Goal: Task Accomplishment & Management: Use online tool/utility

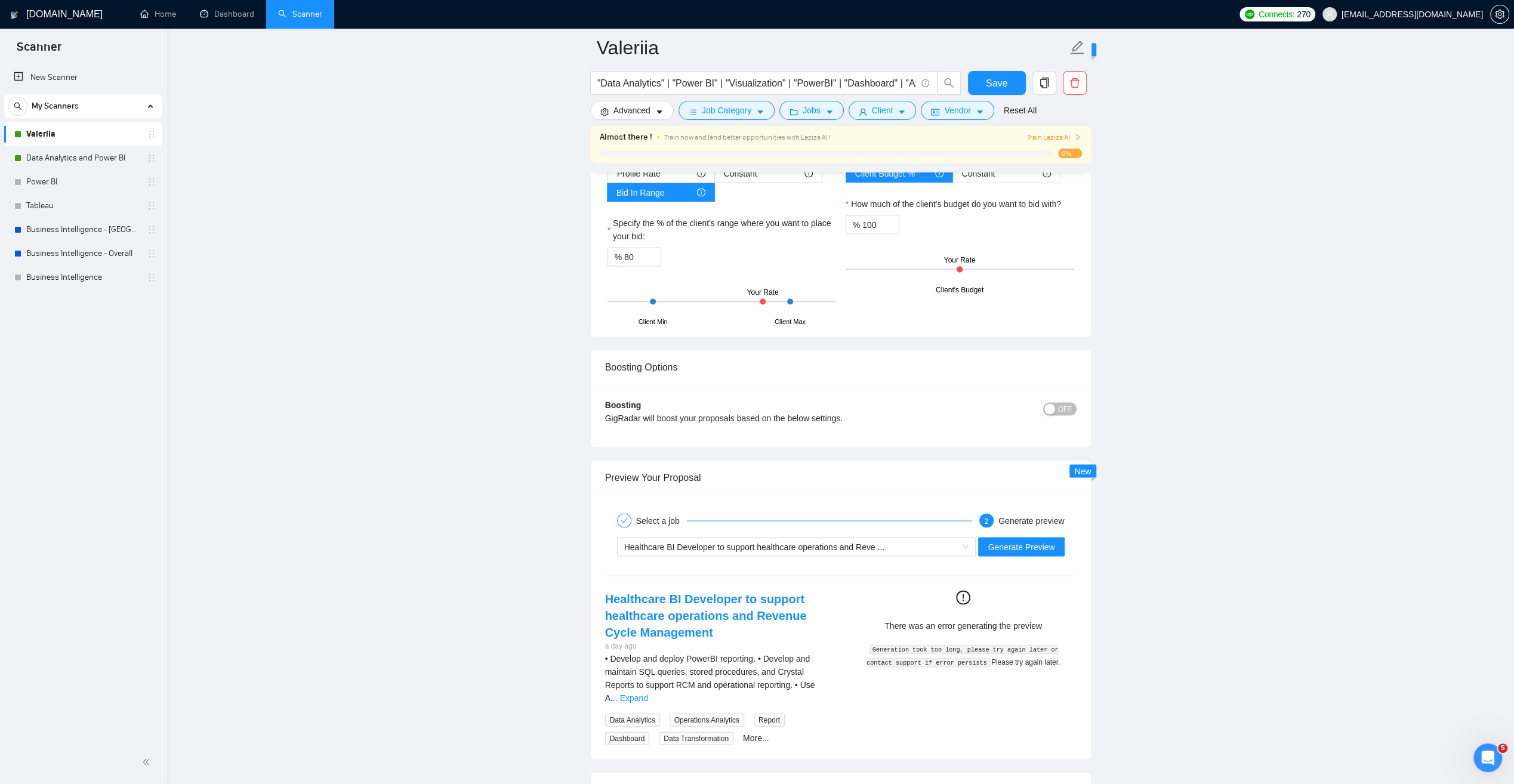
scroll to position [53, 0]
drag, startPoint x: 74, startPoint y: 162, endPoint x: 166, endPoint y: 205, distance: 101.6
click at [74, 162] on link "Data Analytics and Power BI" at bounding box center [83, 158] width 113 height 24
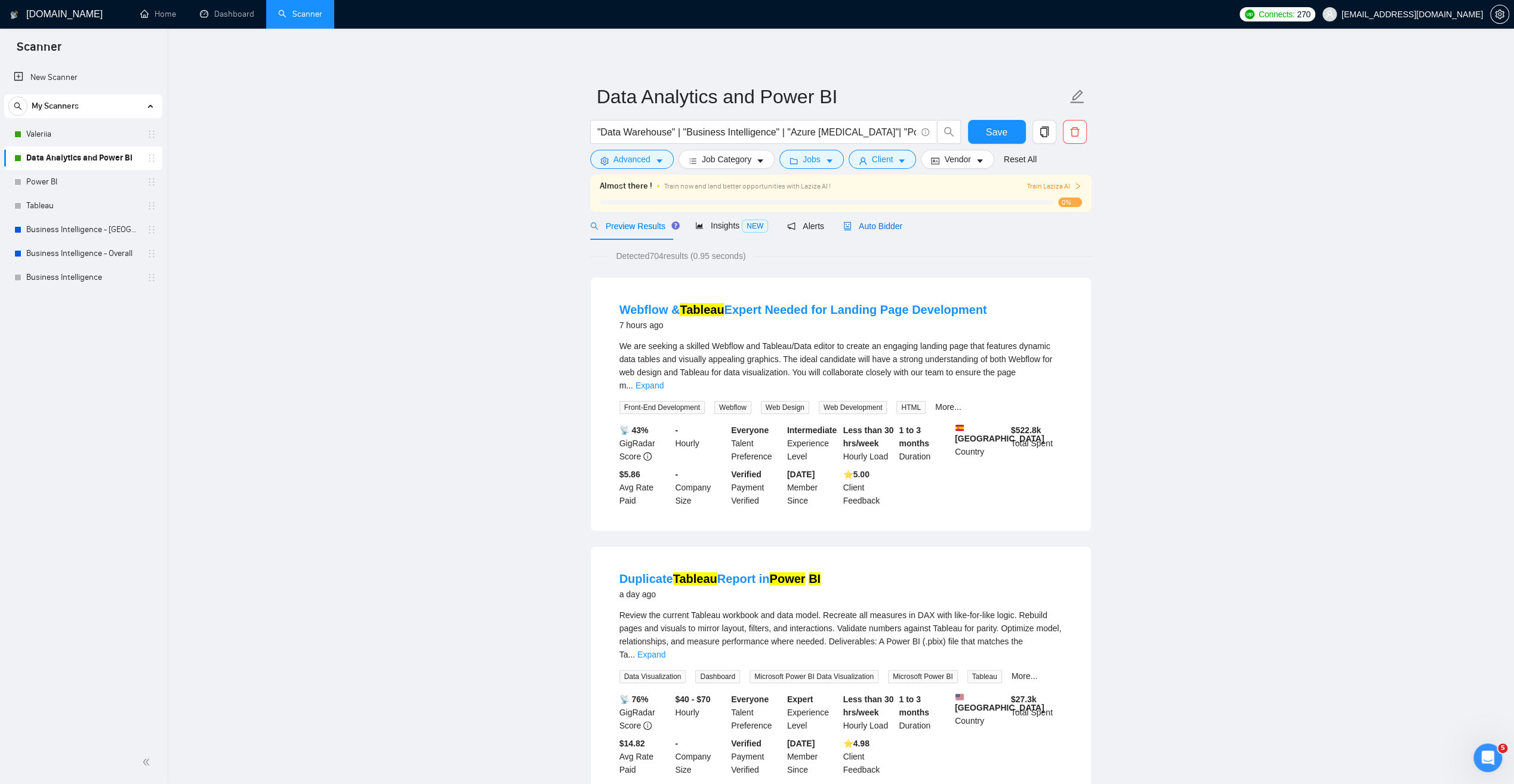
click at [878, 226] on span "Auto Bidder" at bounding box center [873, 226] width 59 height 10
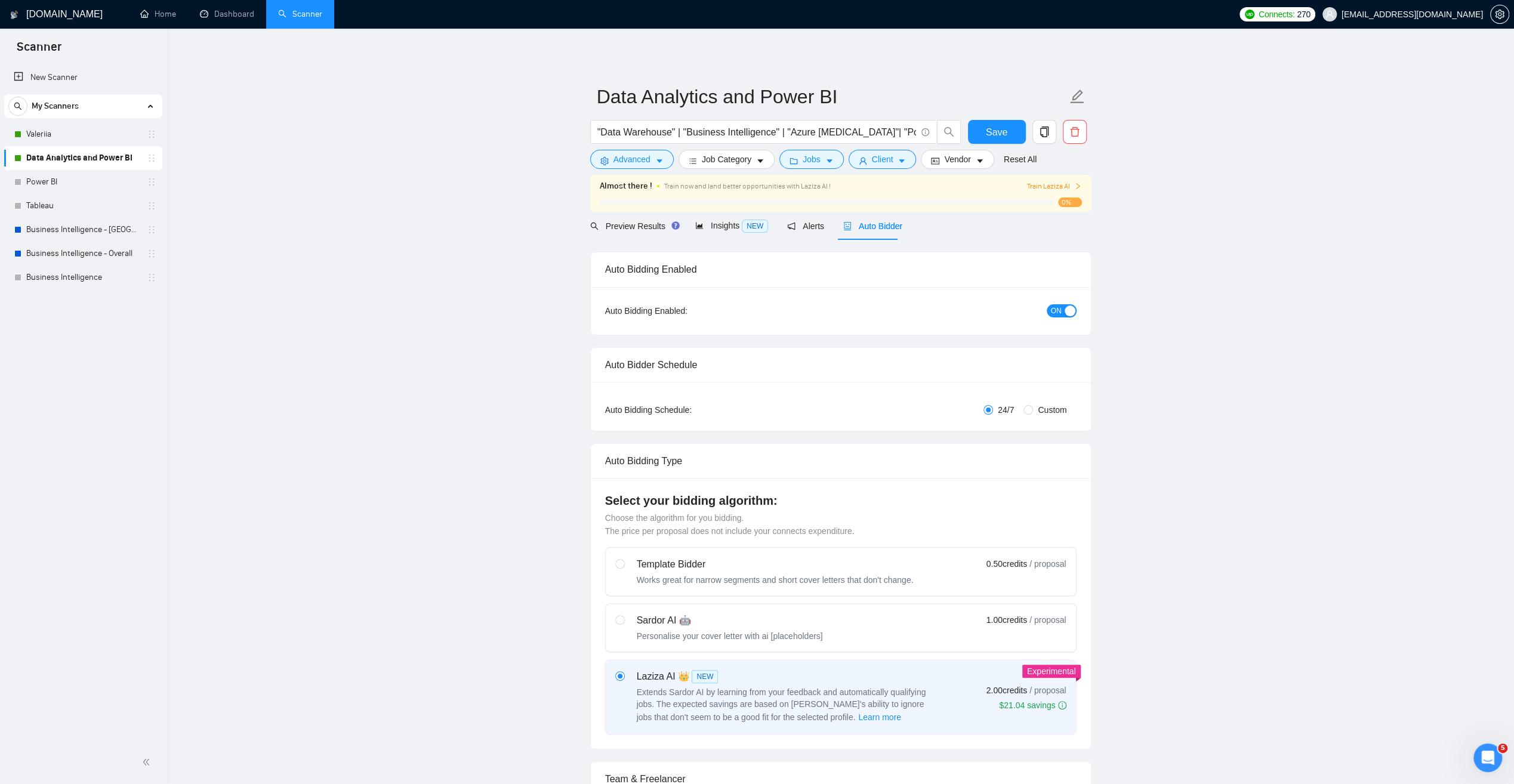
radio input "false"
radio input "true"
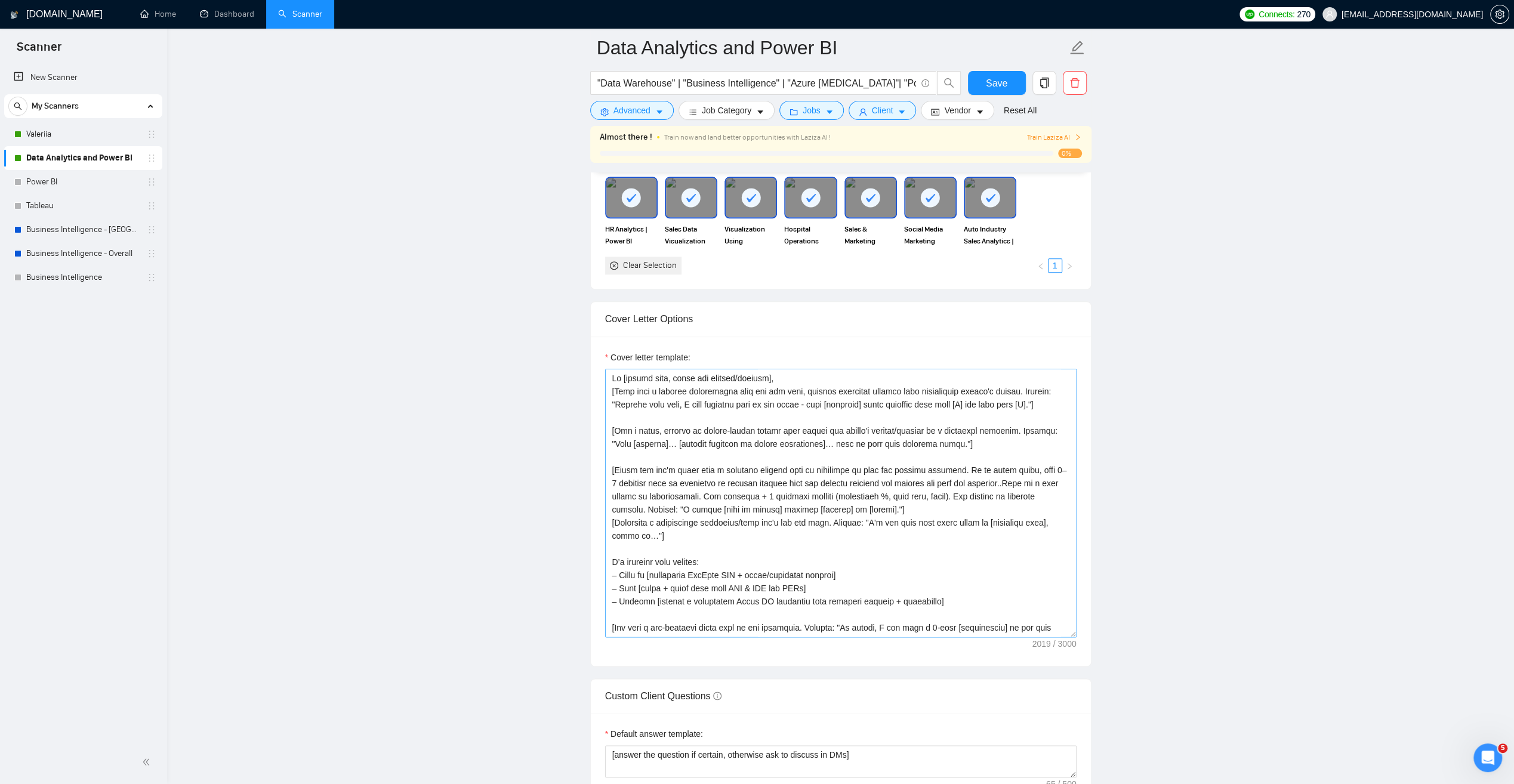
scroll to position [1312, 0]
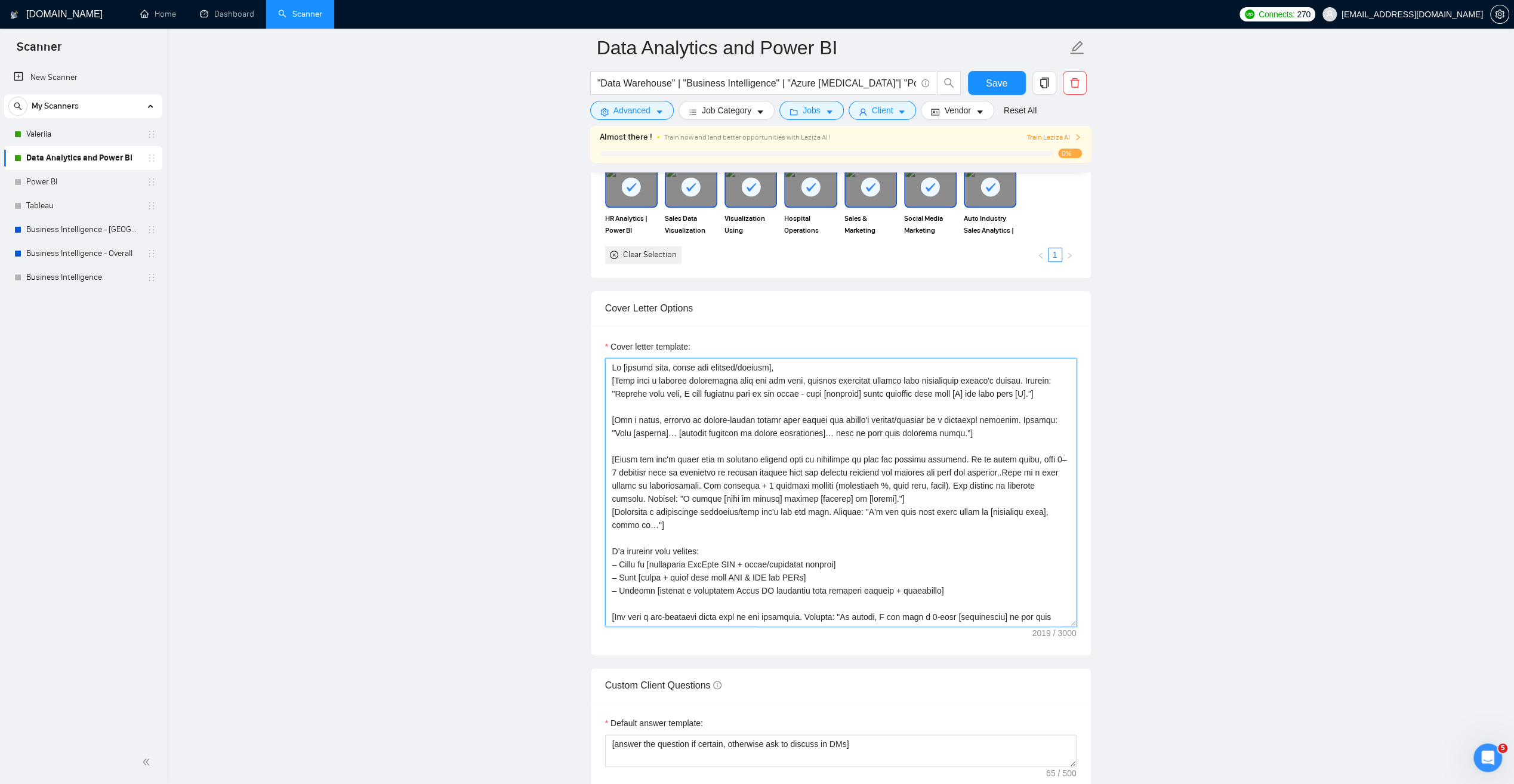
click at [620, 573] on textarea "Cover letter template:" at bounding box center [841, 492] width 472 height 268
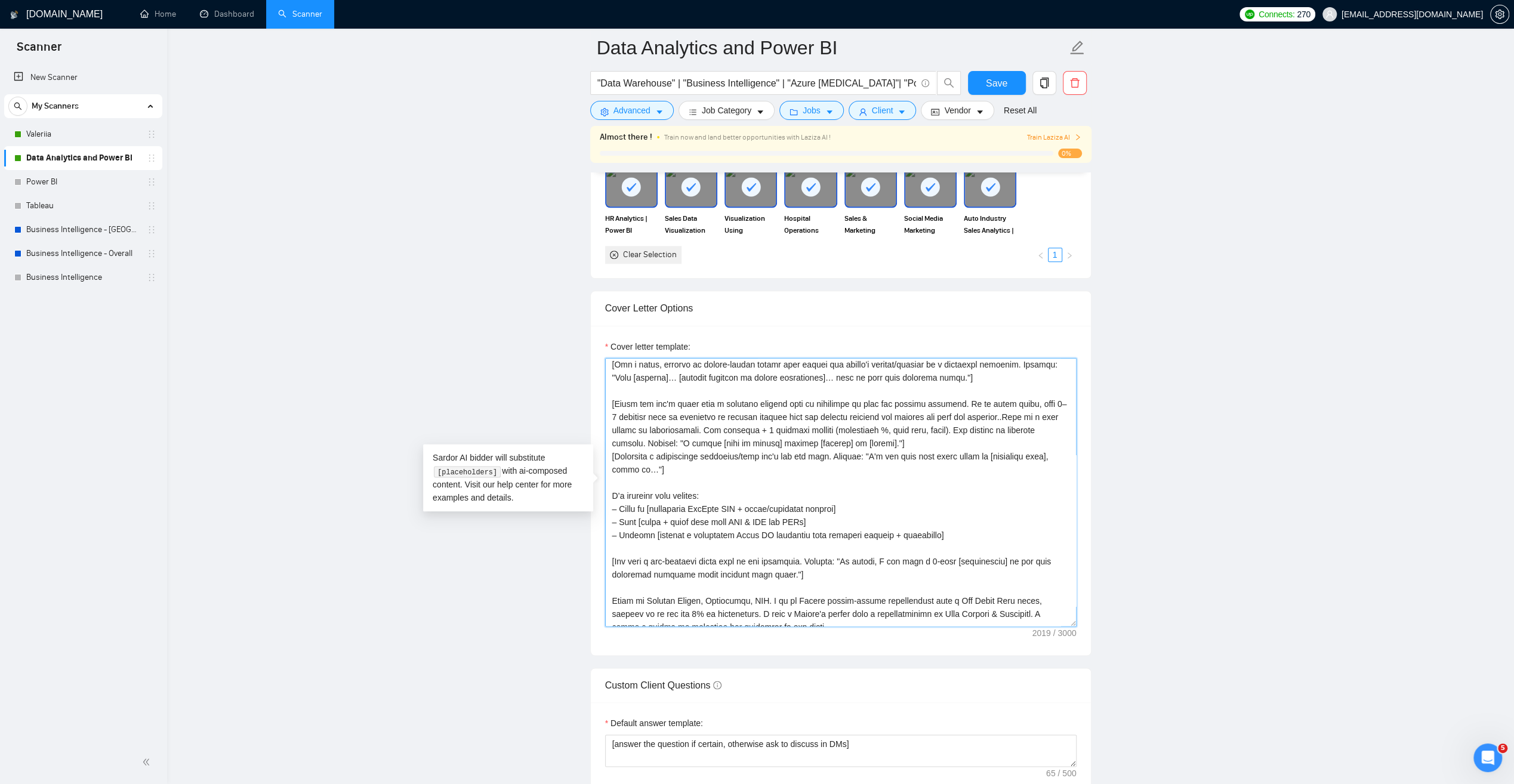
scroll to position [60, 0]
click at [619, 525] on textarea "Cover letter template:" at bounding box center [841, 492] width 472 height 268
click at [618, 539] on textarea "Cover letter template:" at bounding box center [841, 492] width 472 height 268
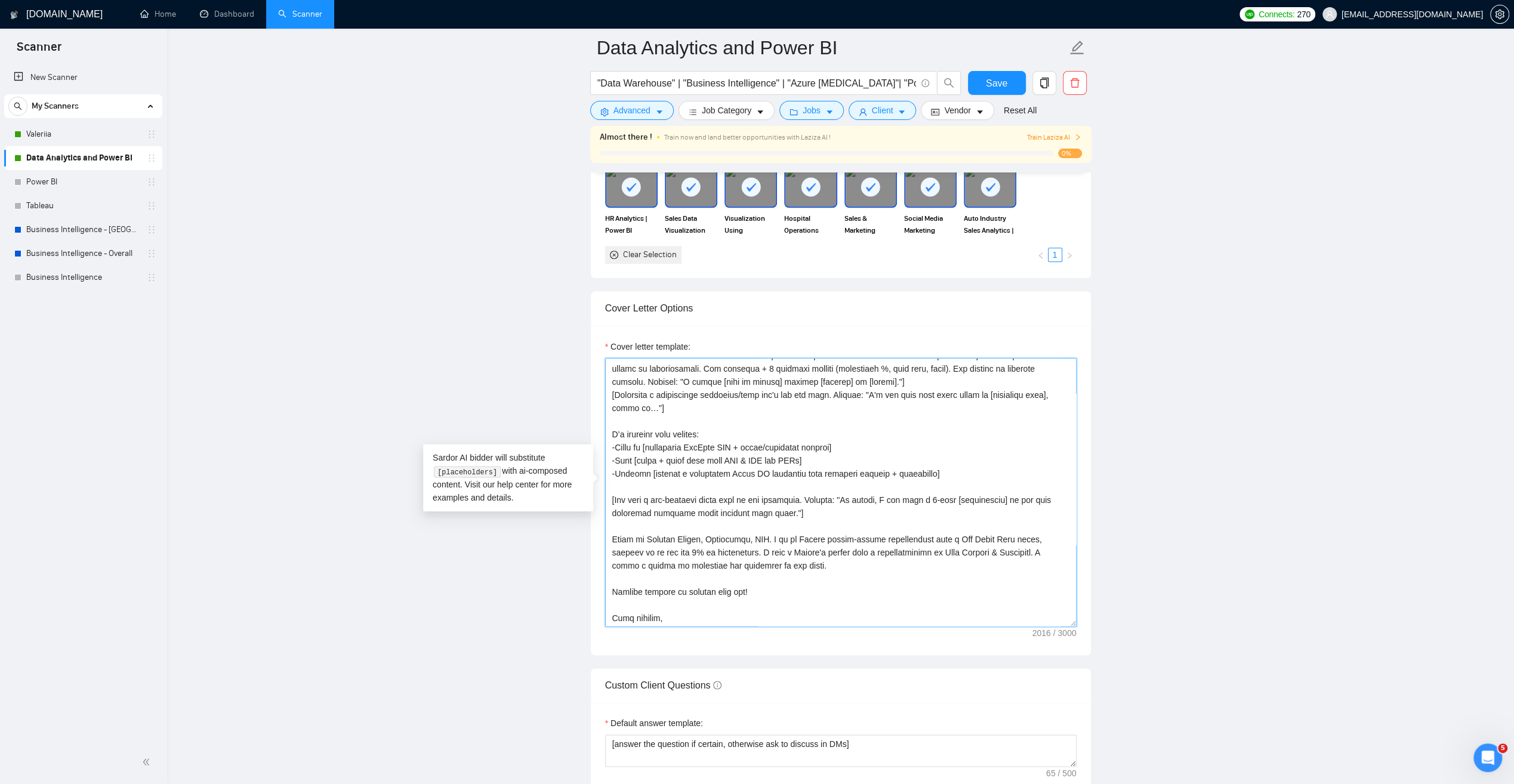
scroll to position [119, 0]
click at [616, 466] on textarea "Cover letter template:" at bounding box center [841, 492] width 472 height 268
click at [615, 453] on textarea "Cover letter template:" at bounding box center [841, 492] width 472 height 268
click at [796, 522] on textarea "Cover letter template:" at bounding box center [841, 492] width 472 height 268
click at [772, 600] on textarea "Cover letter template:" at bounding box center [841, 492] width 472 height 268
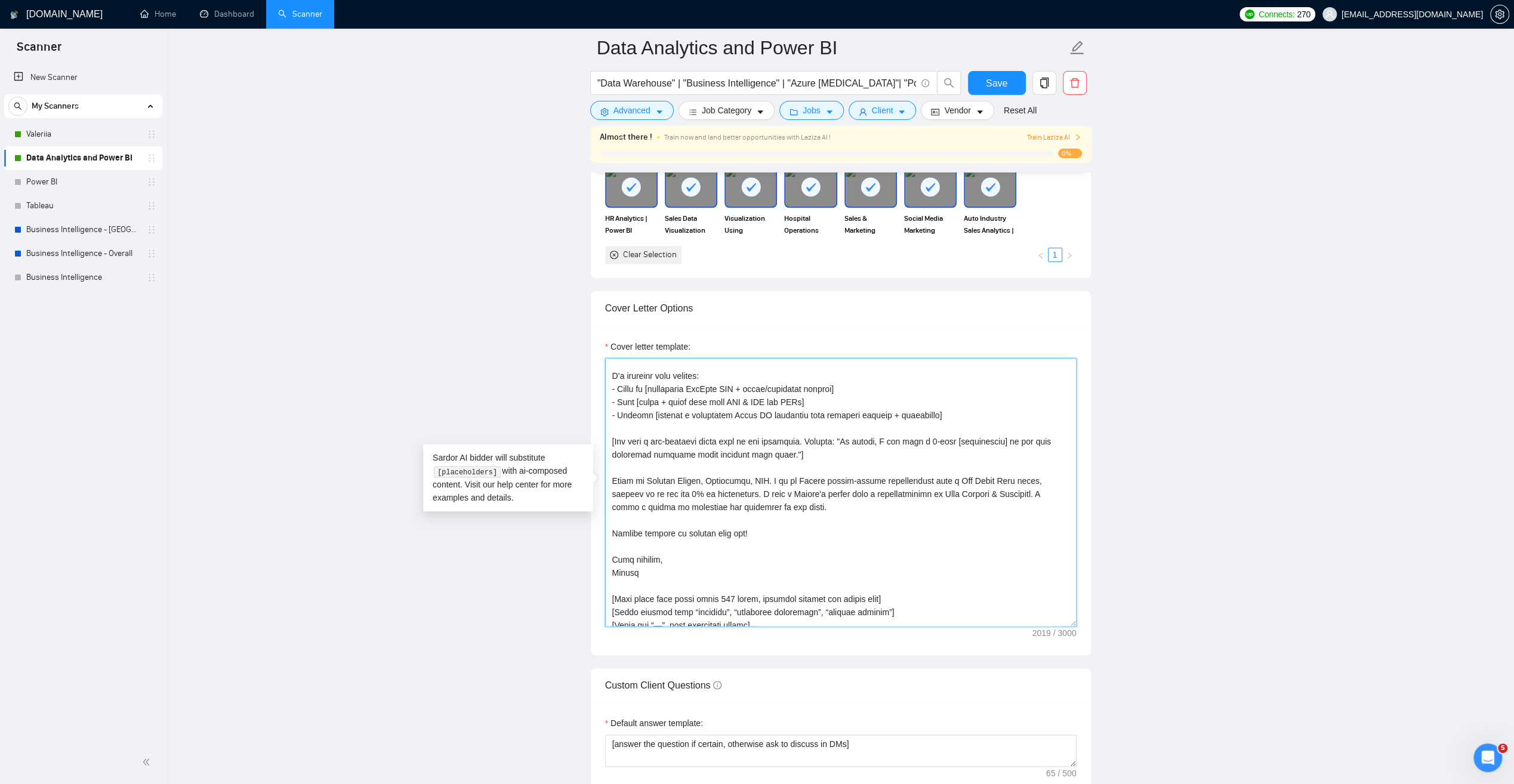
scroll to position [179, 0]
drag, startPoint x: 755, startPoint y: 539, endPoint x: 607, endPoint y: 536, distance: 148.0
click at [607, 536] on textarea "Cover letter template:" at bounding box center [841, 492] width 472 height 268
click at [763, 522] on textarea "Cover letter template:" at bounding box center [841, 492] width 472 height 268
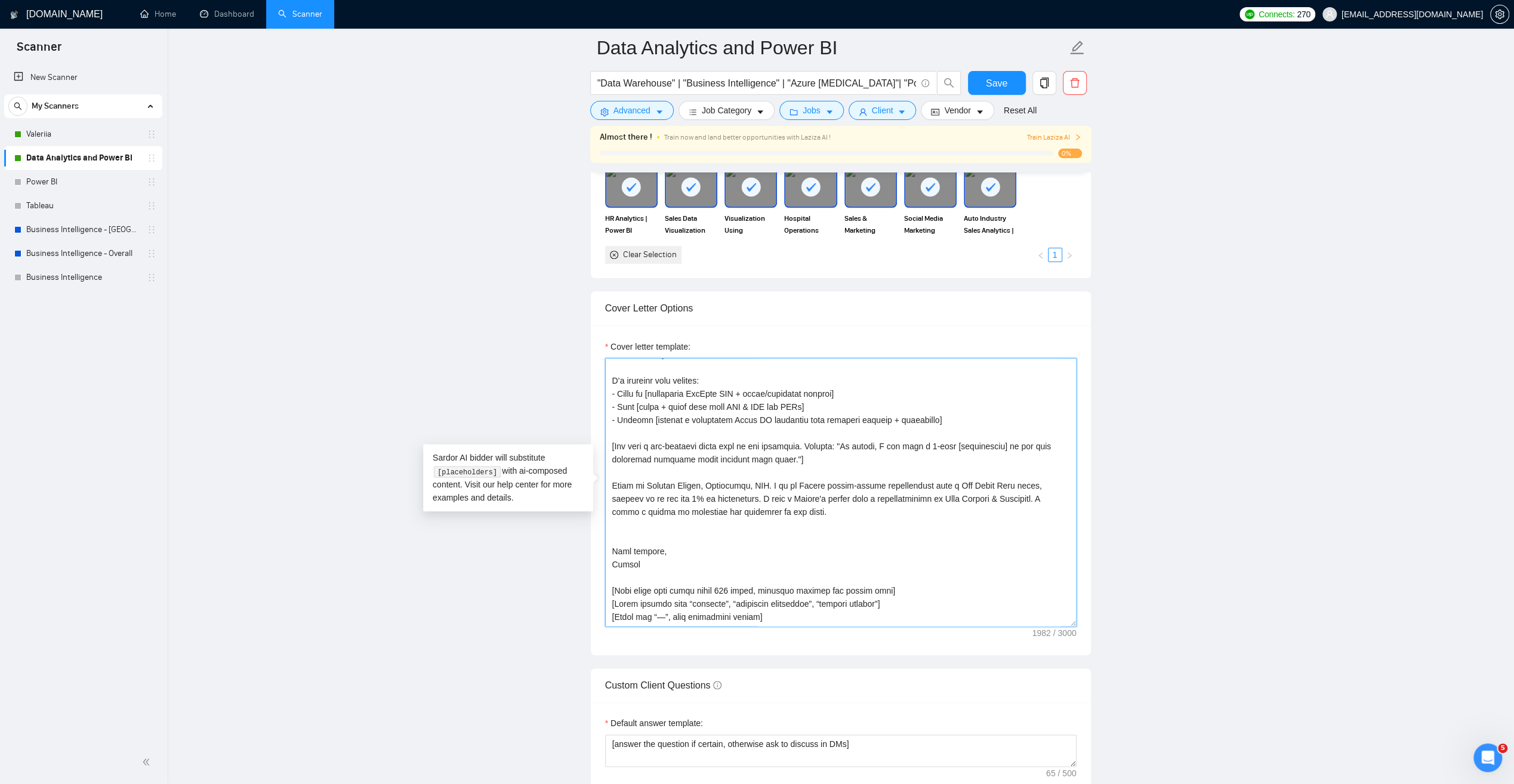
drag, startPoint x: 763, startPoint y: 483, endPoint x: 686, endPoint y: 477, distance: 77.2
click at [613, 457] on textarea "Cover letter template:" at bounding box center [841, 492] width 472 height 268
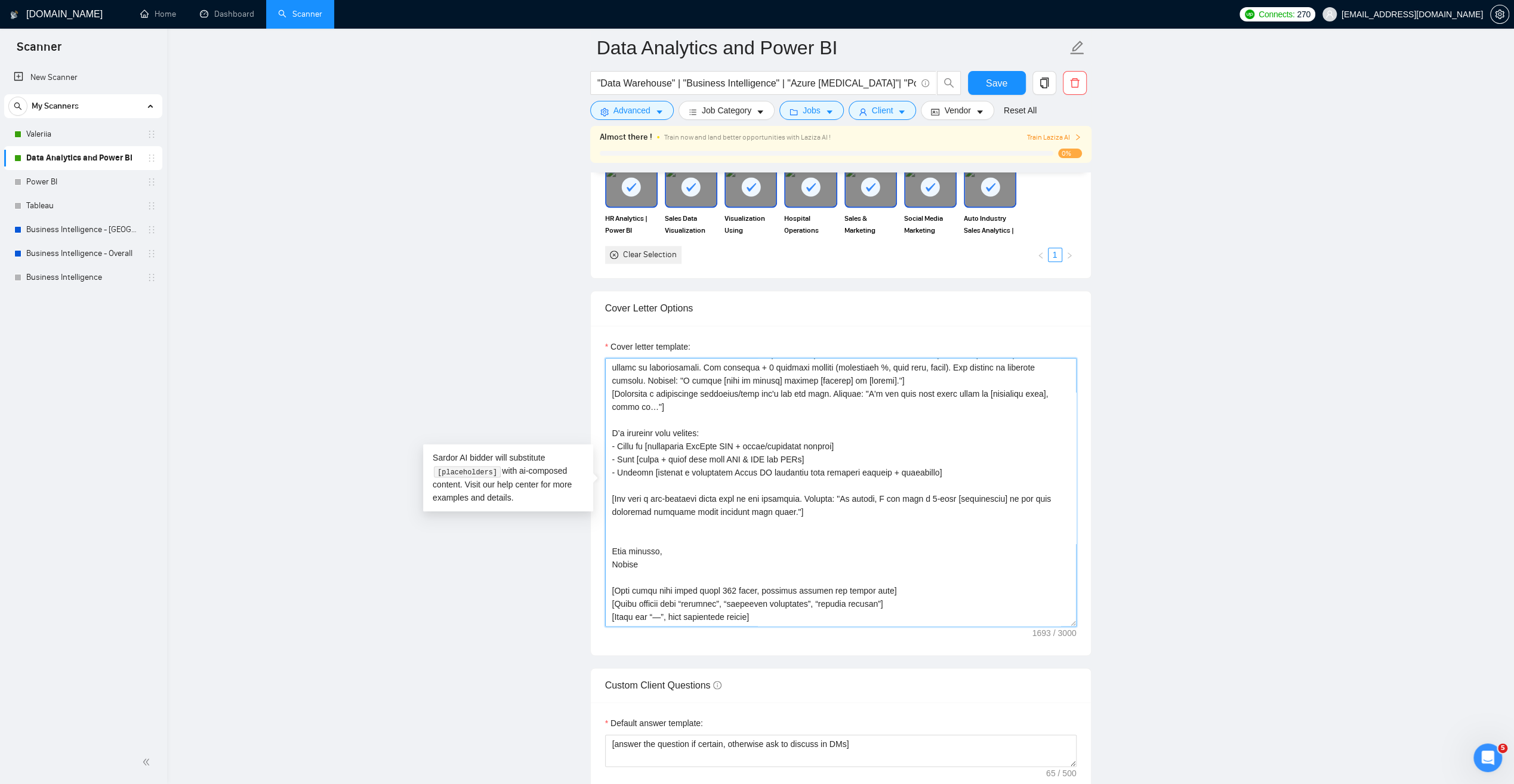
scroll to position [157, 0]
click at [665, 537] on textarea "Cover letter template:" at bounding box center [841, 492] width 472 height 268
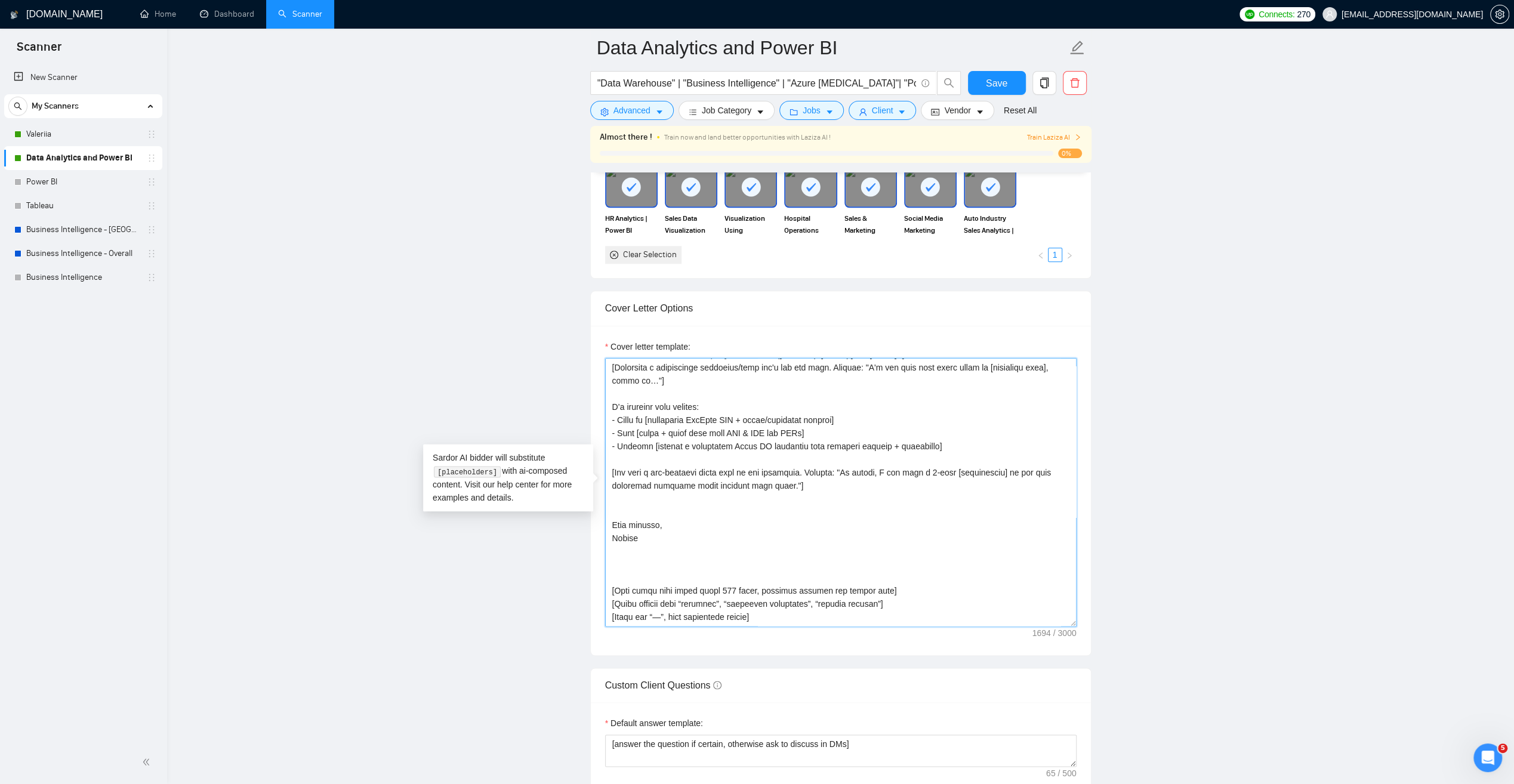
paste textarea "Based in [GEOGRAPHIC_DATA], [US_STATE], [GEOGRAPHIC_DATA]. I am an Upwork exper…"
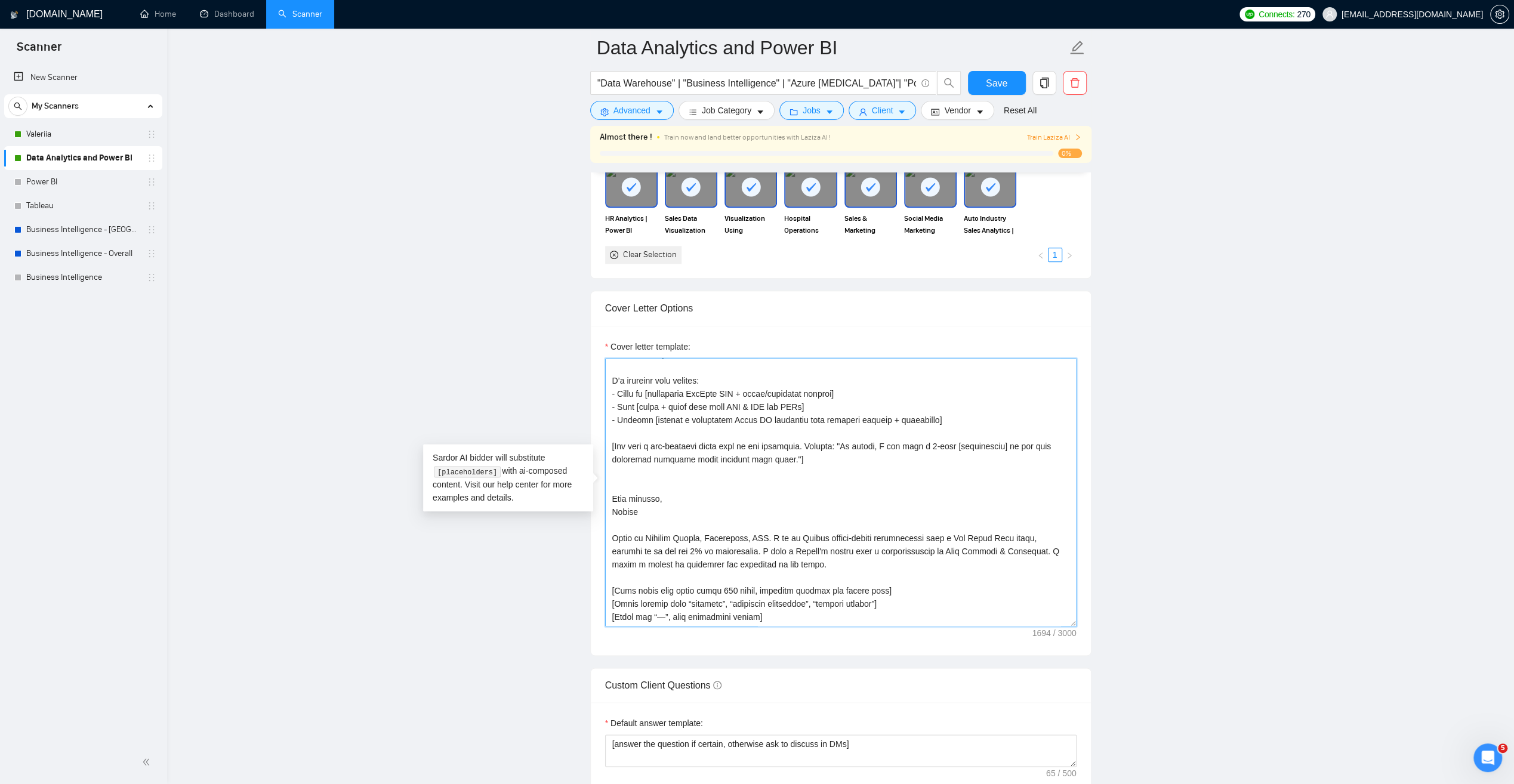
scroll to position [210, 0]
click at [786, 541] on textarea "Cover letter template:" at bounding box center [841, 492] width 472 height 268
drag, startPoint x: 792, startPoint y: 588, endPoint x: 669, endPoint y: 569, distance: 124.5
click at [615, 563] on textarea "Cover letter template:" at bounding box center [841, 492] width 472 height 268
drag, startPoint x: 767, startPoint y: 536, endPoint x: 609, endPoint y: 509, distance: 160.3
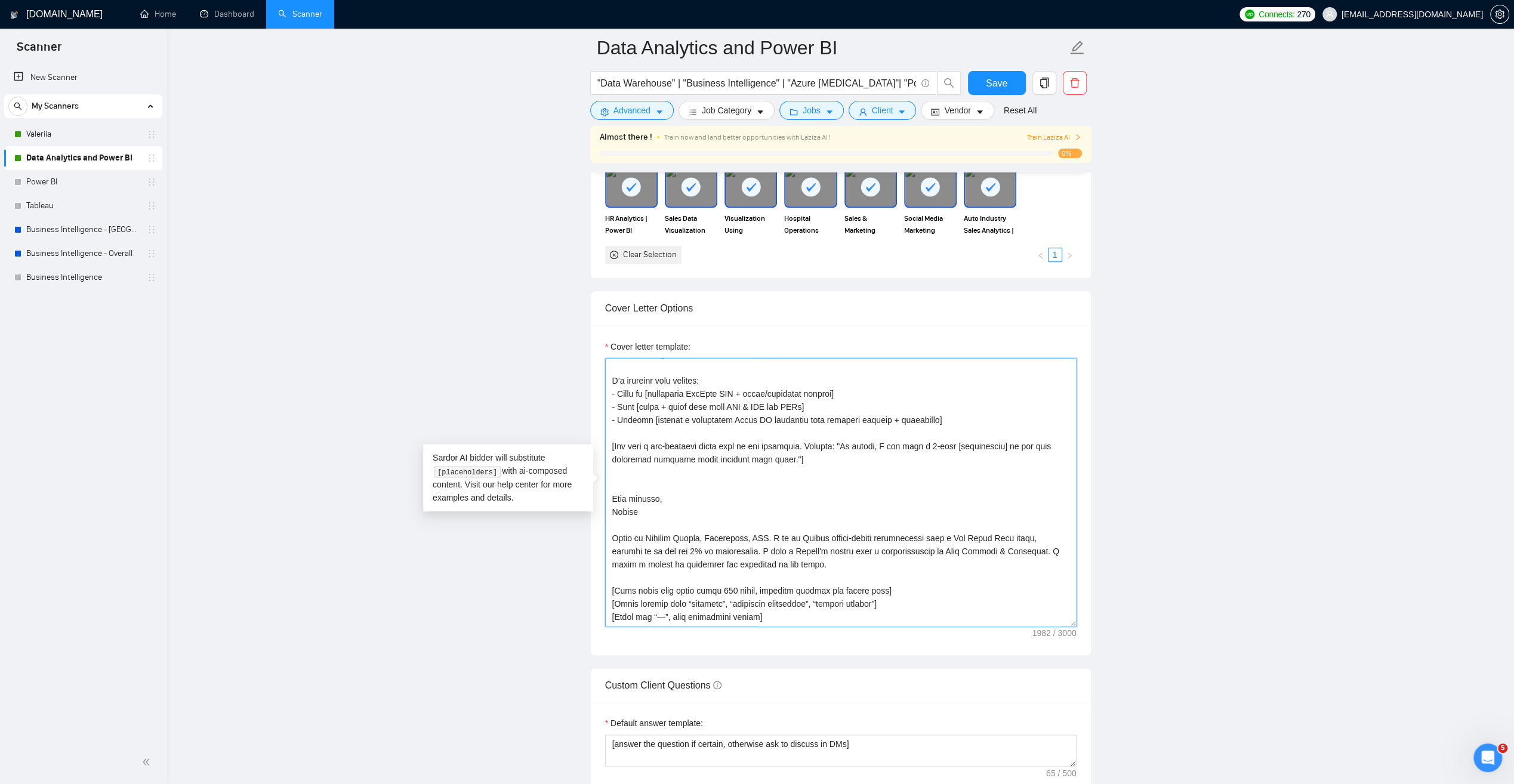
click at [609, 509] on textarea "Cover letter template:" at bounding box center [841, 492] width 472 height 268
click at [934, 564] on textarea "Cover letter template:" at bounding box center [841, 492] width 472 height 268
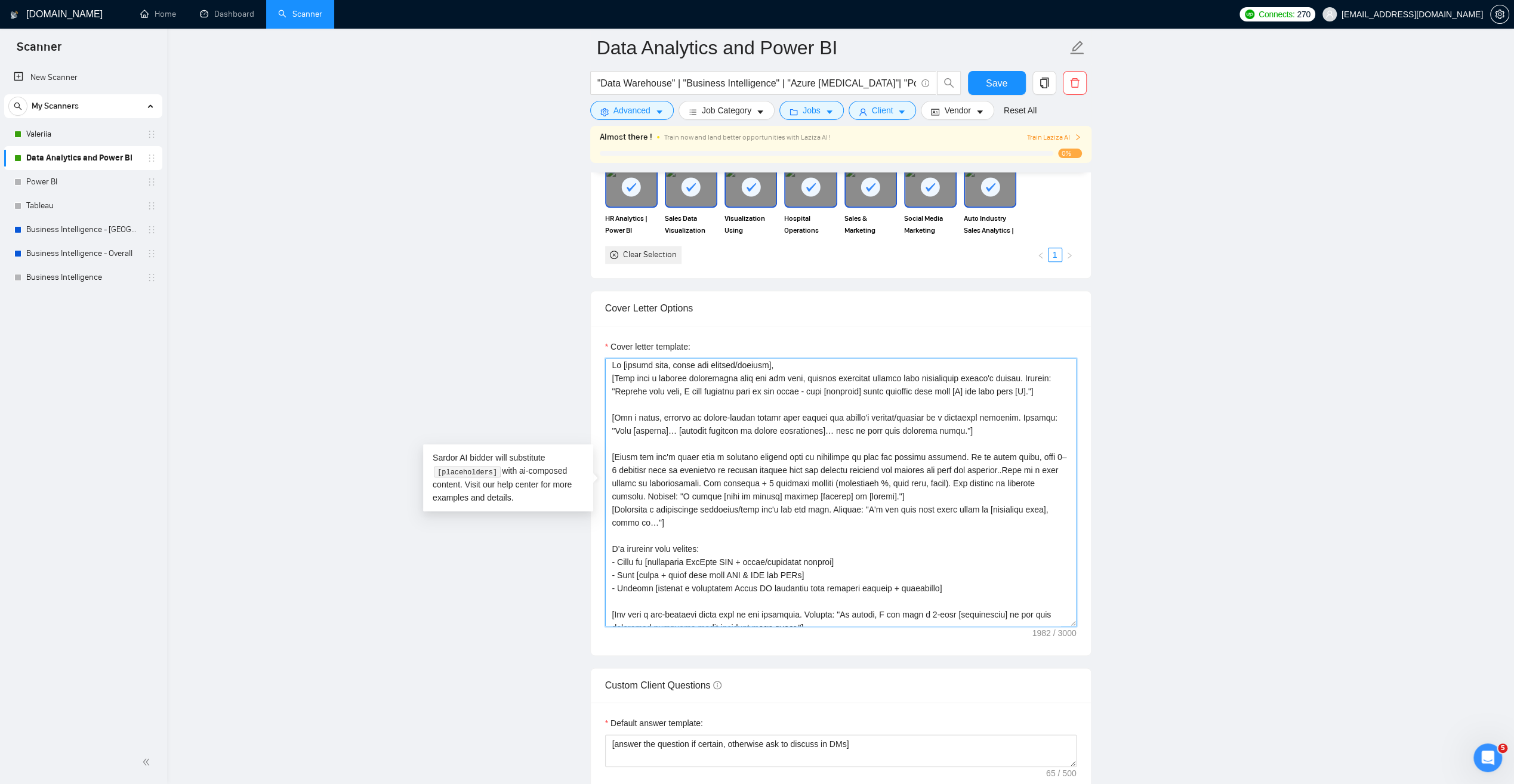
scroll to position [0, 0]
drag, startPoint x: 611, startPoint y: 557, endPoint x: 705, endPoint y: 564, distance: 94.3
click at [705, 564] on textarea "Cover letter template:" at bounding box center [841, 492] width 472 height 268
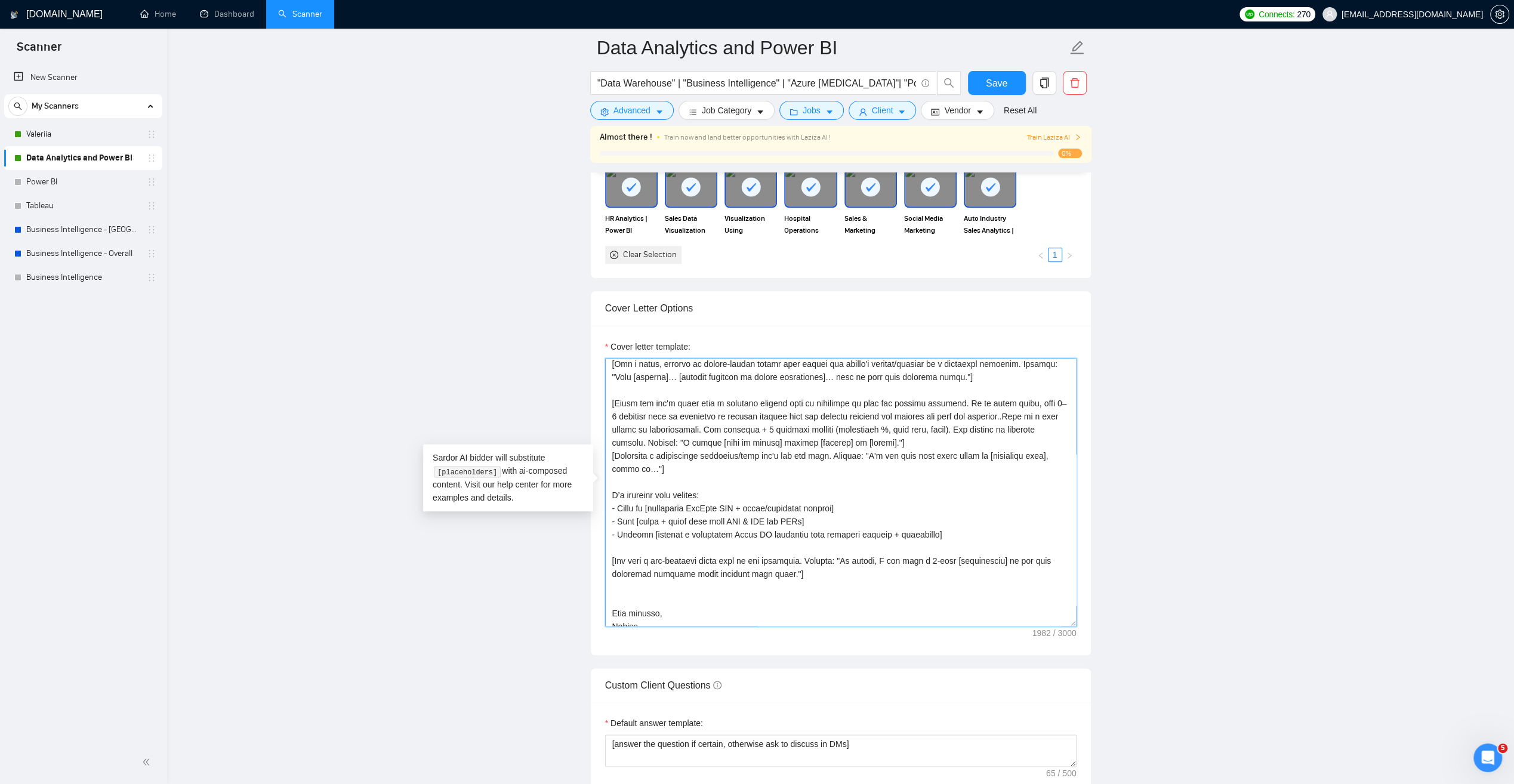
scroll to position [60, 0]
click at [722, 501] on textarea "Cover letter template:" at bounding box center [841, 492] width 472 height 268
drag, startPoint x: 934, startPoint y: 537, endPoint x: 698, endPoint y: 508, distance: 237.8
click at [613, 501] on textarea "Cover letter template:" at bounding box center [841, 492] width 472 height 268
click at [890, 522] on textarea "Cover letter template:" at bounding box center [841, 492] width 472 height 268
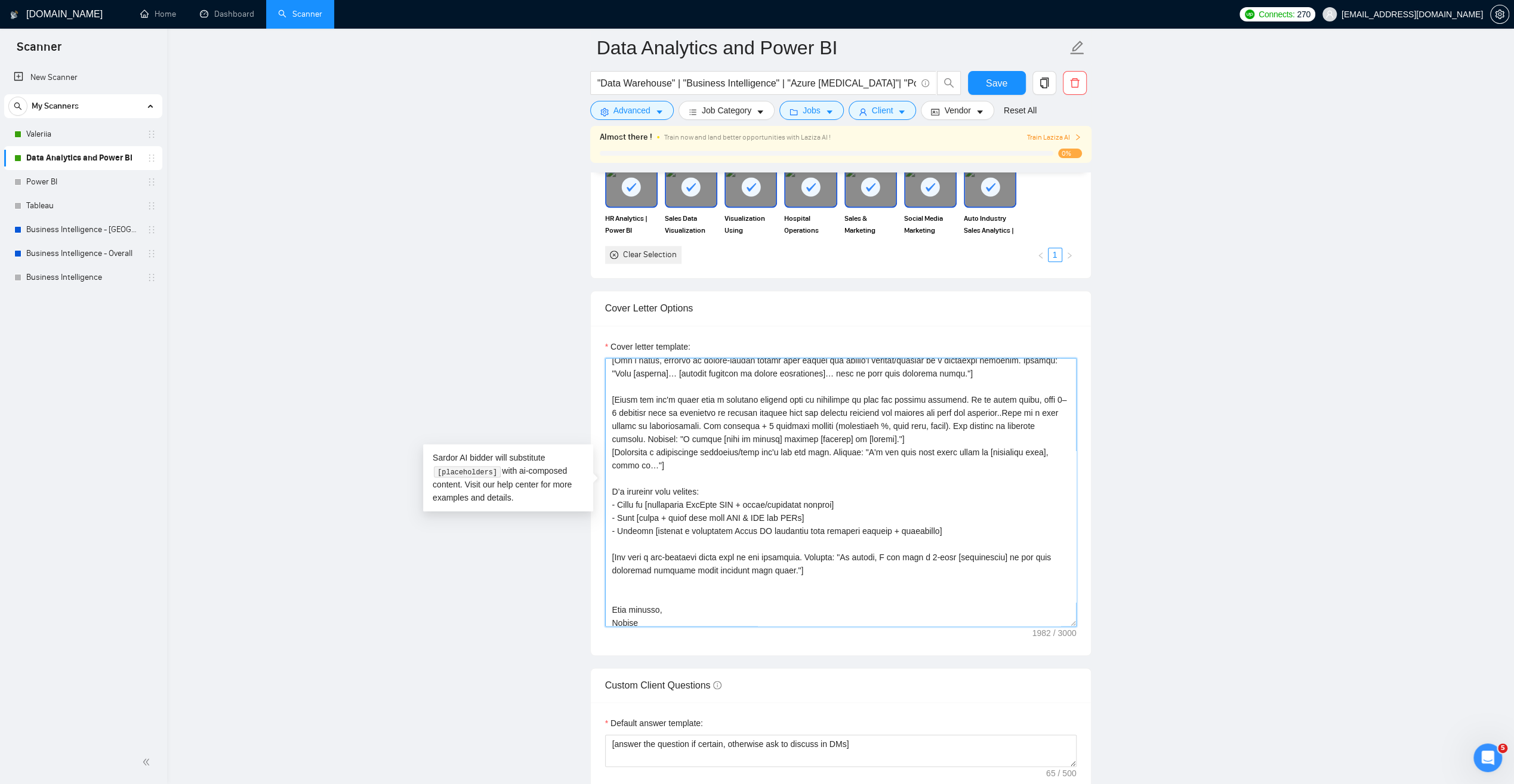
click at [932, 537] on textarea "Cover letter template:" at bounding box center [841, 492] width 472 height 268
type textarea "Lo [ipsumd sita, conse adi elitsed/doeiusm], [Temp inci u laboree doloremagna a…"
click at [1007, 76] on button "Save" at bounding box center [997, 83] width 58 height 24
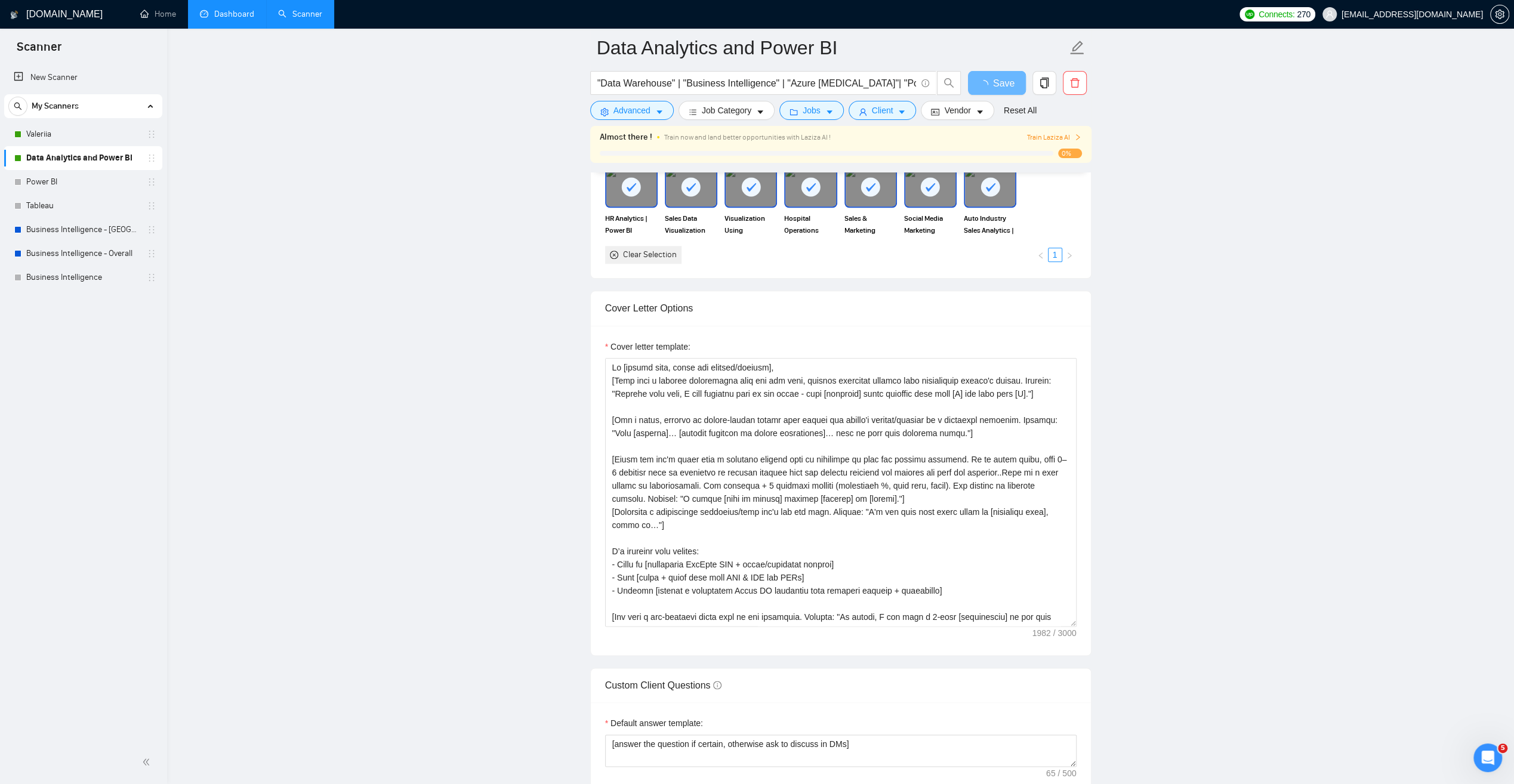
click at [230, 10] on link "Dashboard" at bounding box center [227, 14] width 55 height 10
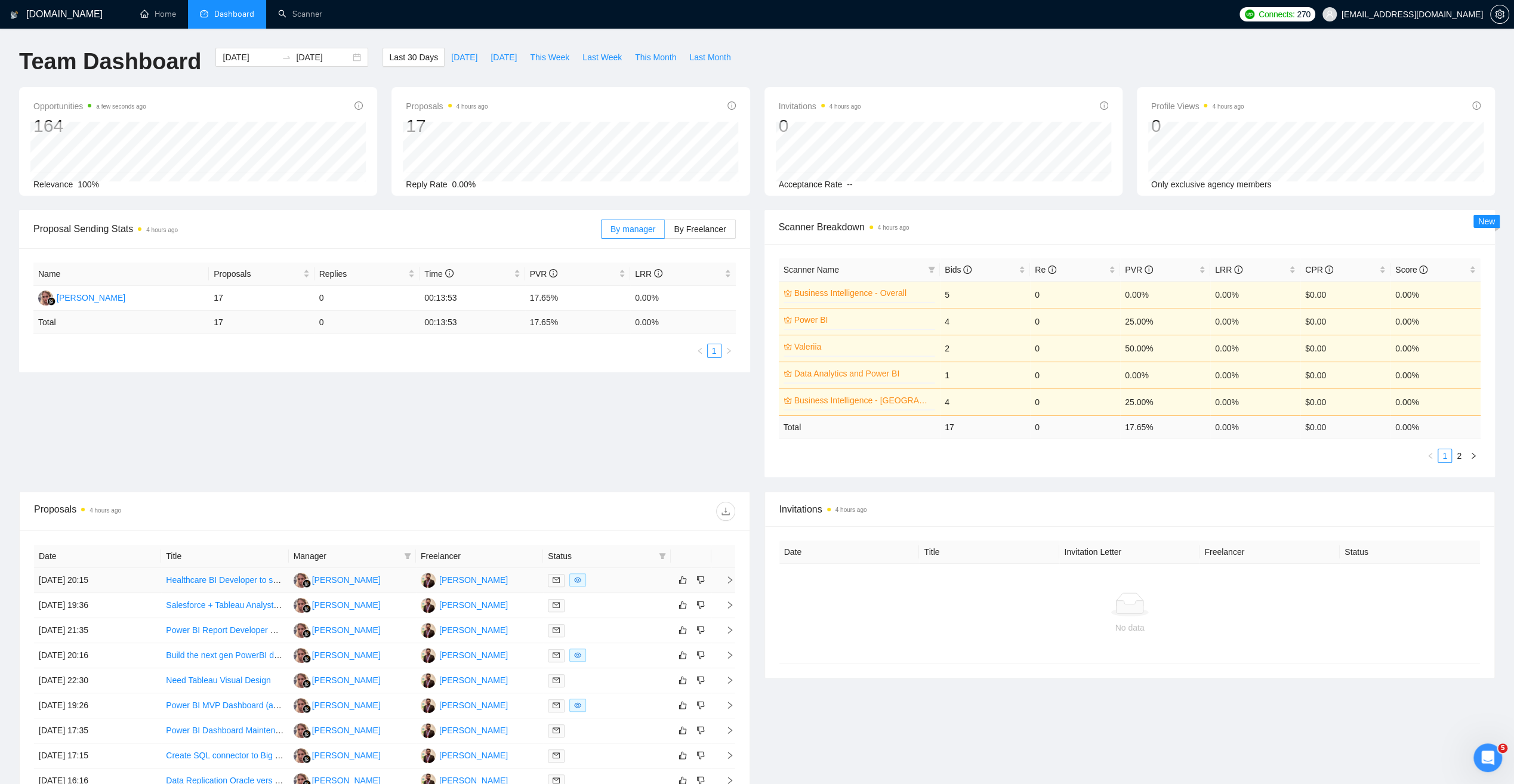
click at [251, 579] on link "Healthcare BI Developer to support healthcare operations and Revenue Cycle Mana…" at bounding box center [336, 579] width 340 height 10
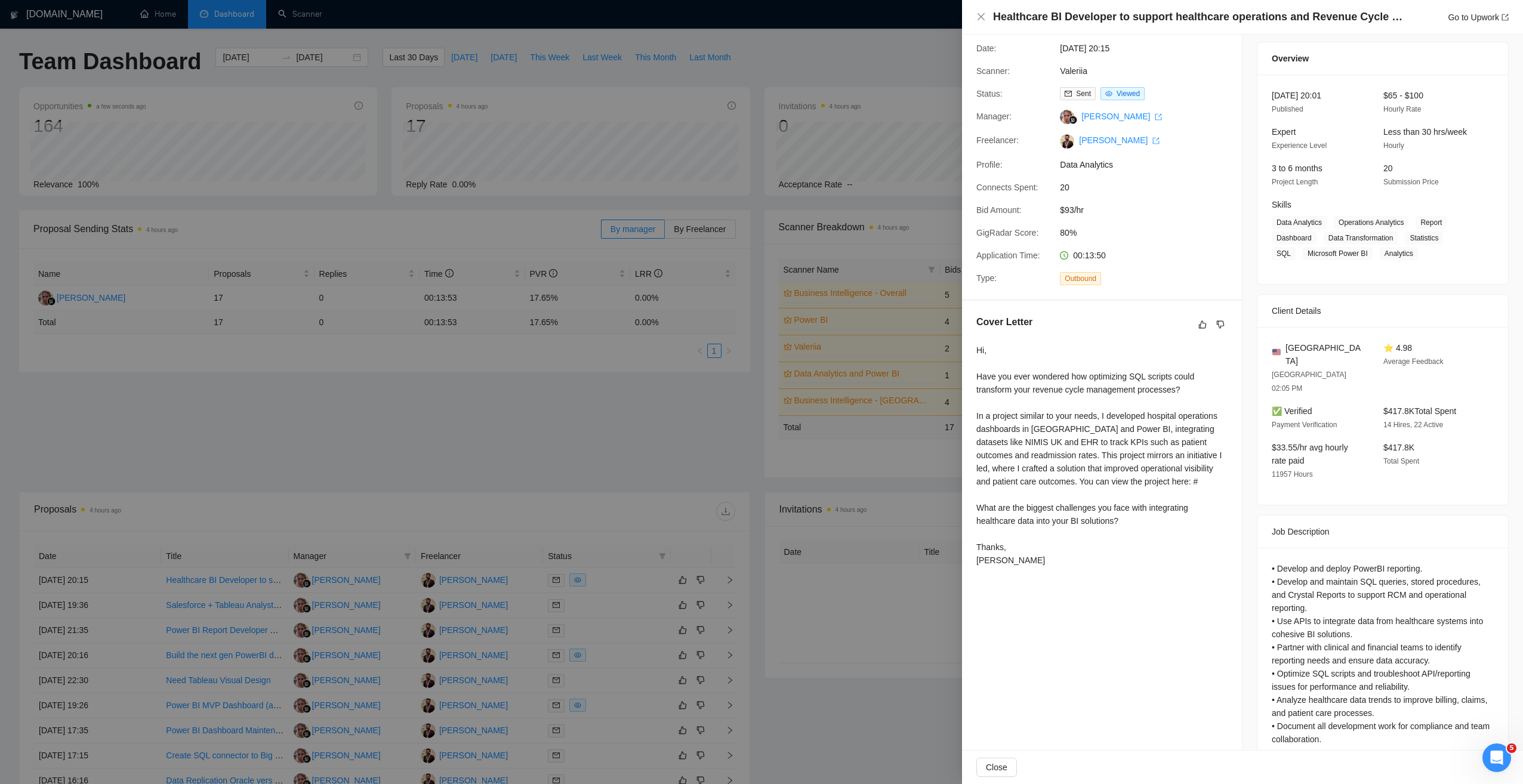
scroll to position [36, 0]
drag, startPoint x: 979, startPoint y: 18, endPoint x: 957, endPoint y: 44, distance: 34.1
click at [979, 18] on icon "close" at bounding box center [981, 16] width 10 height 10
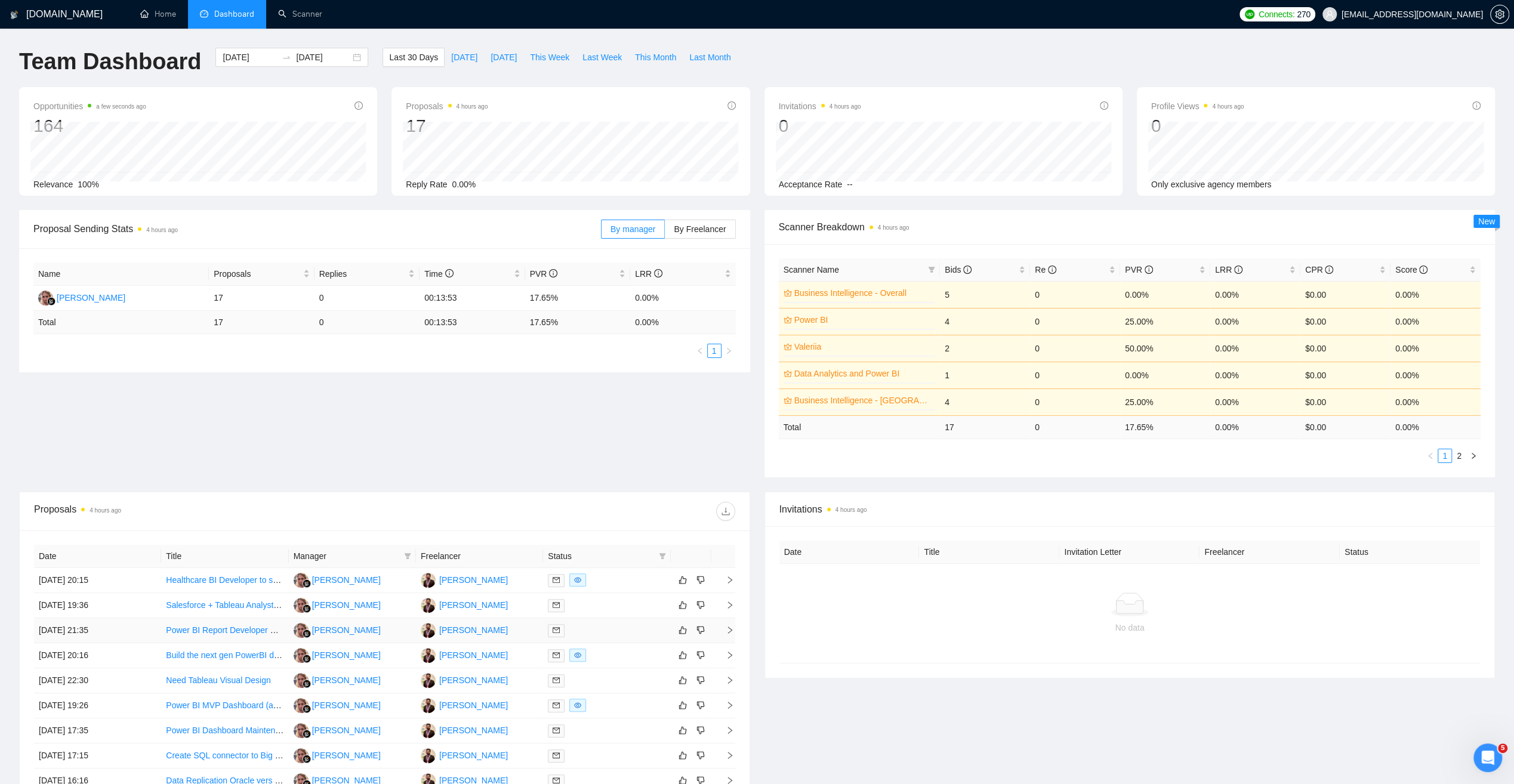
click at [227, 626] on link "Power BI Report Developer with SQL Mesh Expertise" at bounding box center [265, 630] width 197 height 10
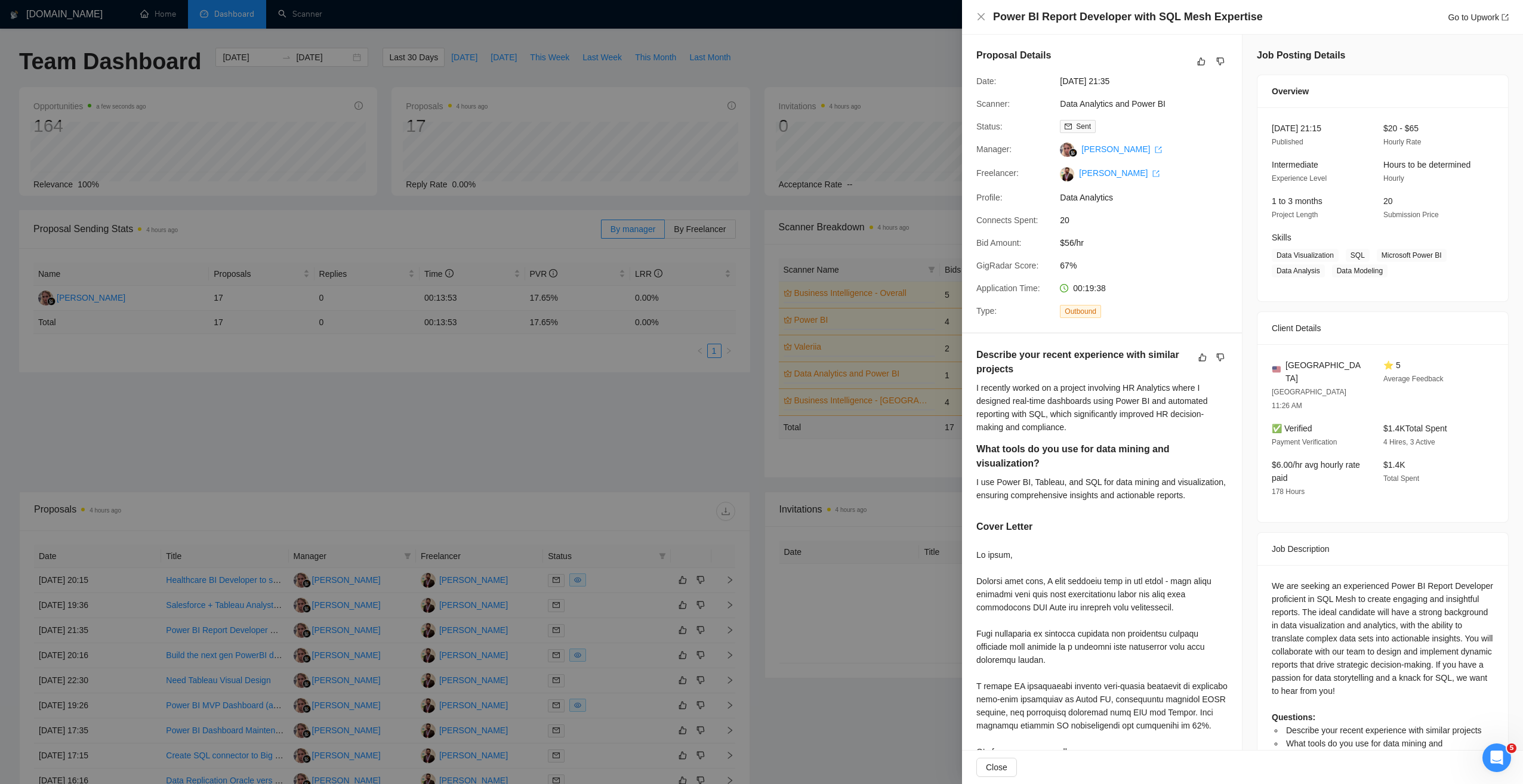
scroll to position [0, 0]
drag, startPoint x: 977, startPoint y: 358, endPoint x: 1020, endPoint y: 374, distance: 45.9
click at [1020, 374] on h5 "Describe your recent experience with similar projects" at bounding box center [1083, 363] width 214 height 29
click at [1043, 465] on h5 "What tools do you use for data mining and visualization?" at bounding box center [1083, 457] width 214 height 29
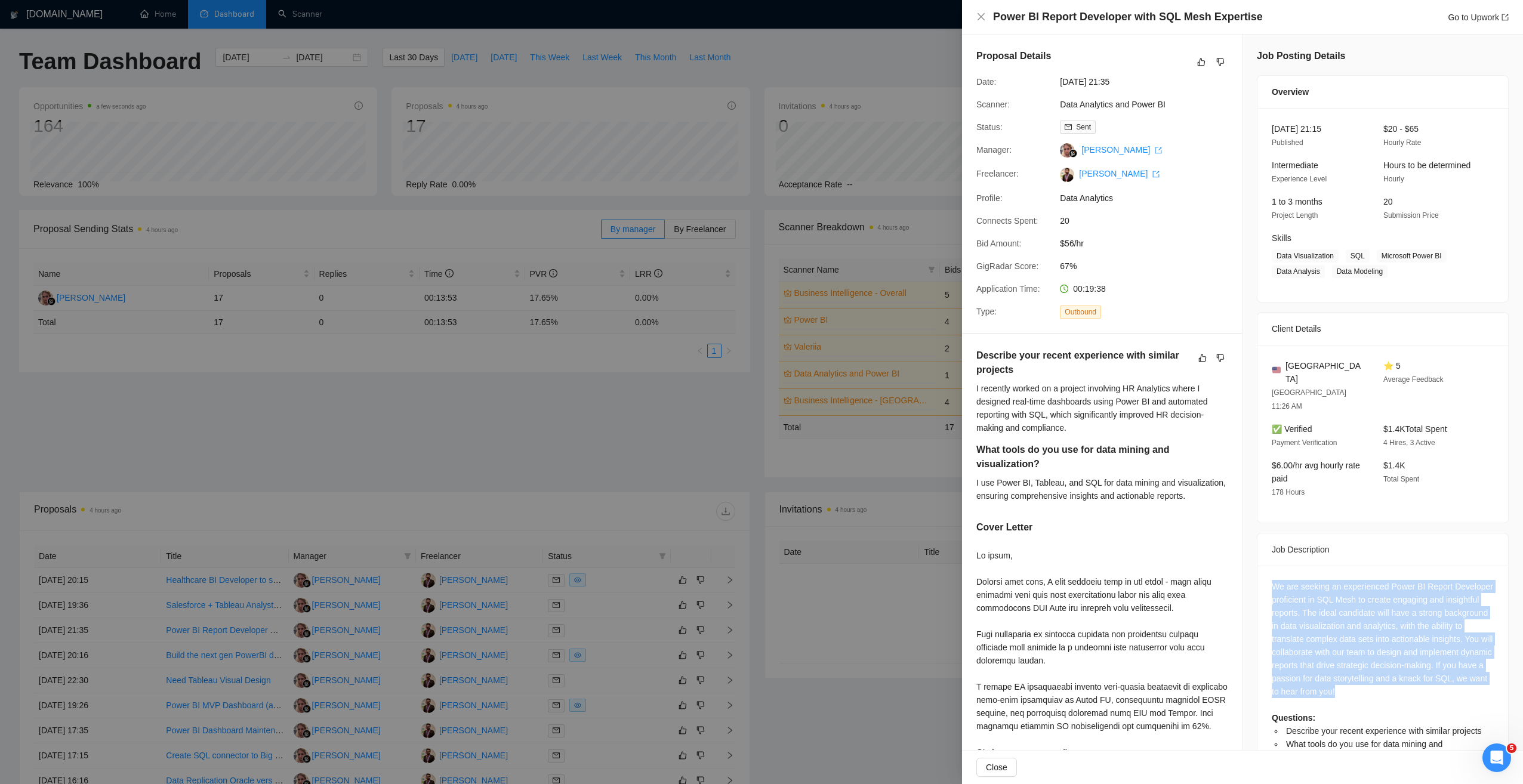
drag, startPoint x: 1270, startPoint y: 558, endPoint x: 1424, endPoint y: 661, distance: 185.3
click at [1424, 661] on div "We are seeking an experienced Power BI Report Developer proficient in SQL Mesh …" at bounding box center [1382, 672] width 222 height 184
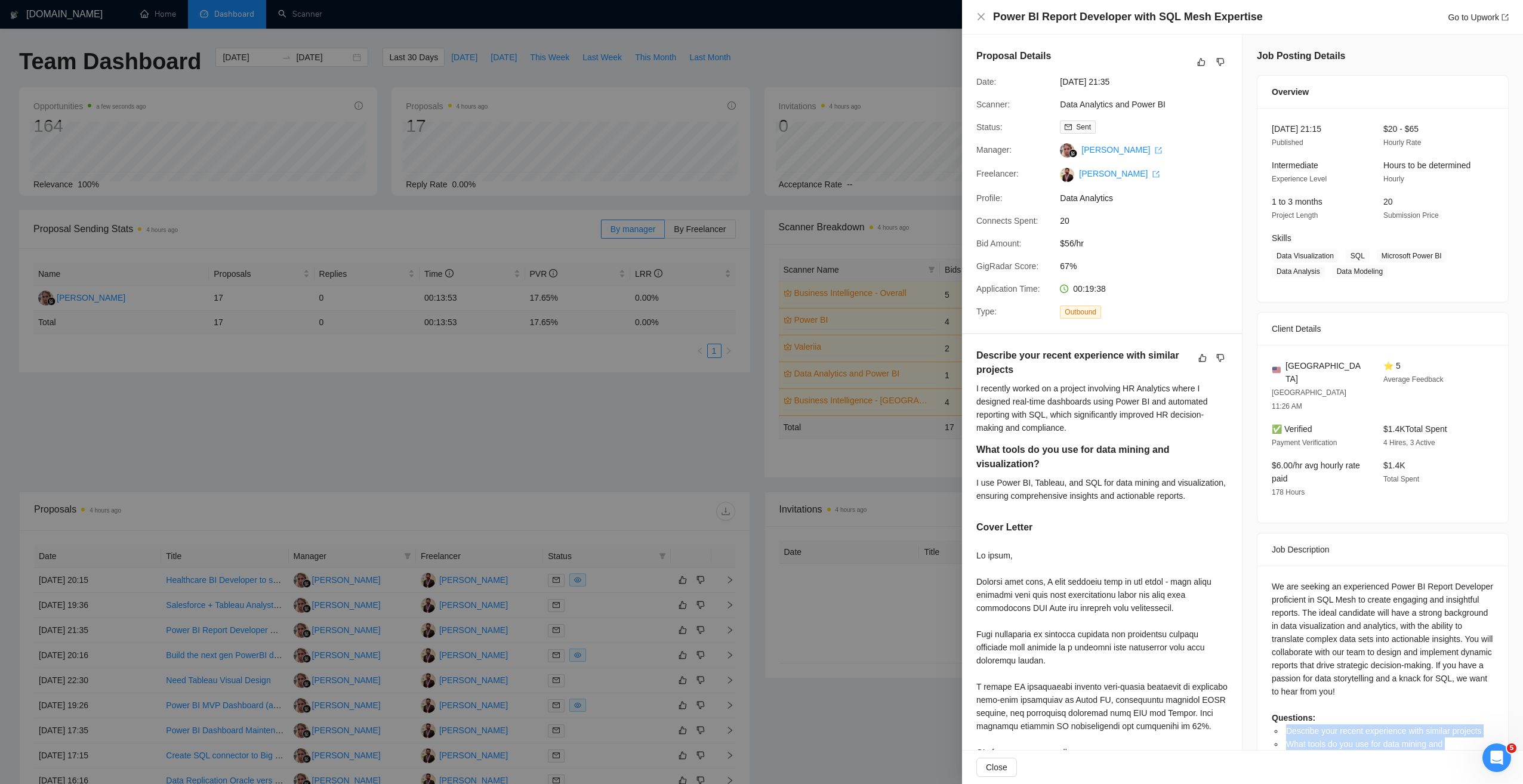
drag, startPoint x: 1334, startPoint y: 729, endPoint x: 1281, endPoint y: 704, distance: 58.6
click at [1281, 724] on ul "Describe your recent experience with similar projects What tools do you use for…" at bounding box center [1382, 744] width 222 height 39
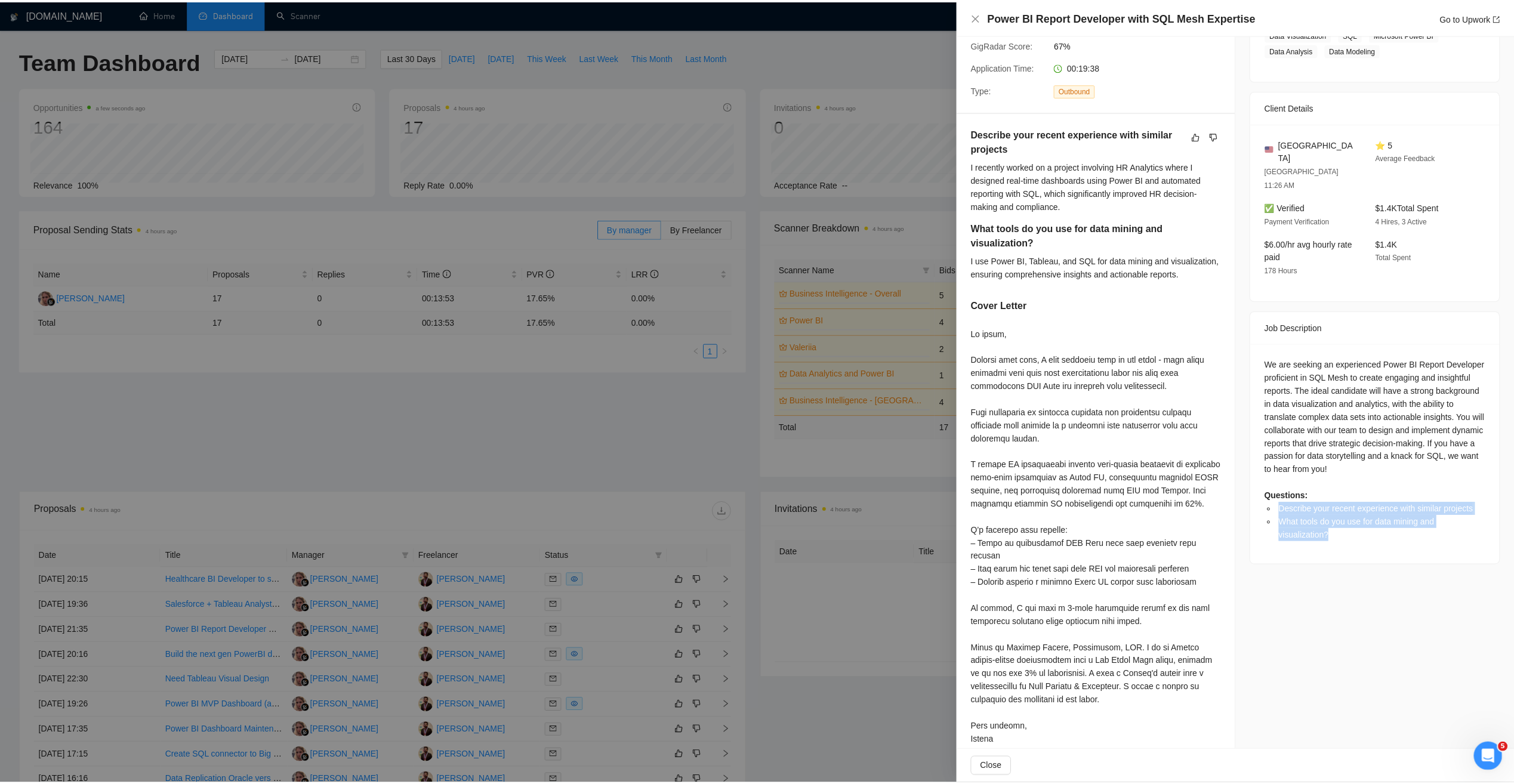
scroll to position [224, 0]
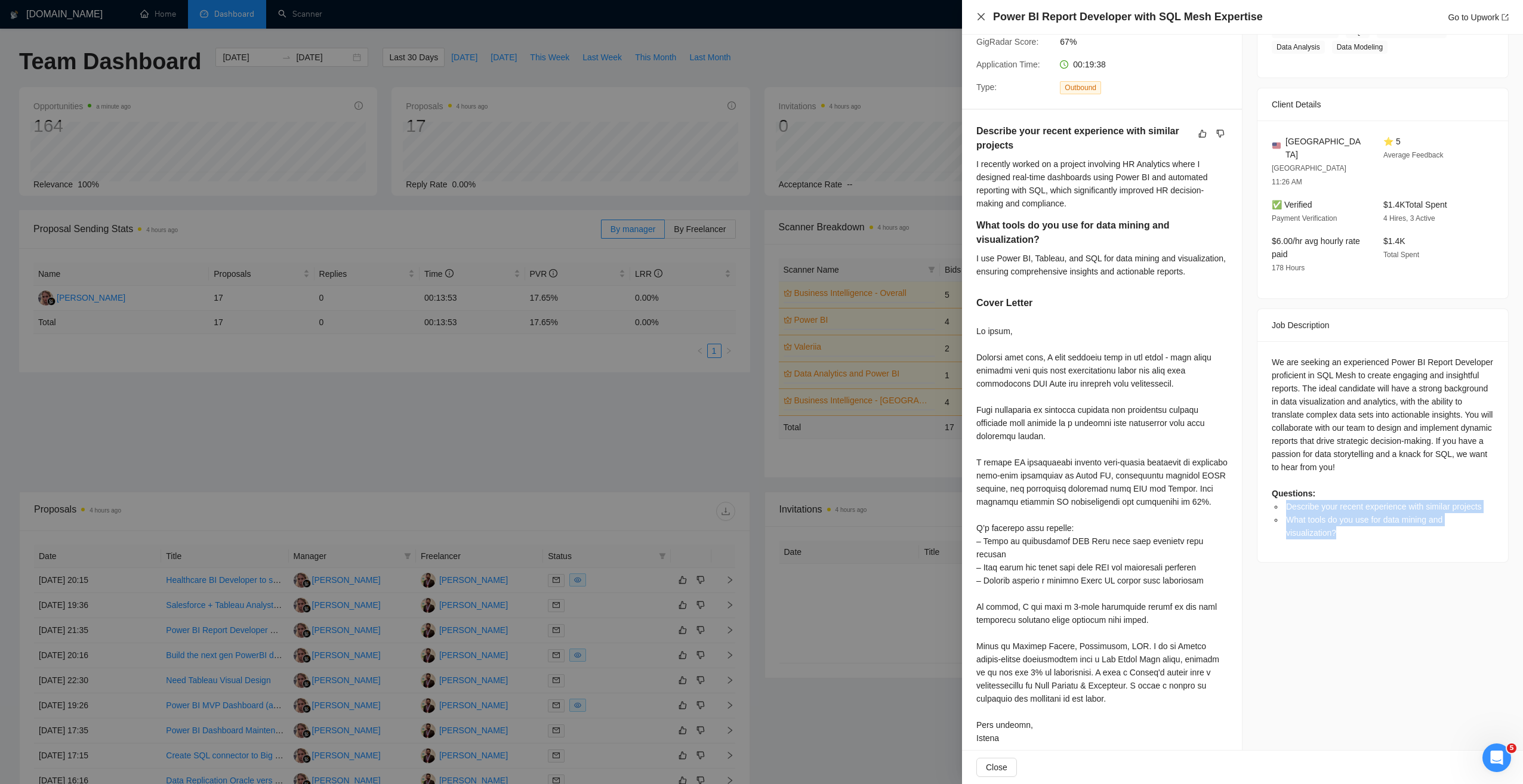
click at [980, 15] on icon "close" at bounding box center [981, 16] width 10 height 10
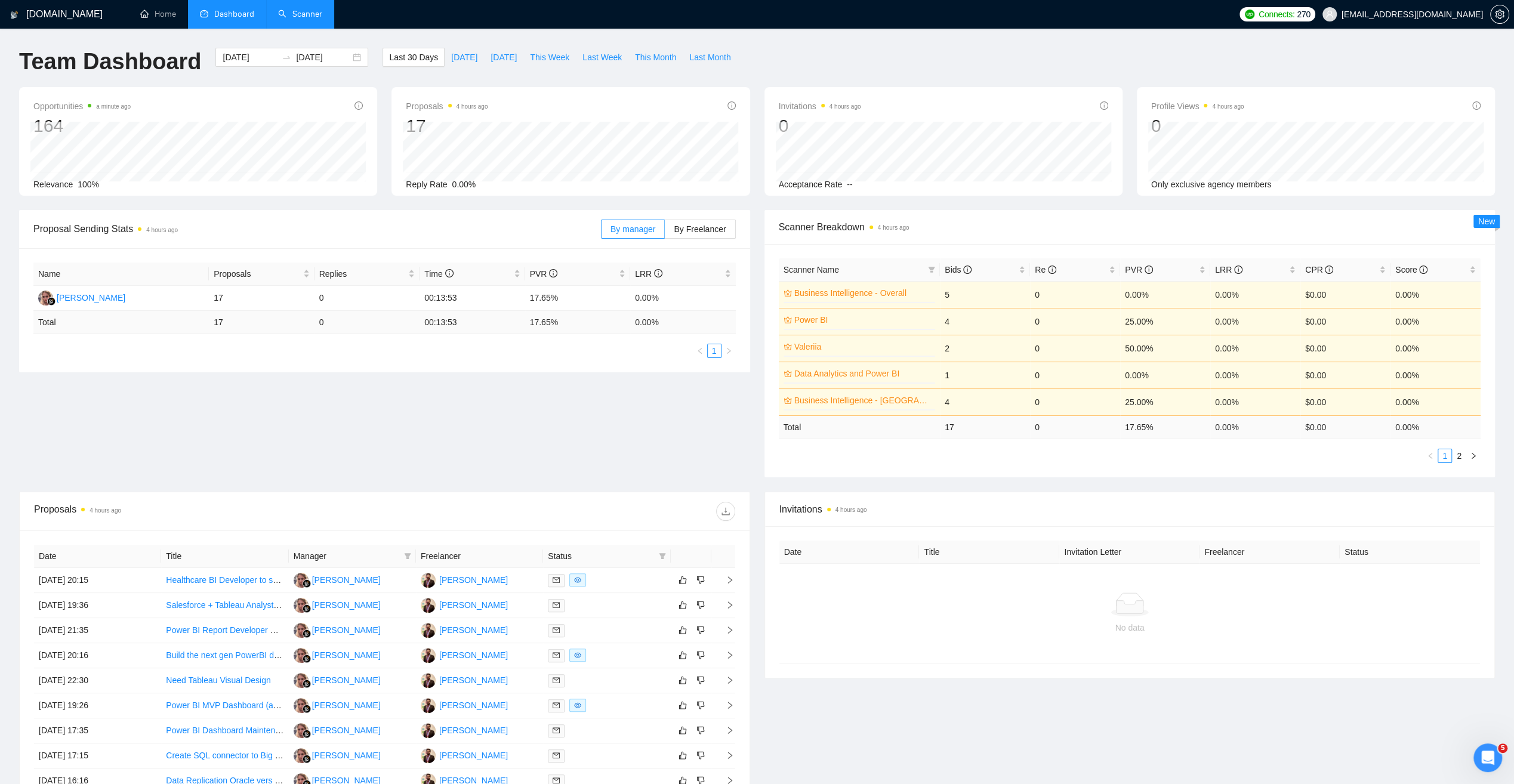
click at [298, 10] on link "Scanner" at bounding box center [300, 14] width 44 height 10
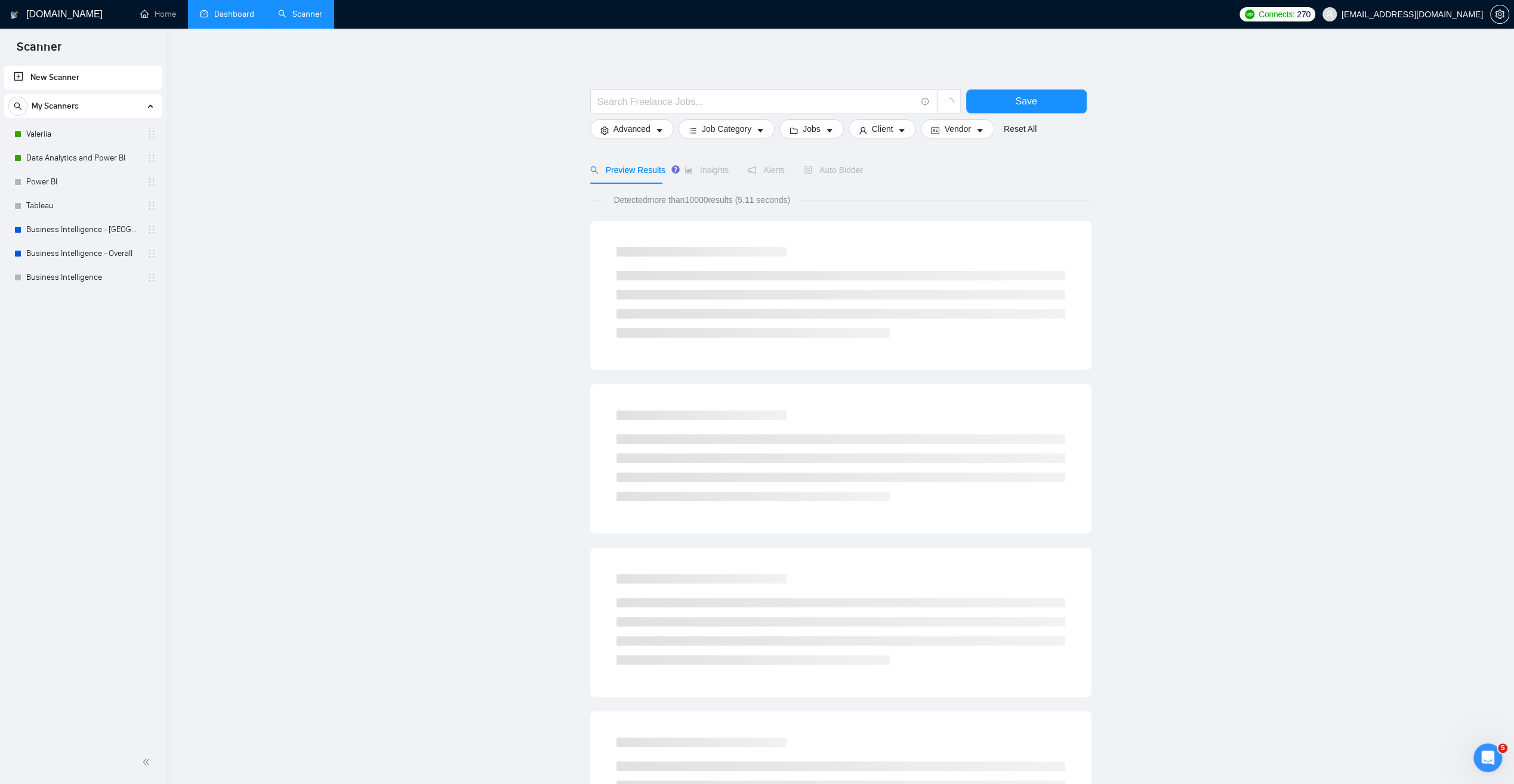
drag, startPoint x: 72, startPoint y: 156, endPoint x: 186, endPoint y: 193, distance: 119.9
click at [72, 155] on link "Data Analytics and Power BI" at bounding box center [83, 158] width 113 height 24
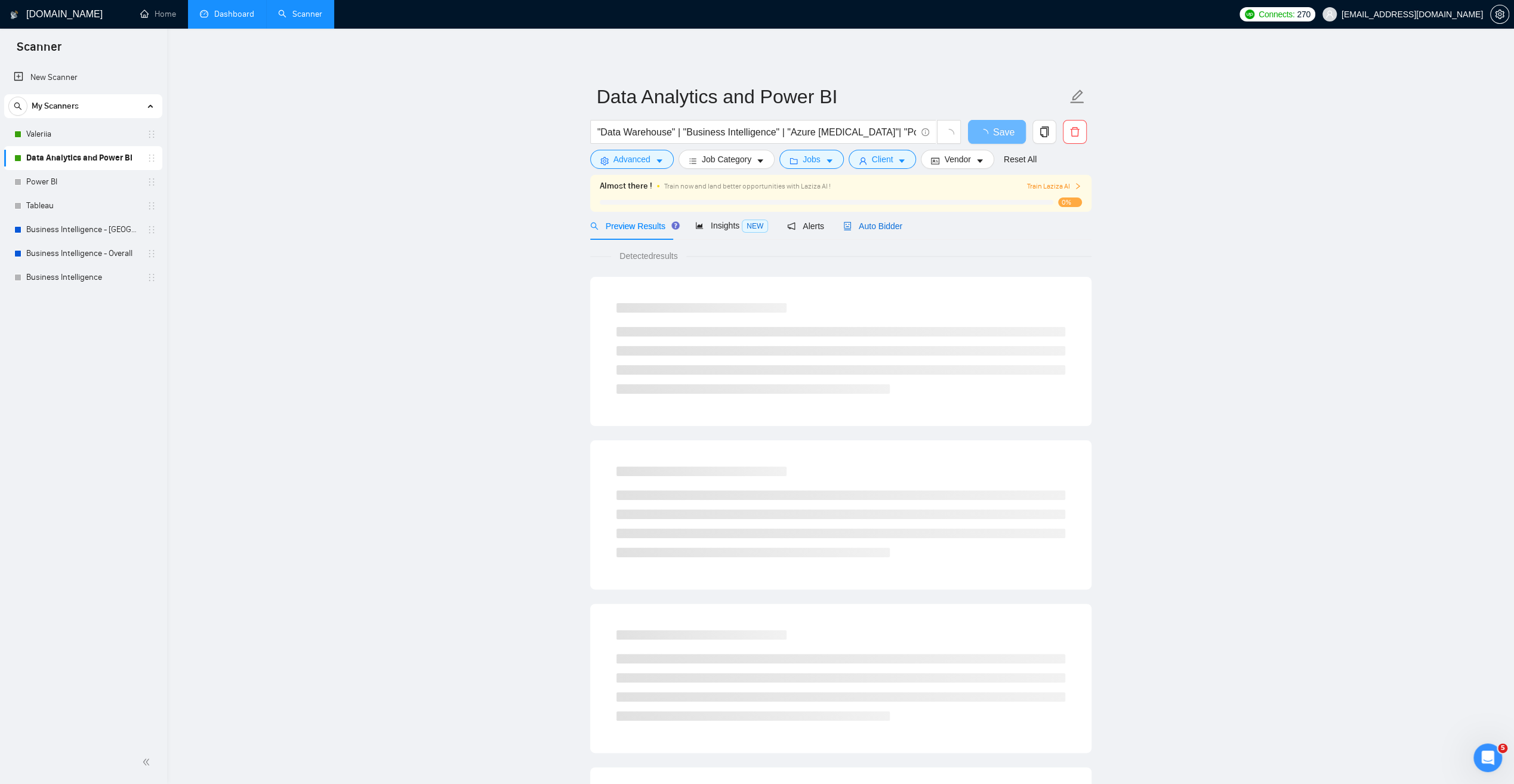
click at [867, 224] on span "Auto Bidder" at bounding box center [873, 226] width 59 height 10
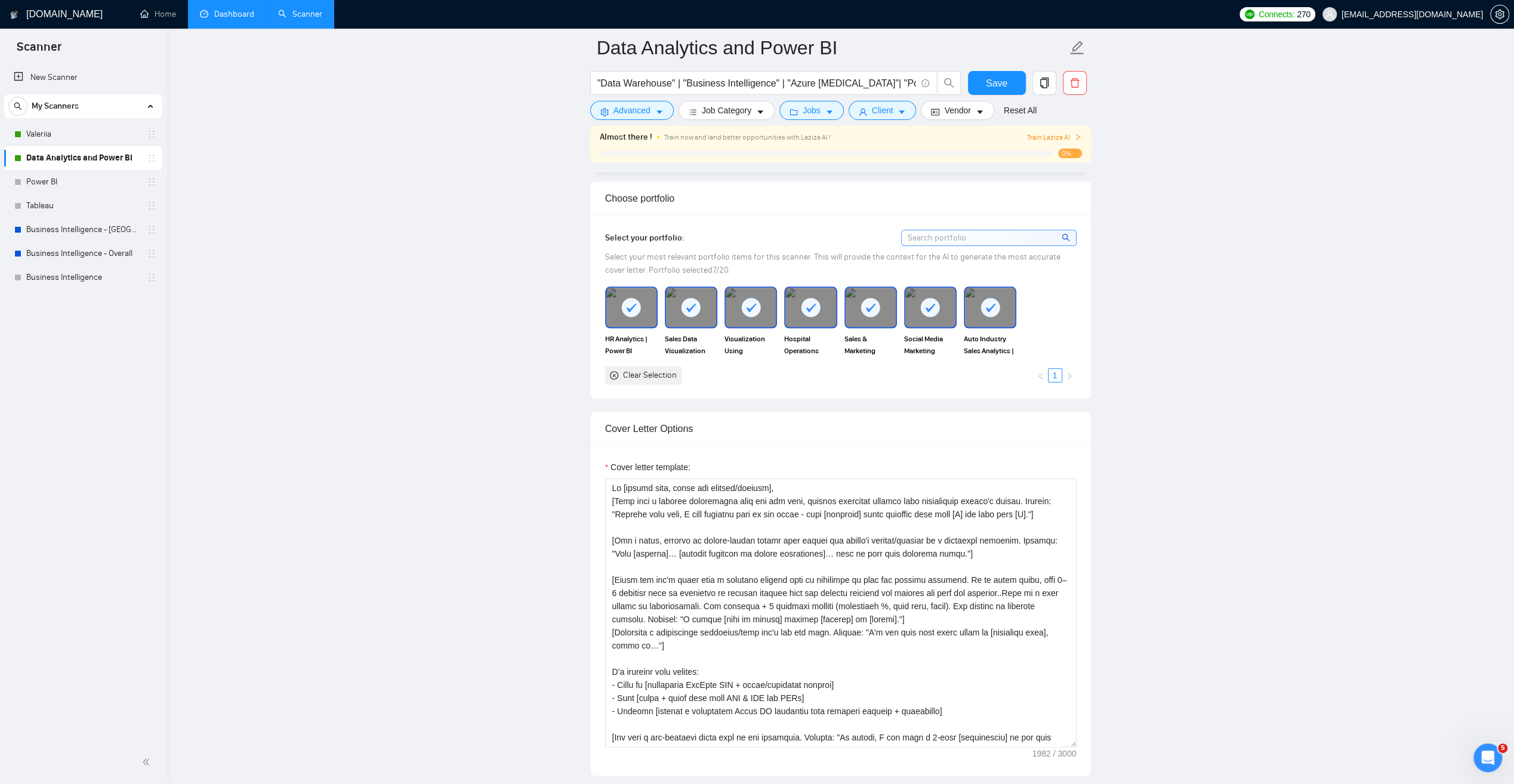
scroll to position [1193, 0]
drag, startPoint x: 616, startPoint y: 496, endPoint x: 629, endPoint y: 497, distance: 13.0
click at [629, 497] on textarea "Cover letter template:" at bounding box center [841, 612] width 472 height 268
drag, startPoint x: 651, startPoint y: 507, endPoint x: 773, endPoint y: 566, distance: 135.5
click at [721, 512] on textarea "Cover letter template:" at bounding box center [841, 612] width 472 height 268
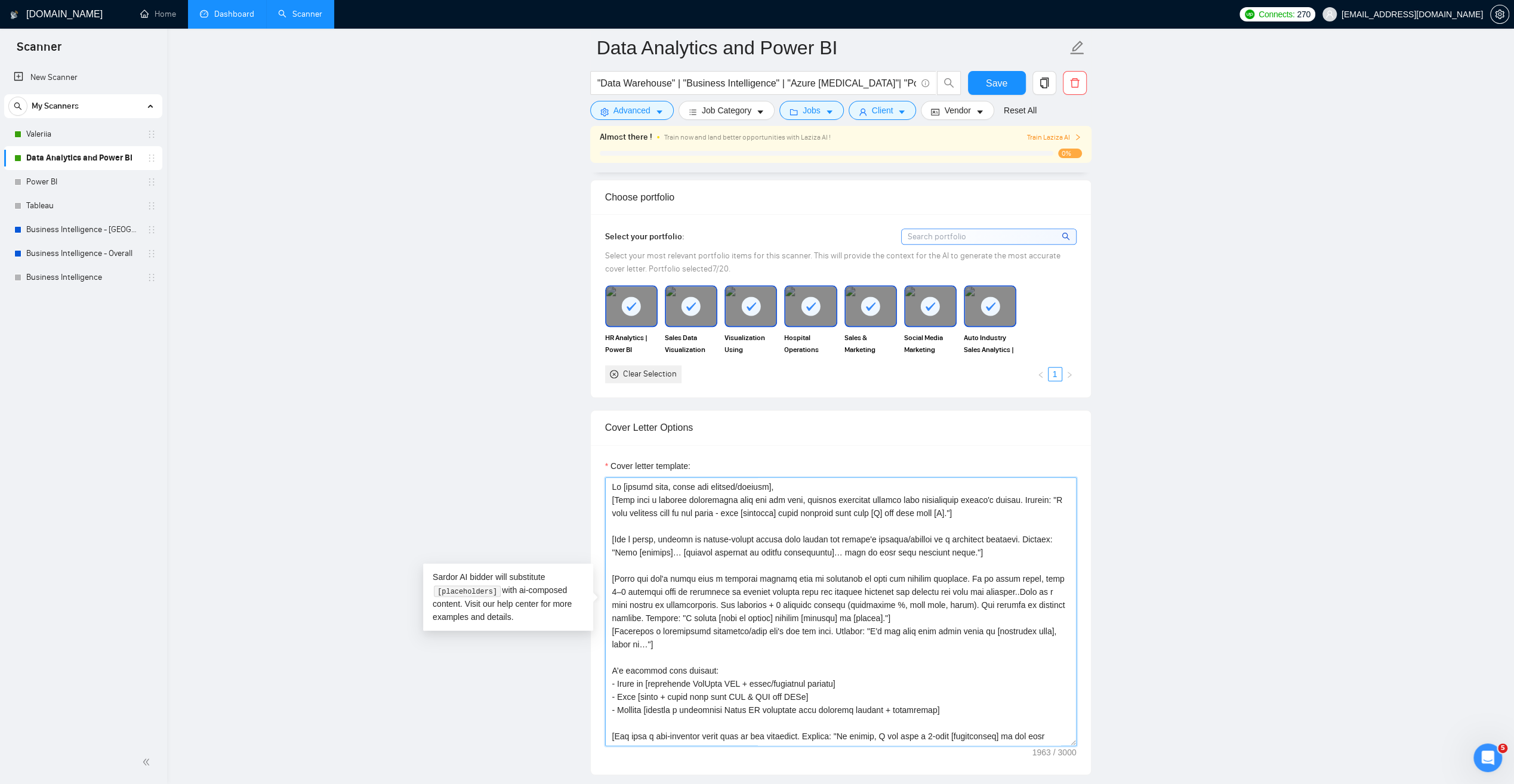
type textarea "Lo [ipsumd sita, conse adi elitsed/doeiusm], [Temp inci u laboree doloremagna a…"
click at [41, 134] on link "Valeriia" at bounding box center [83, 134] width 113 height 24
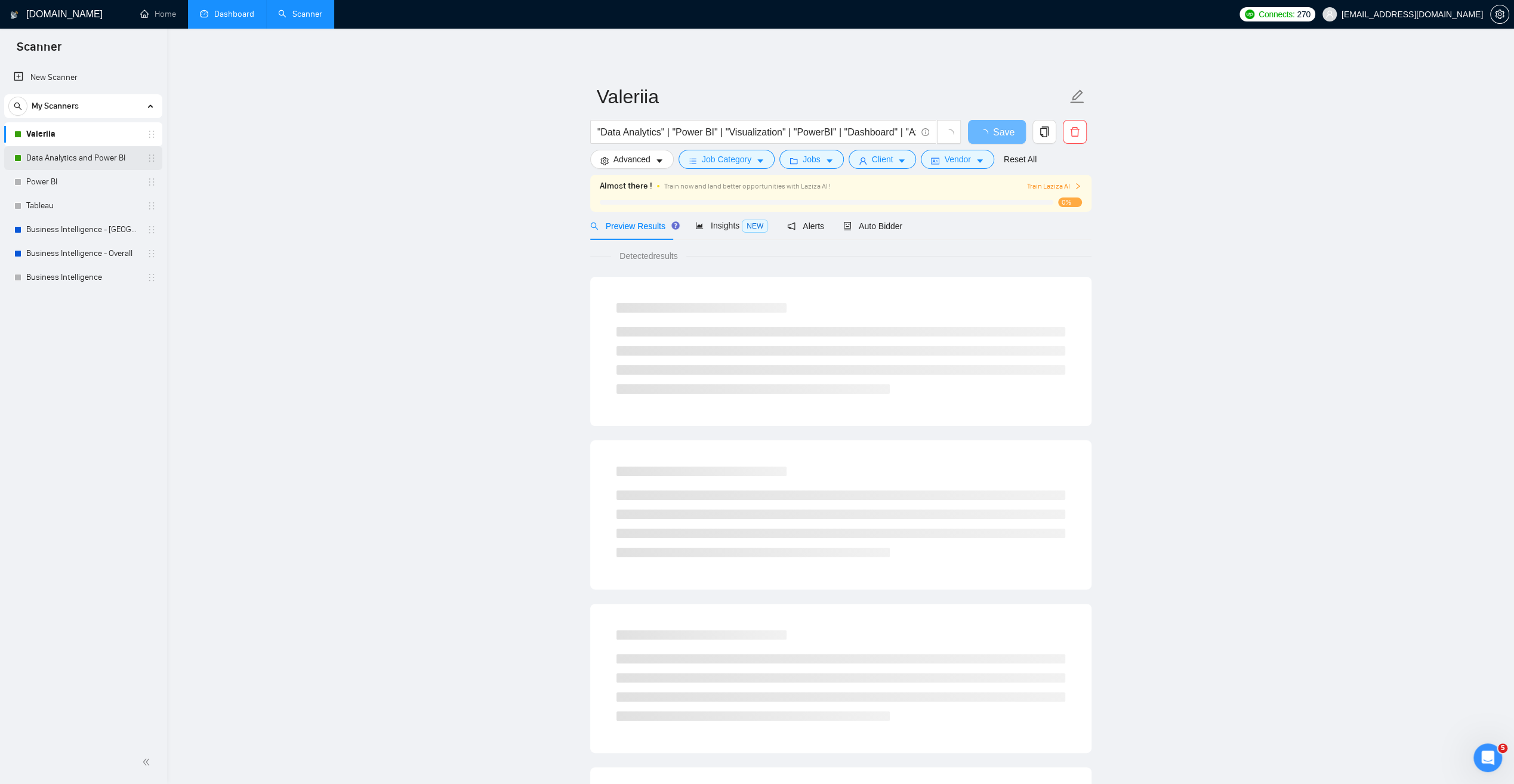
click at [92, 159] on link "Data Analytics and Power BI" at bounding box center [83, 158] width 113 height 24
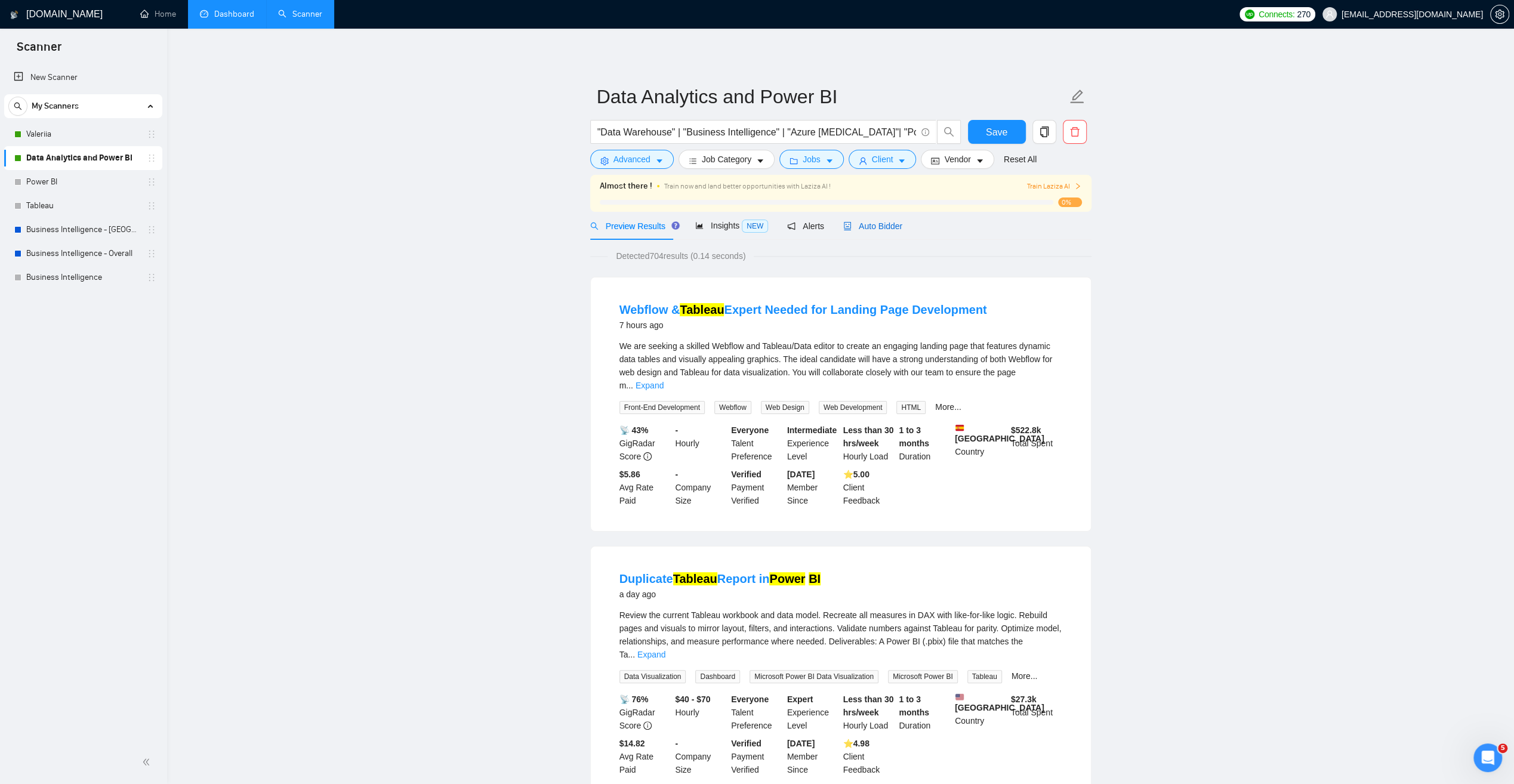
click at [881, 222] on span "Auto Bidder" at bounding box center [873, 226] width 59 height 10
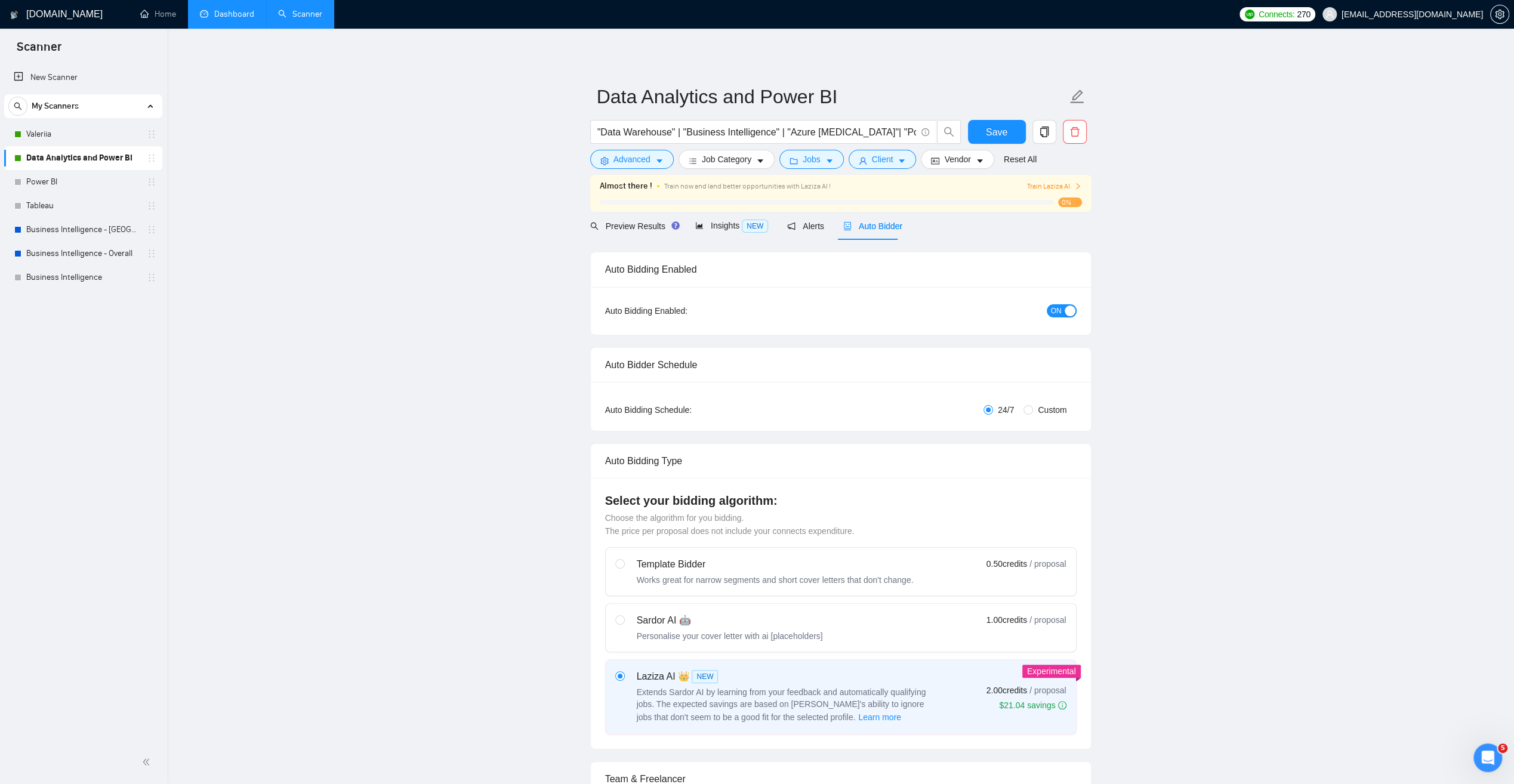
radio input "false"
radio input "true"
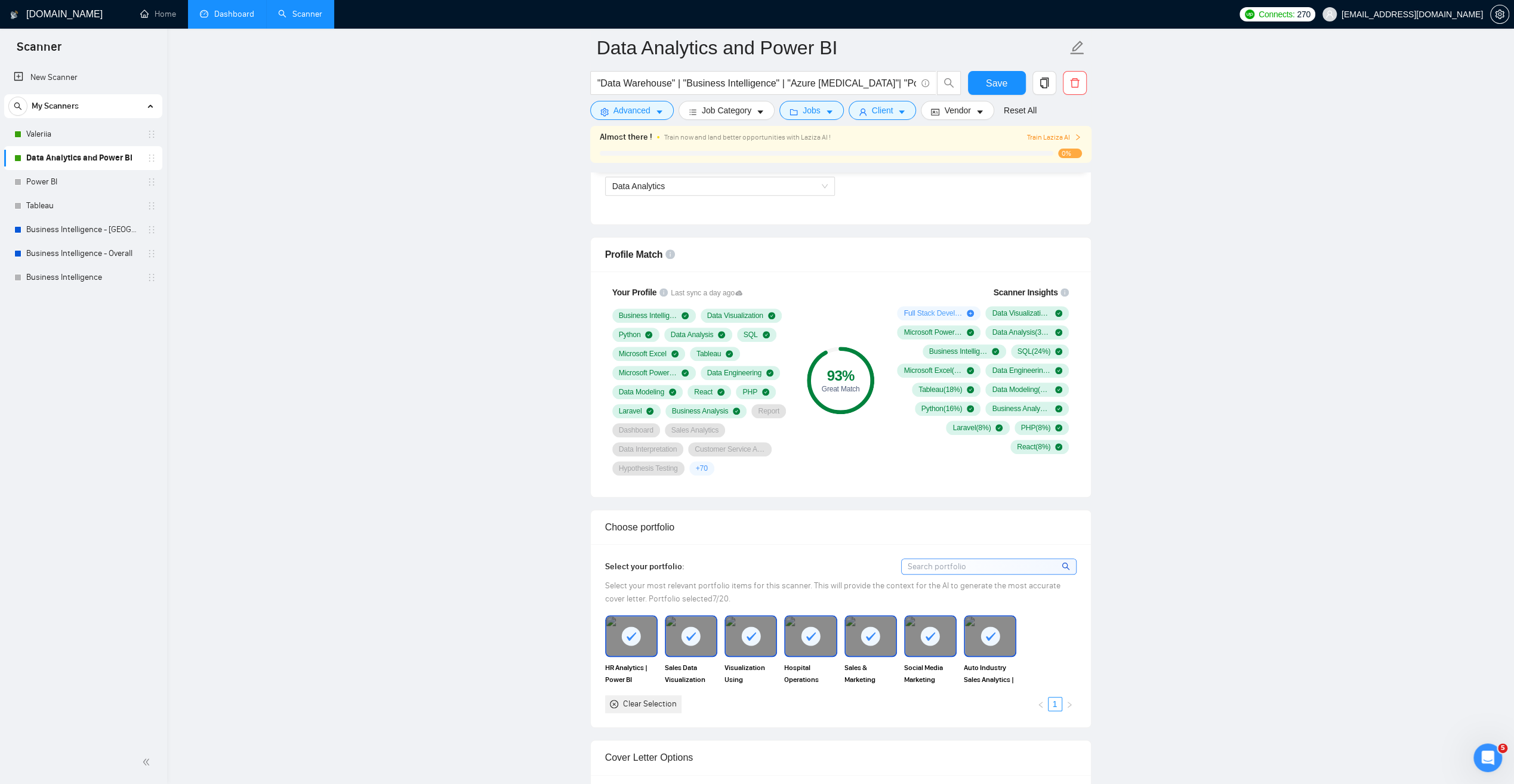
scroll to position [1133, 0]
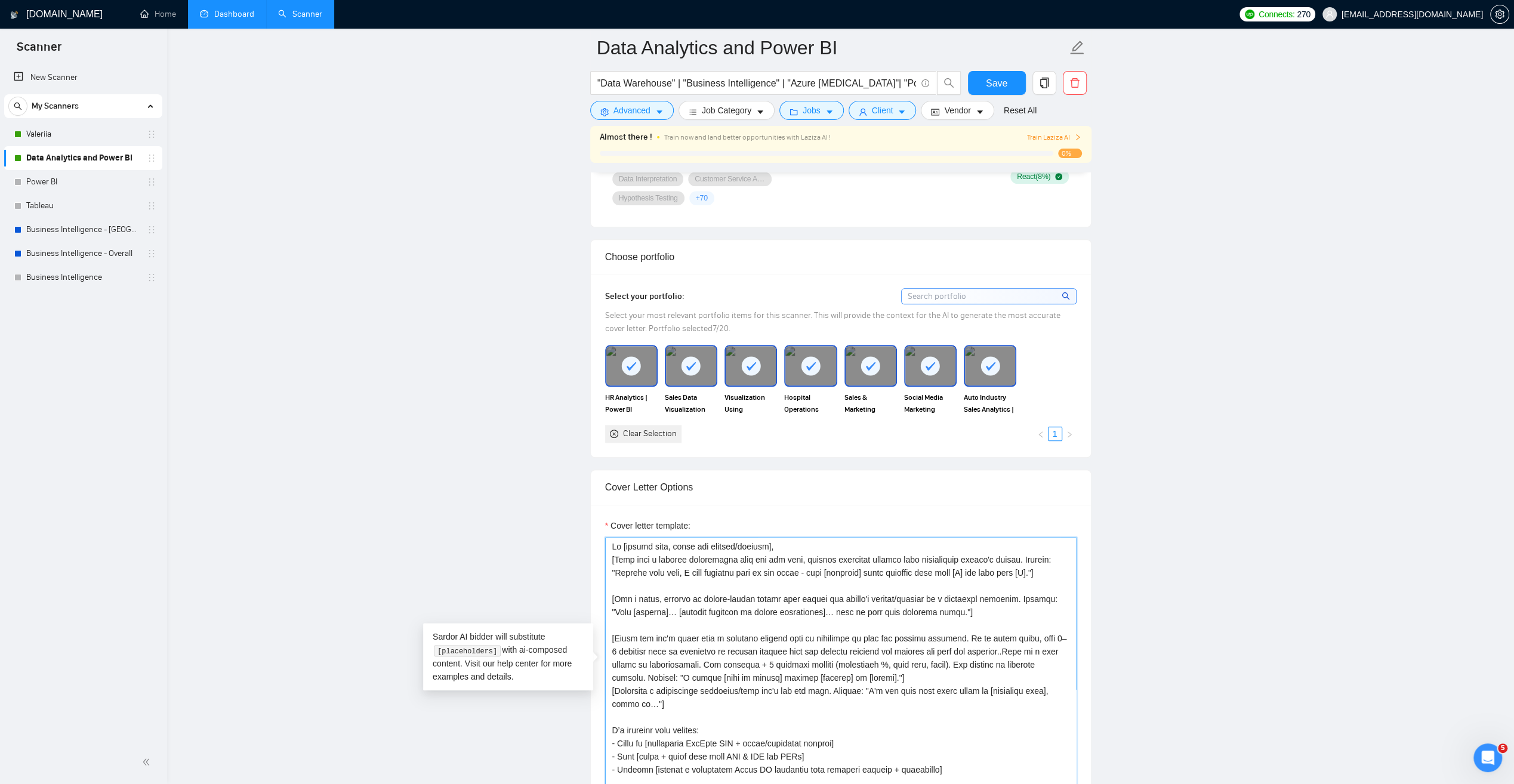
drag, startPoint x: 720, startPoint y: 569, endPoint x: 662, endPoint y: 588, distance: 61.0
click at [651, 568] on textarea "Cover letter template:" at bounding box center [841, 671] width 472 height 268
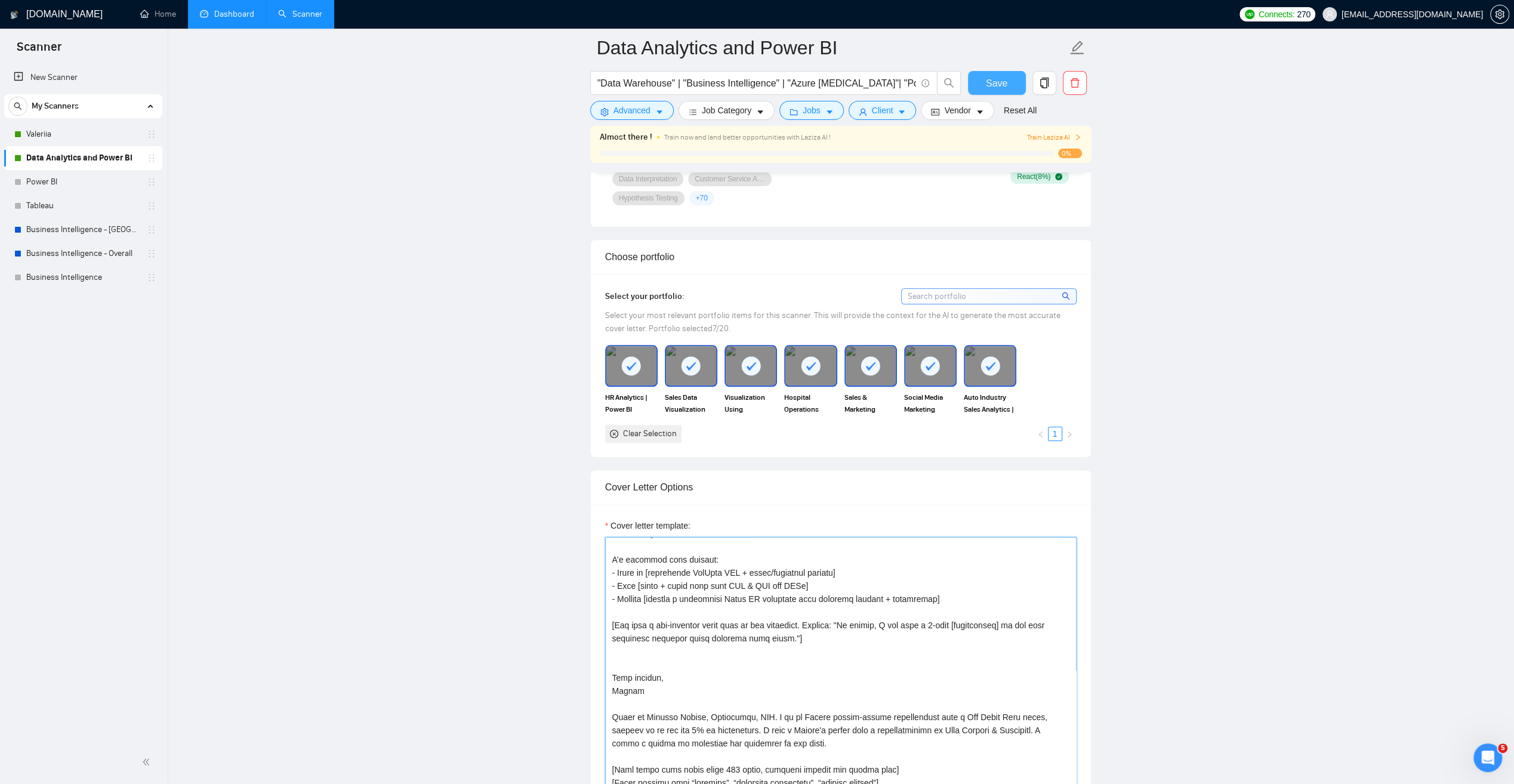
type textarea "Lo [ipsumd sita, conse adi elitsed/doeiusm], [Temp inci u laboree doloremagna a…"
click at [991, 76] on span "Save" at bounding box center [996, 83] width 22 height 15
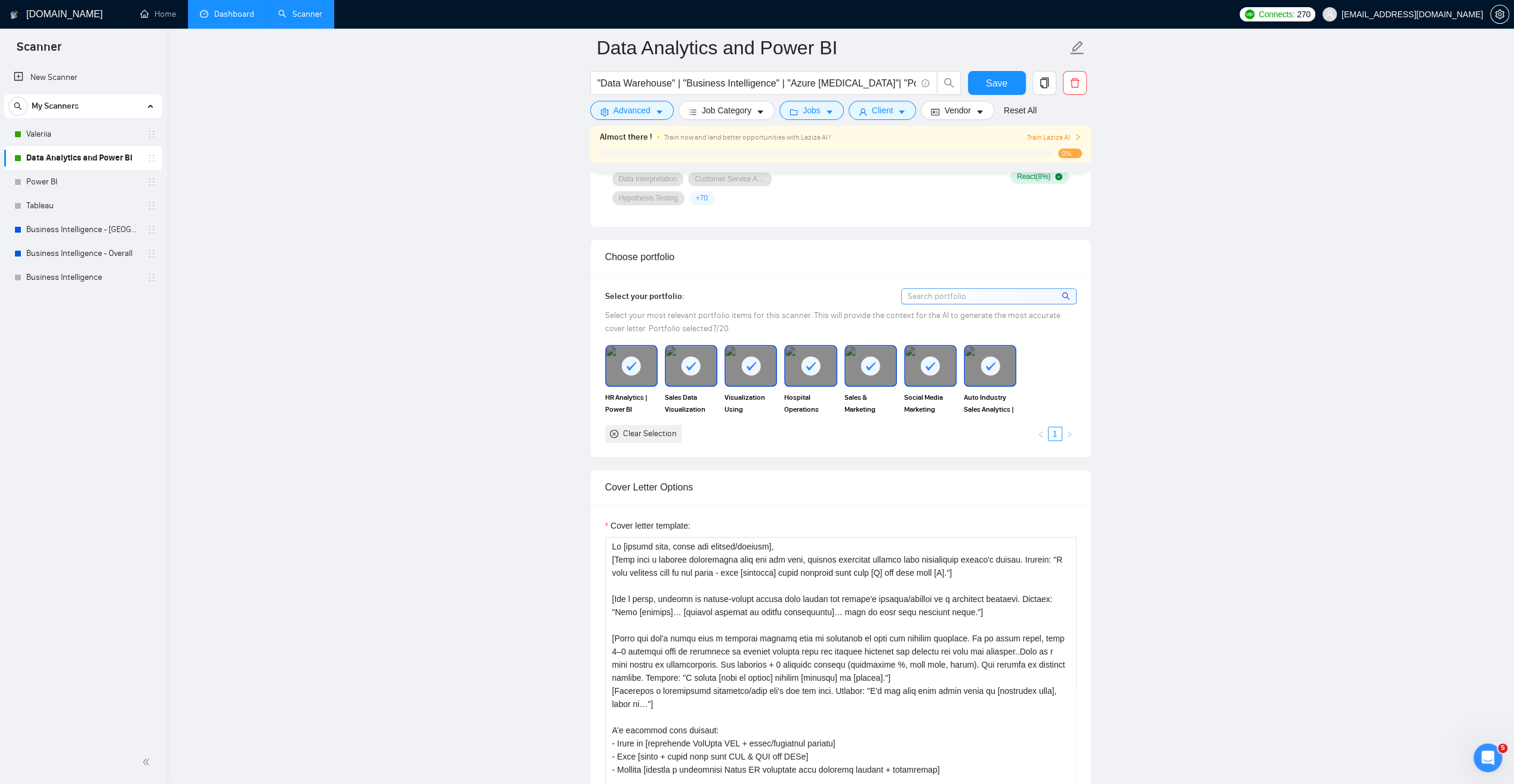
drag, startPoint x: 45, startPoint y: 128, endPoint x: 188, endPoint y: 168, distance: 148.5
click at [45, 128] on link "Valeriia" at bounding box center [83, 134] width 113 height 24
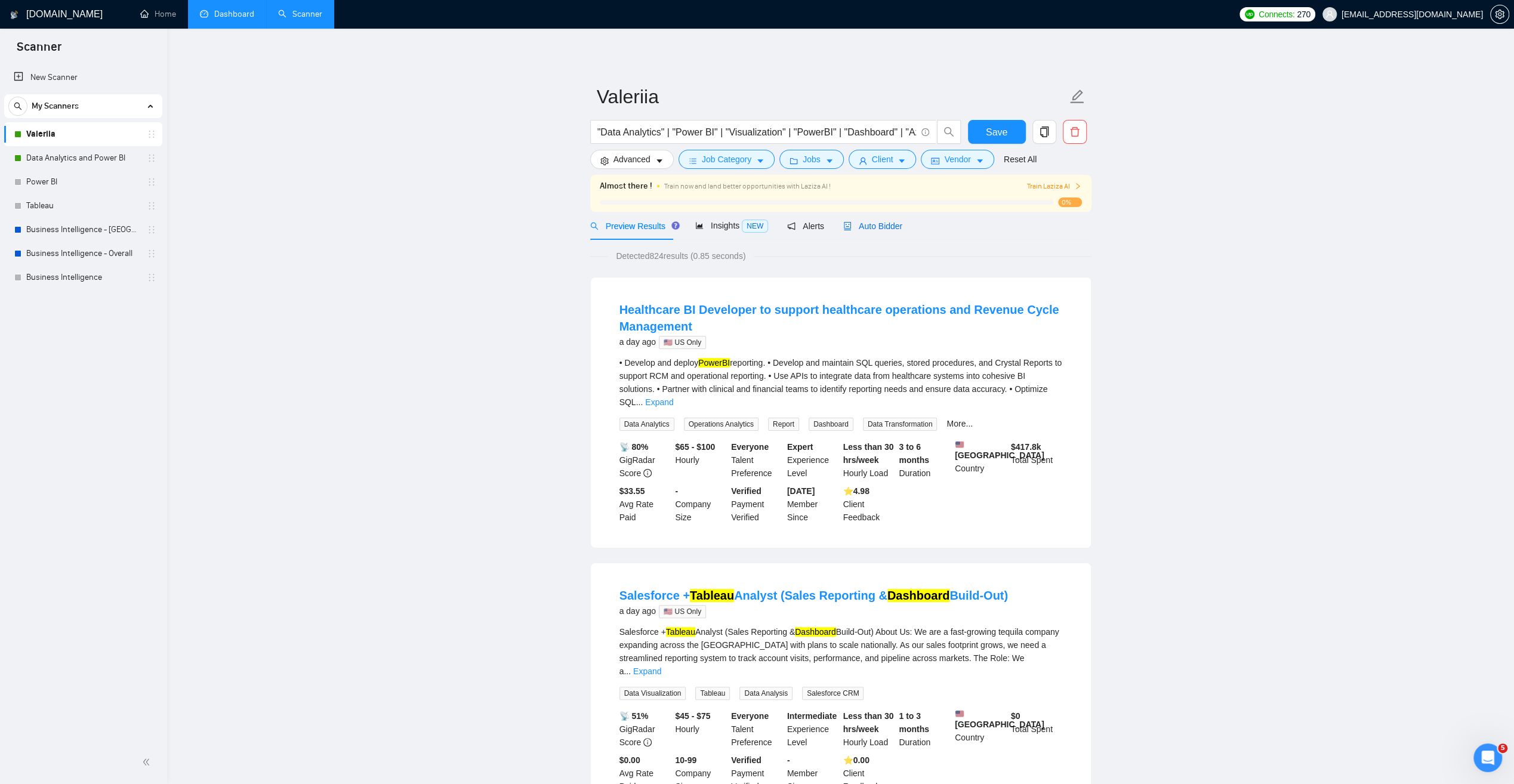
click at [881, 228] on span "Auto Bidder" at bounding box center [873, 226] width 59 height 10
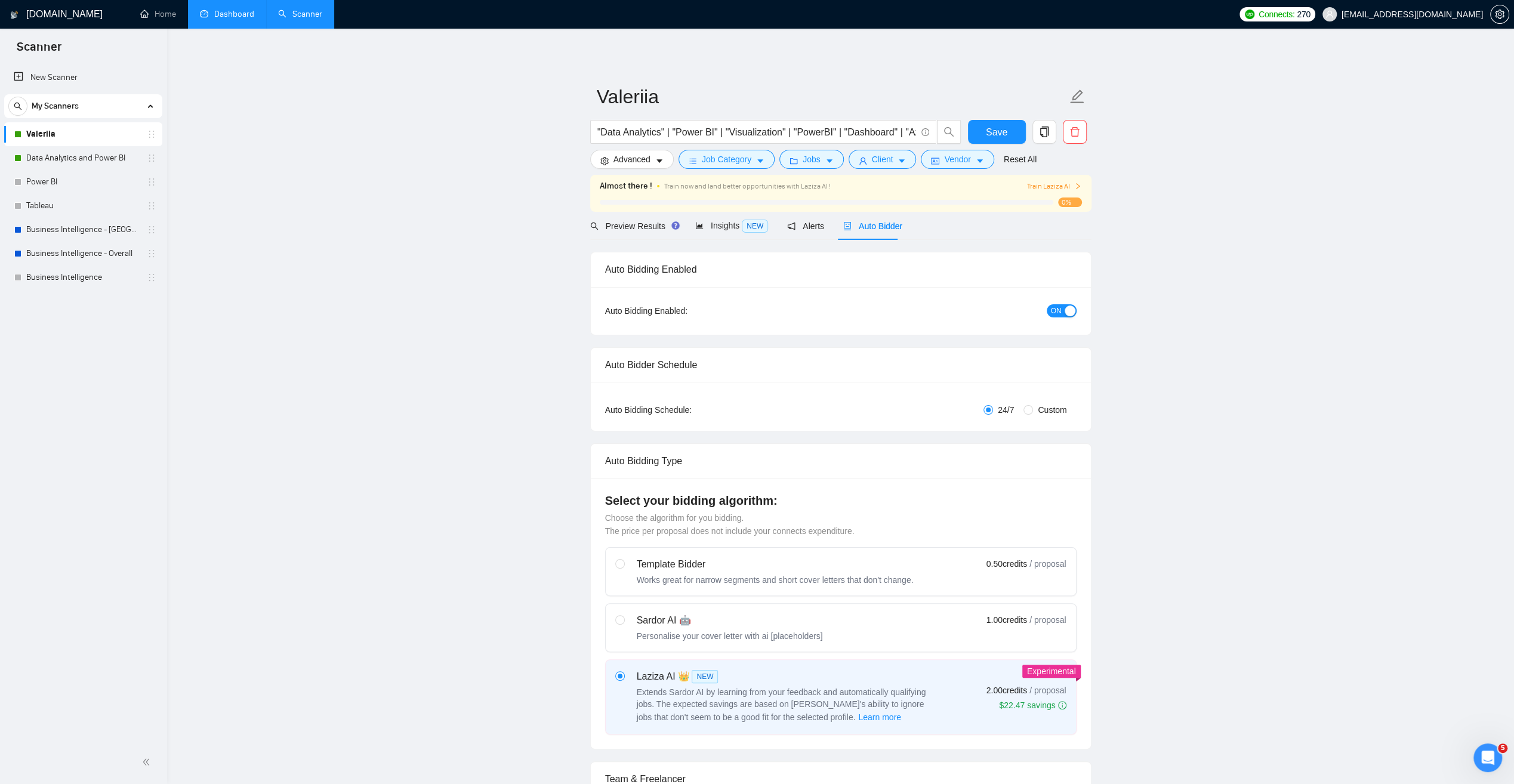
radio input "false"
radio input "true"
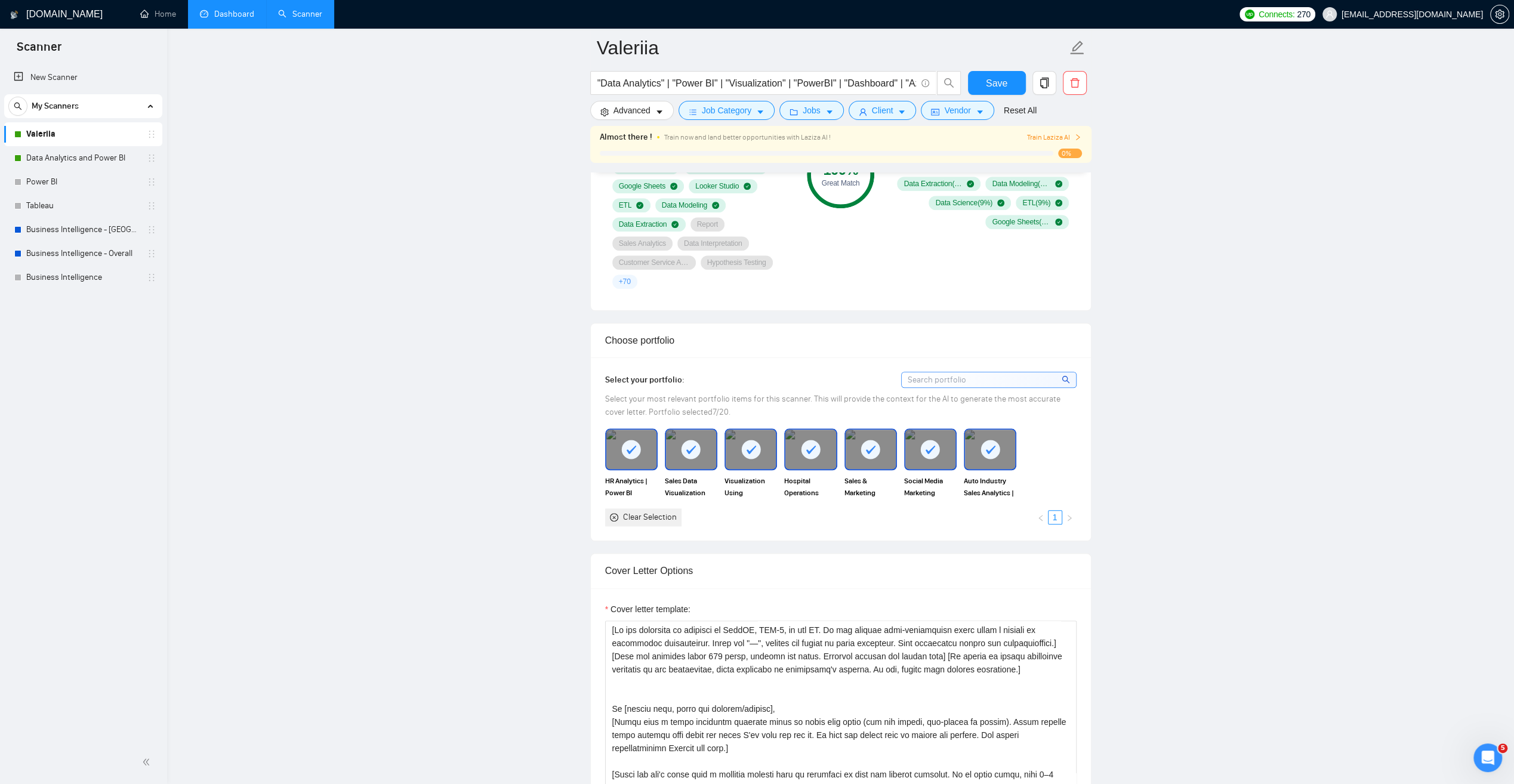
scroll to position [1253, 0]
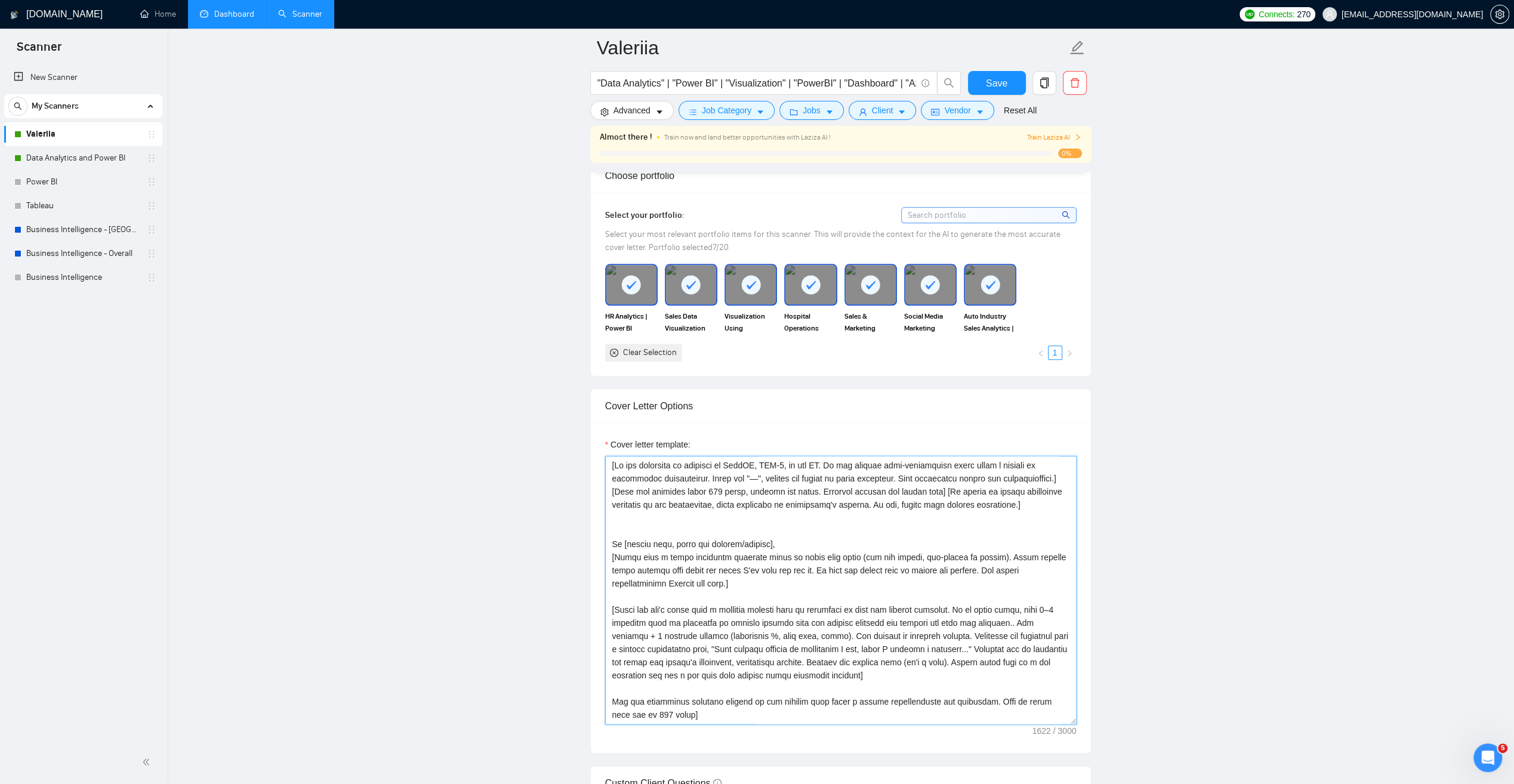
click at [833, 512] on textarea "Cover letter template:" at bounding box center [841, 590] width 472 height 268
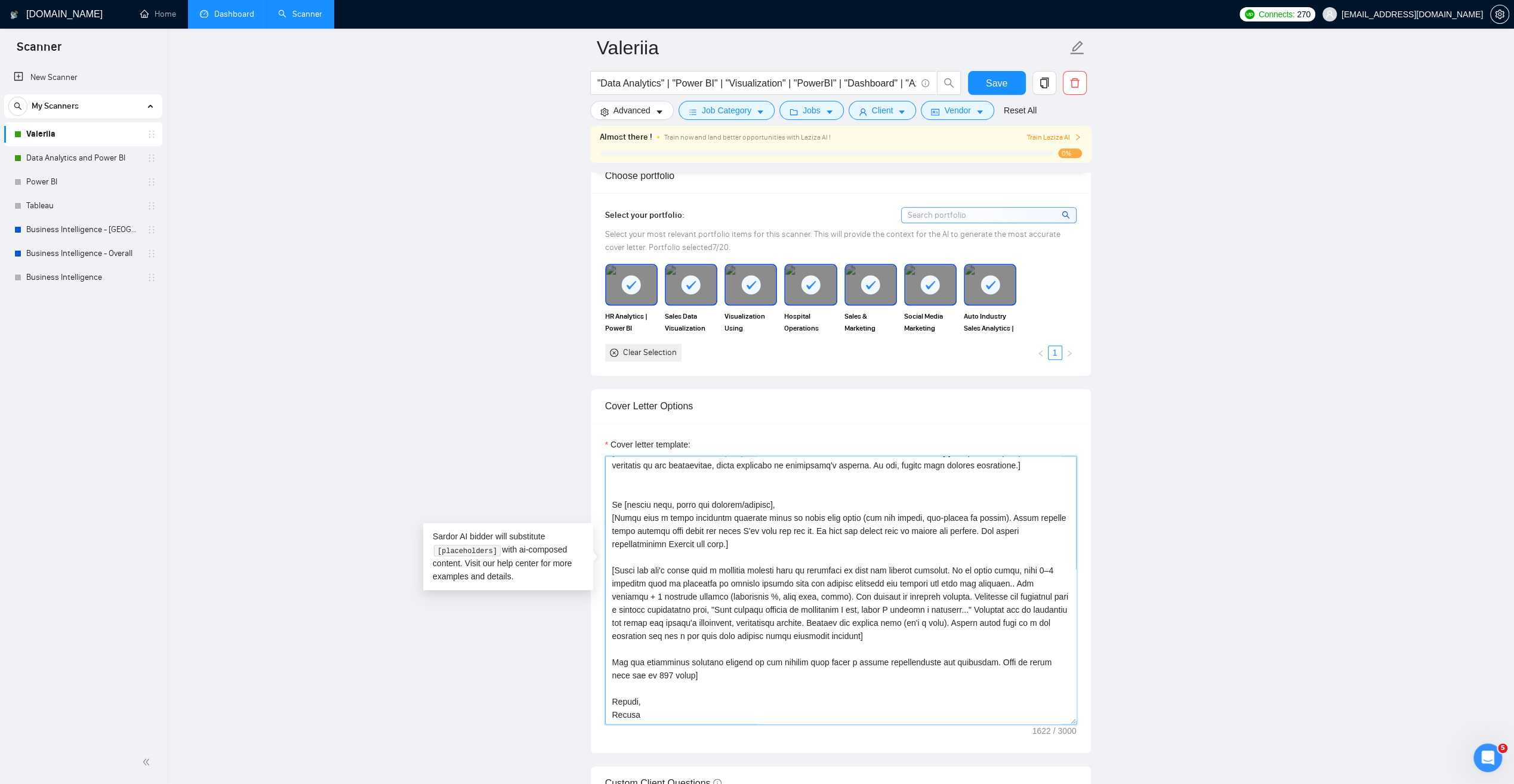
scroll to position [53, 0]
click at [224, 12] on link "Dashboard" at bounding box center [227, 14] width 55 height 10
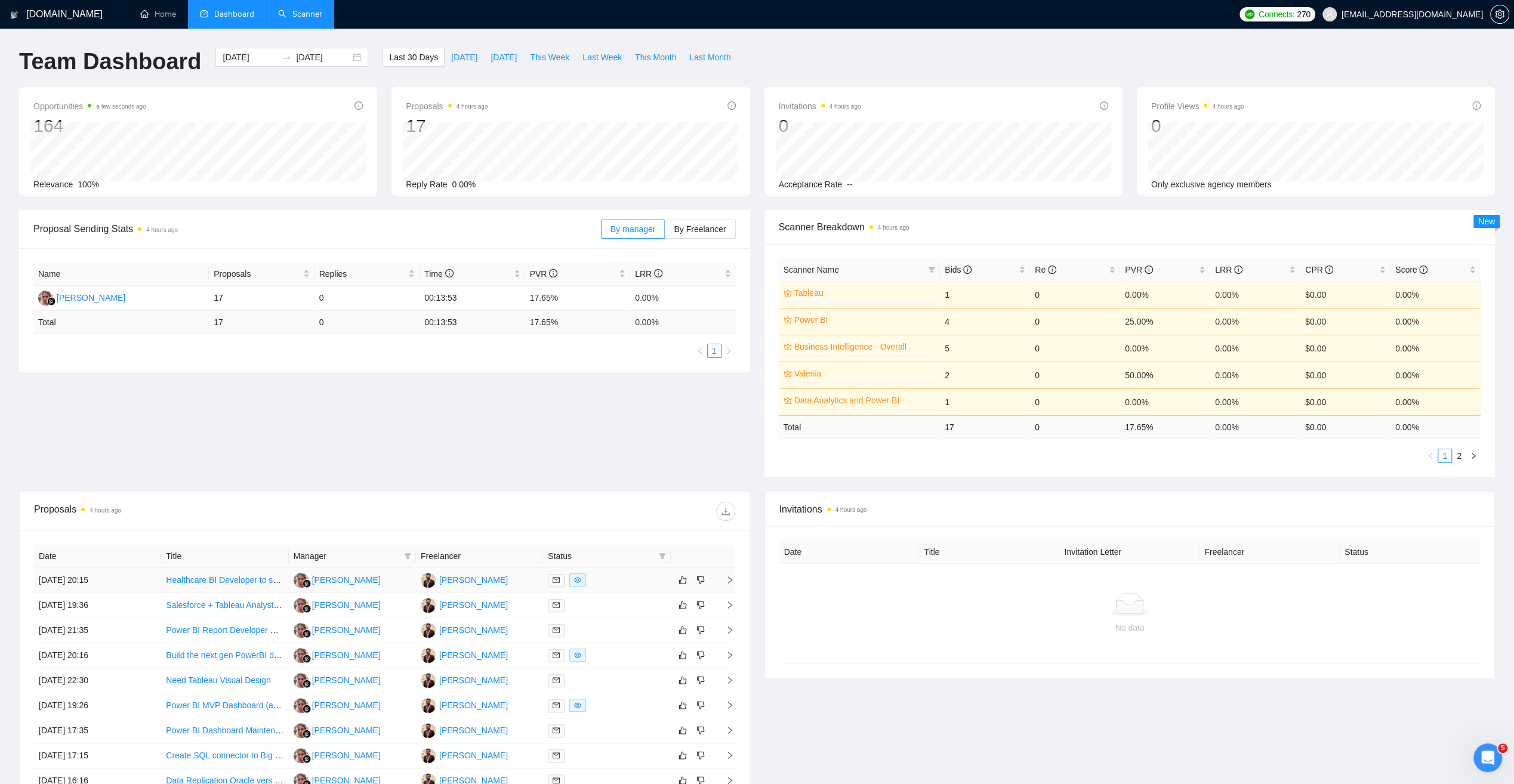
click at [228, 576] on link "Healthcare BI Developer to support healthcare operations and Revenue Cycle Mana…" at bounding box center [336, 579] width 340 height 10
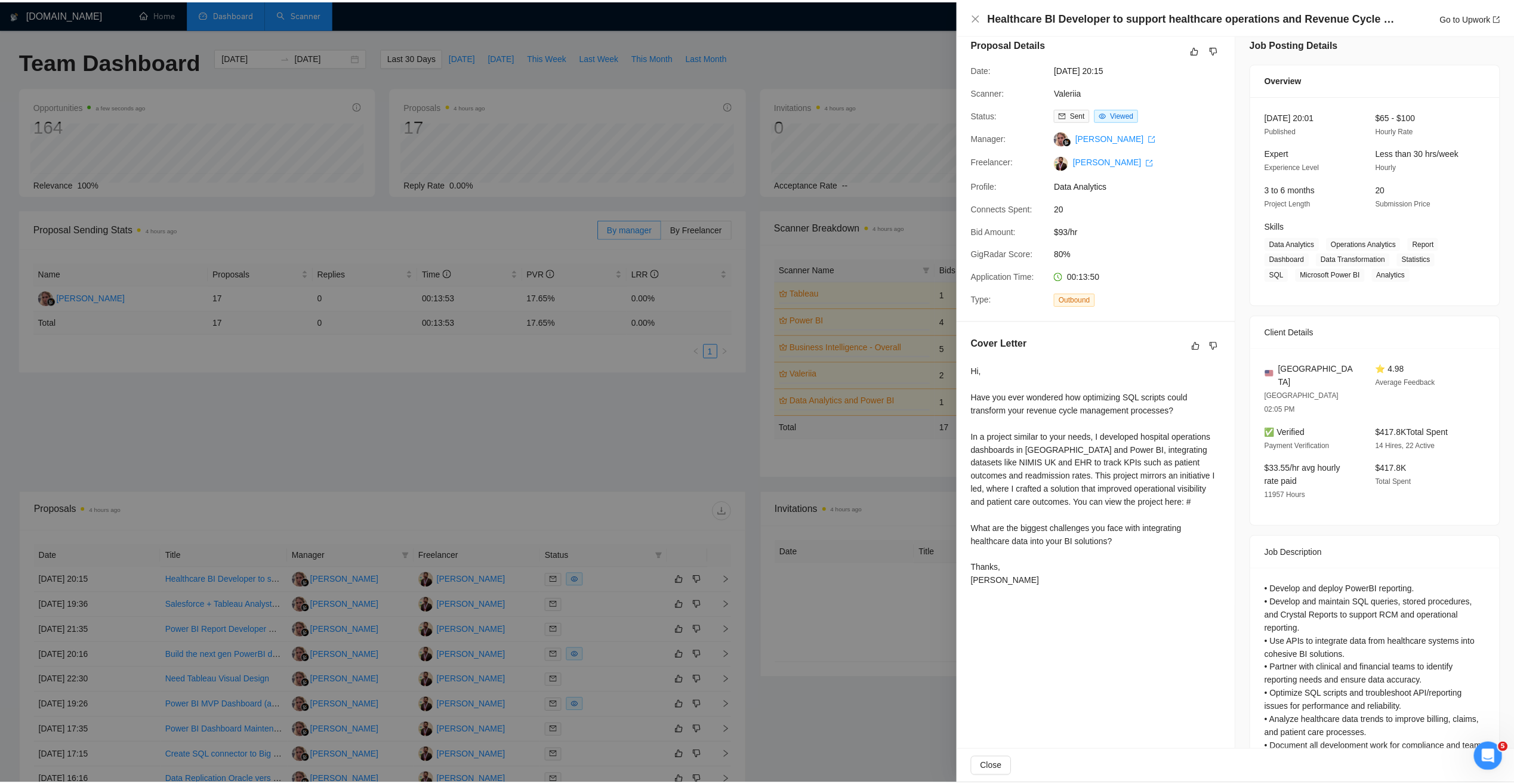
scroll to position [36, 0]
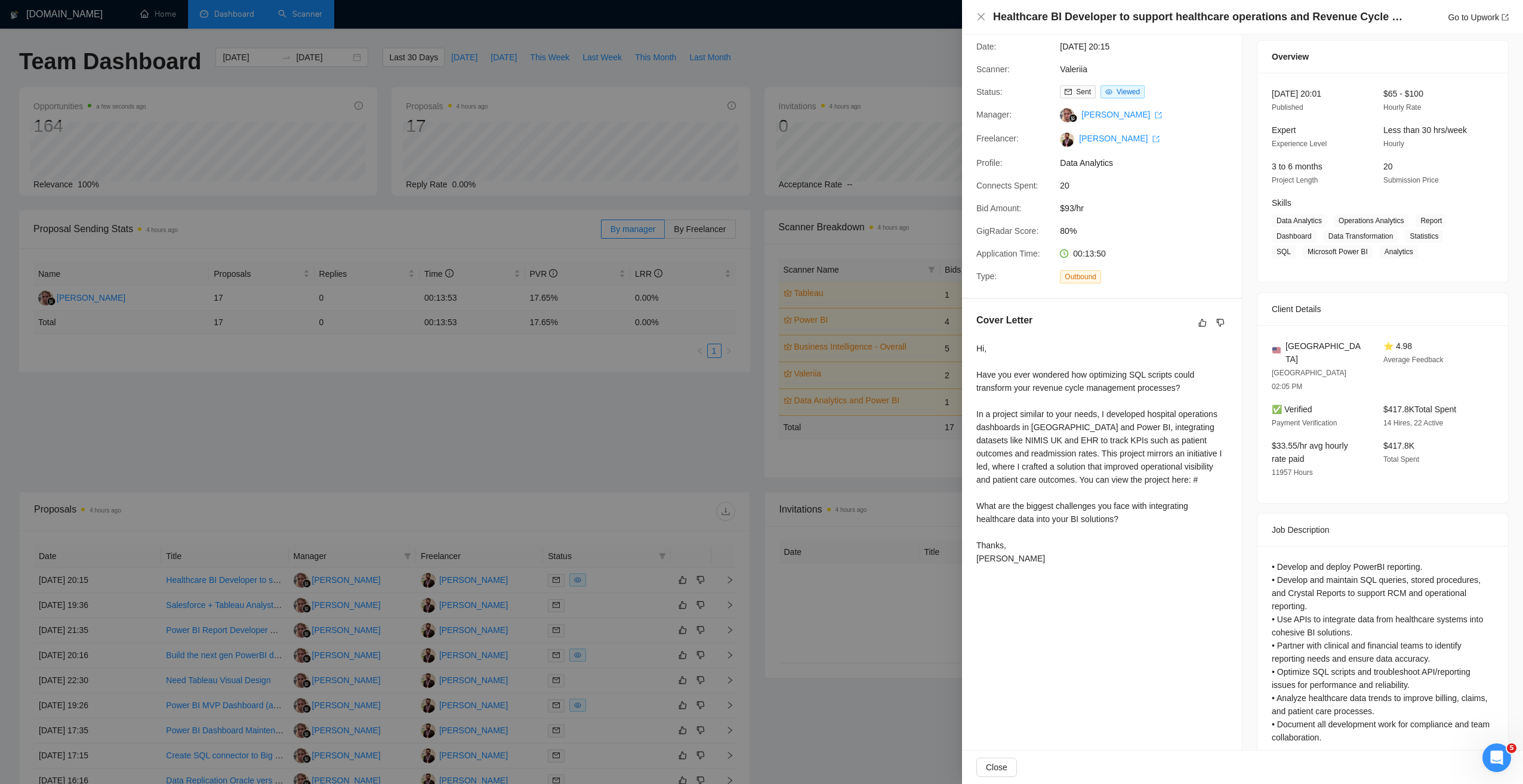
click at [1148, 581] on div "Cover Letter Hi, Have you ever wondered how optimizing SQL scripts could transf…" at bounding box center [1101, 441] width 280 height 285
click at [981, 15] on icon "close" at bounding box center [981, 16] width 10 height 10
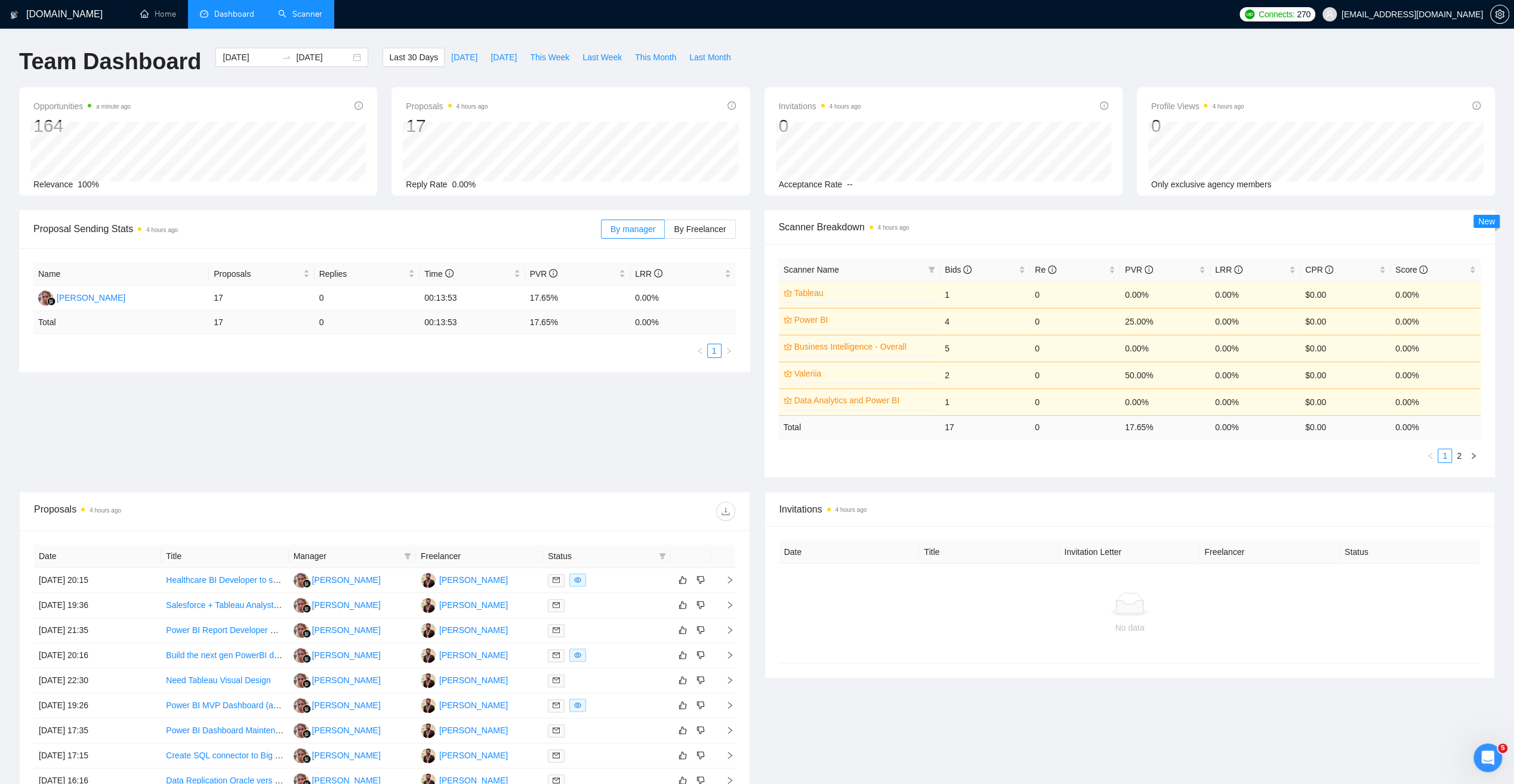
click at [299, 14] on link "Scanner" at bounding box center [300, 14] width 44 height 10
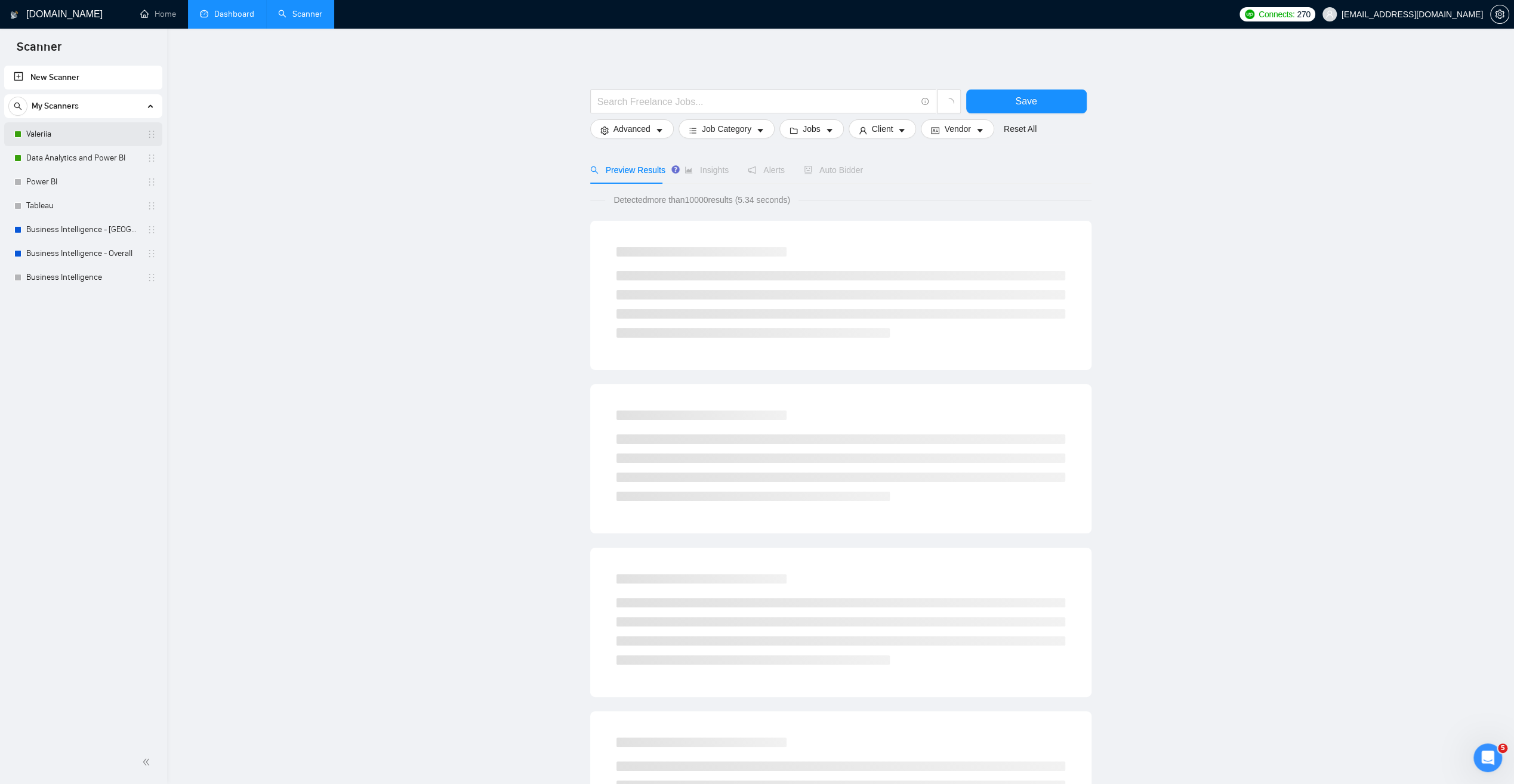
click at [41, 132] on link "Valeriia" at bounding box center [83, 134] width 113 height 24
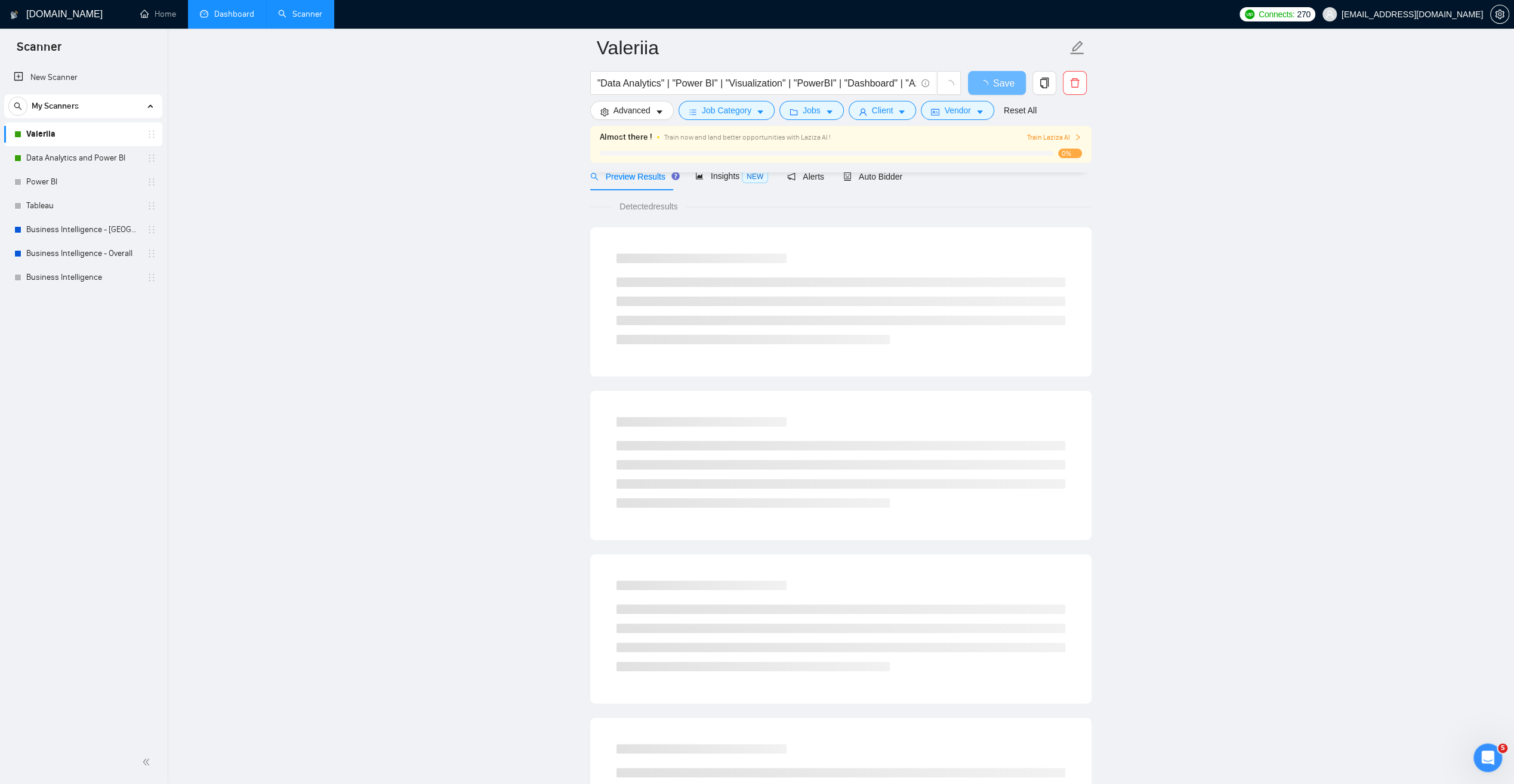
scroll to position [60, 0]
click at [869, 178] on span "Auto Bidder" at bounding box center [873, 176] width 59 height 10
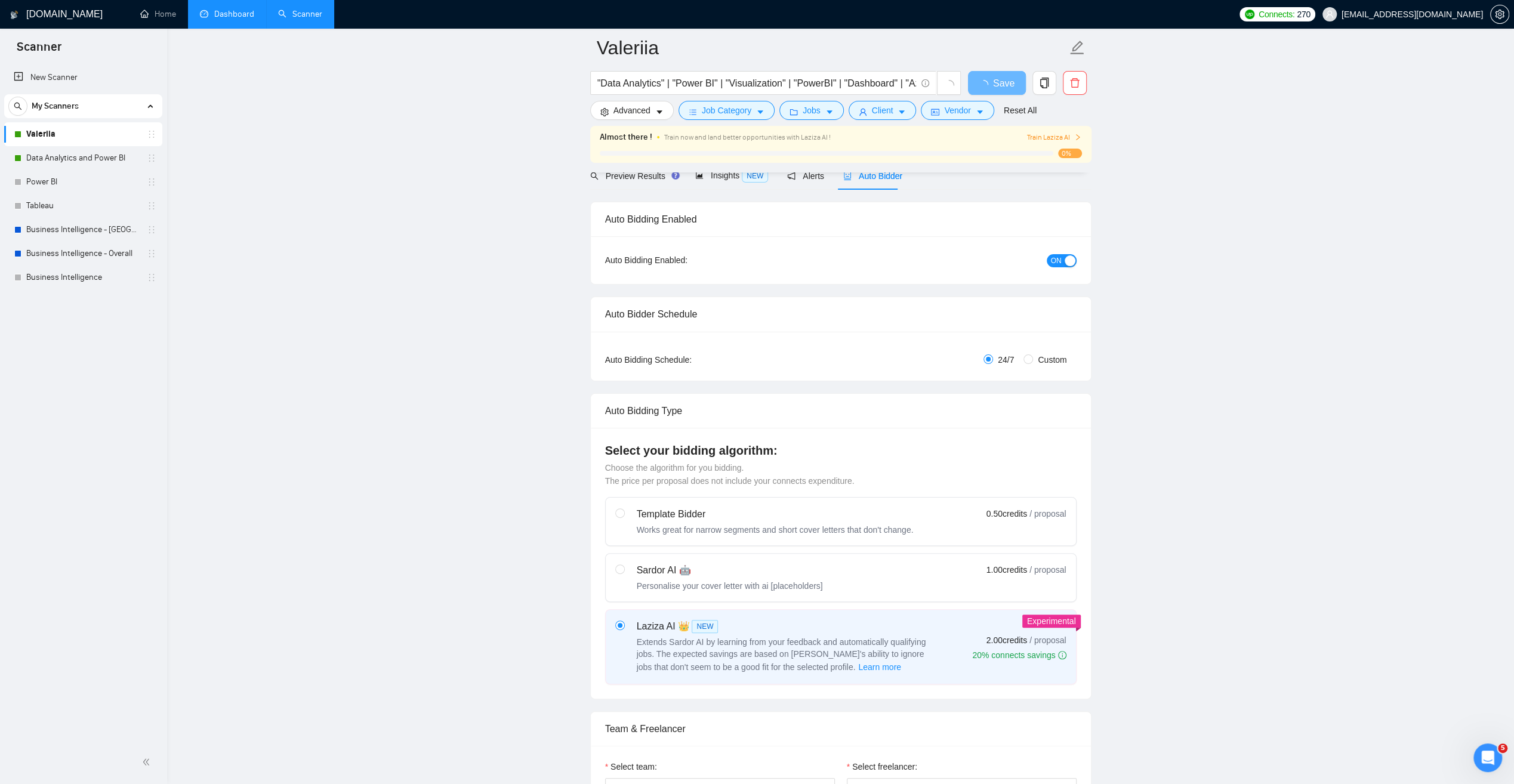
radio input "false"
radio input "true"
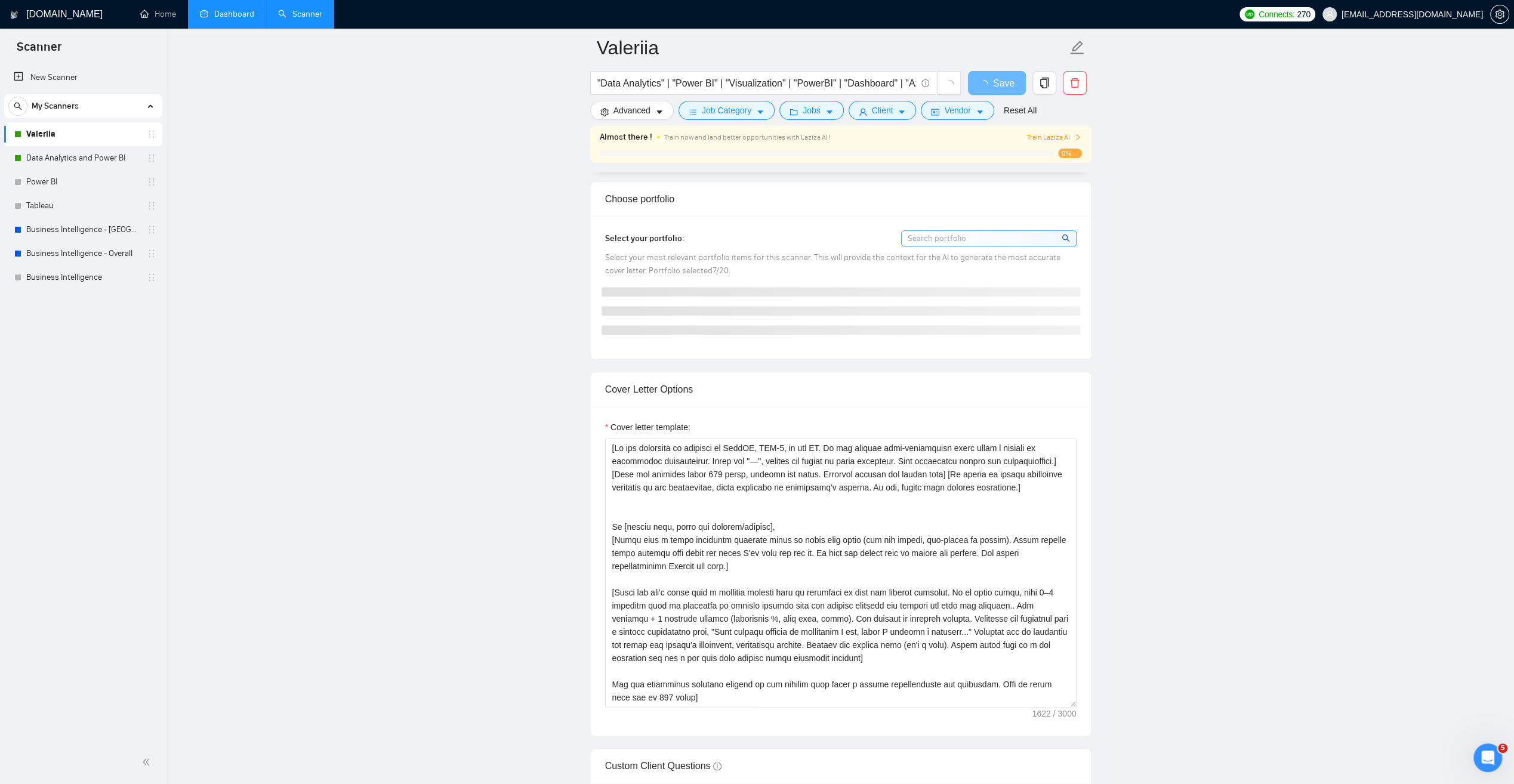
scroll to position [1253, 0]
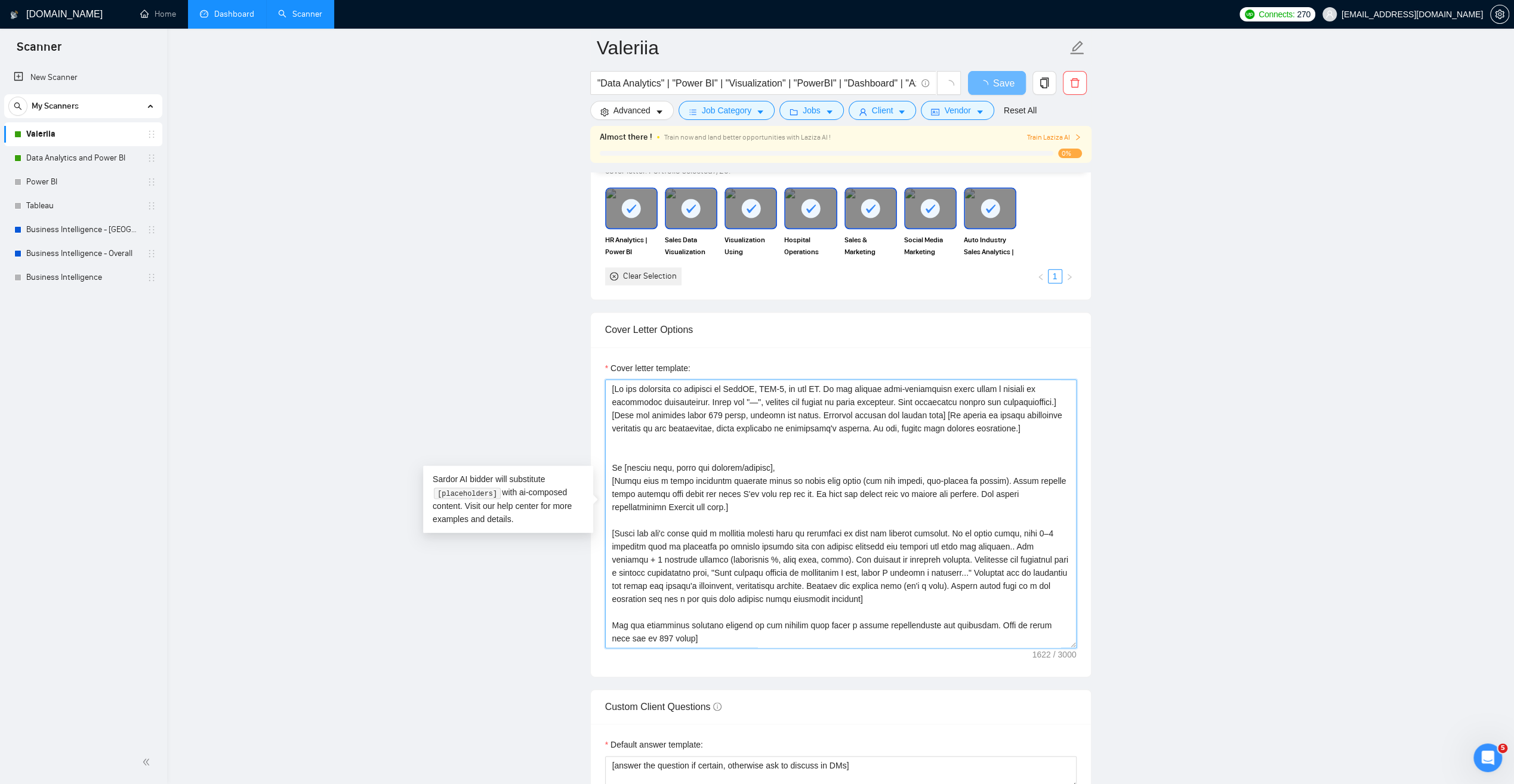
click at [856, 463] on textarea "Cover letter template:" at bounding box center [841, 514] width 472 height 268
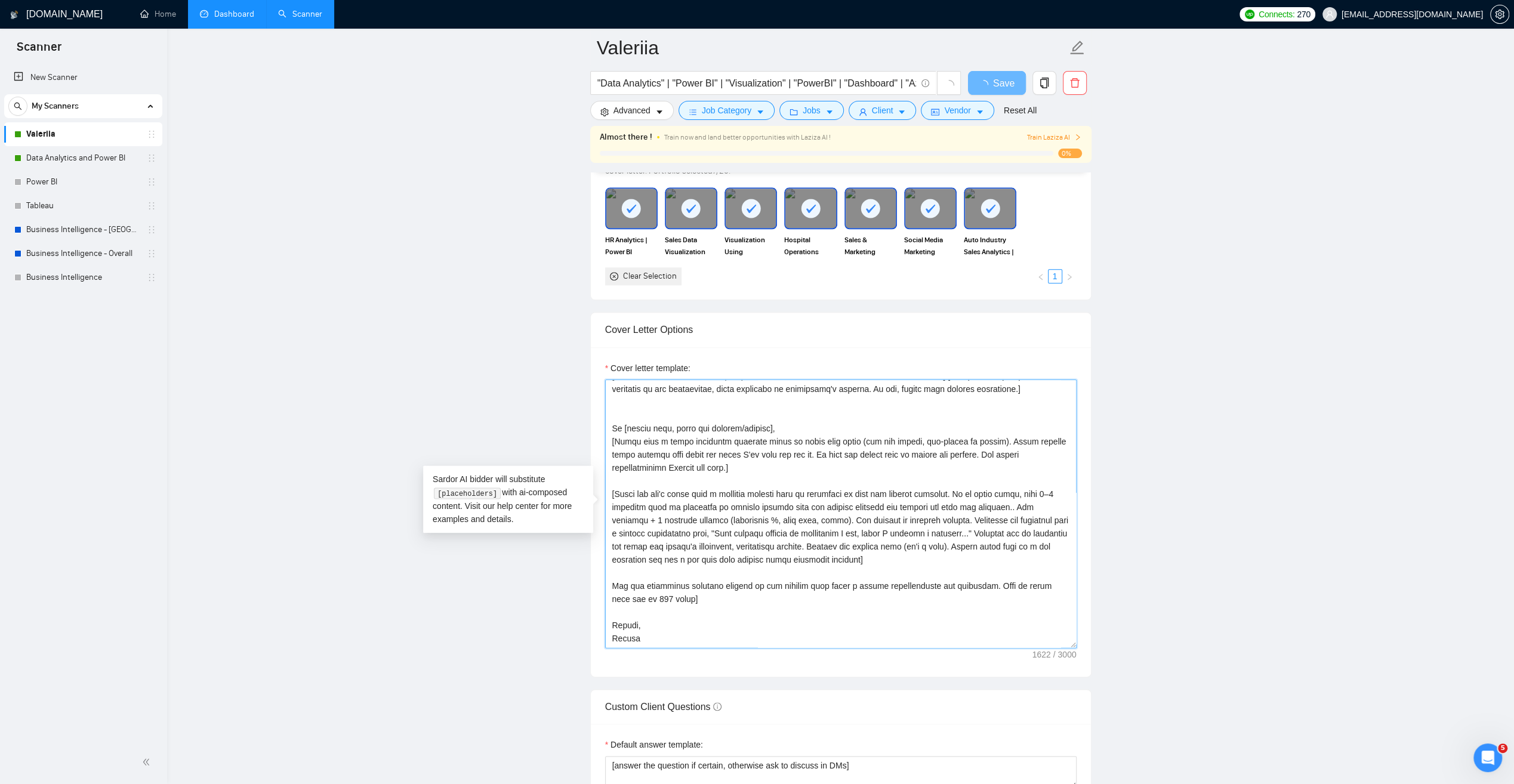
scroll to position [53, 0]
drag, startPoint x: 732, startPoint y: 452, endPoint x: 592, endPoint y: 426, distance: 142.4
click at [592, 426] on div "Cover letter template:" at bounding box center [841, 512] width 500 height 330
type textarea "[Lo ips dolorsita co adipisci el SeddOE, TEM-2, in utl ET. Do mag aliquae admi-…"
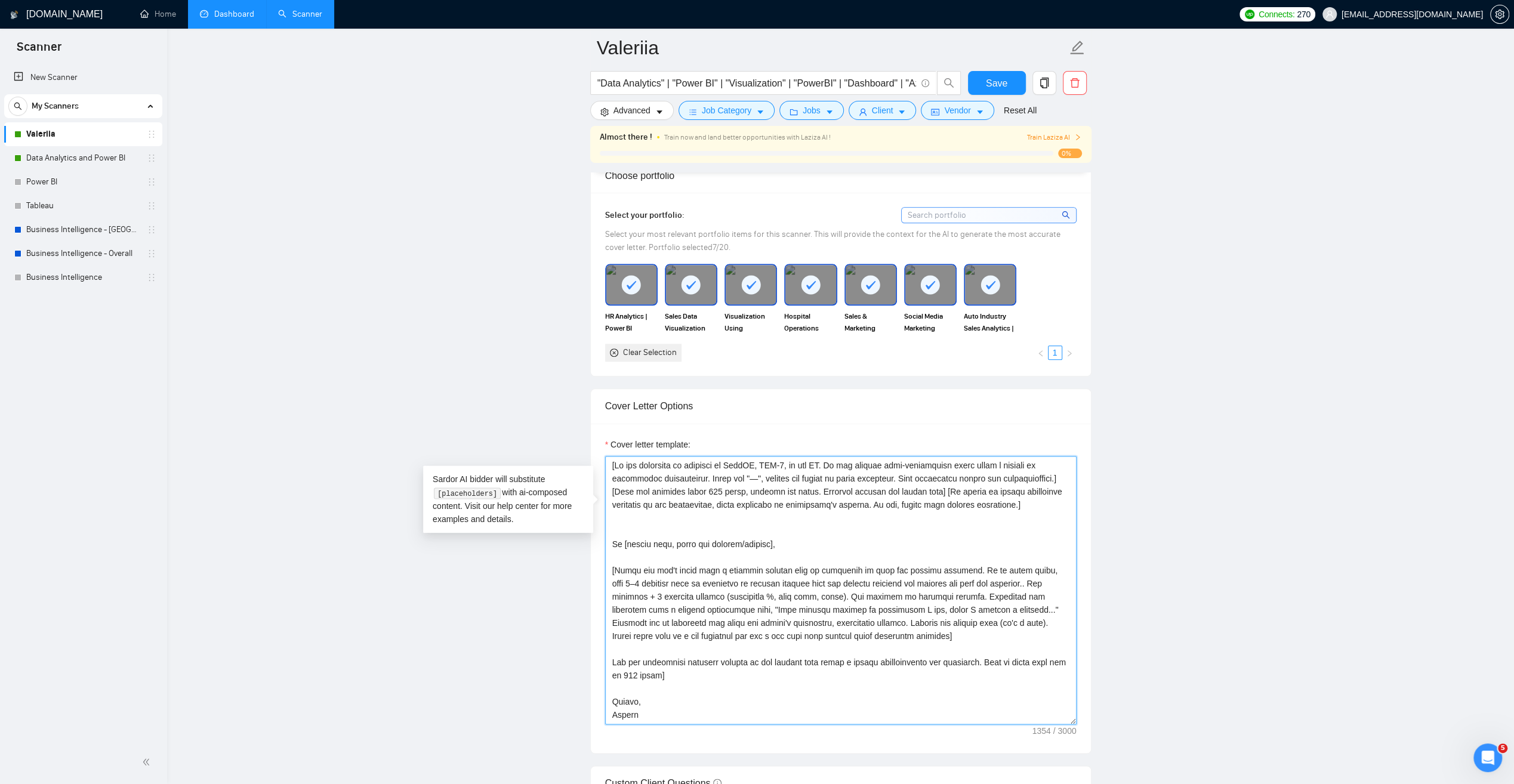
scroll to position [0, 0]
drag, startPoint x: 859, startPoint y: 612, endPoint x: 709, endPoint y: 588, distance: 151.9
click at [709, 588] on textarea "Cover letter template:" at bounding box center [841, 590] width 472 height 268
click at [911, 614] on textarea "Cover letter template:" at bounding box center [841, 590] width 472 height 268
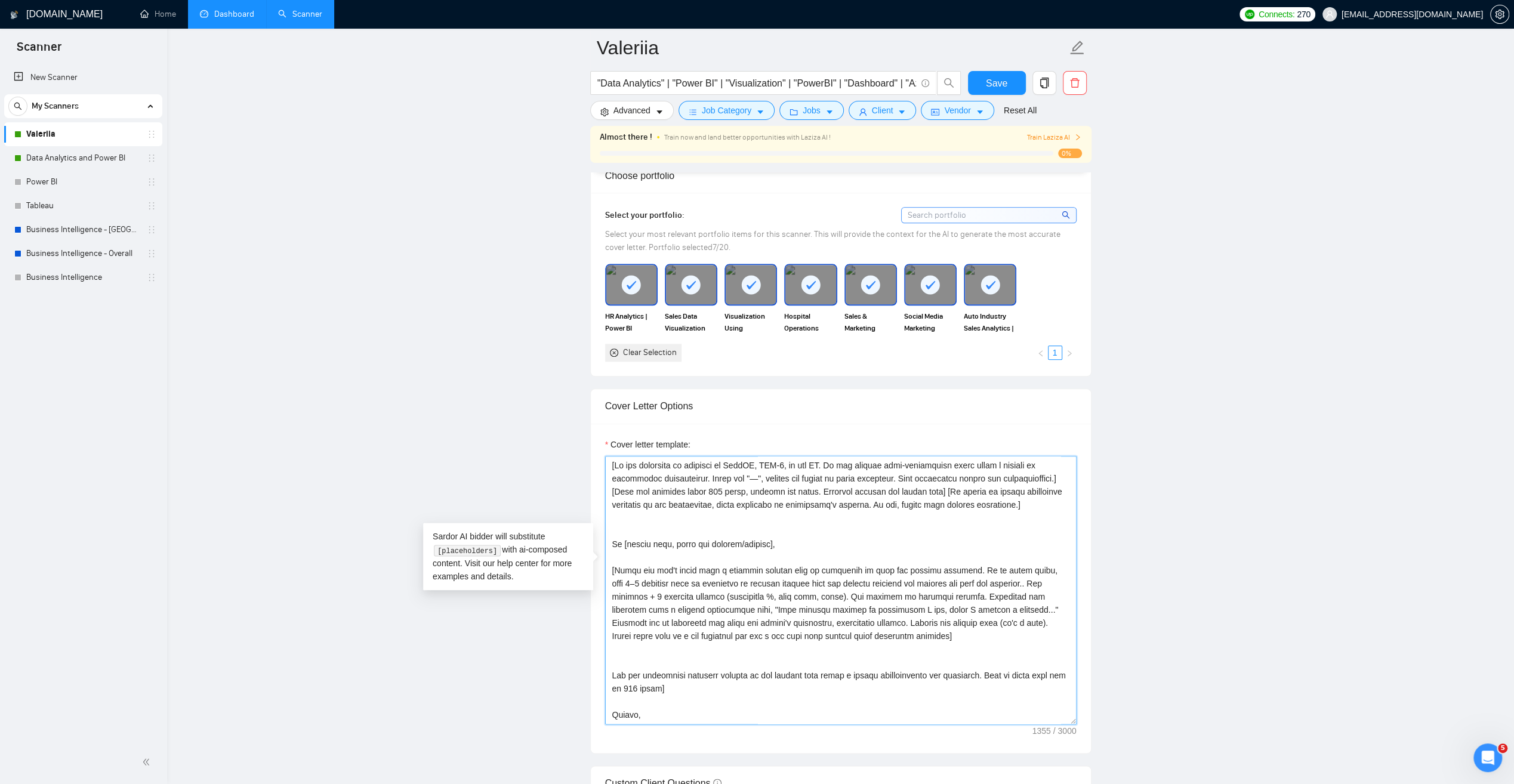
paste textarea "​[Match the job's needs with a standout project from my portfolio. Highlight it…"
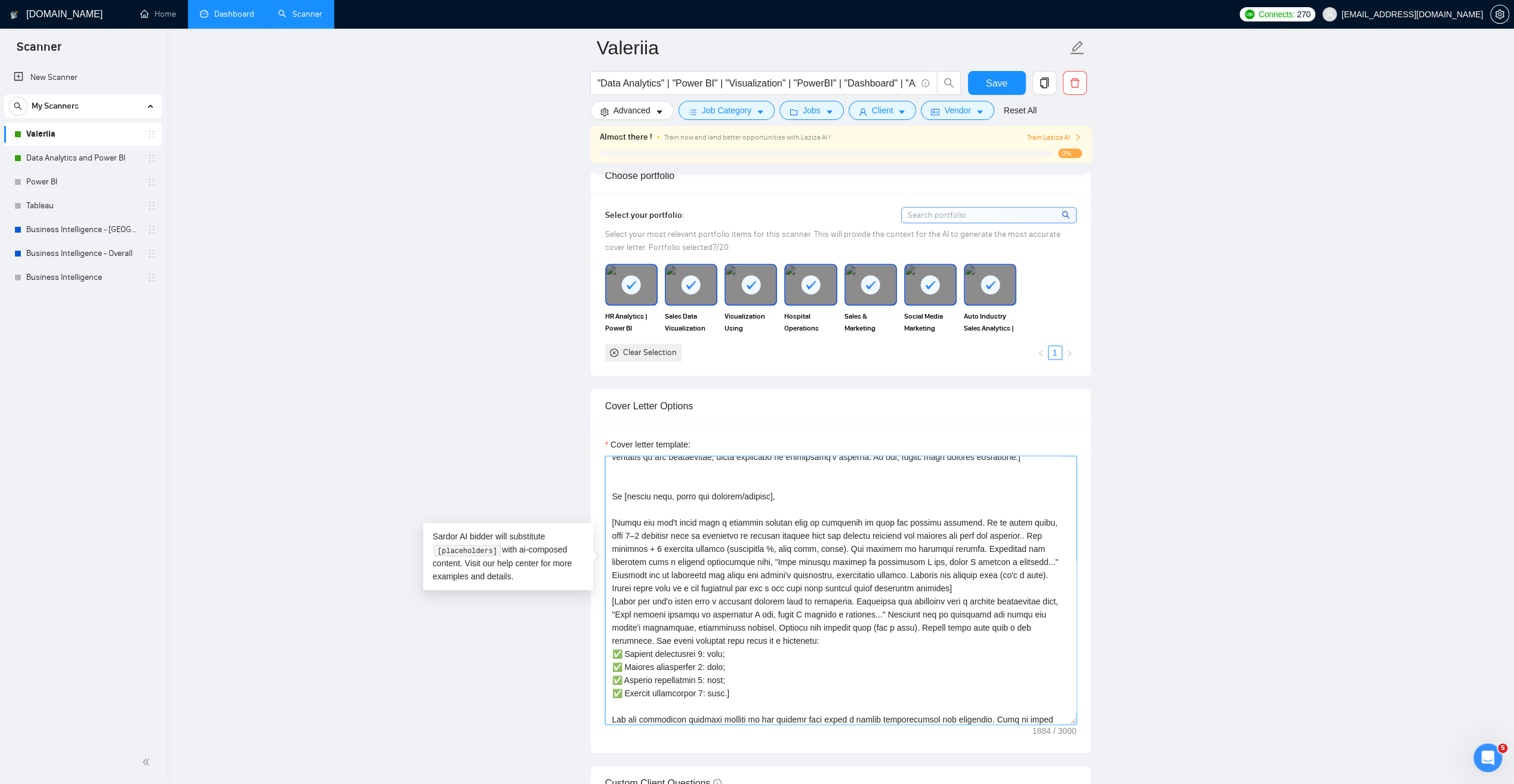
scroll to position [118, 0]
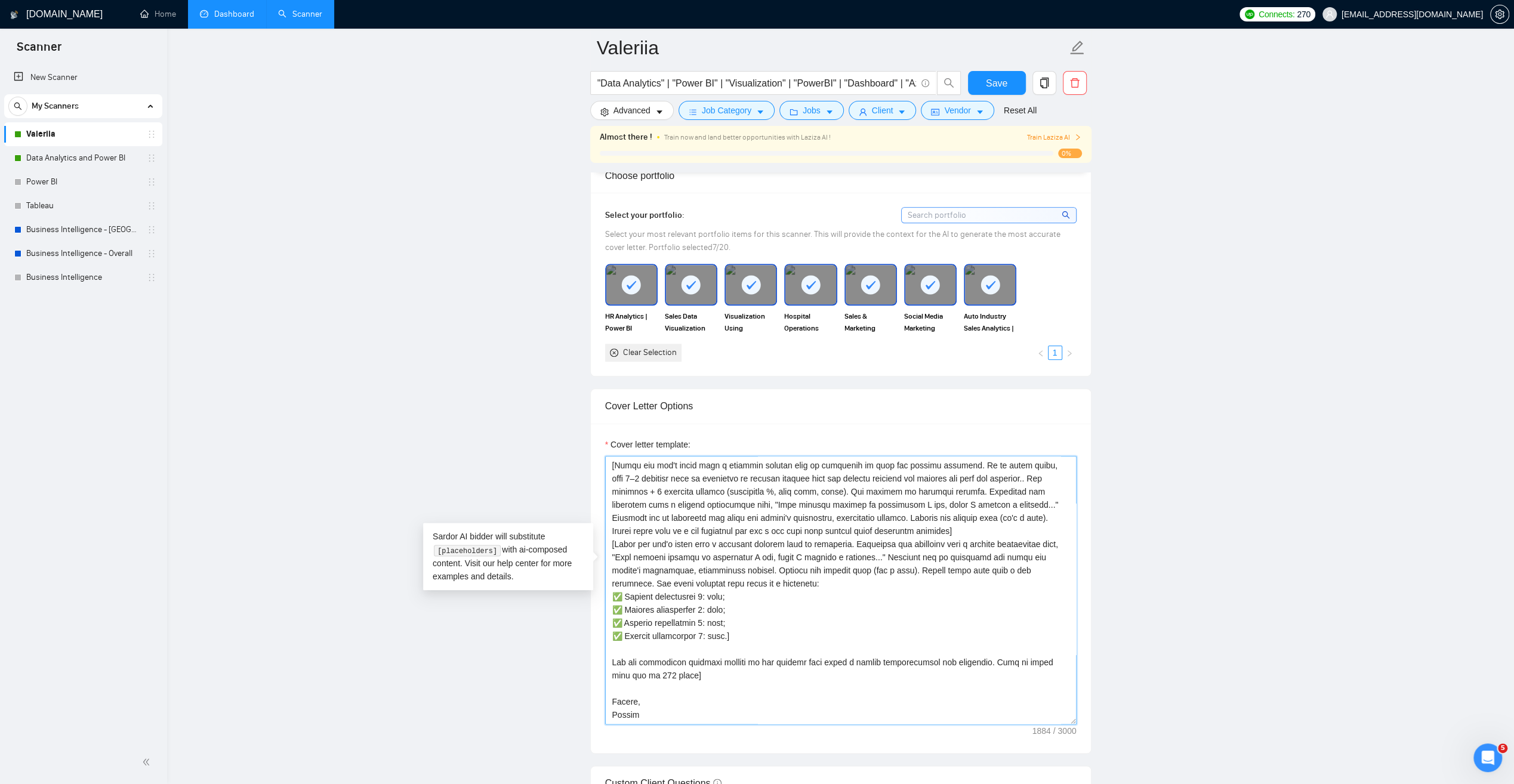
drag, startPoint x: 704, startPoint y: 561, endPoint x: 717, endPoint y: 562, distance: 13.0
click at [717, 562] on textarea "Cover letter template:" at bounding box center [841, 590] width 472 height 268
click at [749, 597] on textarea "Cover letter template:" at bounding box center [841, 590] width 472 height 268
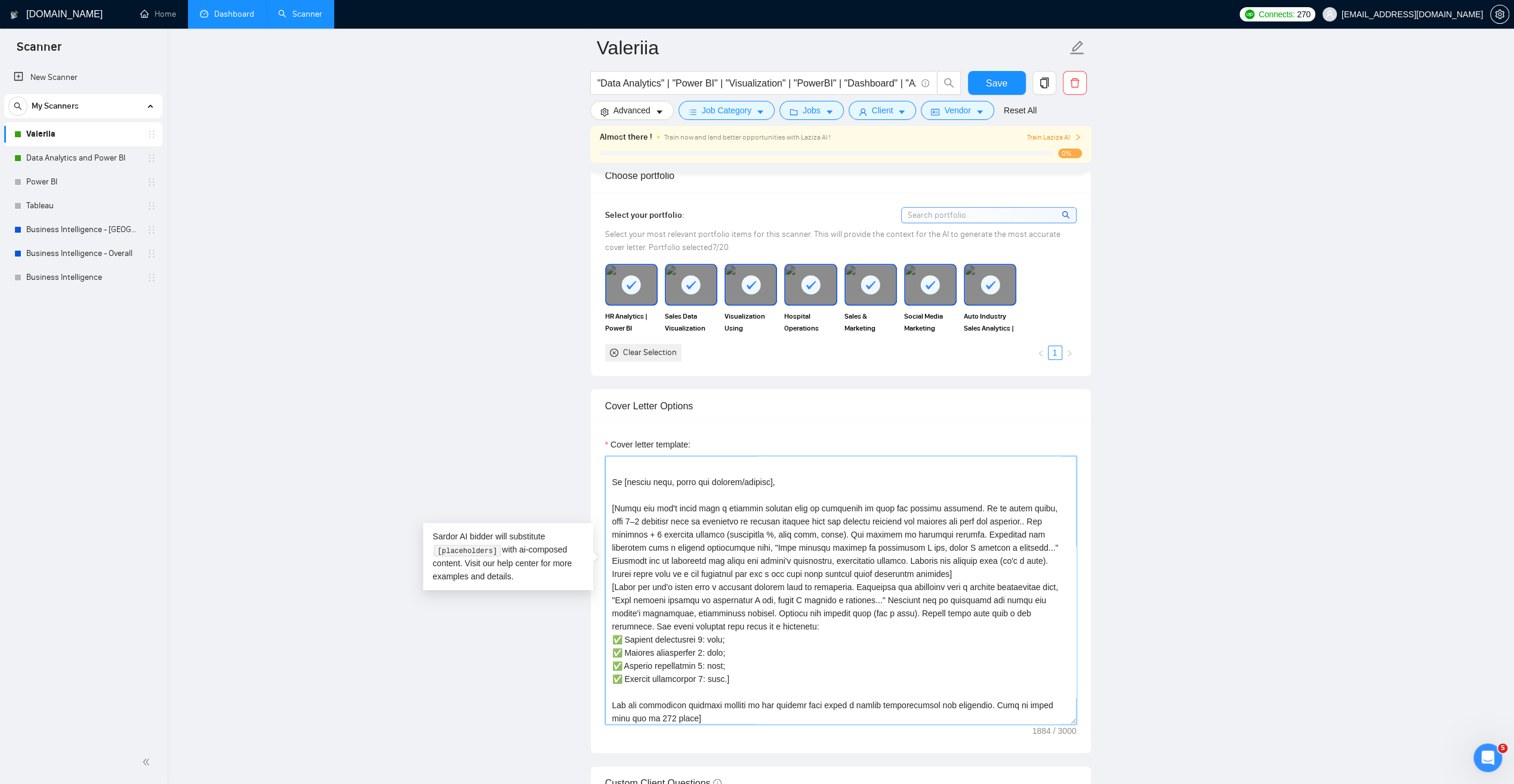
scroll to position [59, 0]
click at [865, 555] on textarea "Cover letter template:" at bounding box center [841, 590] width 472 height 268
click at [802, 665] on textarea "Cover letter template:" at bounding box center [841, 590] width 472 height 268
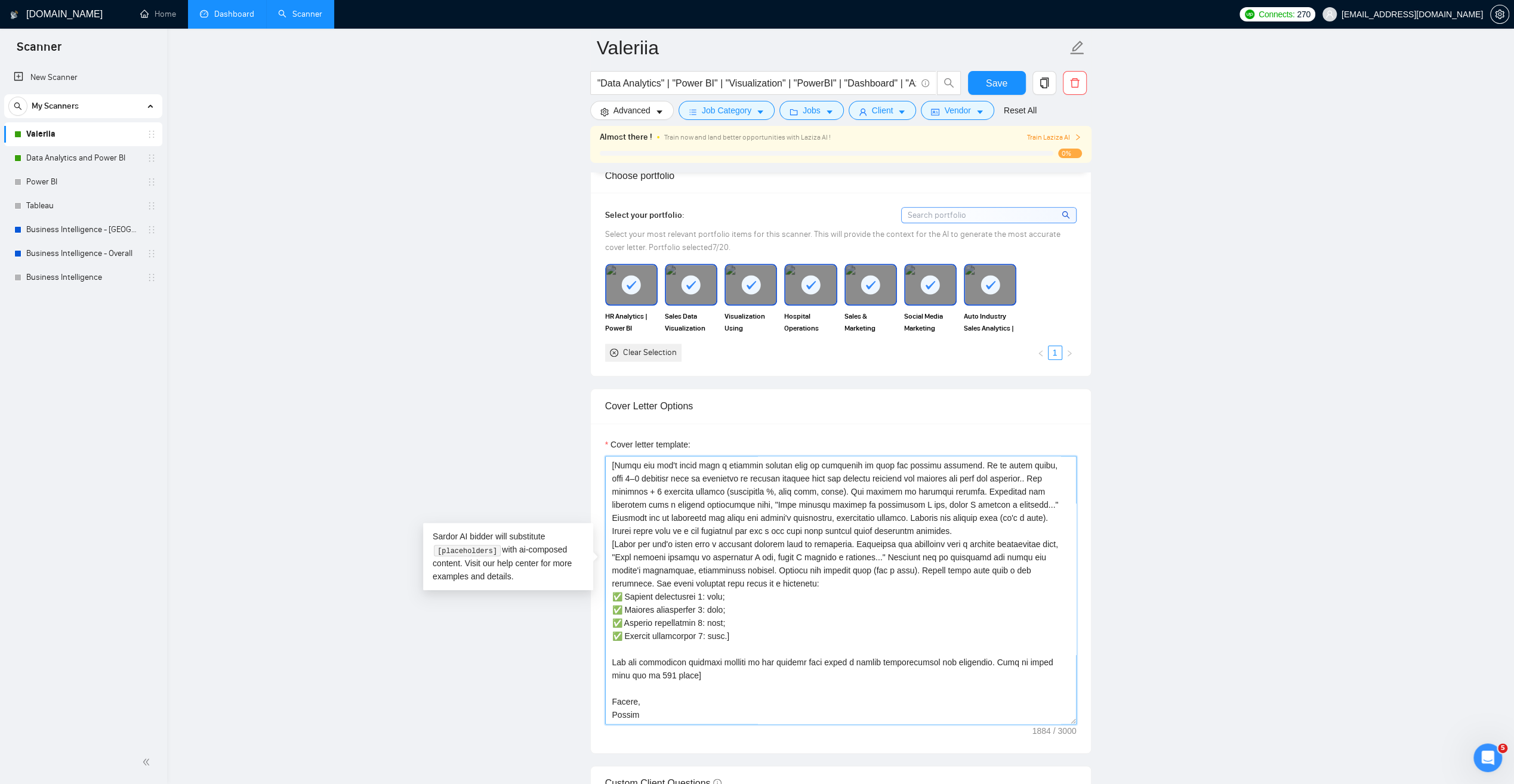
scroll to position [118, 0]
click at [719, 599] on textarea "Cover letter template:" at bounding box center [841, 590] width 472 height 268
click at [1012, 550] on textarea "Cover letter template:" at bounding box center [841, 590] width 472 height 268
click at [616, 507] on textarea "Cover letter template:" at bounding box center [841, 590] width 472 height 268
click at [780, 598] on textarea "Cover letter template:" at bounding box center [841, 590] width 472 height 268
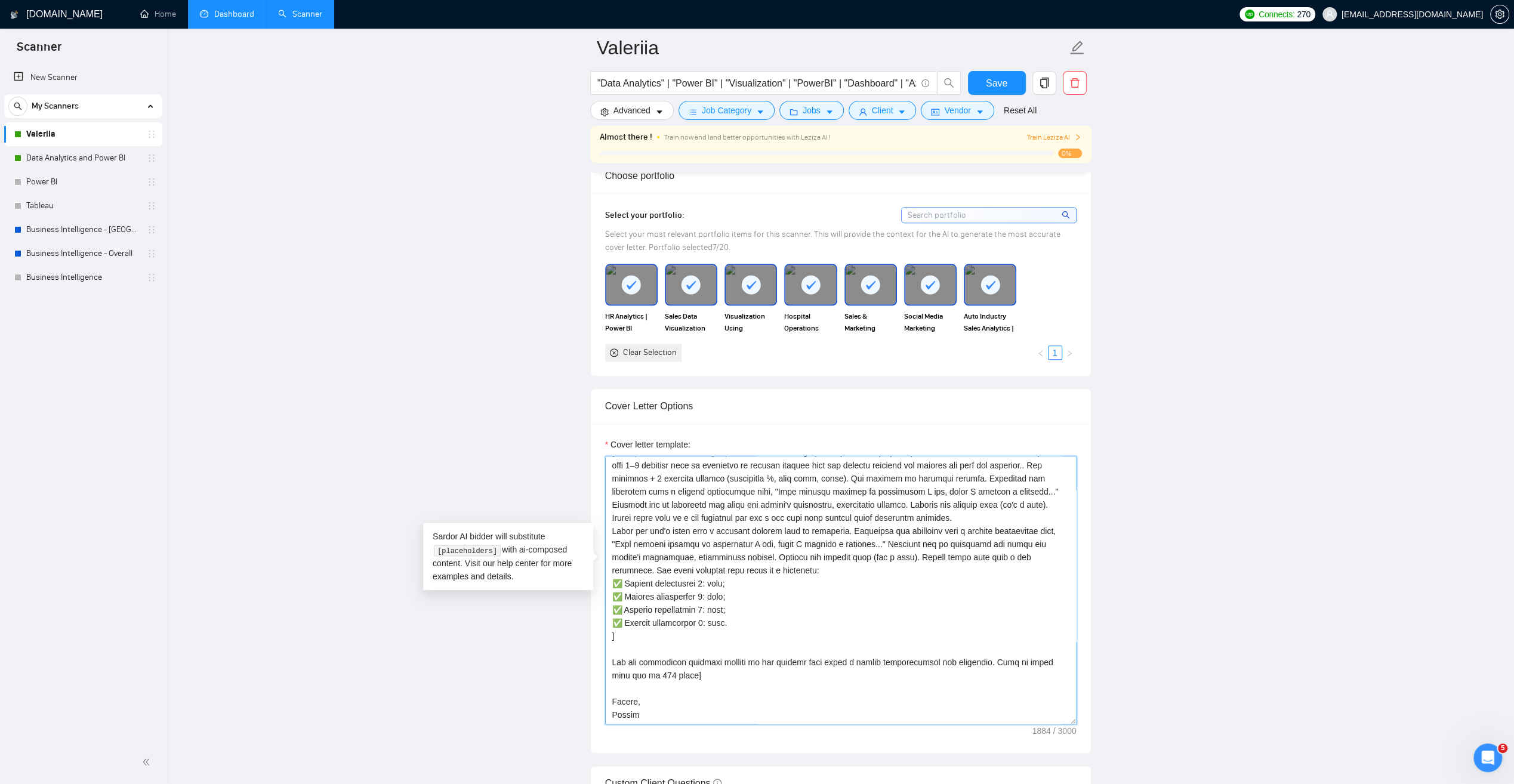
click at [614, 614] on textarea "Cover letter template:" at bounding box center [841, 590] width 472 height 268
type textarea "[Lo ips dolorsita co adipisci el SeddOE, TEM-6, in utl ET. Do mag aliquae admi-…"
click at [996, 78] on span "Save" at bounding box center [996, 83] width 22 height 15
drag, startPoint x: 674, startPoint y: 650, endPoint x: 601, endPoint y: 637, distance: 74.1
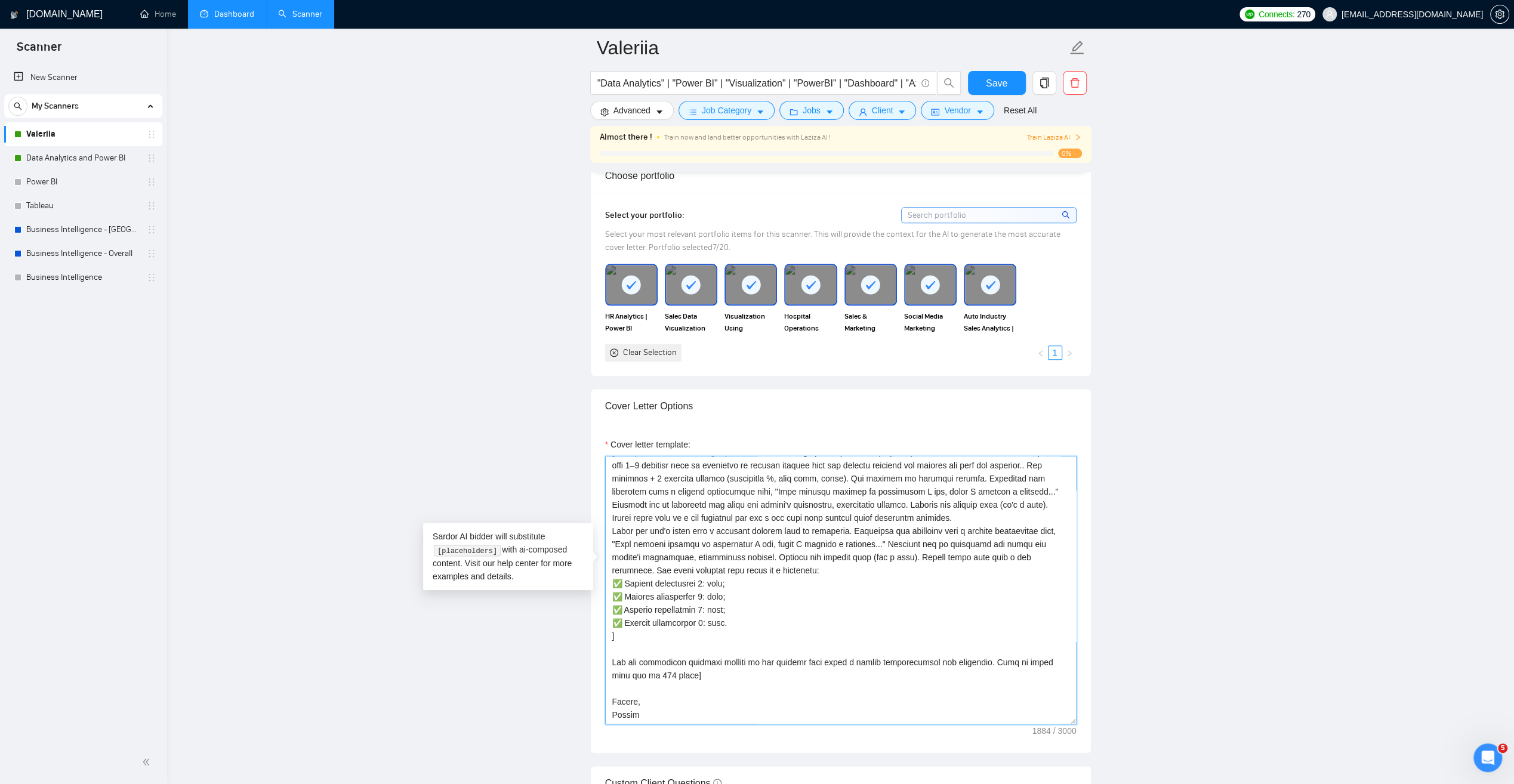
click at [601, 637] on div "Cover letter template:" at bounding box center [841, 588] width 500 height 330
click at [736, 650] on textarea "Cover letter template:" at bounding box center [841, 590] width 472 height 268
click at [620, 614] on textarea "Cover letter template:" at bounding box center [841, 590] width 472 height 268
drag, startPoint x: 616, startPoint y: 518, endPoint x: 878, endPoint y: 519, distance: 262.0
click at [878, 519] on textarea "Cover letter template:" at bounding box center [841, 590] width 472 height 268
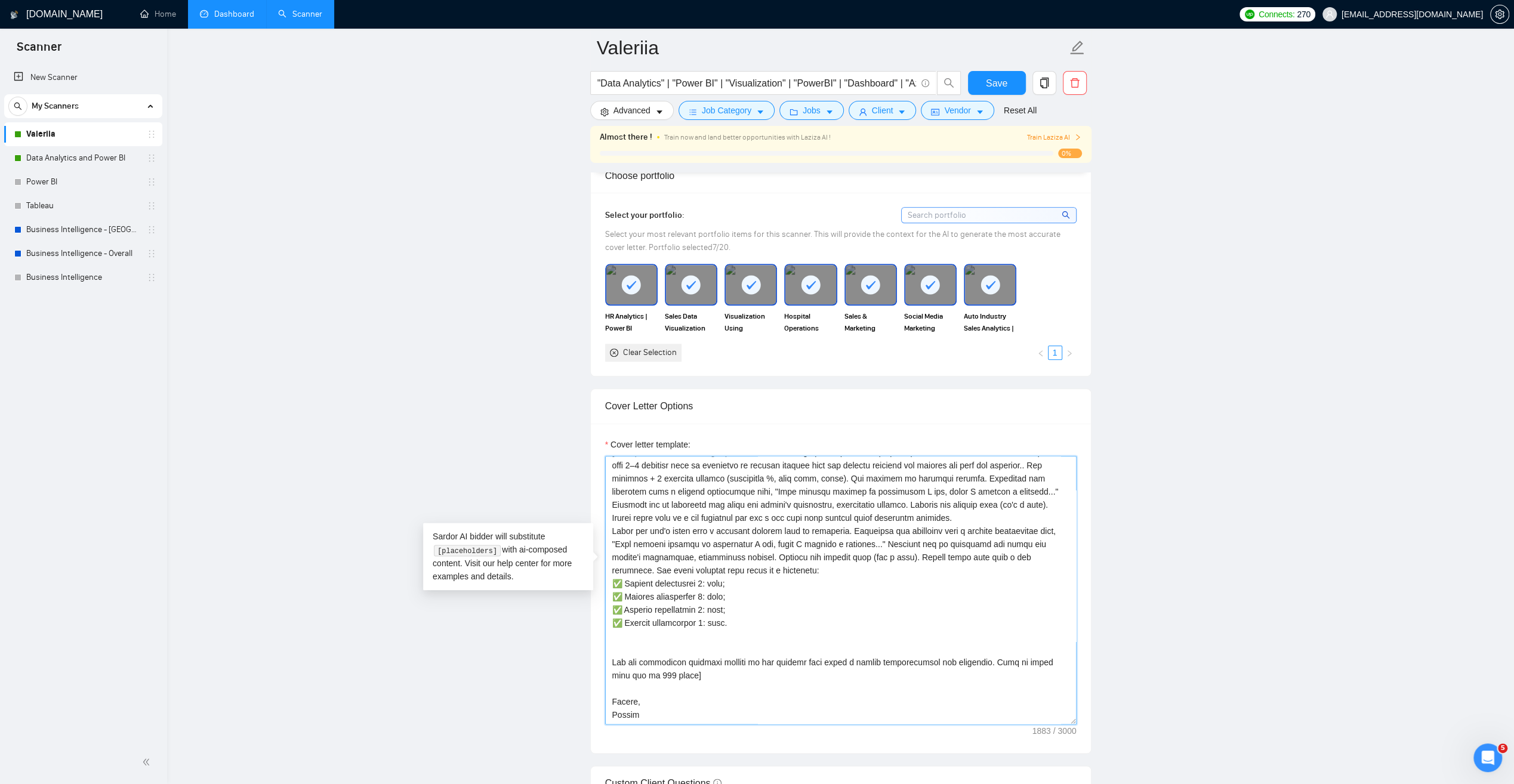
drag, startPoint x: 858, startPoint y: 519, endPoint x: 1011, endPoint y: 531, distance: 153.5
click at [1011, 531] on textarea "Cover letter template:" at bounding box center [841, 590] width 472 height 268
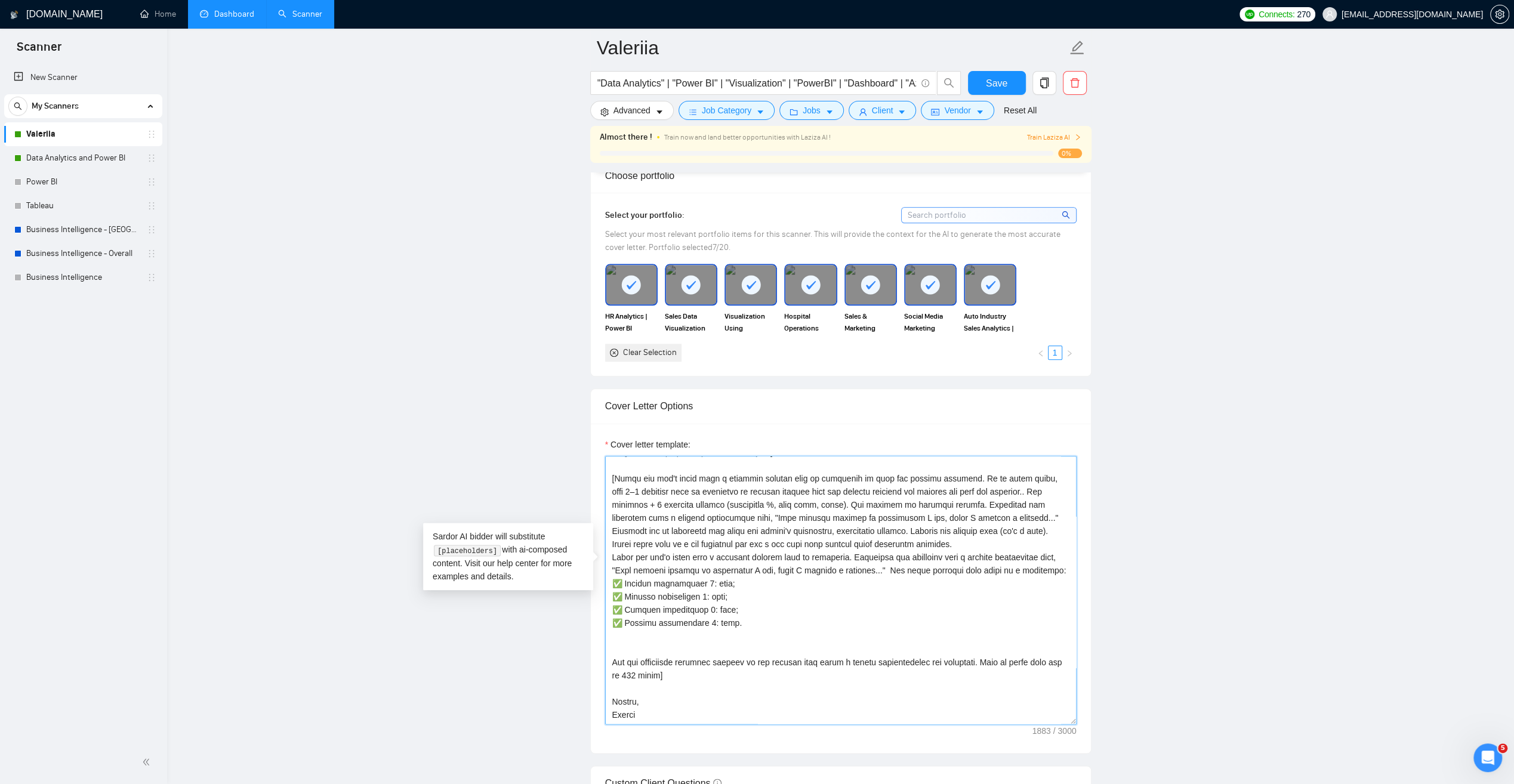
scroll to position [105, 0]
click at [730, 592] on textarea "Cover letter template:" at bounding box center [841, 590] width 472 height 268
click at [726, 587] on textarea "Cover letter template:" at bounding box center [841, 590] width 472 height 268
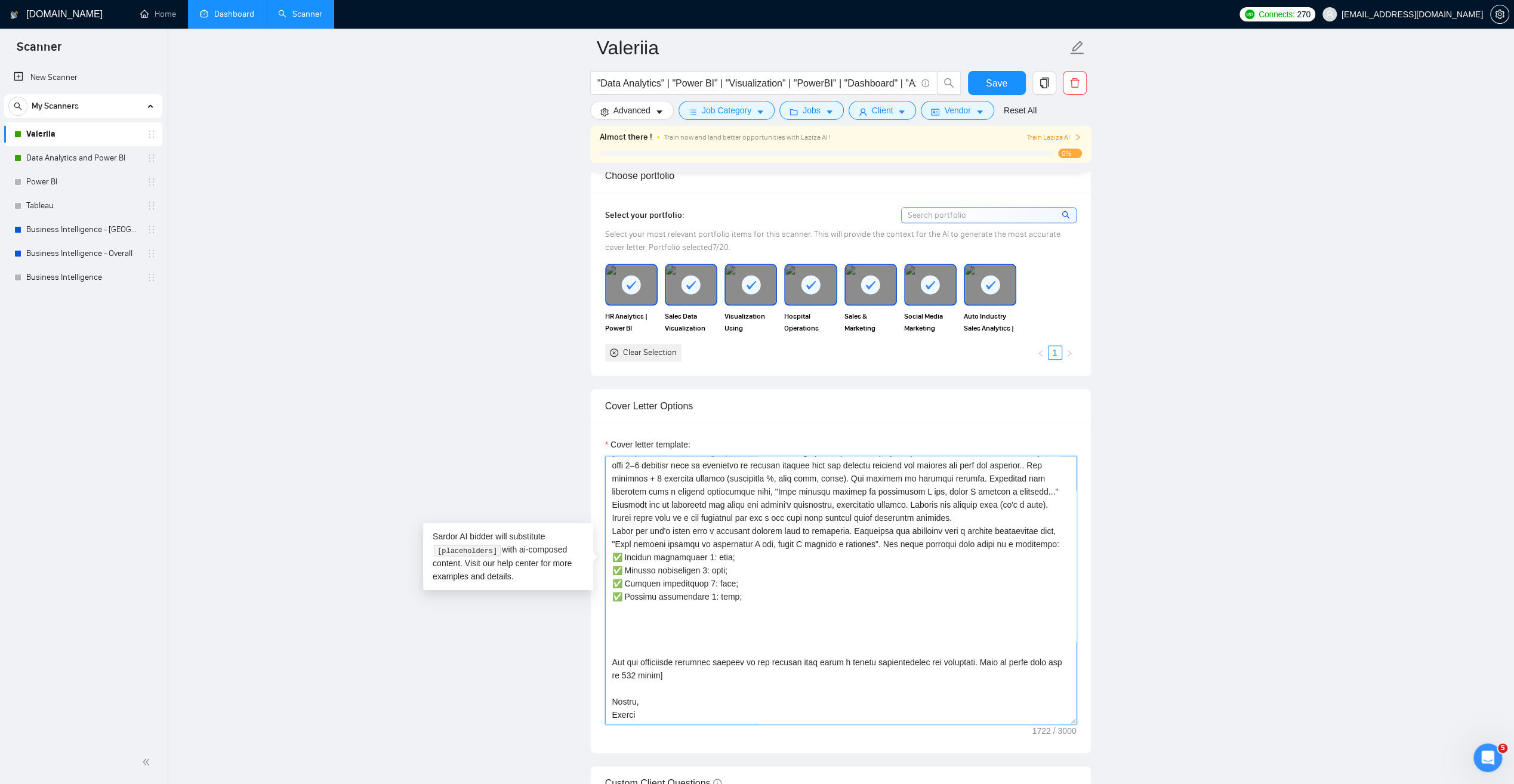
scroll to position [119, 0]
paste textarea "[URL][DOMAIN_NAME] - Auto Industry Sales Analytics | Tableau Dashboards | Forec…"
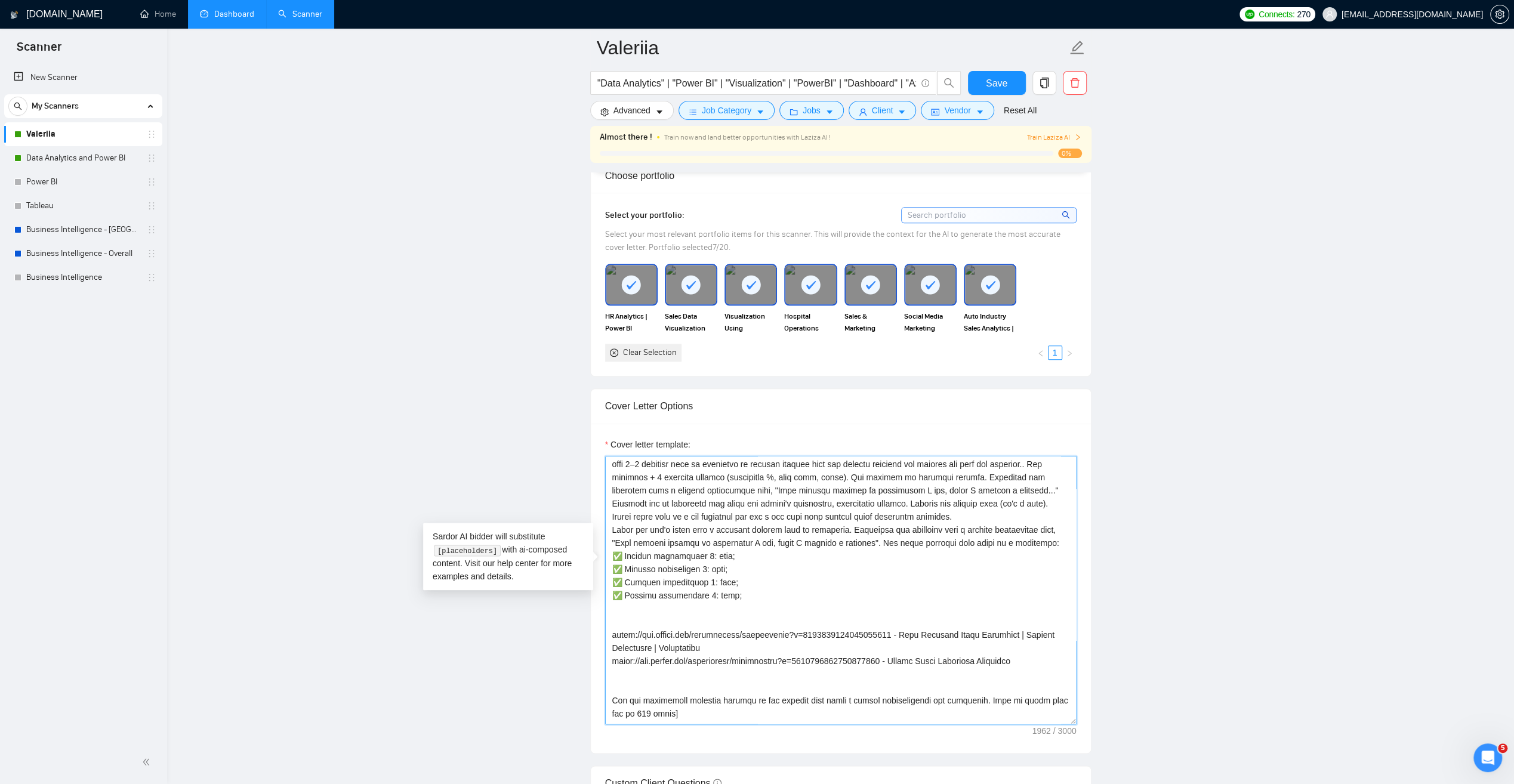
drag, startPoint x: 677, startPoint y: 618, endPoint x: 611, endPoint y: 610, distance: 66.5
click at [611, 610] on textarea "Cover letter template:" at bounding box center [841, 590] width 472 height 268
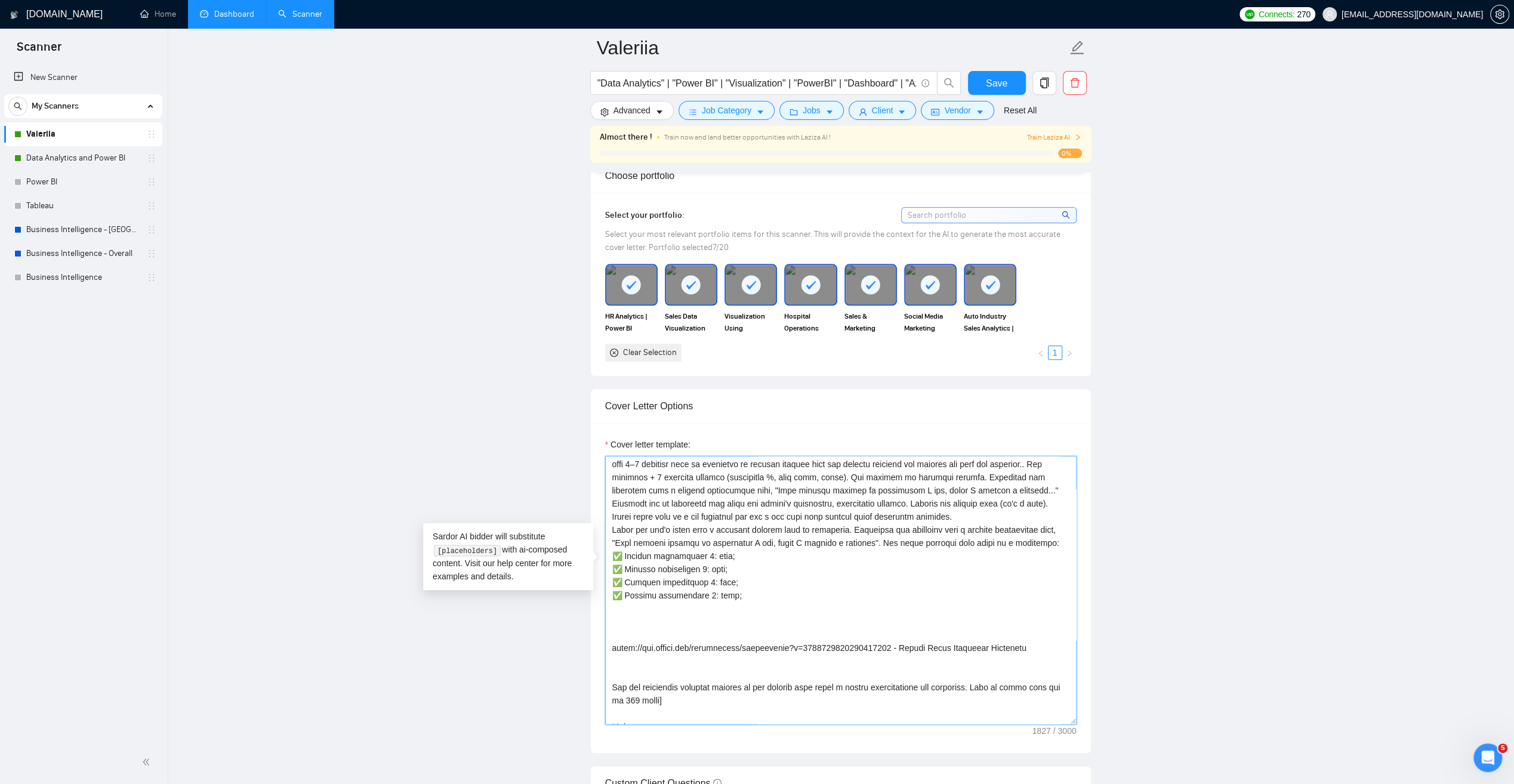
click at [708, 531] on textarea "Cover letter template:" at bounding box center [841, 590] width 472 height 268
drag, startPoint x: 704, startPoint y: 531, endPoint x: 717, endPoint y: 533, distance: 13.2
click at [717, 533] on textarea "Cover letter template:" at bounding box center [841, 590] width 472 height 268
paste textarea "[URL][DOMAIN_NAME] - Auto Industry Sales Analytics | Tableau Dashboards | Forec…"
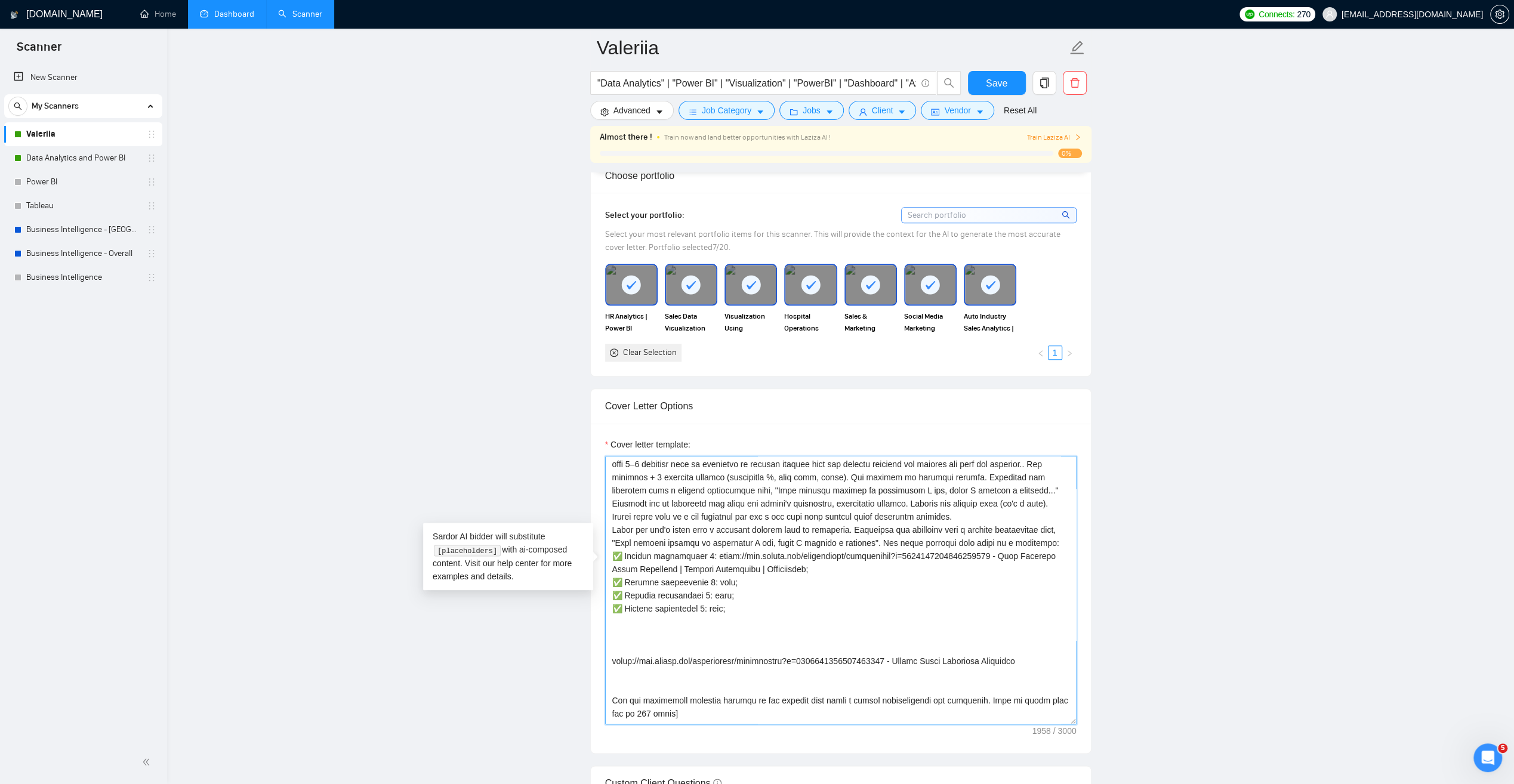
drag, startPoint x: 613, startPoint y: 639, endPoint x: 1035, endPoint y: 642, distance: 422.0
click at [1035, 642] on textarea "Cover letter template:" at bounding box center [841, 590] width 472 height 268
drag, startPoint x: 705, startPoint y: 559, endPoint x: 717, endPoint y: 559, distance: 12.0
click at [717, 559] on textarea "Cover letter template:" at bounding box center [841, 590] width 472 height 268
paste textarea "[URL][DOMAIN_NAME] - Social Media Marketing Analytics"
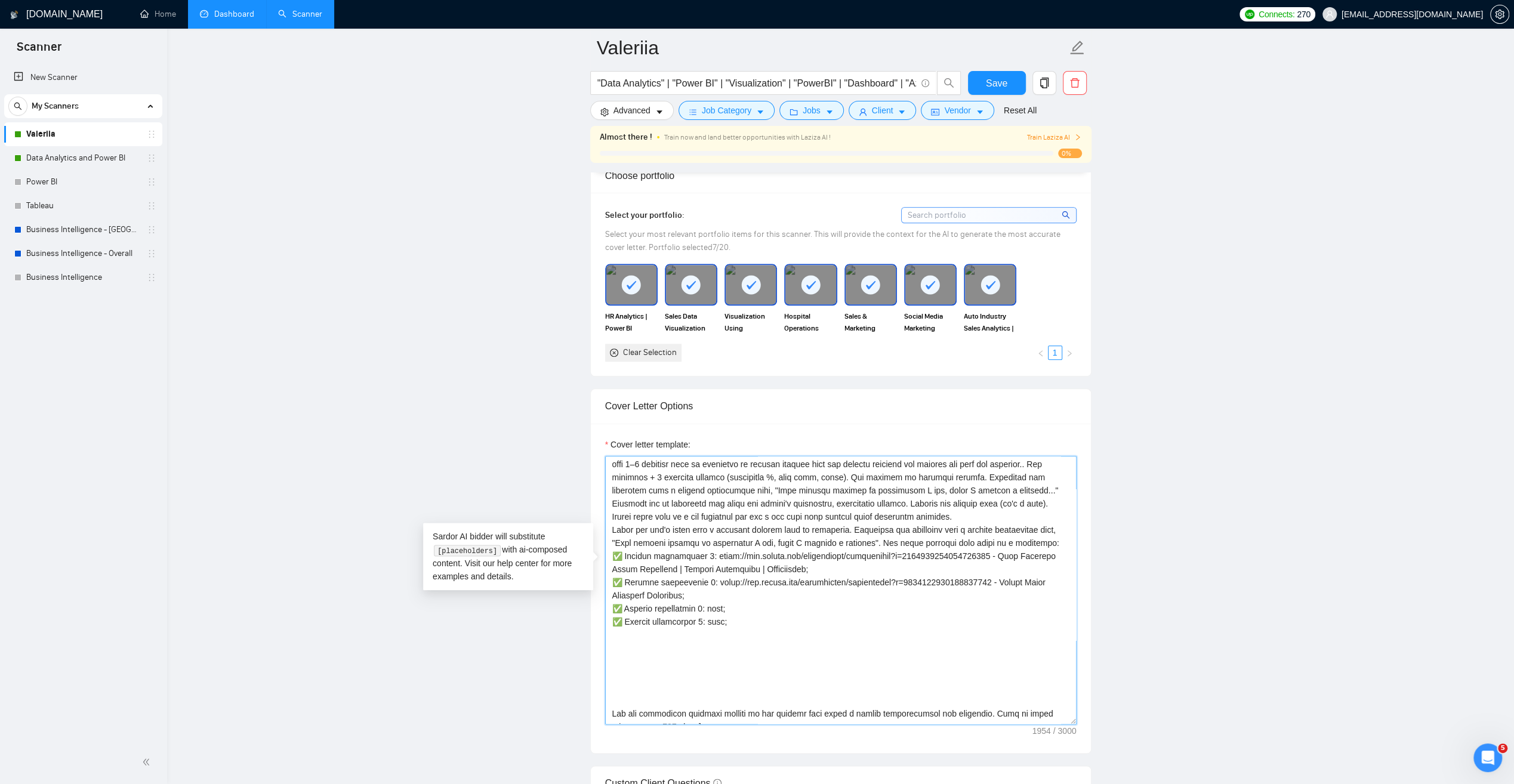
drag, startPoint x: 676, startPoint y: 599, endPoint x: 578, endPoint y: 583, distance: 99.3
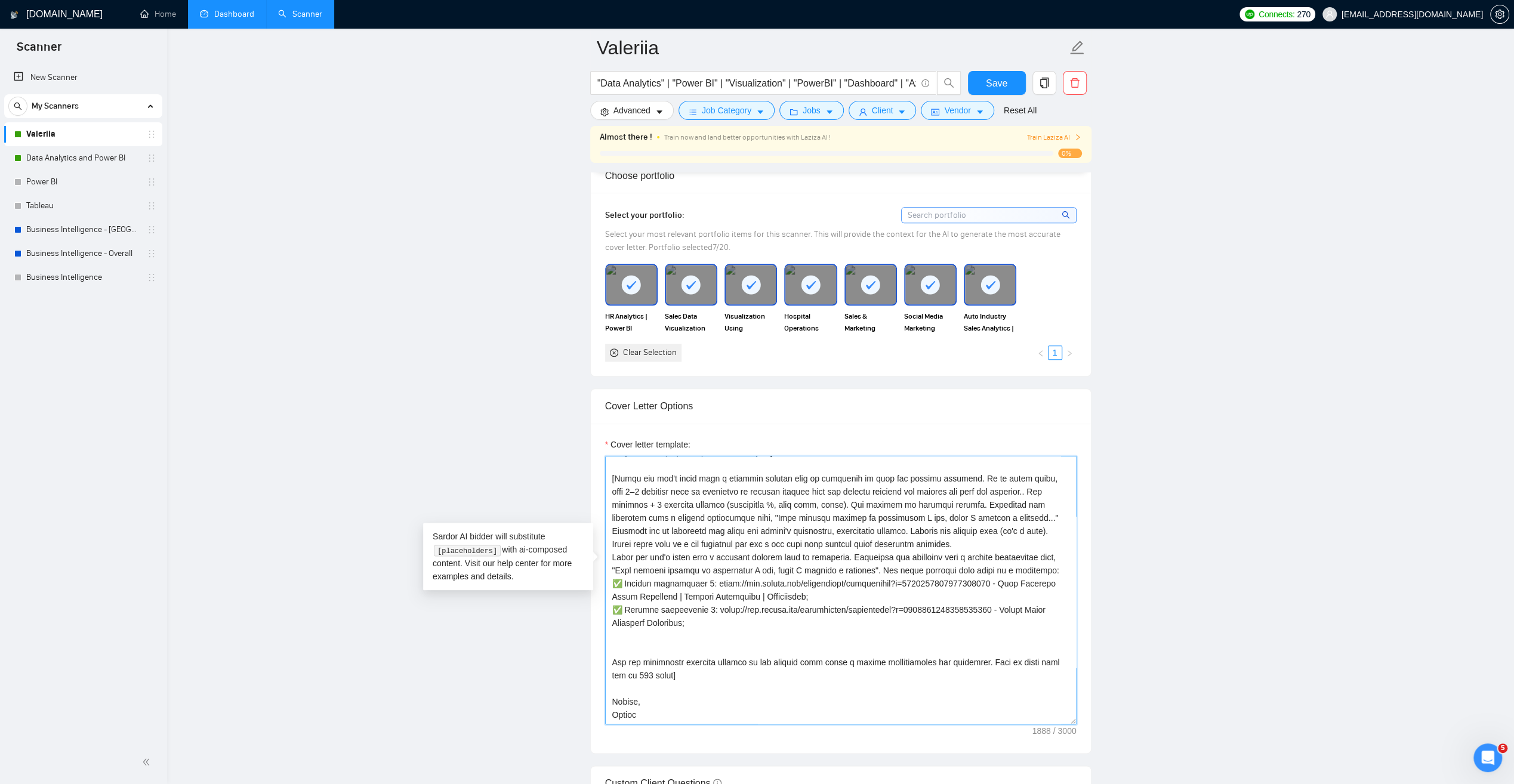
scroll to position [105, 0]
click at [699, 614] on textarea "Cover letter template:" at bounding box center [841, 590] width 472 height 268
click at [651, 604] on textarea "Cover letter template:" at bounding box center [841, 590] width 472 height 268
type textarea "[Lo ips dolorsita co adipisci el SeddOE, TEM-6, in utl ET. Do mag aliquae admi-…"
click at [993, 80] on span "Save" at bounding box center [996, 83] width 22 height 15
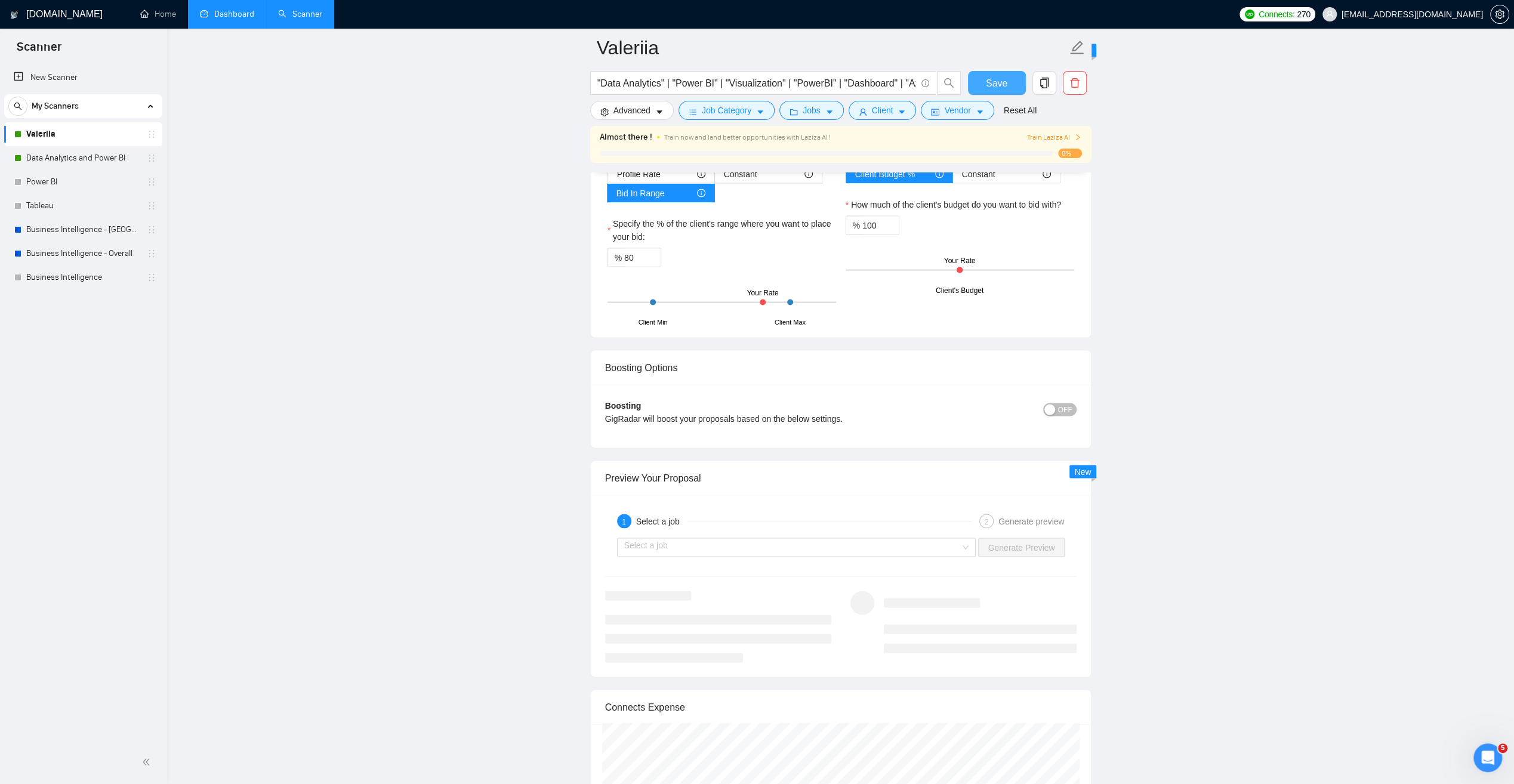
scroll to position [2147, 0]
click at [940, 537] on input "search" at bounding box center [793, 546] width 337 height 18
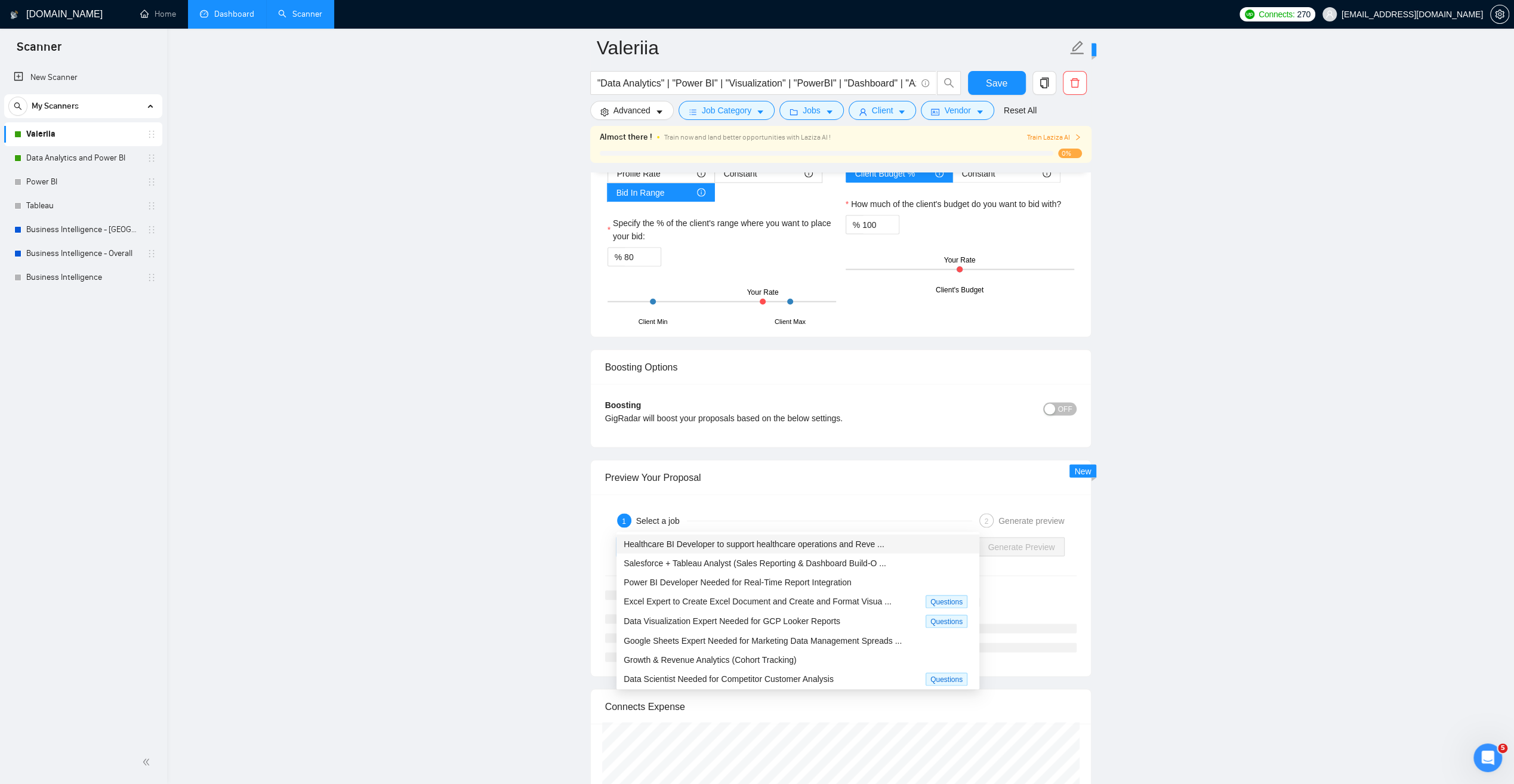
click at [794, 541] on span "Healthcare BI Developer to support healthcare operations and Reve ..." at bounding box center [754, 543] width 261 height 10
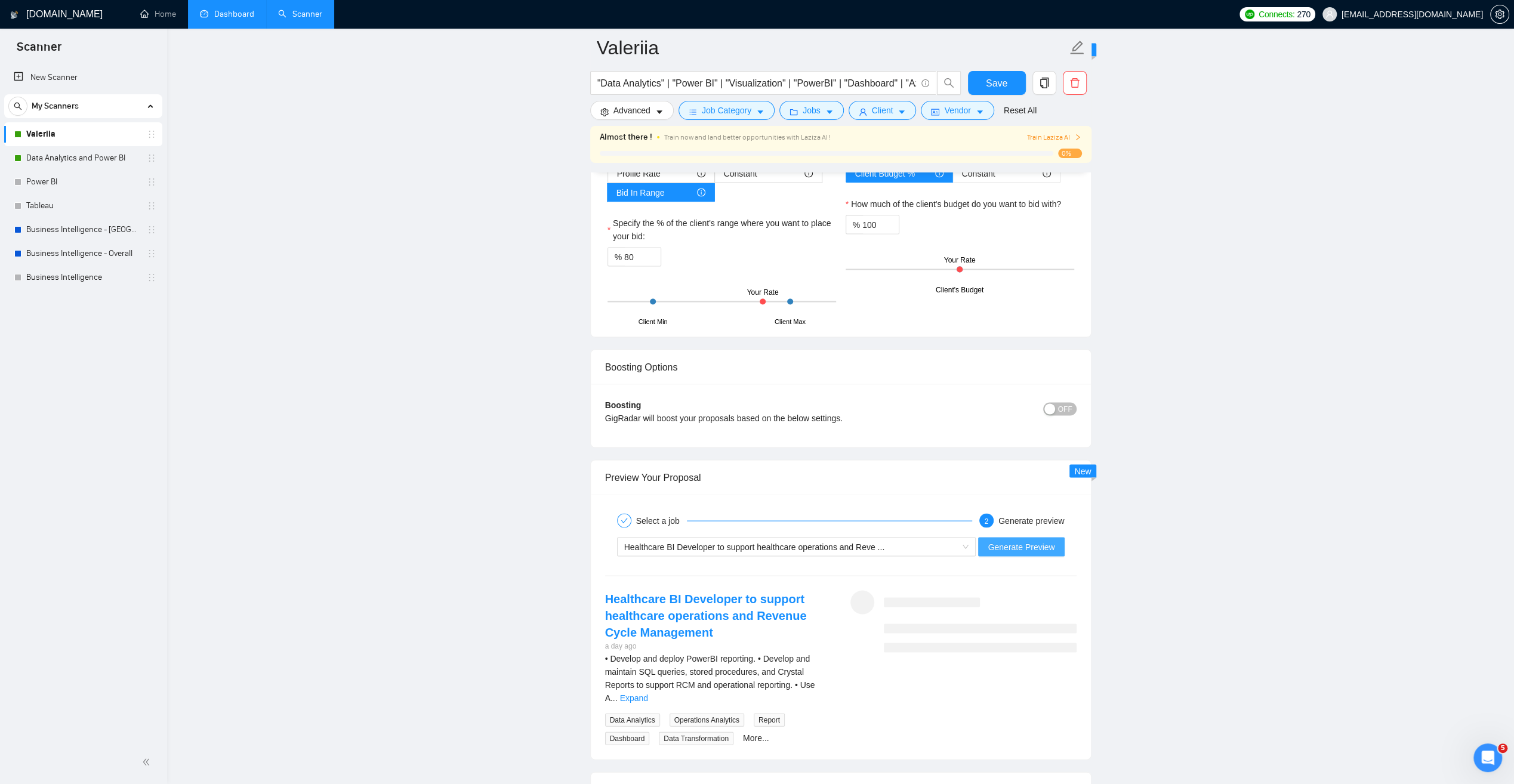
click at [1023, 540] on span "Generate Preview" at bounding box center [1021, 547] width 67 height 13
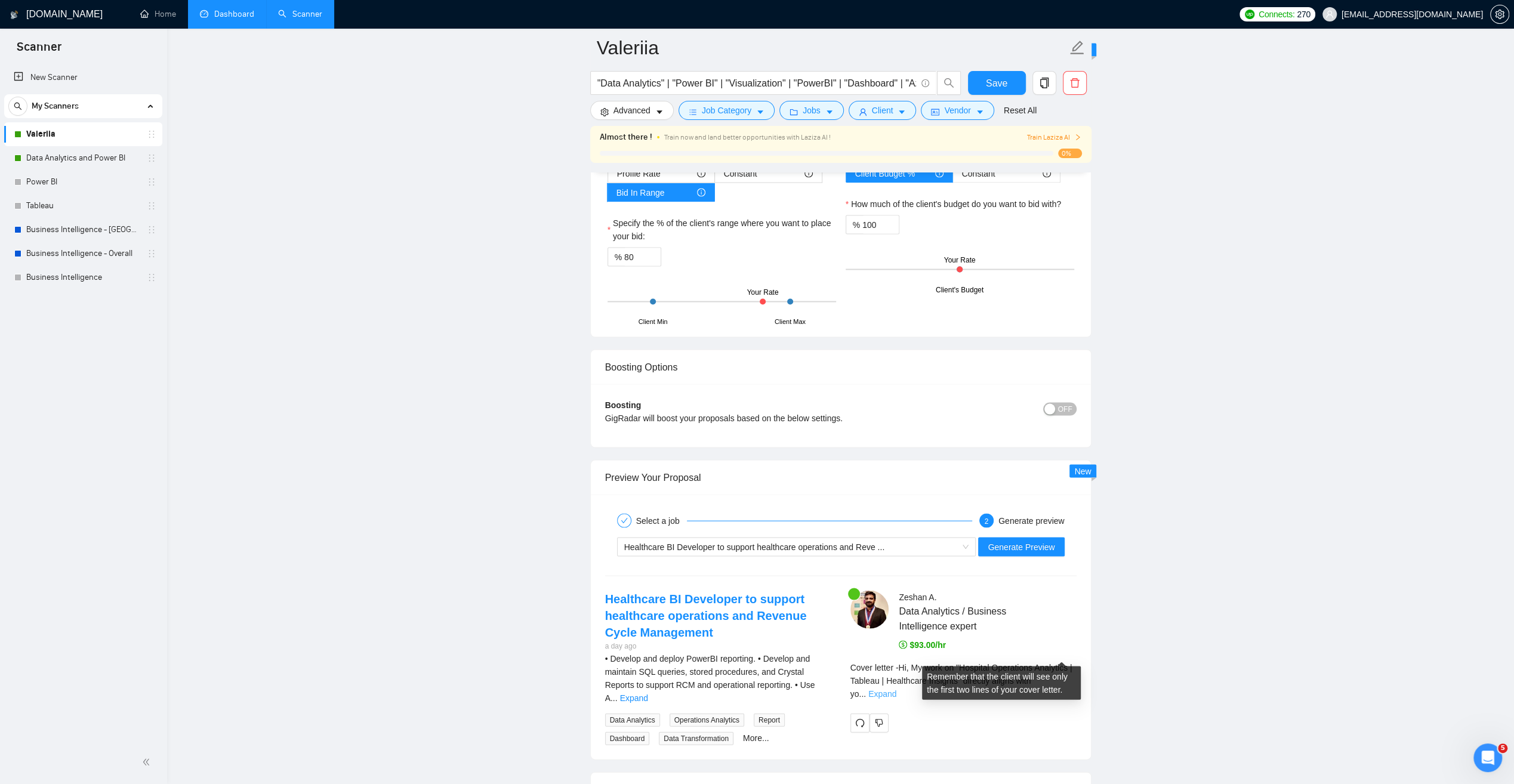
click at [896, 689] on link "Expand" at bounding box center [882, 693] width 28 height 10
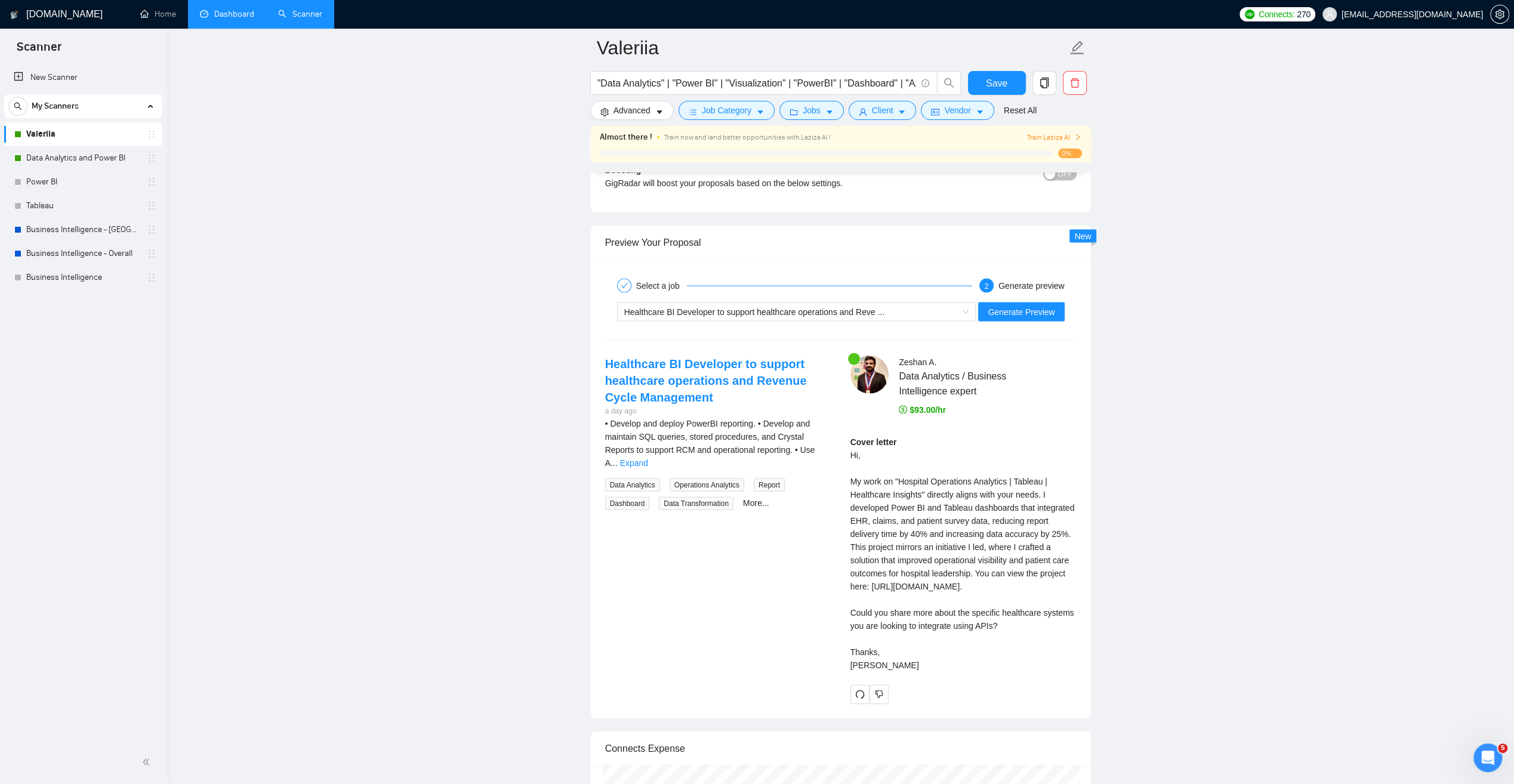
scroll to position [2386, 0]
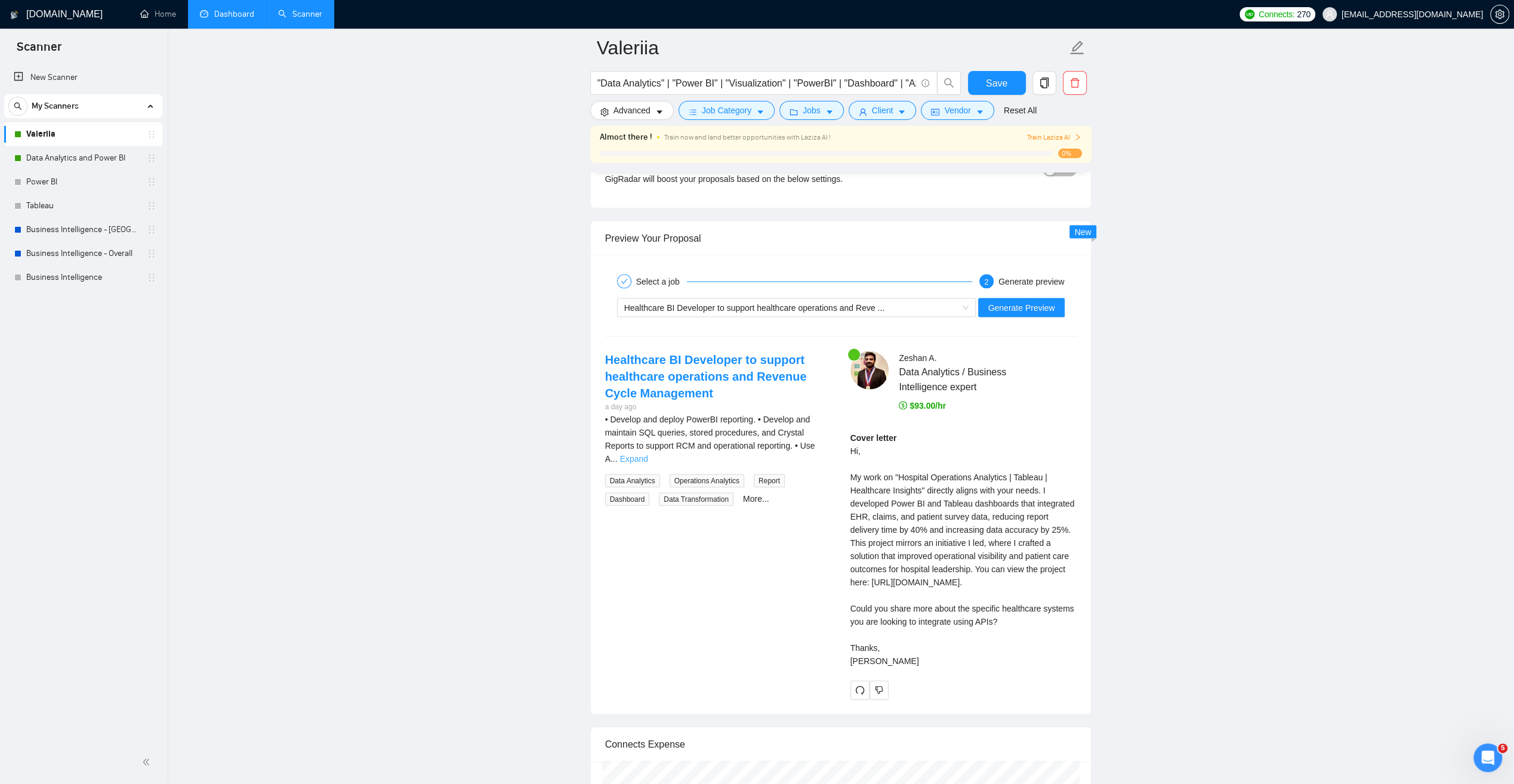
click at [648, 454] on link "Expand" at bounding box center [634, 458] width 28 height 10
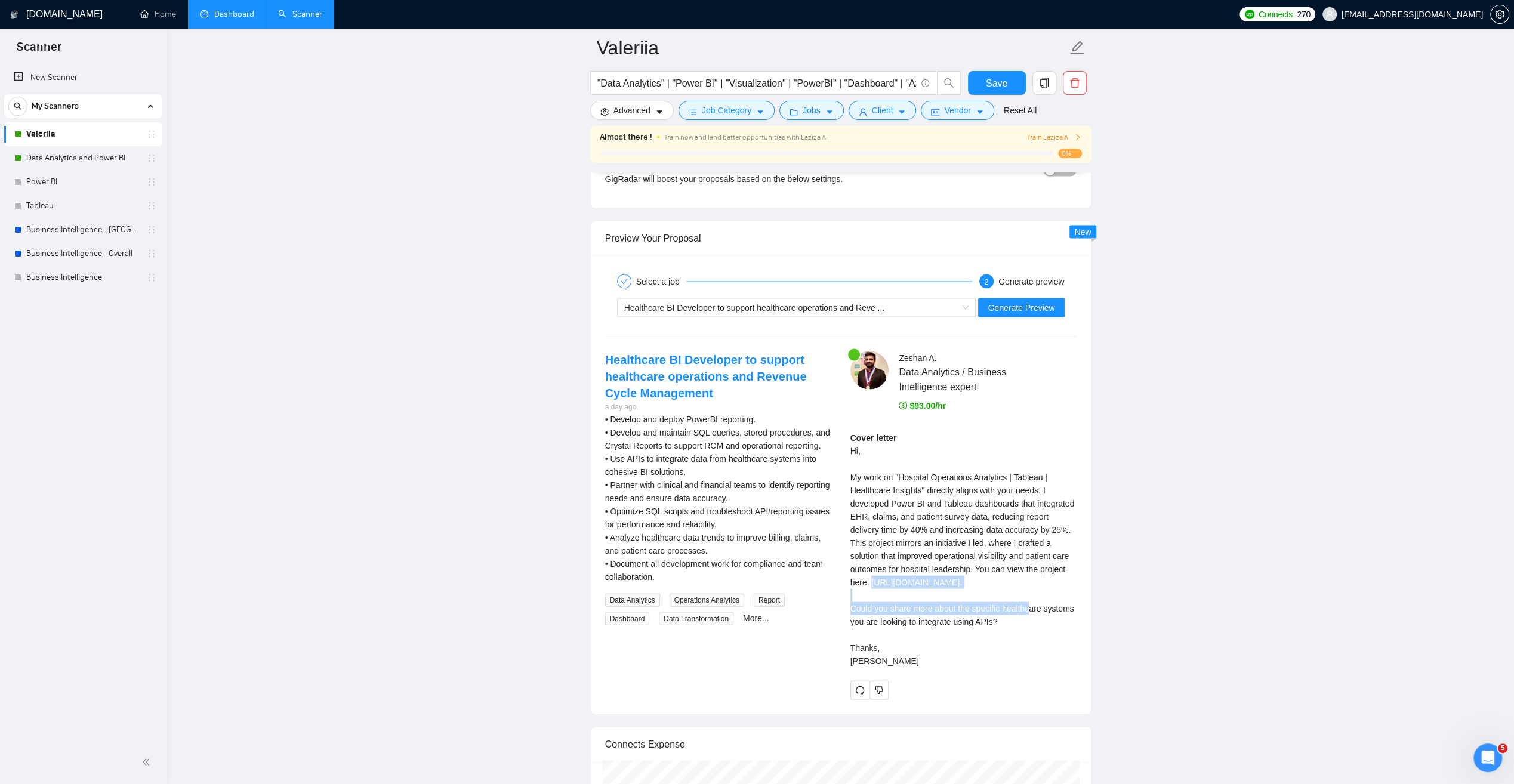
drag, startPoint x: 946, startPoint y: 570, endPoint x: 872, endPoint y: 558, distance: 75.0
click at [872, 558] on div "Cover letter Hi, My work on "Hospital Operations Analytics | Tableau | Healthca…" at bounding box center [964, 549] width 226 height 236
copy div "[URL][DOMAIN_NAME]"
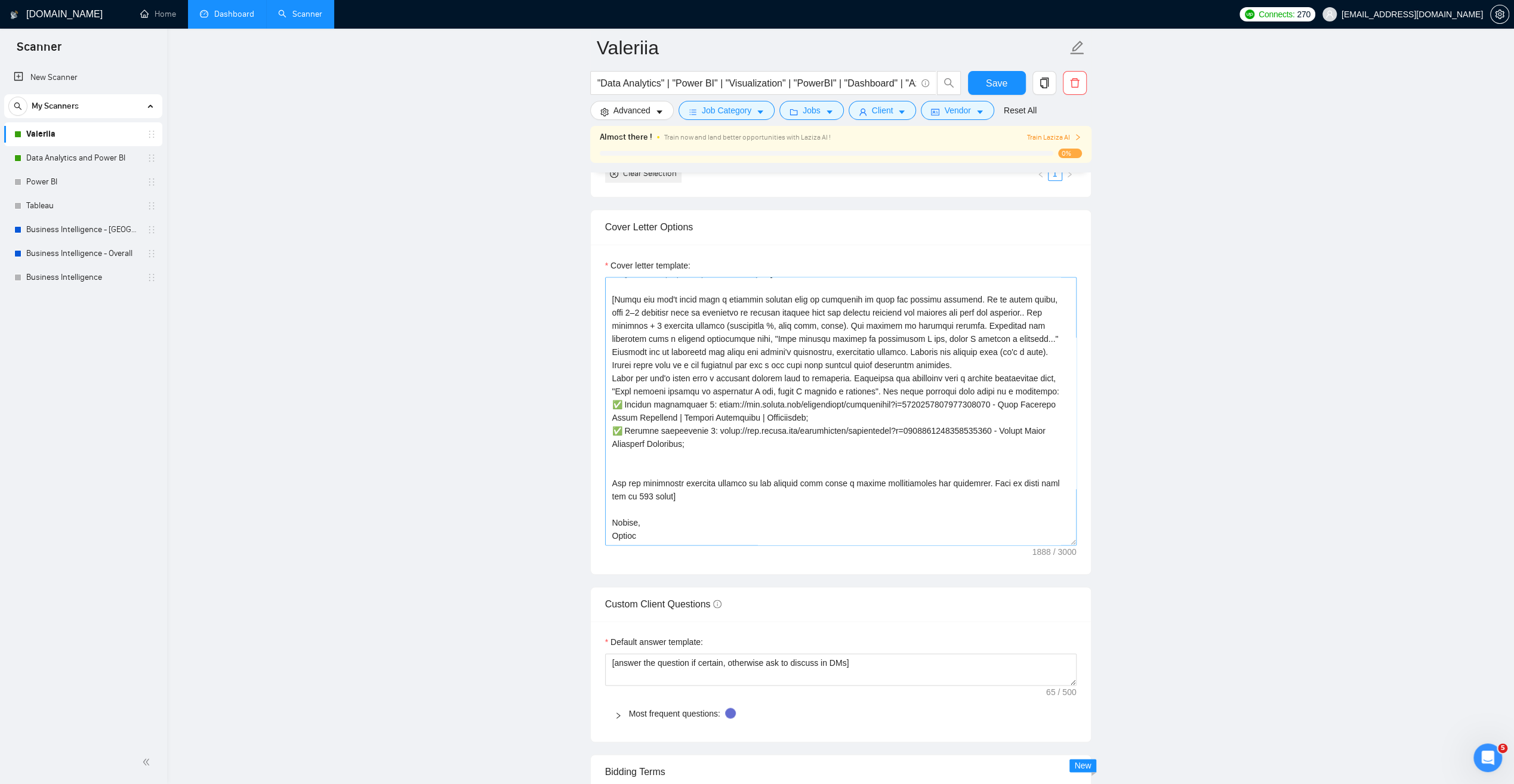
scroll to position [105, 0]
click at [708, 414] on textarea "Cover letter template:" at bounding box center [841, 411] width 472 height 268
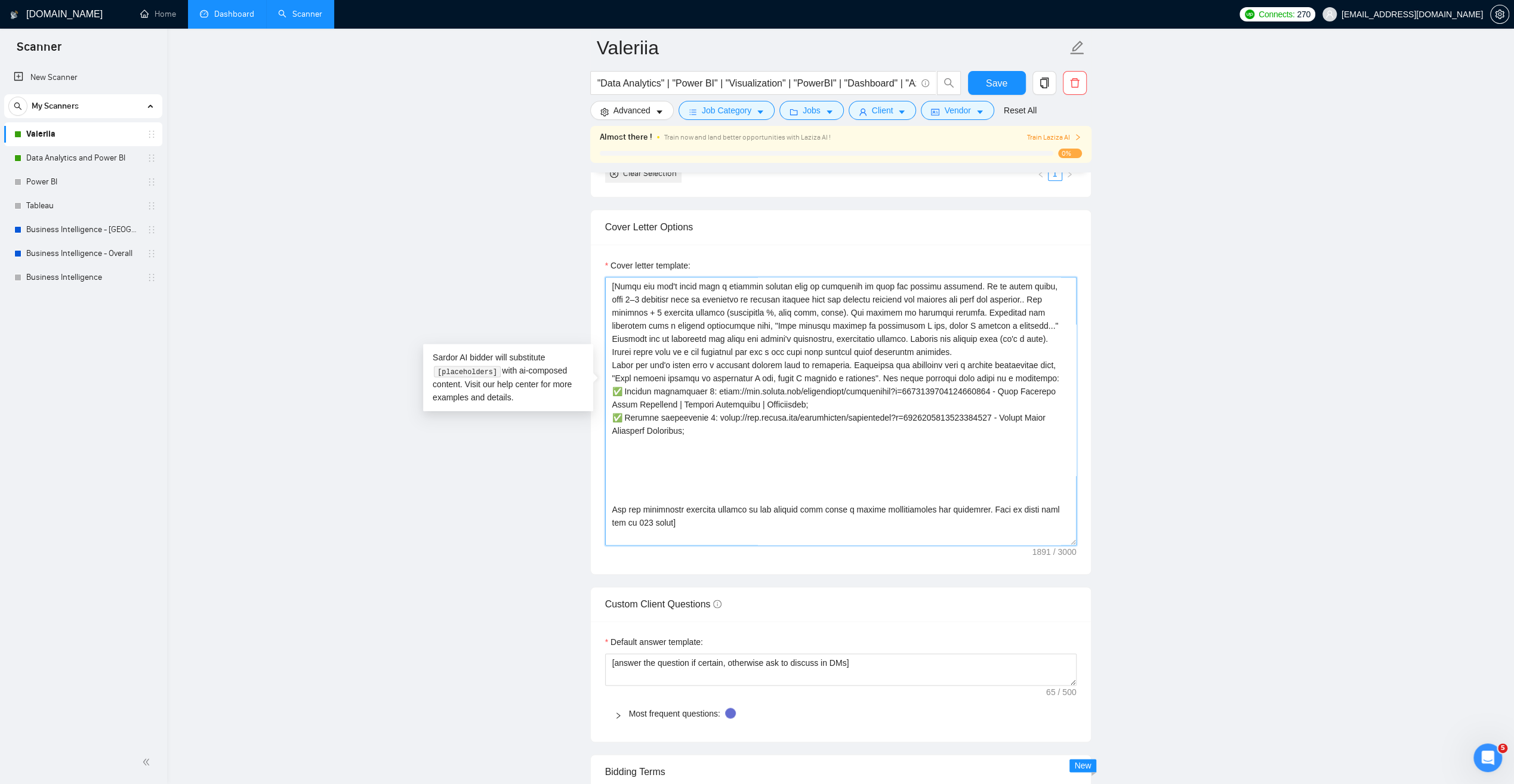
paste textarea "[URL][DOMAIN_NAME] - Sales & Marketing Analytics - [DATE][DOMAIN_NAME] [URL][DO…"
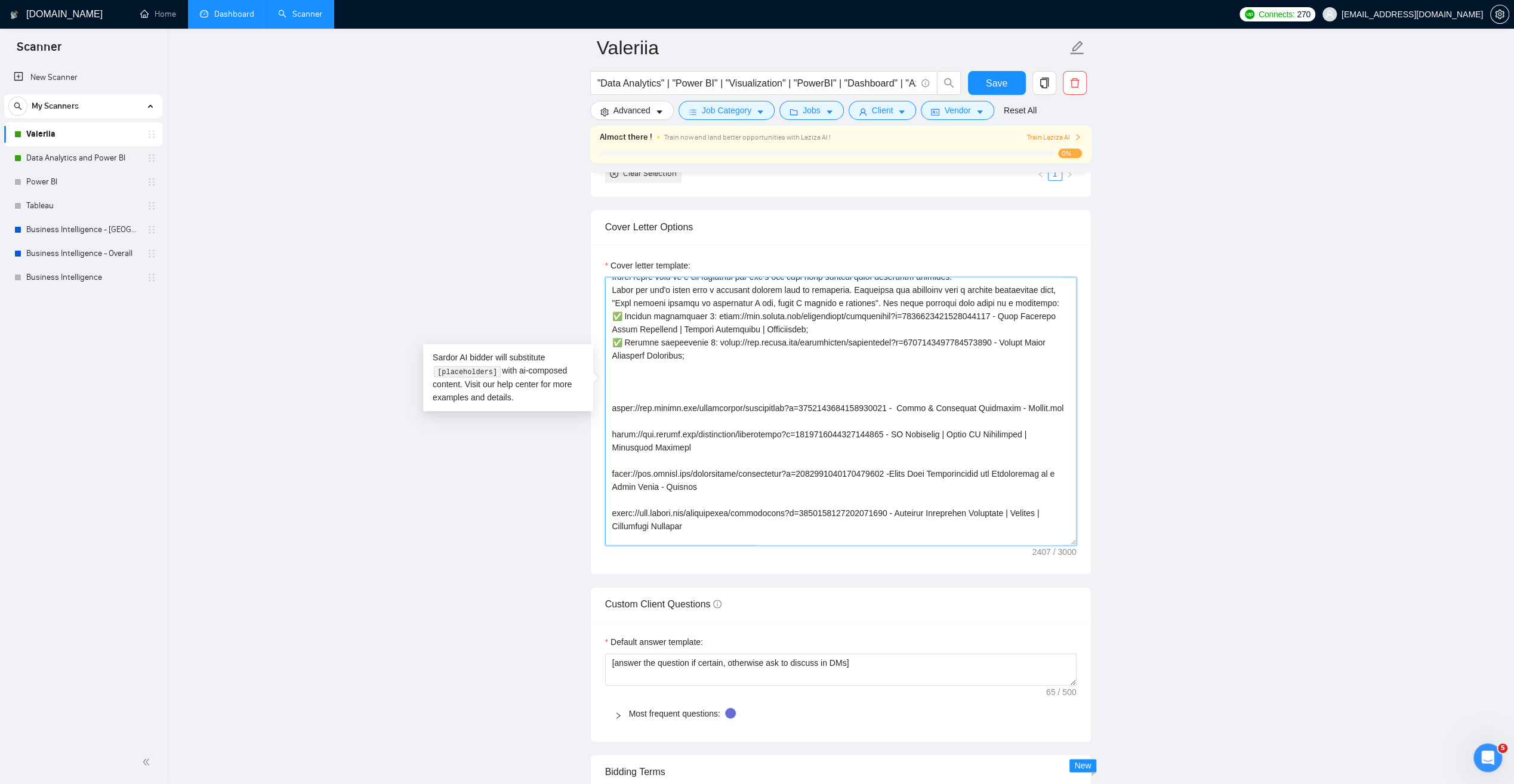
drag, startPoint x: 704, startPoint y: 319, endPoint x: 617, endPoint y: 319, distance: 87.0
click at [617, 319] on textarea "Cover letter template:" at bounding box center [841, 411] width 472 height 268
drag, startPoint x: 647, startPoint y: 330, endPoint x: 599, endPoint y: 318, distance: 49.5
click at [599, 318] on div "Cover letter template:" at bounding box center [841, 409] width 500 height 330
click at [641, 351] on textarea "Cover letter template:" at bounding box center [841, 411] width 472 height 268
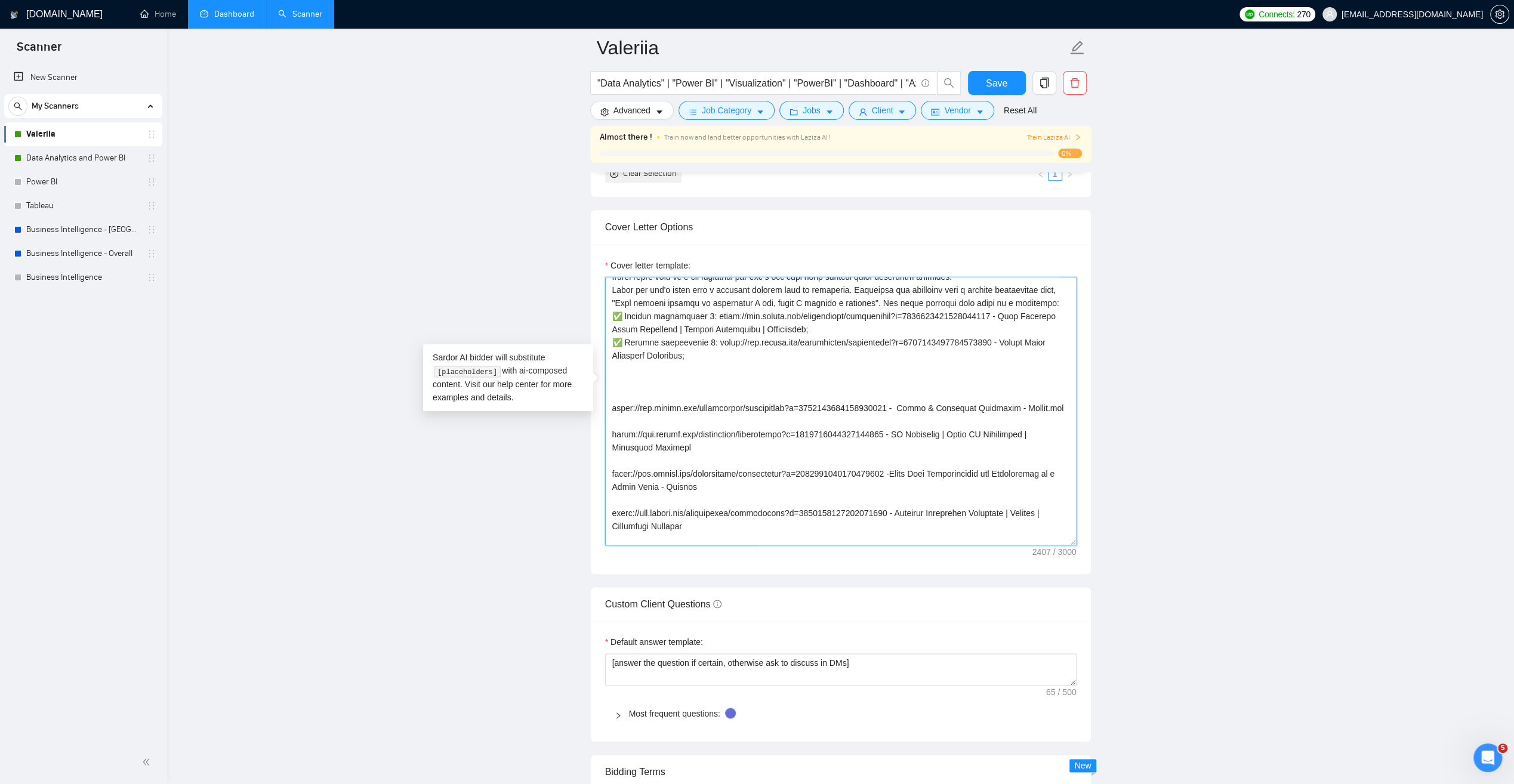
paste textarea "✅ Project description 2: [URL][DOMAIN_NAME] - Social Media Marketing Analytics;"
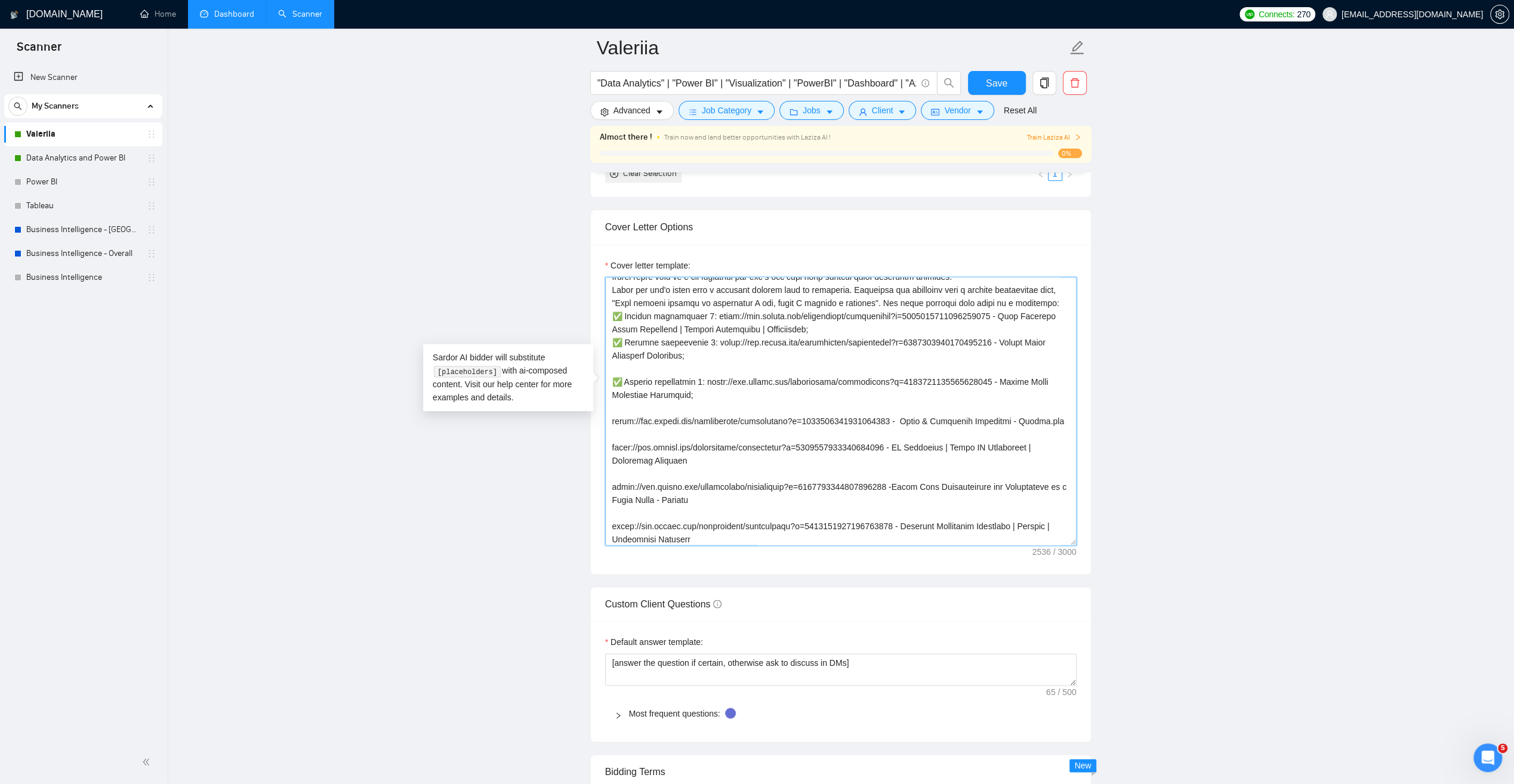
click at [697, 357] on textarea "Cover letter template:" at bounding box center [841, 411] width 472 height 268
drag, startPoint x: 669, startPoint y: 412, endPoint x: 604, endPoint y: 399, distance: 66.3
click at [605, 399] on textarea "Cover letter template:" at bounding box center [841, 411] width 472 height 268
drag, startPoint x: 704, startPoint y: 358, endPoint x: 684, endPoint y: 369, distance: 22.8
click at [684, 369] on textarea "Cover letter template:" at bounding box center [841, 411] width 472 height 268
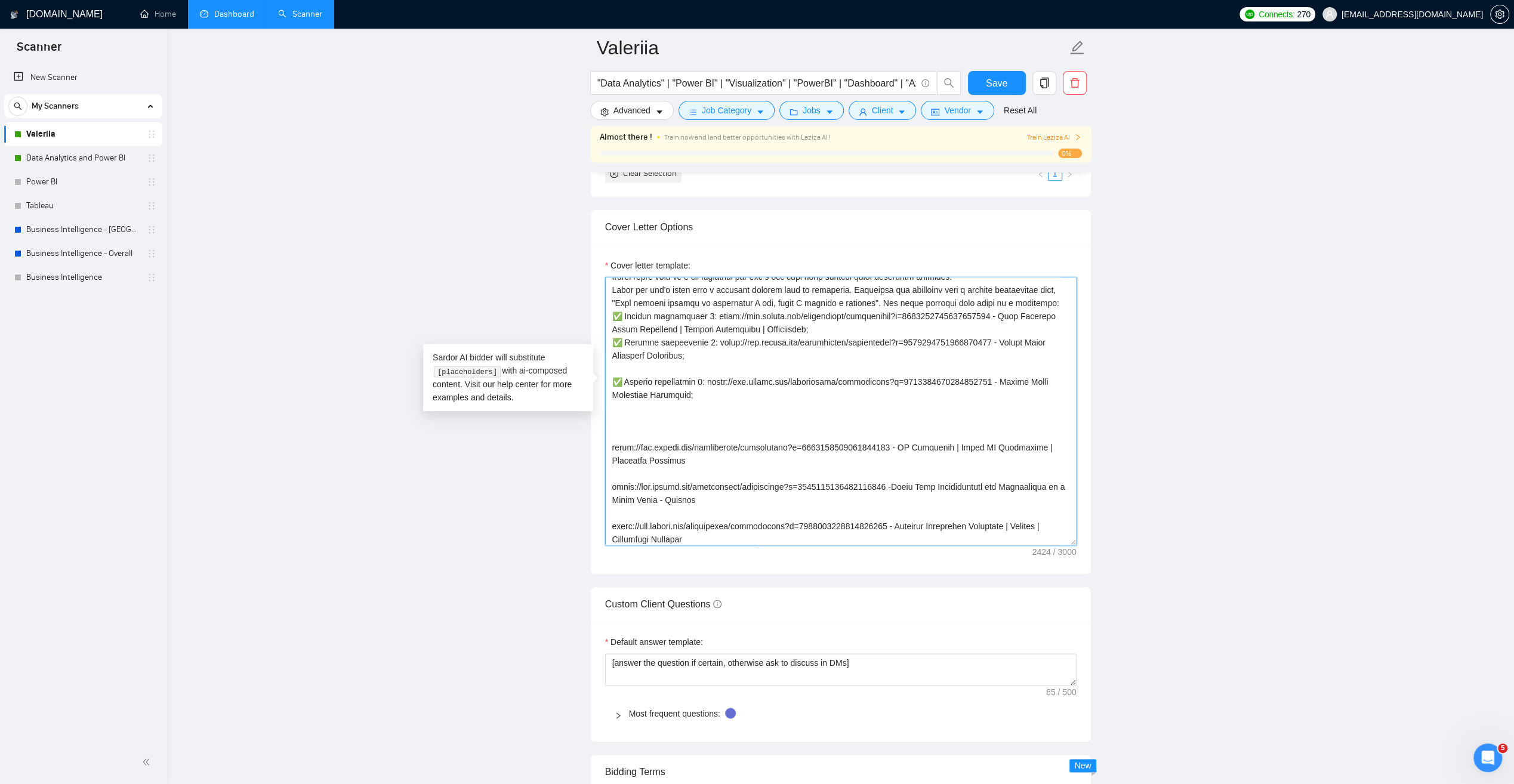
paste textarea "46699333584961536 - Sales & Marketing Analytics - [DATE][DOMAIN_NAME]"
click at [645, 348] on textarea "Cover letter template:" at bounding box center [841, 411] width 472 height 268
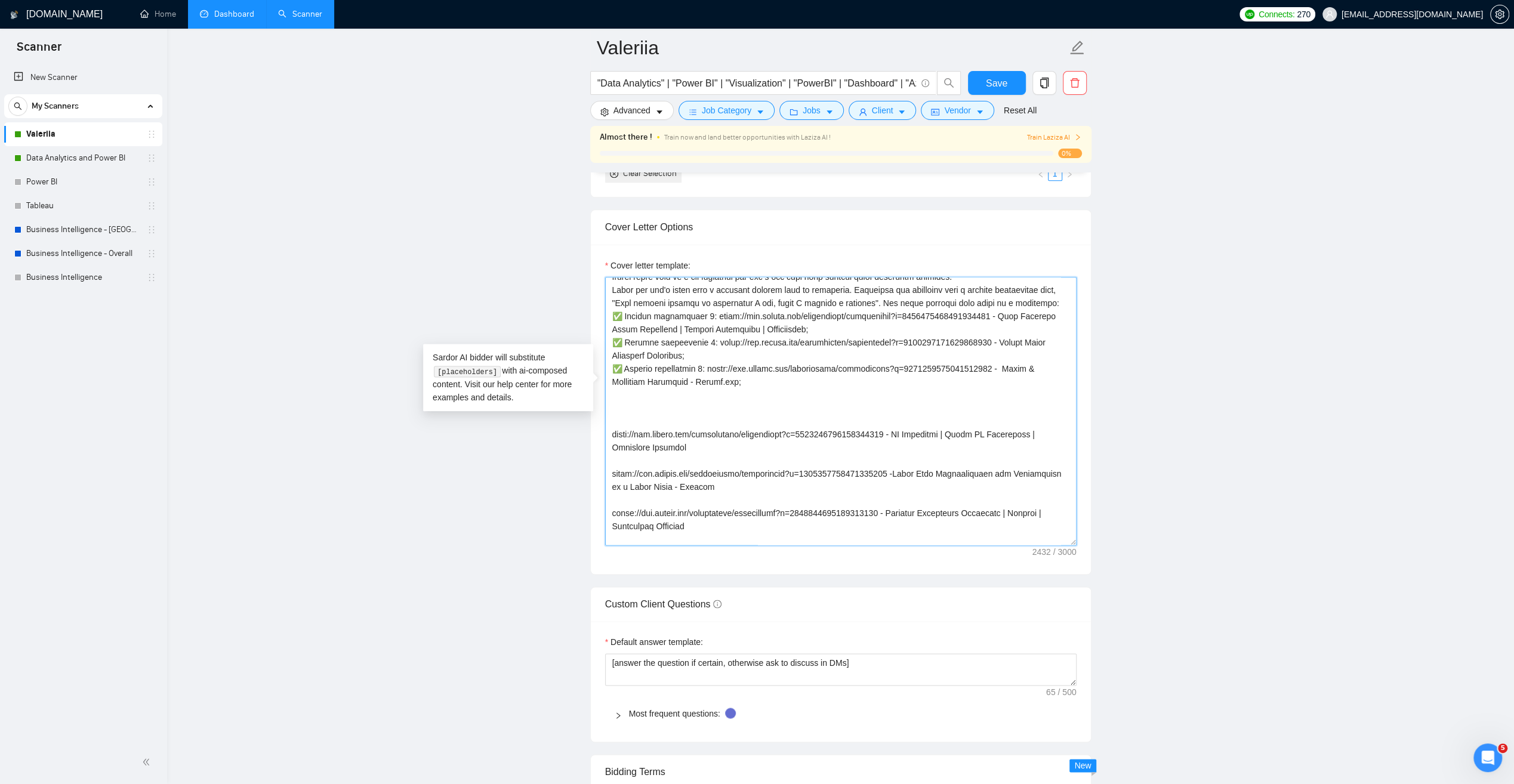
drag, startPoint x: 749, startPoint y: 359, endPoint x: 595, endPoint y: 345, distance: 154.6
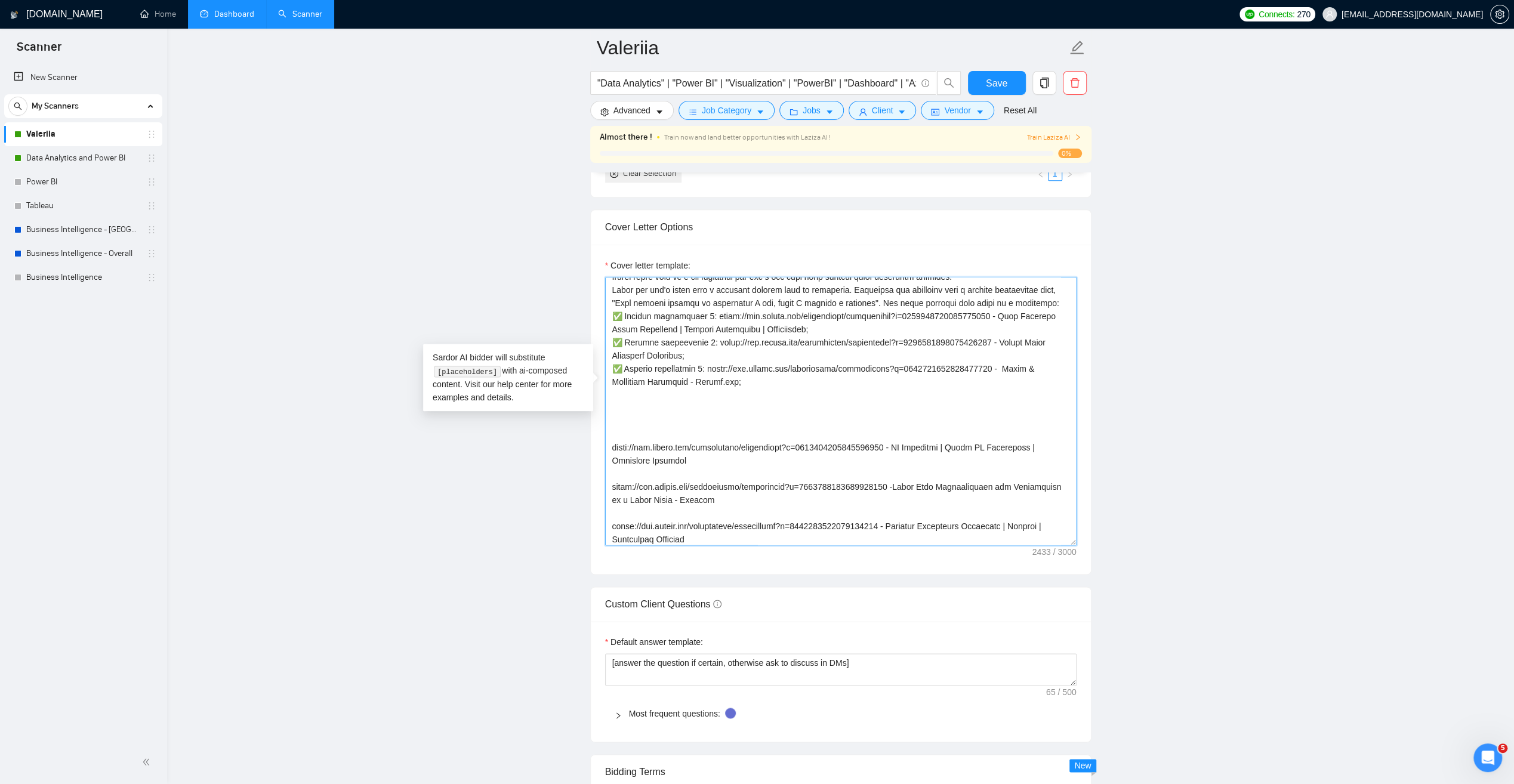
paste textarea "✅ Project description 3: [URL][DOMAIN_NAME] - Sales & Marketing Analytics - [DA…"
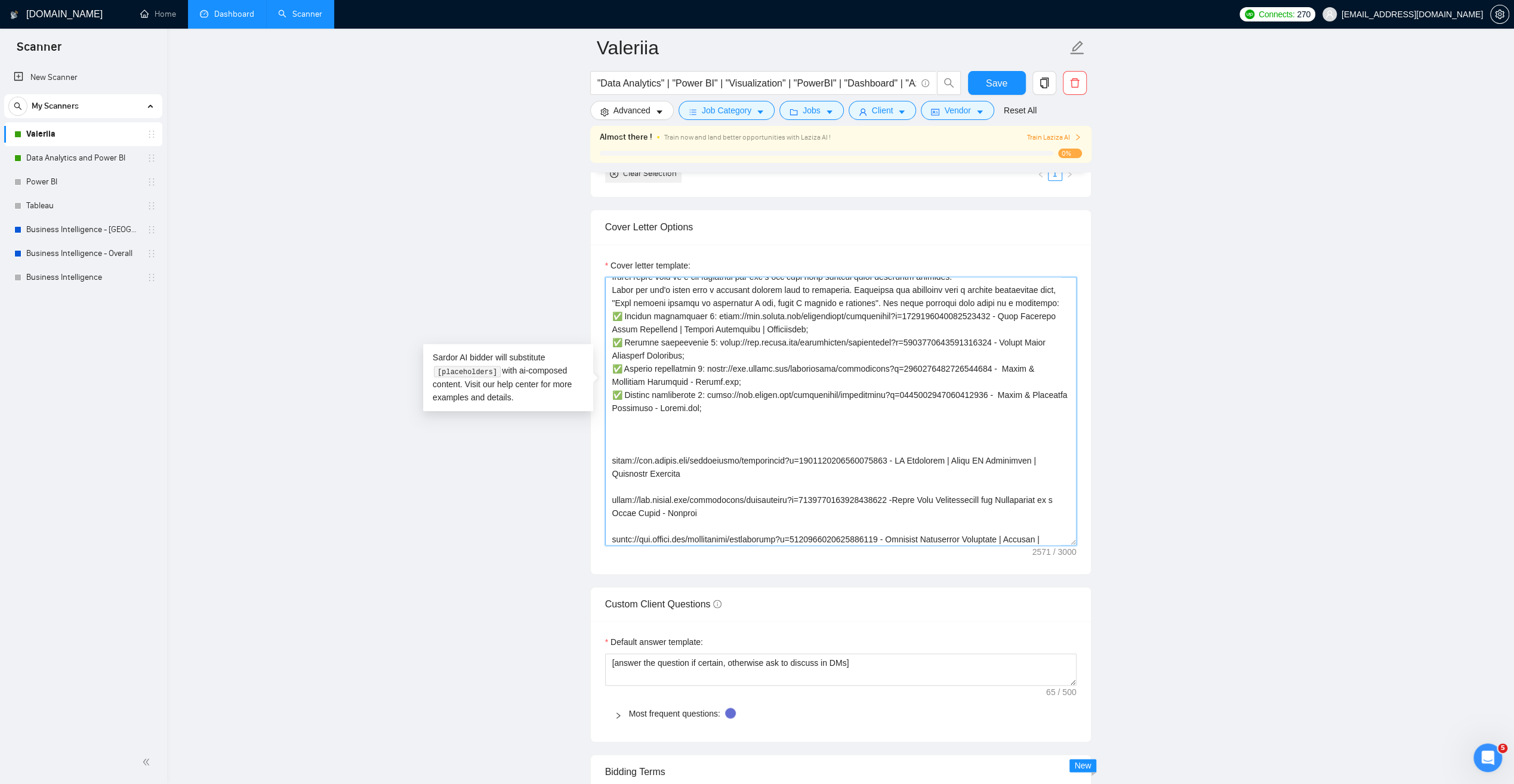
click at [696, 370] on textarea "Cover letter template:" at bounding box center [841, 411] width 472 height 268
drag, startPoint x: 684, startPoint y: 451, endPoint x: 603, endPoint y: 438, distance: 82.0
click at [603, 438] on div "Cover letter template:" at bounding box center [841, 409] width 500 height 330
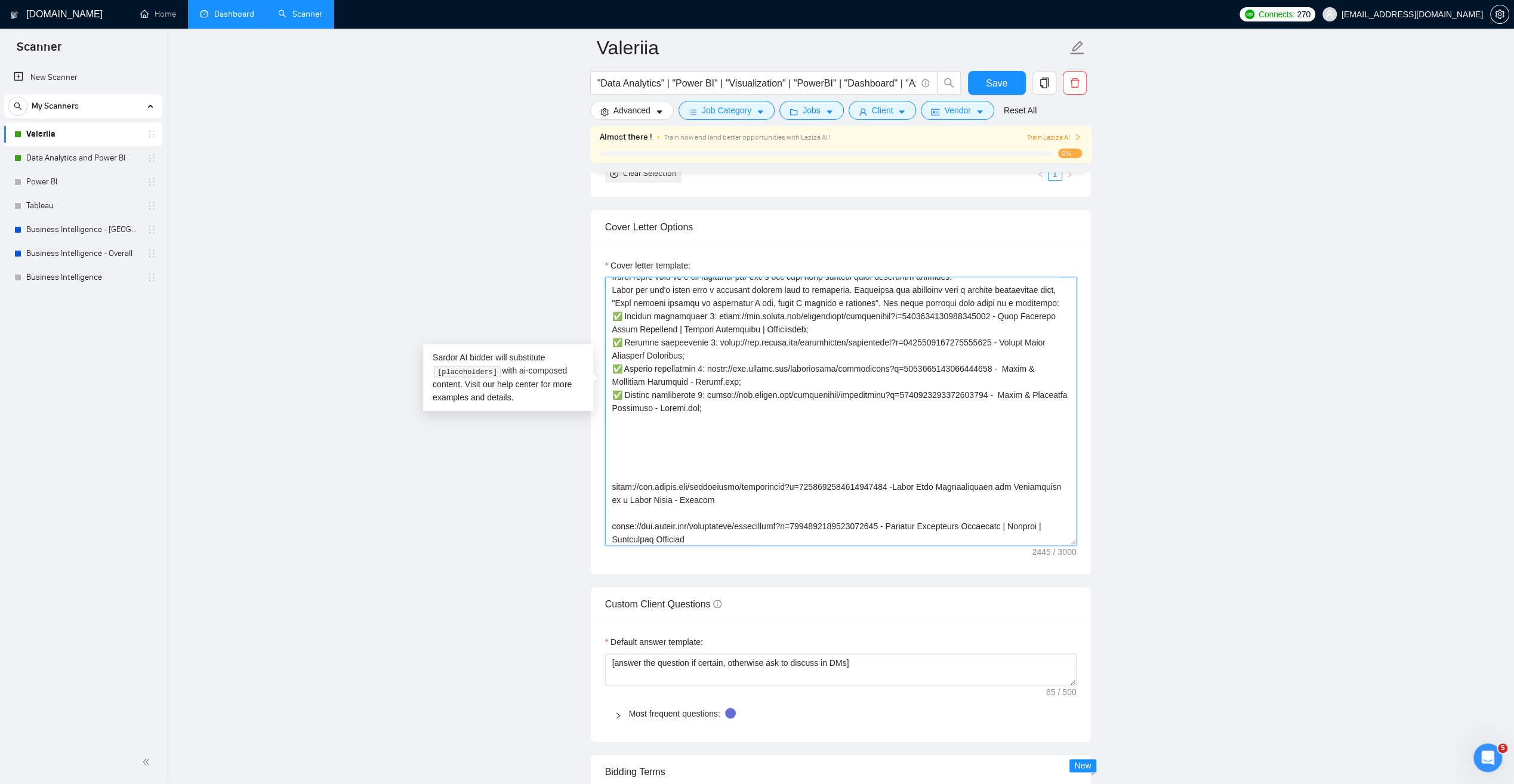
drag, startPoint x: 751, startPoint y: 384, endPoint x: 707, endPoint y: 372, distance: 45.6
click at [707, 372] on textarea "Cover letter template:" at bounding box center [841, 411] width 472 height 268
paste textarea "681805401072672768 - HR Analytics | Power BI Dashboards | Workforce Insights"
drag, startPoint x: 773, startPoint y: 385, endPoint x: 613, endPoint y: 367, distance: 161.0
click at [613, 367] on textarea "Cover letter template:" at bounding box center [841, 411] width 472 height 268
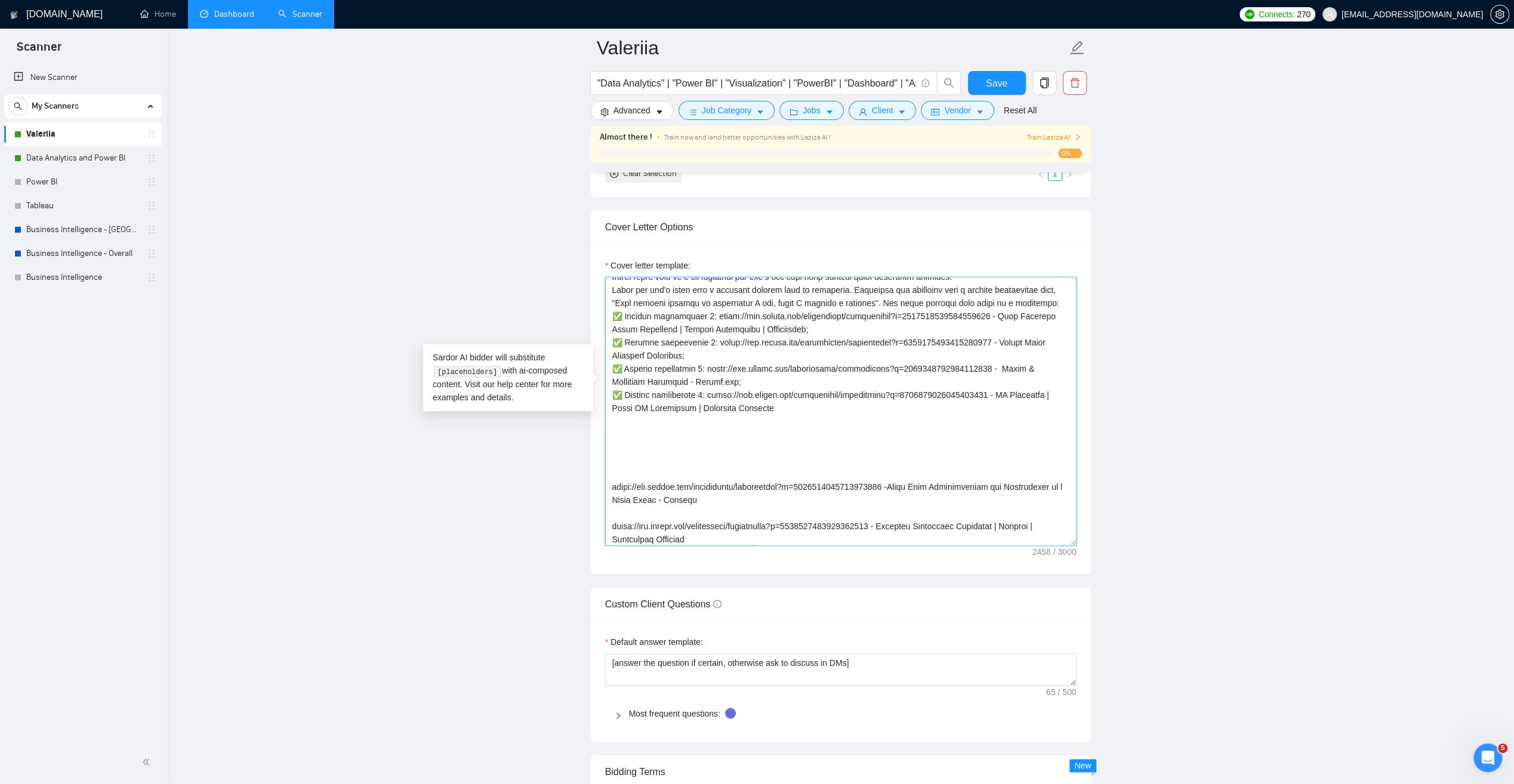
click at [771, 383] on textarea "Cover letter template:" at bounding box center [841, 411] width 472 height 268
click at [781, 389] on textarea "Cover letter template:" at bounding box center [841, 411] width 472 height 268
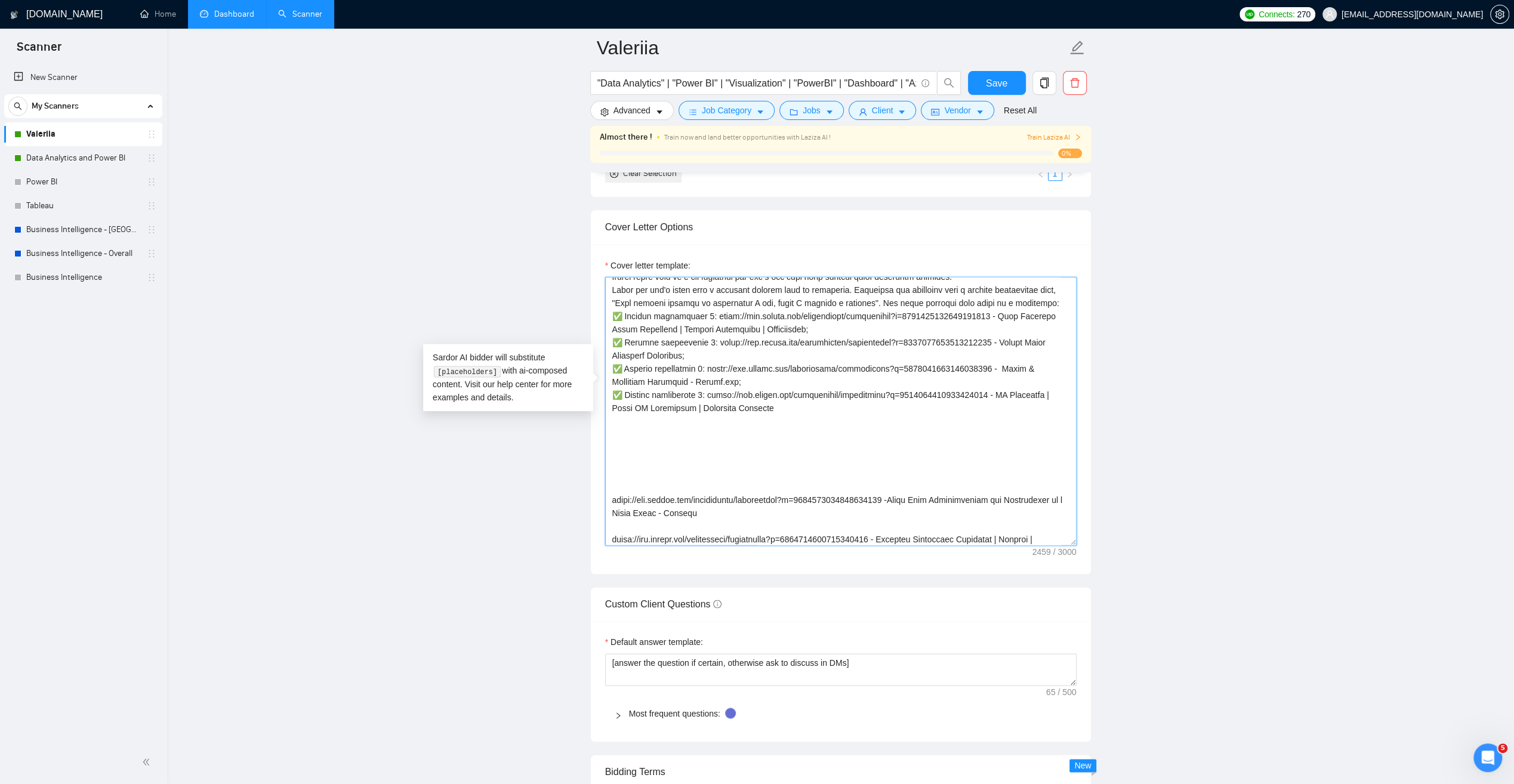
paste textarea "✅ Project description 4: [URL][DOMAIN_NAME] - HR Analytics | Power BI Dashboard…"
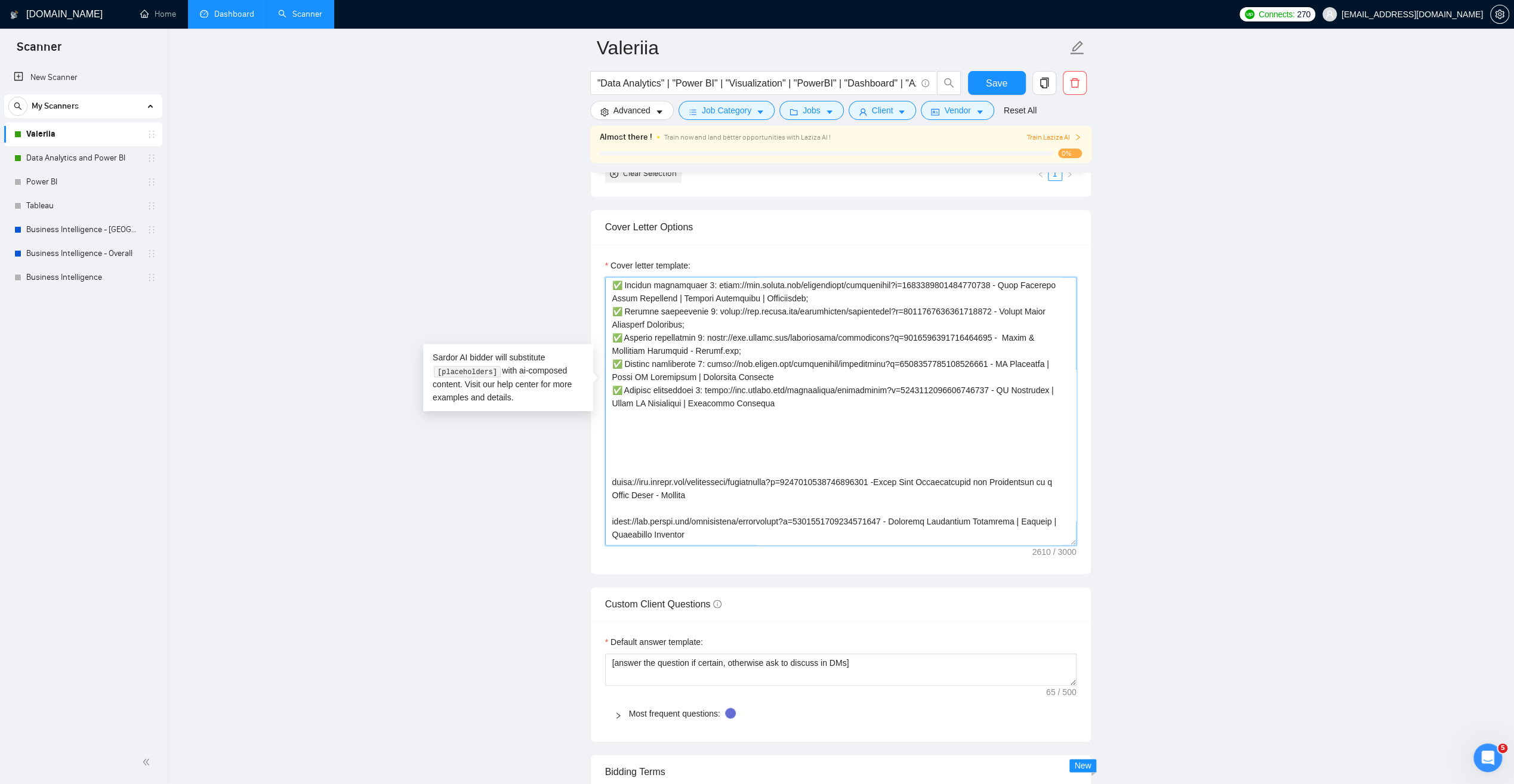
scroll to position [299, 0]
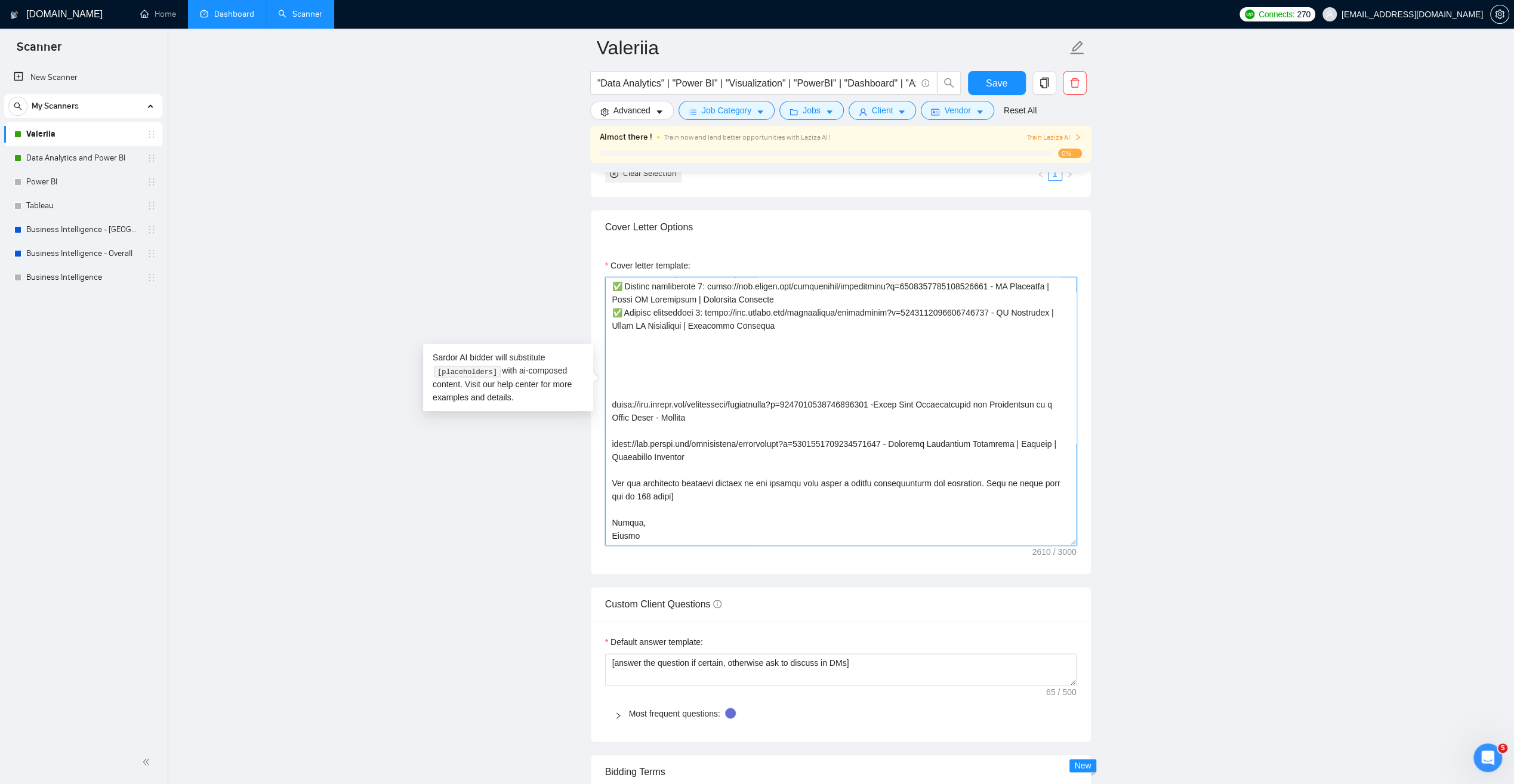
drag, startPoint x: 702, startPoint y: 385, endPoint x: 609, endPoint y: 371, distance: 94.0
click at [609, 371] on textarea "Cover letter template:" at bounding box center [841, 411] width 472 height 268
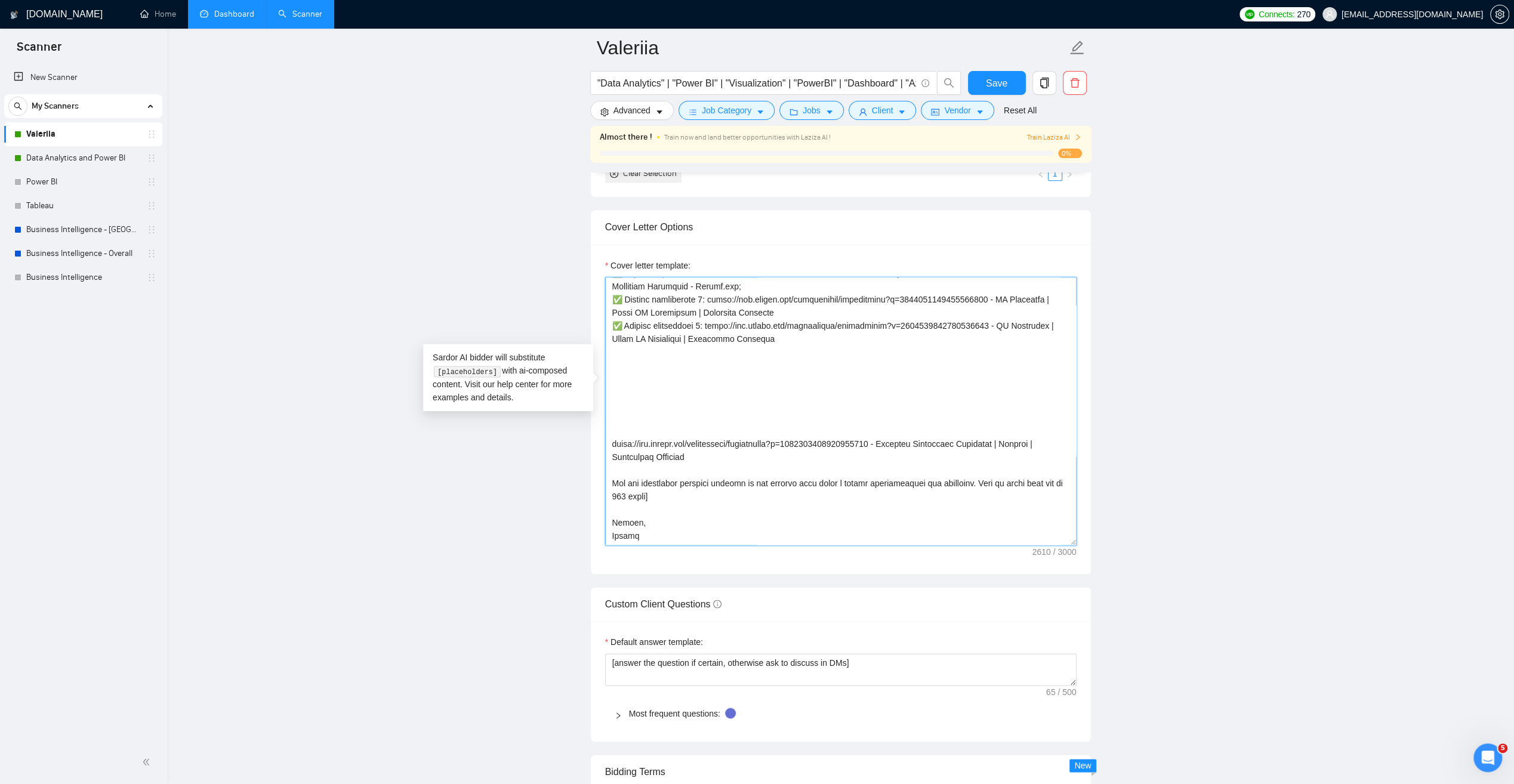
scroll to position [289, 0]
click at [700, 291] on textarea "Cover letter template:" at bounding box center [841, 411] width 472 height 268
drag, startPoint x: 774, startPoint y: 302, endPoint x: 705, endPoint y: 289, distance: 70.2
click at [705, 289] on textarea "Cover letter template:" at bounding box center [841, 411] width 472 height 268
paste textarea "[CREDIT_CARD_NUMBER] -Sales Data Visualization and Forecasting of a Store Chain…"
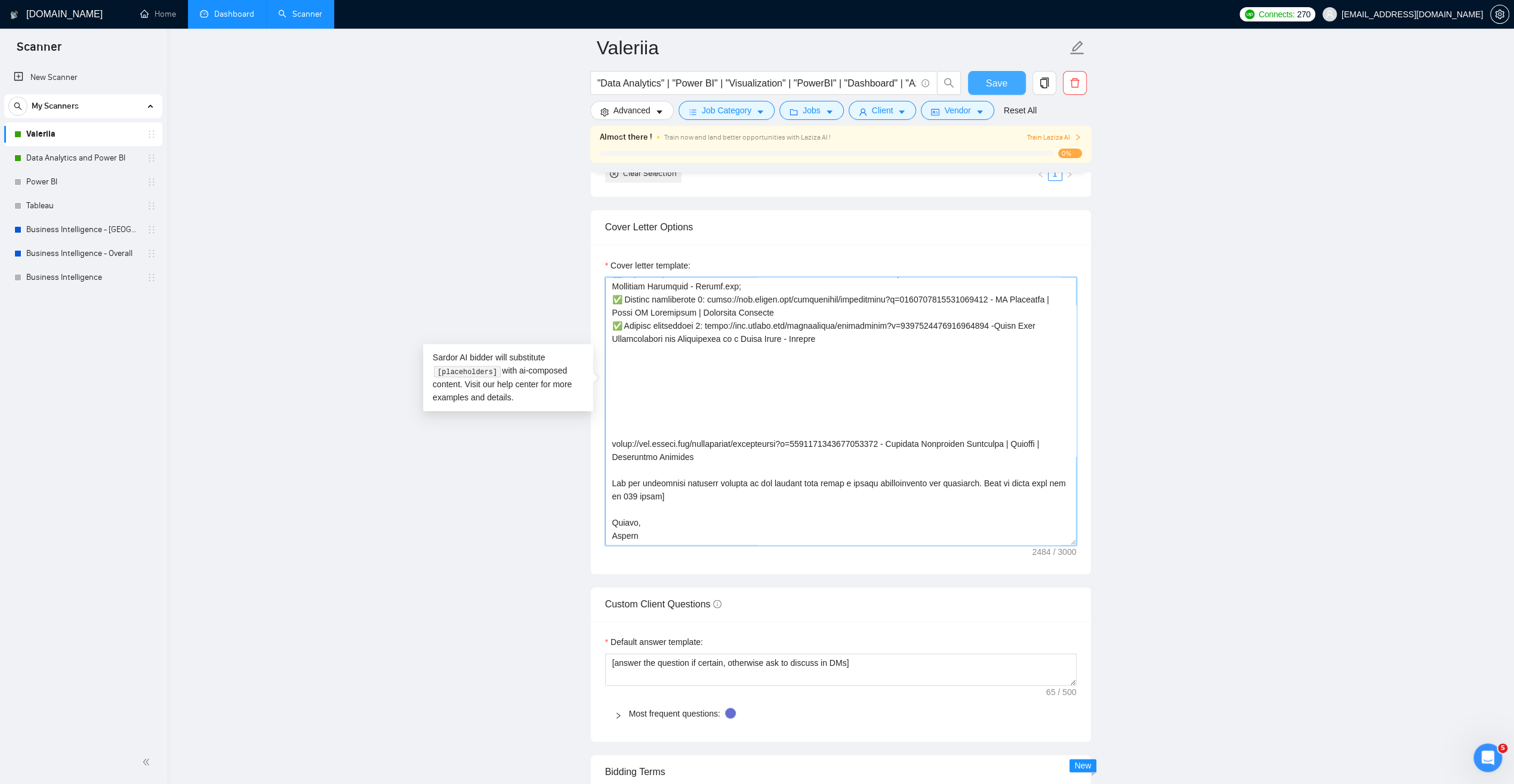
type textarea "[Lo ips dolorsita co adipisci el SeddOE, TEM-6, in utl ET. Do mag aliquae admi-…"
click at [999, 84] on span "Save" at bounding box center [996, 83] width 22 height 15
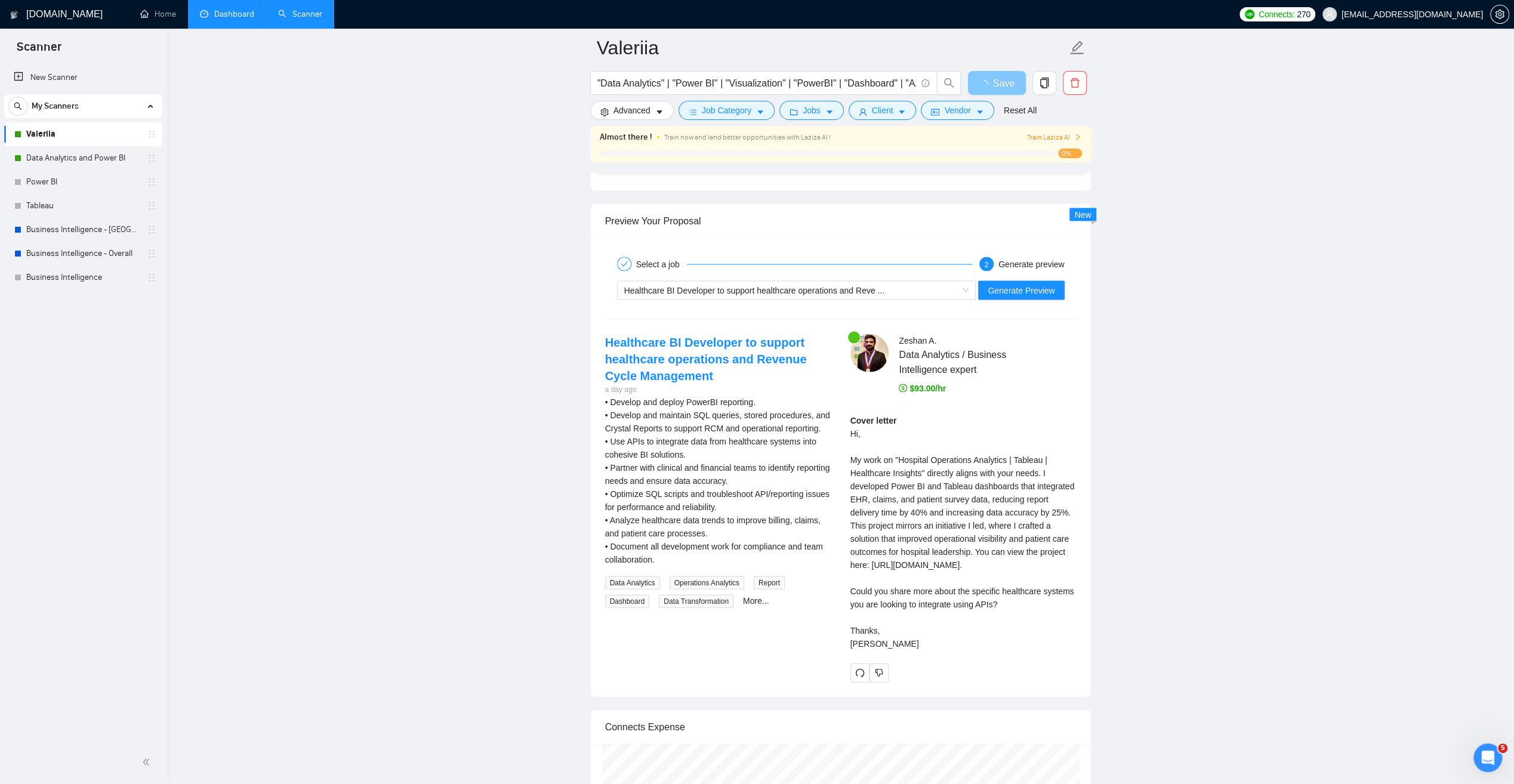
scroll to position [2446, 0]
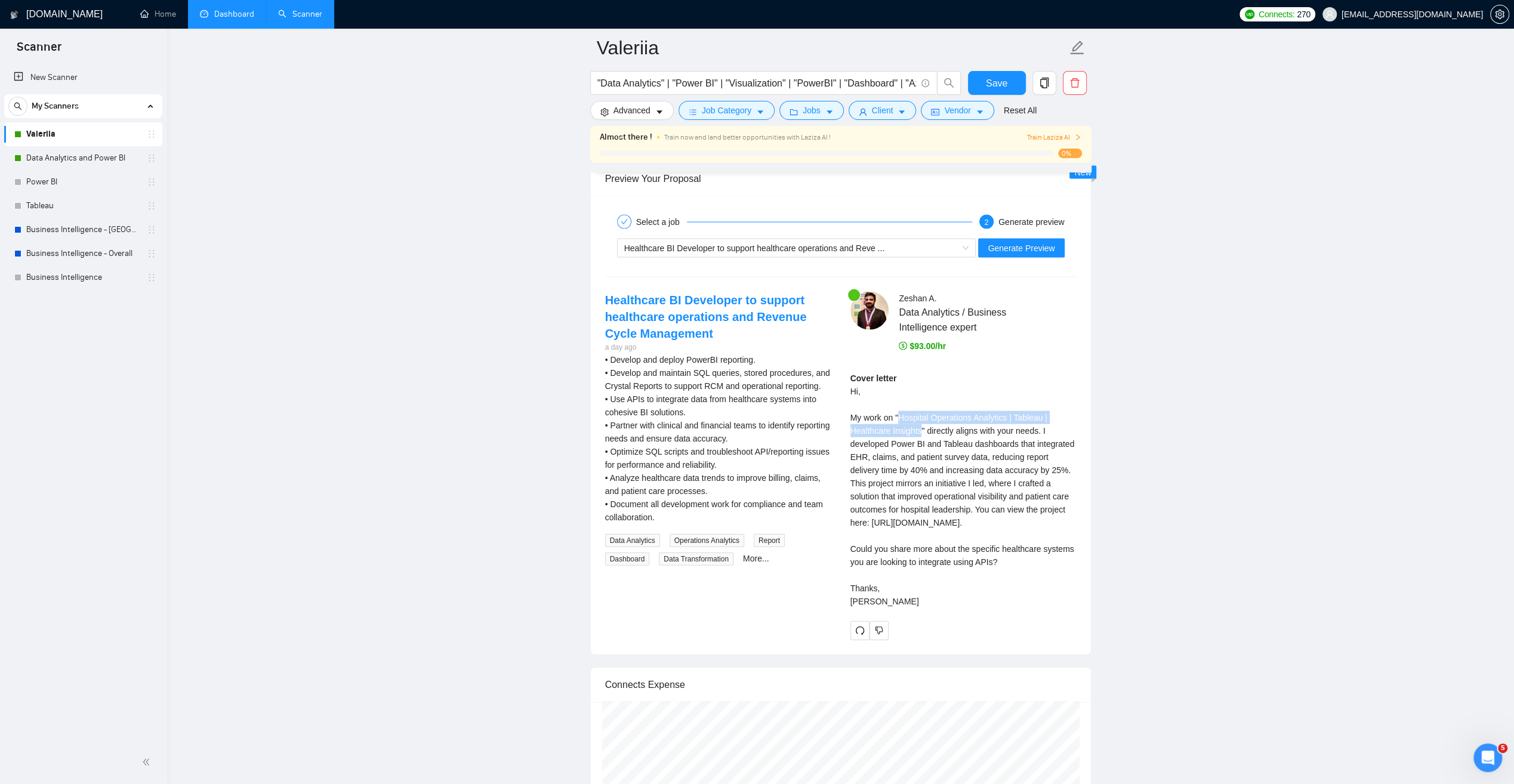
drag, startPoint x: 901, startPoint y: 391, endPoint x: 921, endPoint y: 409, distance: 26.9
click at [921, 409] on div "Cover letter Hi, My work on "Hospital Operations Analytics | Tableau | Healthca…" at bounding box center [964, 489] width 226 height 236
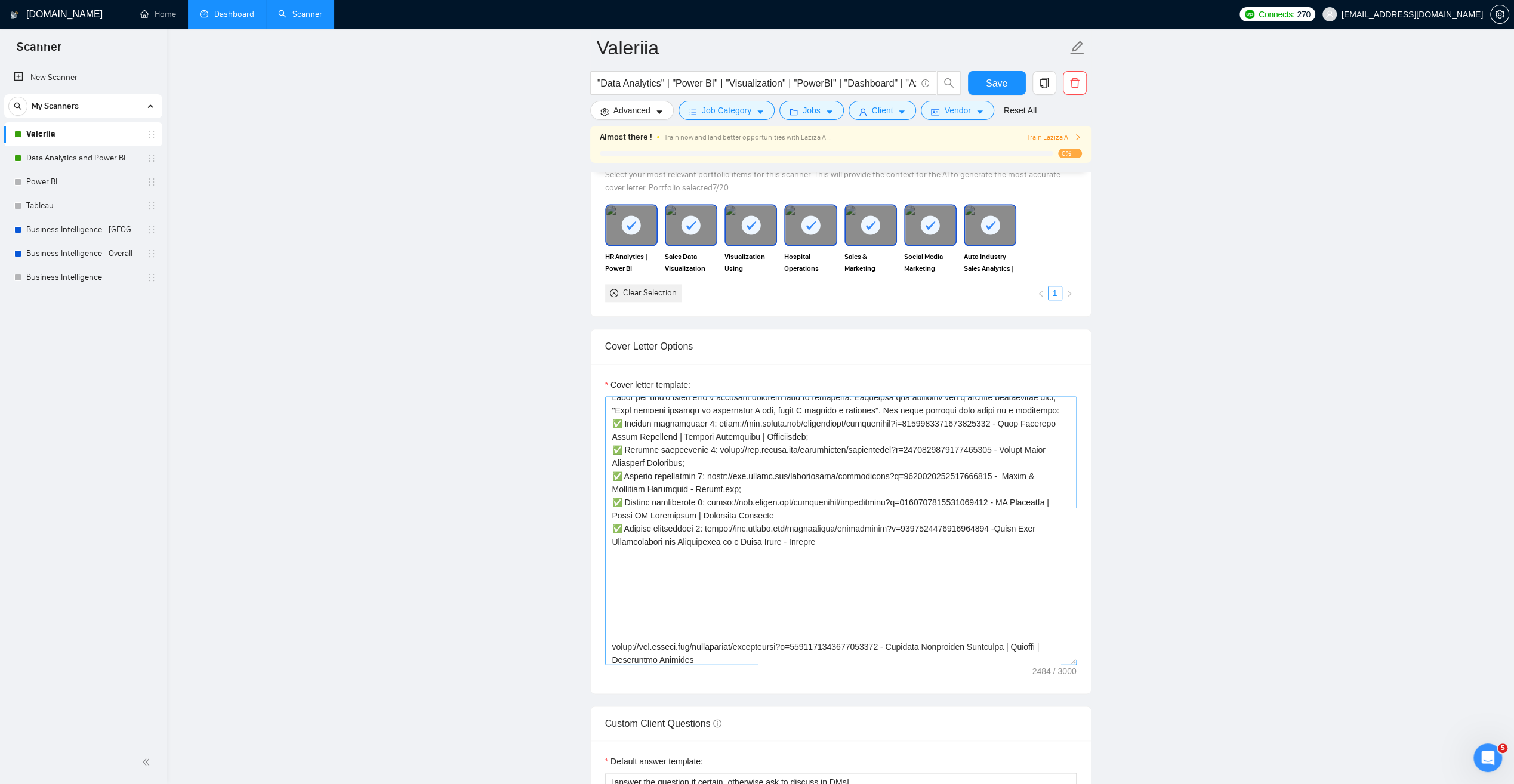
scroll to position [239, 0]
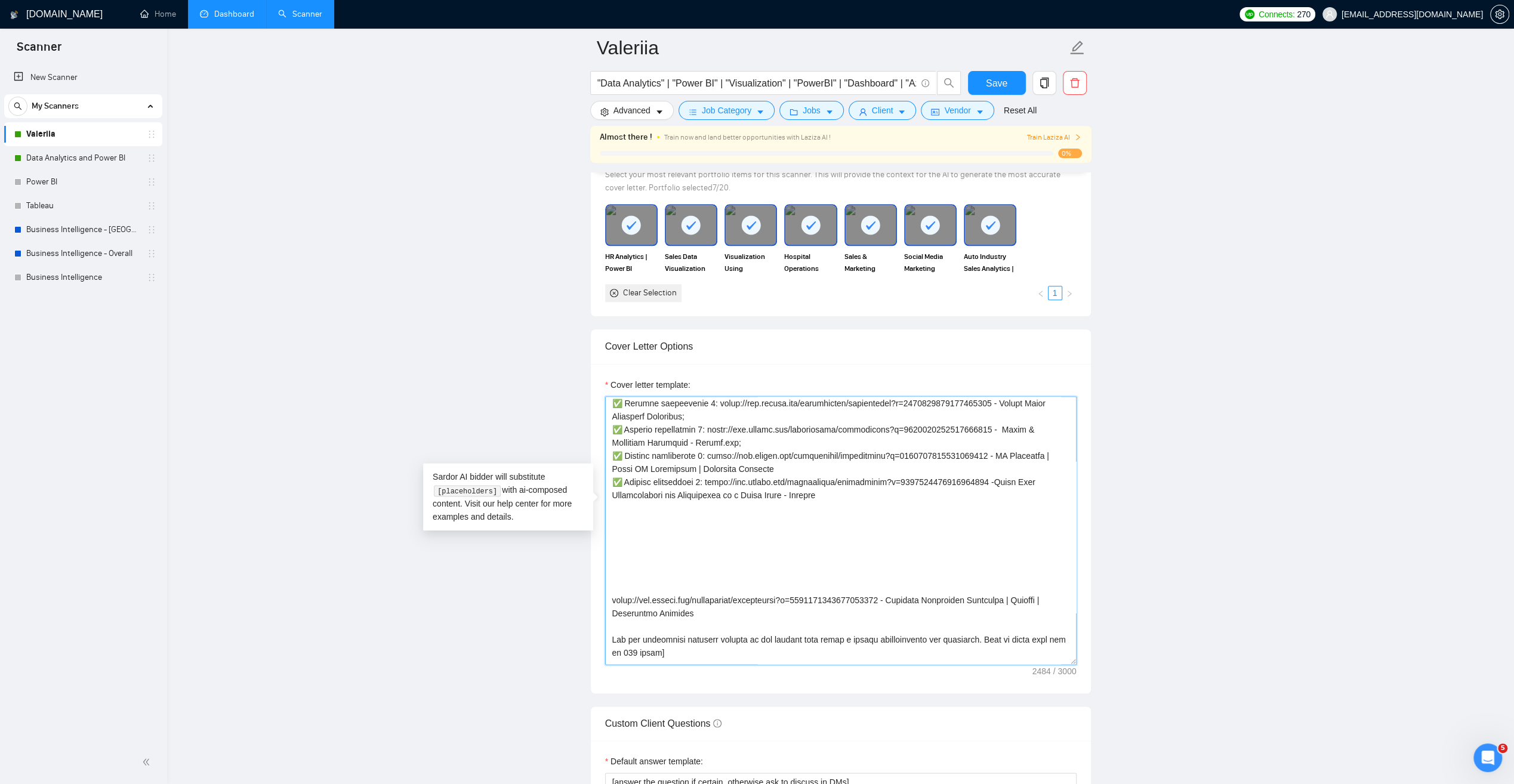
drag, startPoint x: 824, startPoint y: 472, endPoint x: 588, endPoint y: 457, distance: 236.5
click at [588, 457] on main "Valeriia "Data Analytics" | "Power BI" | "Visualization" | "PowerBI" | "Dashboa…" at bounding box center [840, 604] width 1309 height 3739
click at [825, 477] on textarea "Cover letter template:" at bounding box center [841, 530] width 472 height 268
click at [812, 469] on textarea "Cover letter template:" at bounding box center [841, 530] width 472 height 268
click at [822, 472] on textarea "Cover letter template:" at bounding box center [841, 530] width 472 height 268
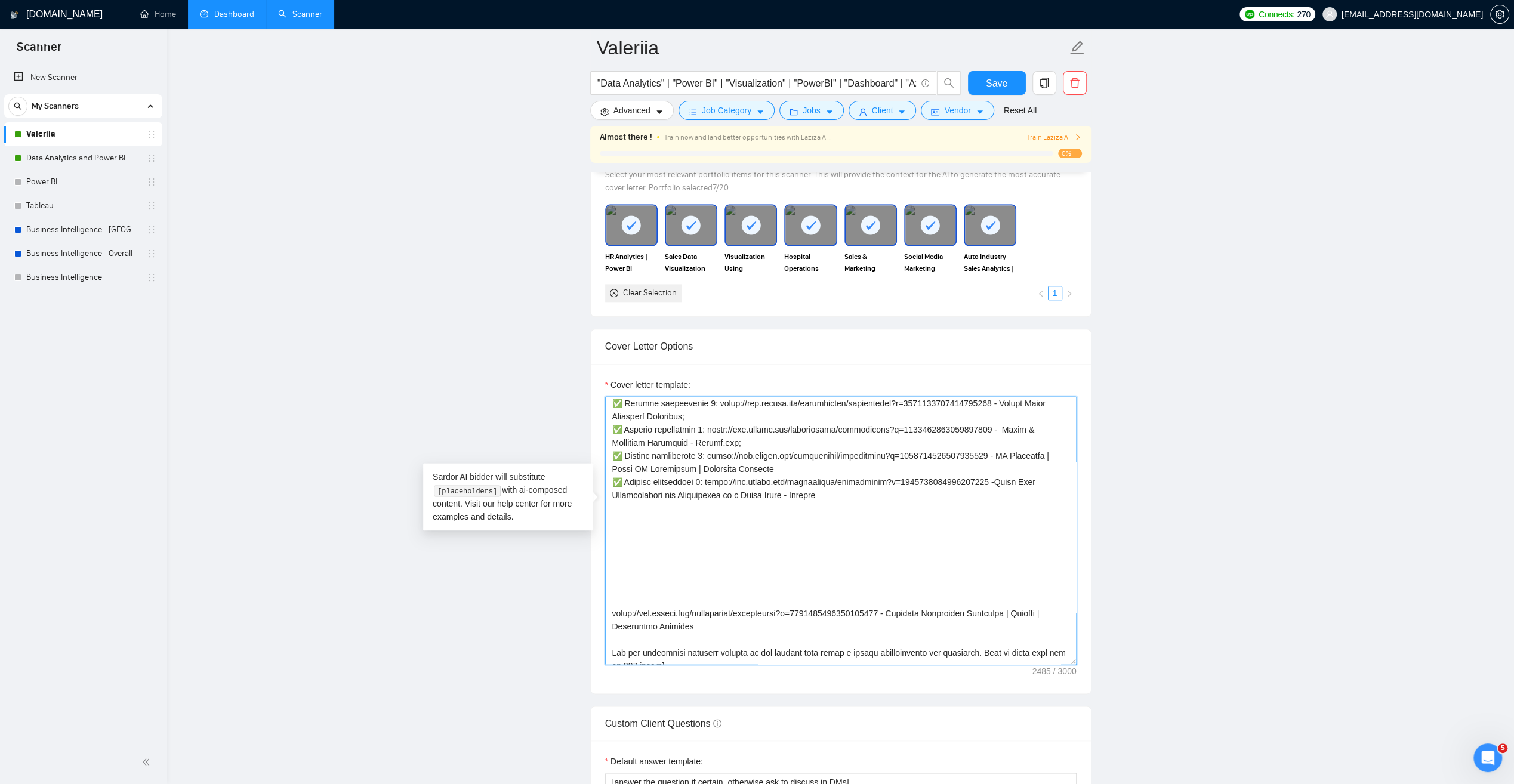
paste textarea "✅ Project description 5: [URL][DOMAIN_NAME] -Sales Data Visualization and Forec…"
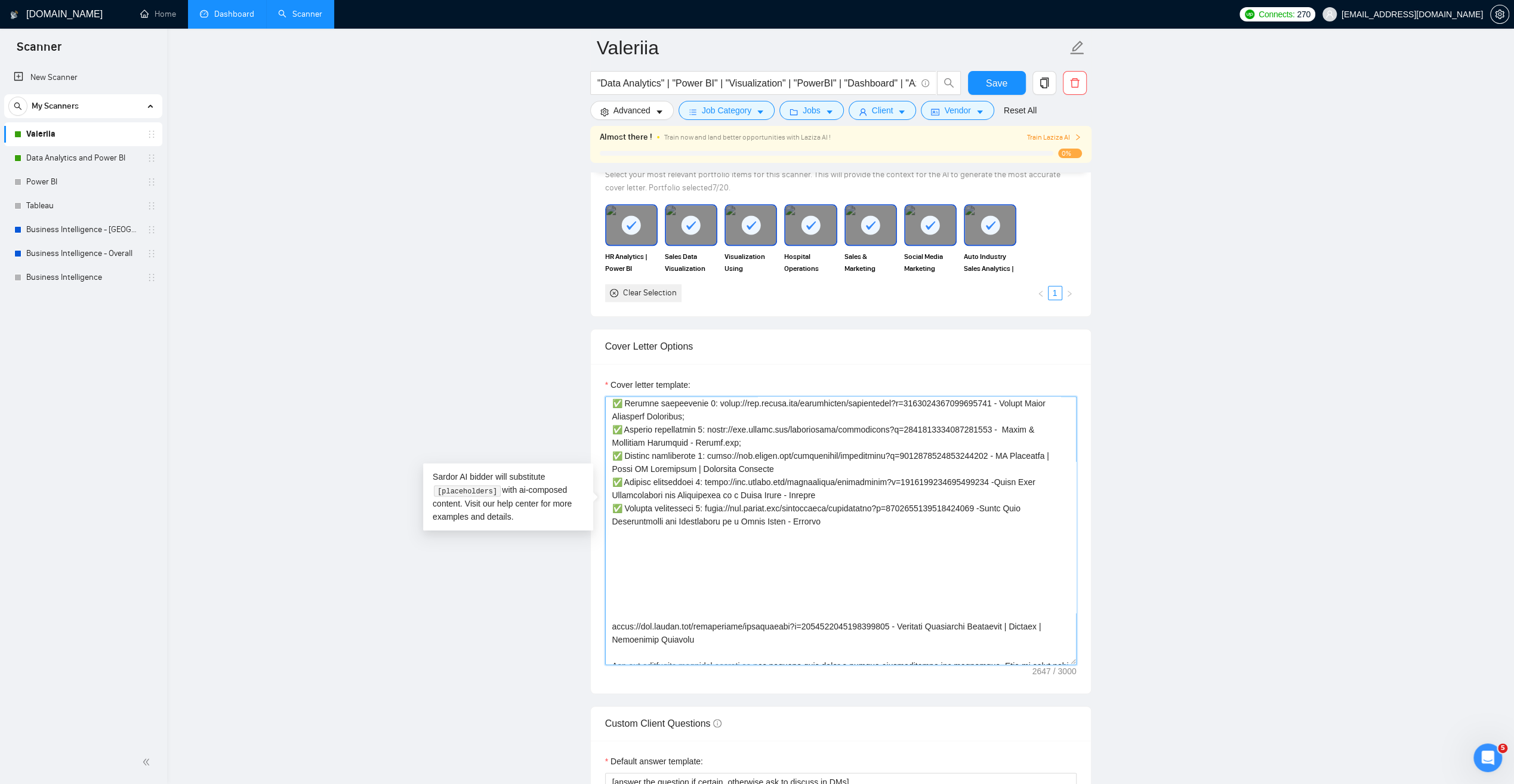
click at [701, 485] on textarea "Cover letter template:" at bounding box center [841, 530] width 472 height 268
drag, startPoint x: 687, startPoint y: 618, endPoint x: 607, endPoint y: 600, distance: 82.0
click at [607, 600] on textarea "Cover letter template:" at bounding box center [841, 530] width 472 height 268
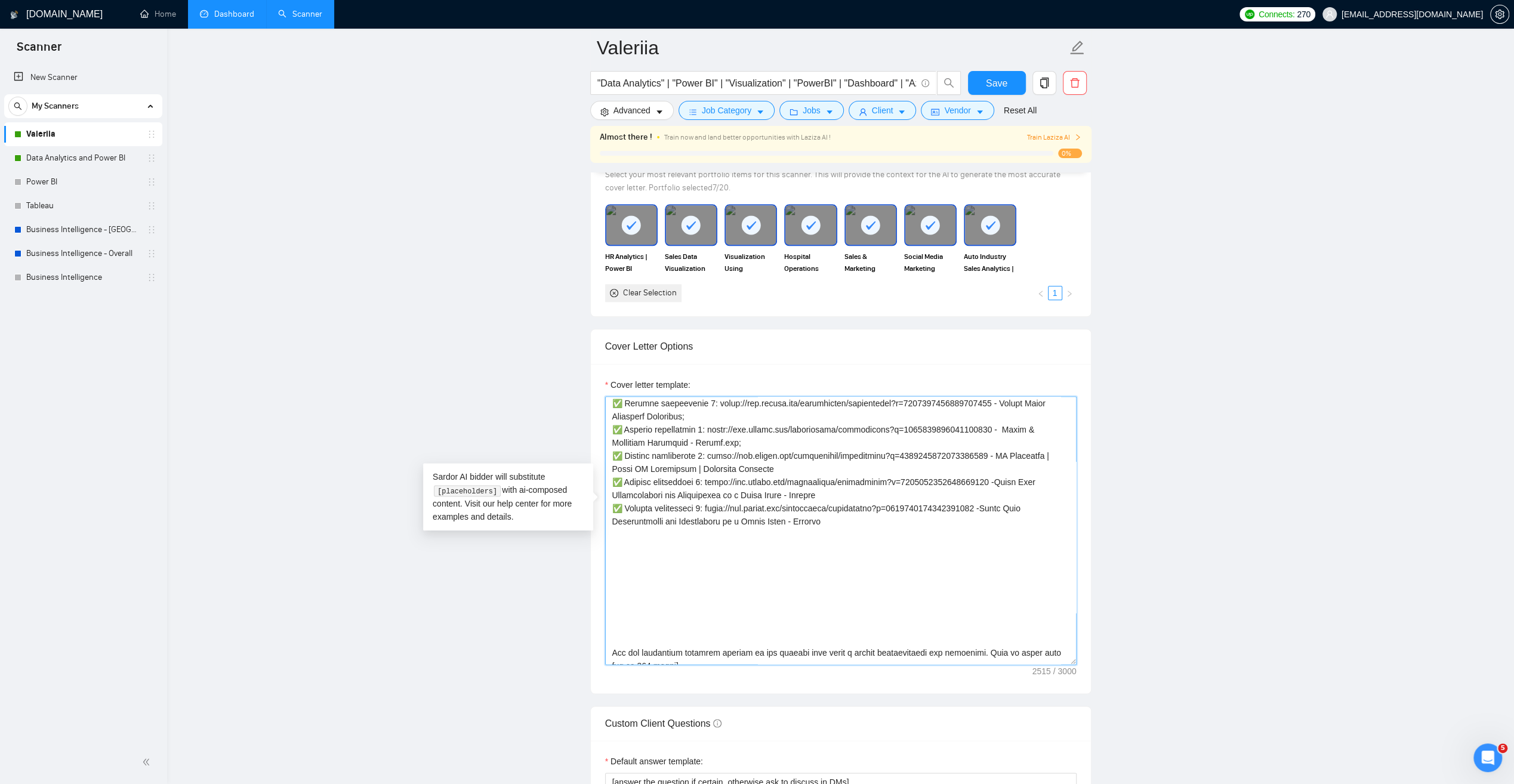
drag, startPoint x: 820, startPoint y: 500, endPoint x: 706, endPoint y: 484, distance: 115.1
click at [706, 484] on textarea "Cover letter template:" at bounding box center [841, 530] width 472 height 268
paste textarea "7726003715031040 - Hospital Operations Analytics | Tableau | Healthcare Insights"
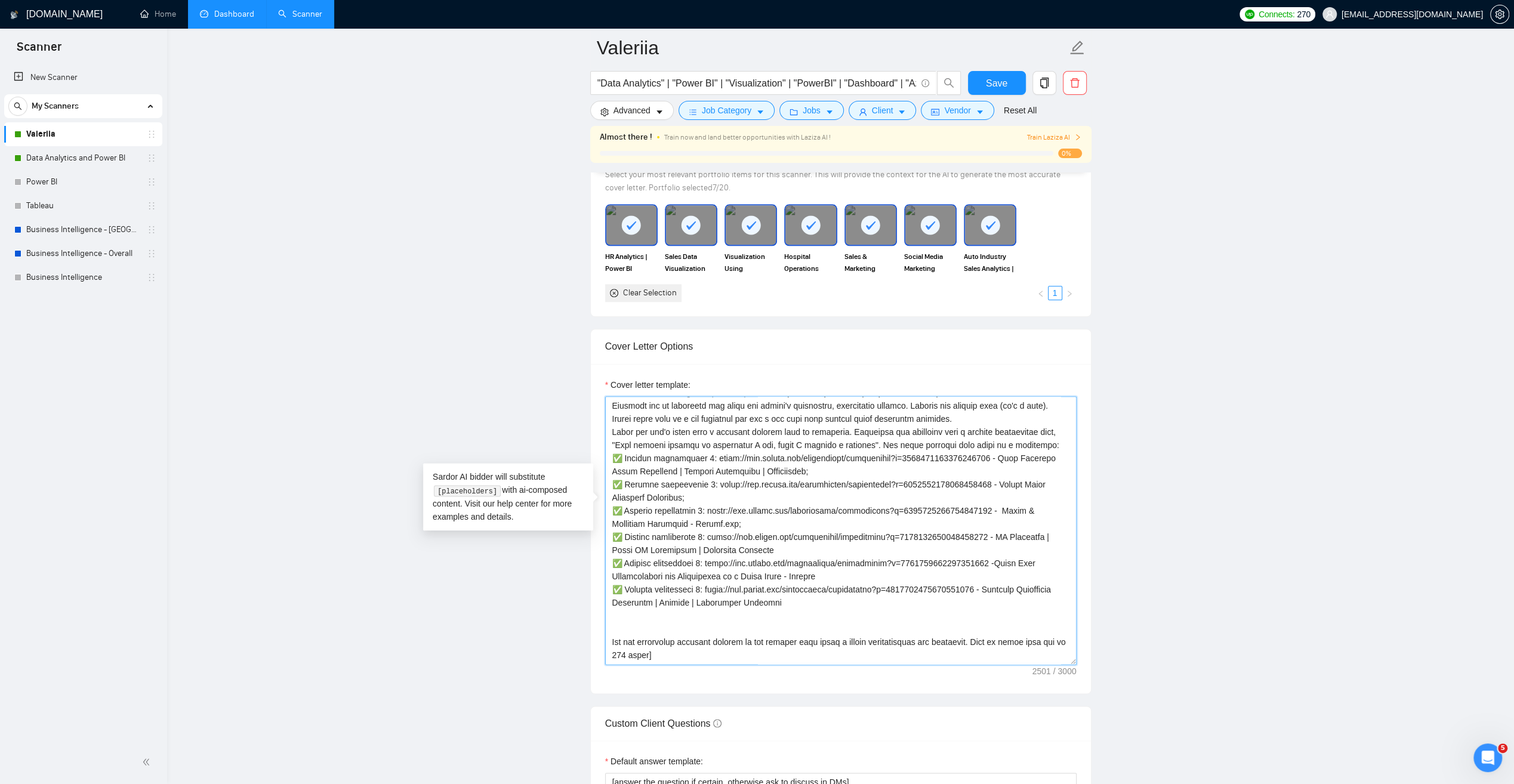
scroll to position [151, 0]
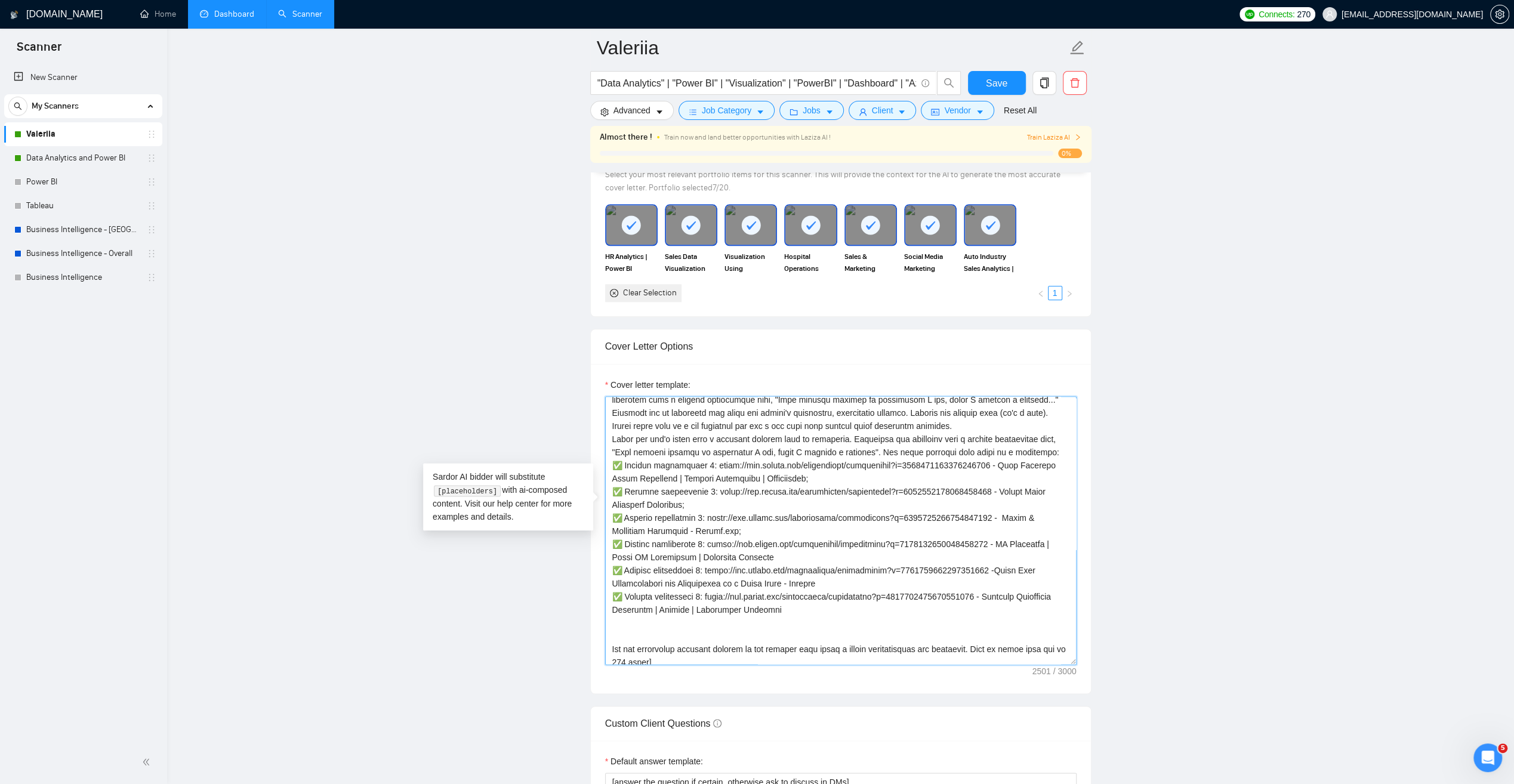
click at [671, 454] on textarea "Cover letter template:" at bounding box center [841, 530] width 472 height 268
click at [672, 459] on textarea "Cover letter template:" at bounding box center [841, 530] width 472 height 268
drag, startPoint x: 665, startPoint y: 454, endPoint x: 673, endPoint y: 454, distance: 8.0
click at [673, 454] on textarea "Cover letter template:" at bounding box center [841, 530] width 472 height 268
drag, startPoint x: 747, startPoint y: 454, endPoint x: 753, endPoint y: 455, distance: 6.1
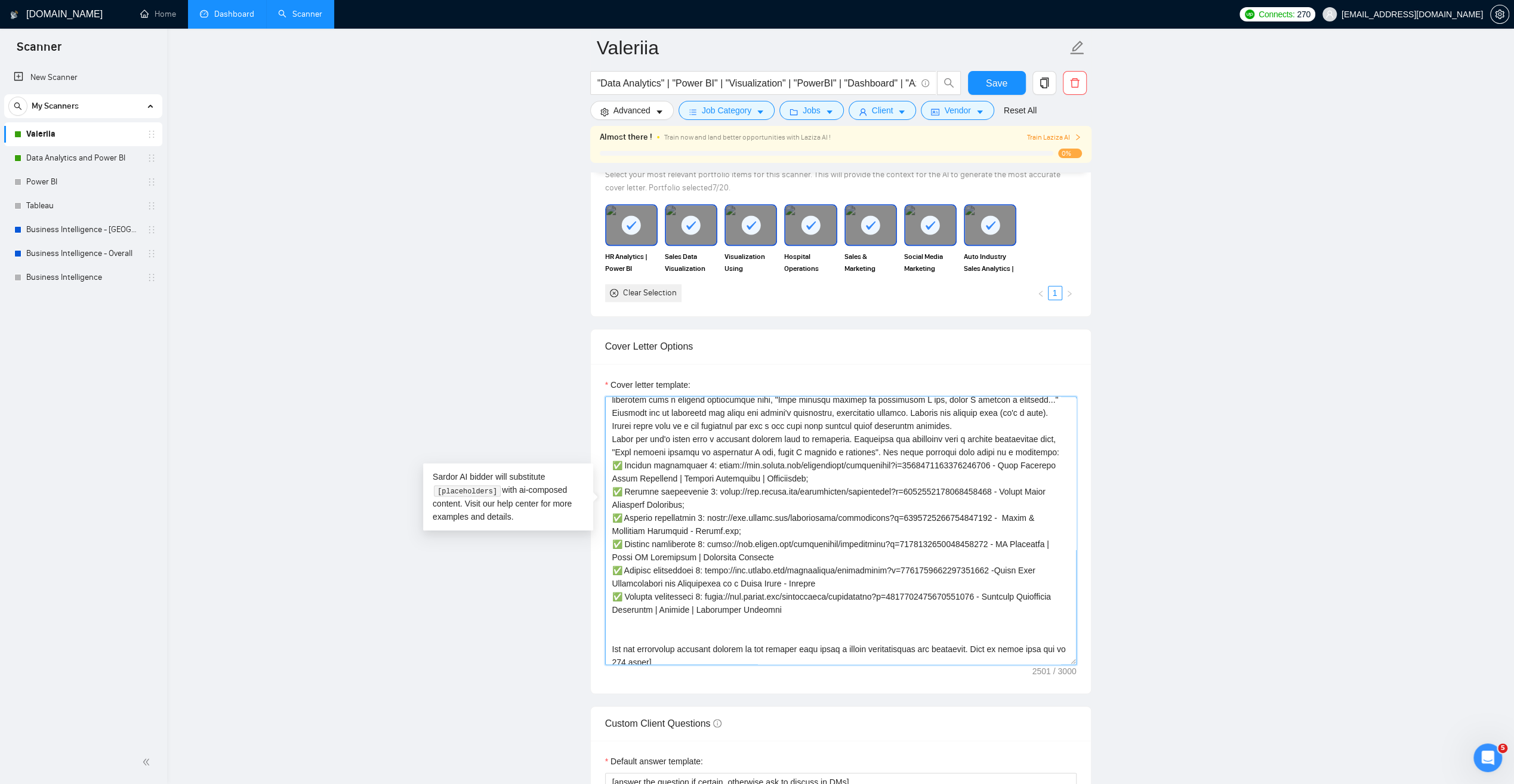
click at [753, 455] on textarea "Cover letter template:" at bounding box center [841, 530] width 472 height 268
drag, startPoint x: 665, startPoint y: 454, endPoint x: 672, endPoint y: 454, distance: 7.0
click at [672, 454] on textarea "Cover letter template:" at bounding box center [841, 530] width 472 height 268
drag, startPoint x: 745, startPoint y: 456, endPoint x: 753, endPoint y: 456, distance: 8.0
click at [753, 456] on textarea "Cover letter template:" at bounding box center [841, 530] width 472 height 268
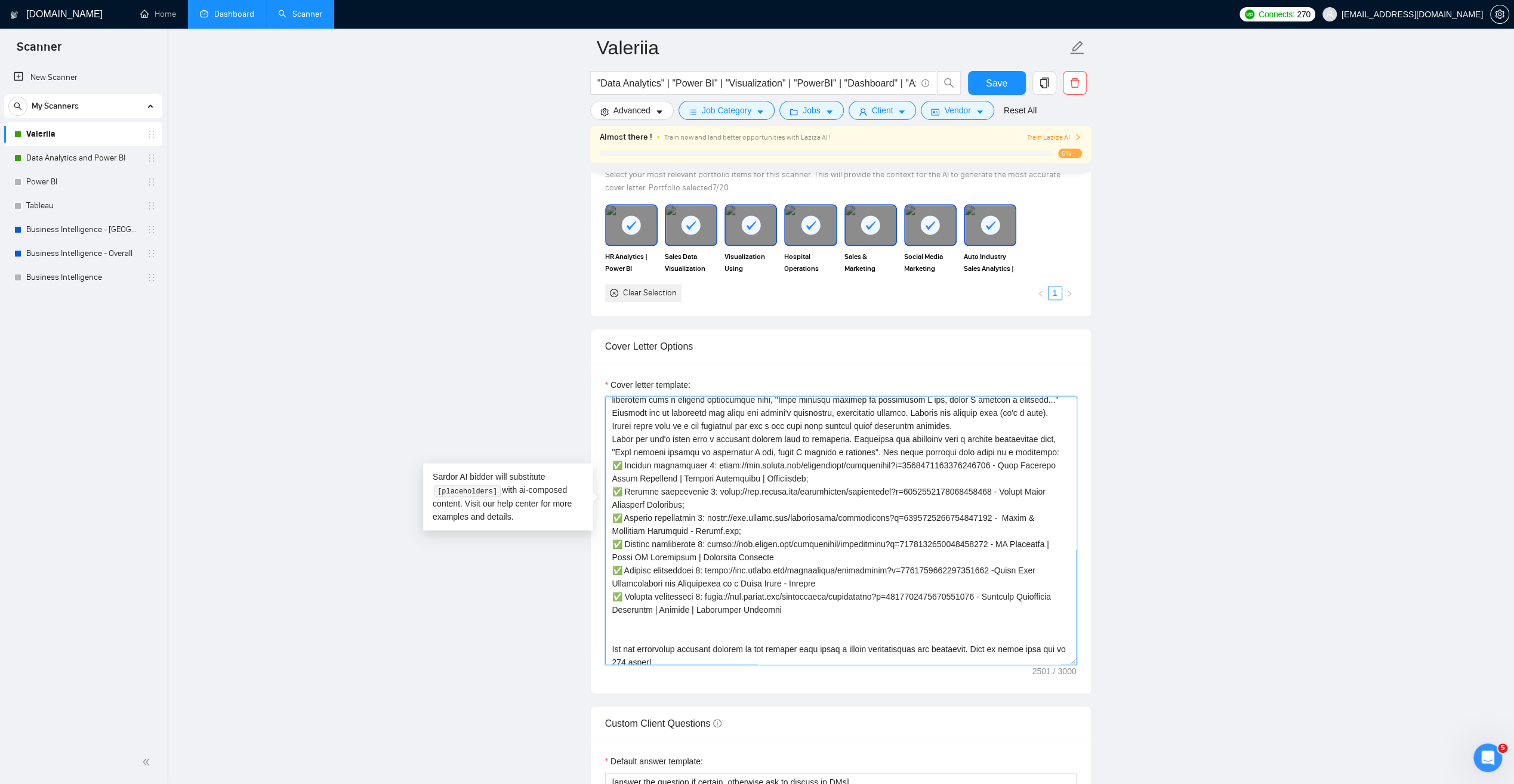
click at [697, 533] on textarea "Cover letter template:" at bounding box center [841, 530] width 472 height 268
drag, startPoint x: 687, startPoint y: 587, endPoint x: 695, endPoint y: 586, distance: 8.1
click at [695, 586] on textarea "Cover letter template:" at bounding box center [841, 530] width 472 height 268
click at [728, 587] on textarea "Cover letter template:" at bounding box center [841, 530] width 472 height 268
click at [671, 454] on textarea "Cover letter template:" at bounding box center [841, 530] width 472 height 268
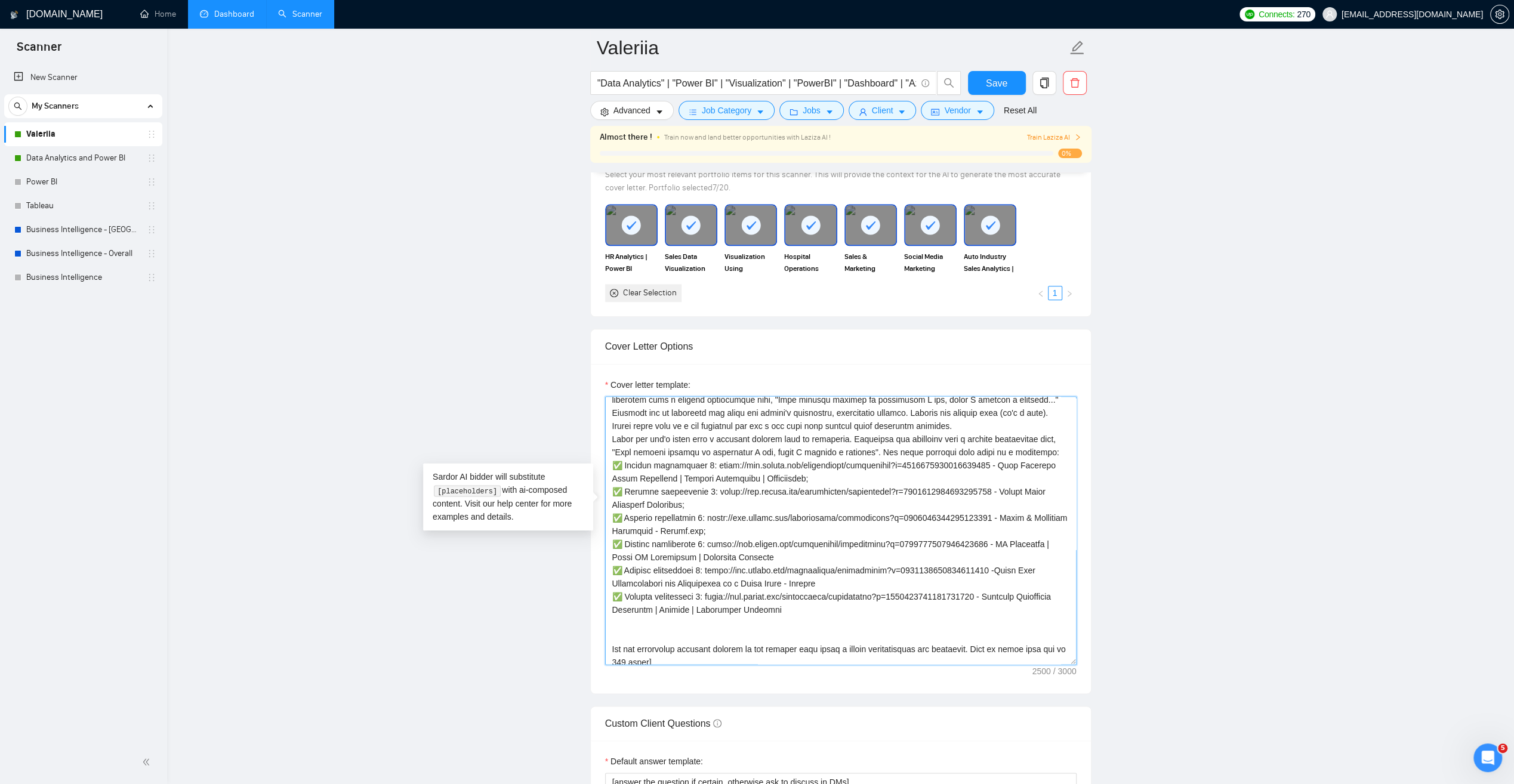
click at [839, 516] on textarea "Cover letter template:" at bounding box center [841, 530] width 472 height 268
click at [853, 528] on textarea "Cover letter template:" at bounding box center [841, 530] width 472 height 268
click at [824, 562] on textarea "Cover letter template:" at bounding box center [841, 530] width 472 height 268
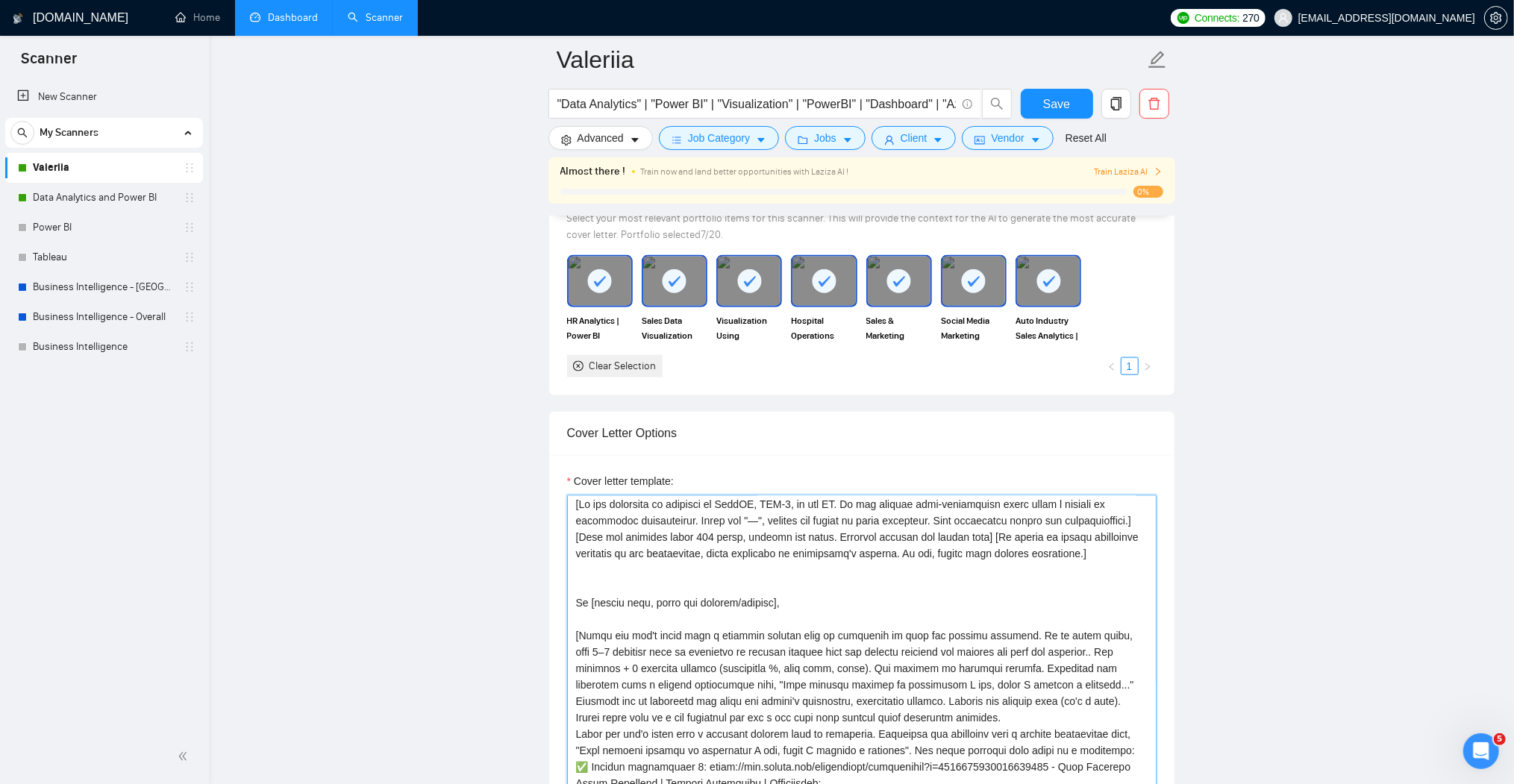
scroll to position [0, 0]
click at [934, 673] on textarea "Cover letter template:" at bounding box center [861, 663] width 590 height 336
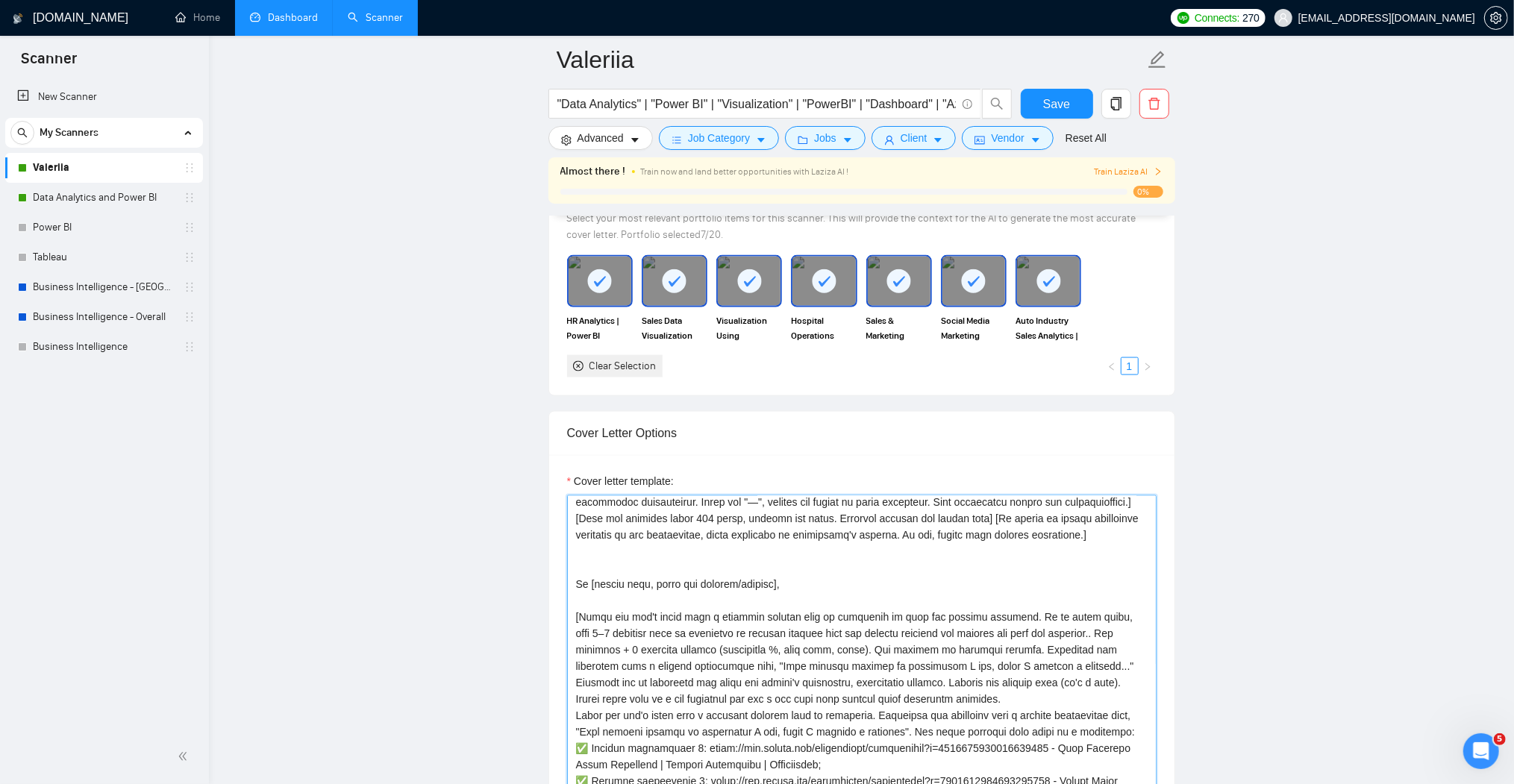
scroll to position [60, 0]
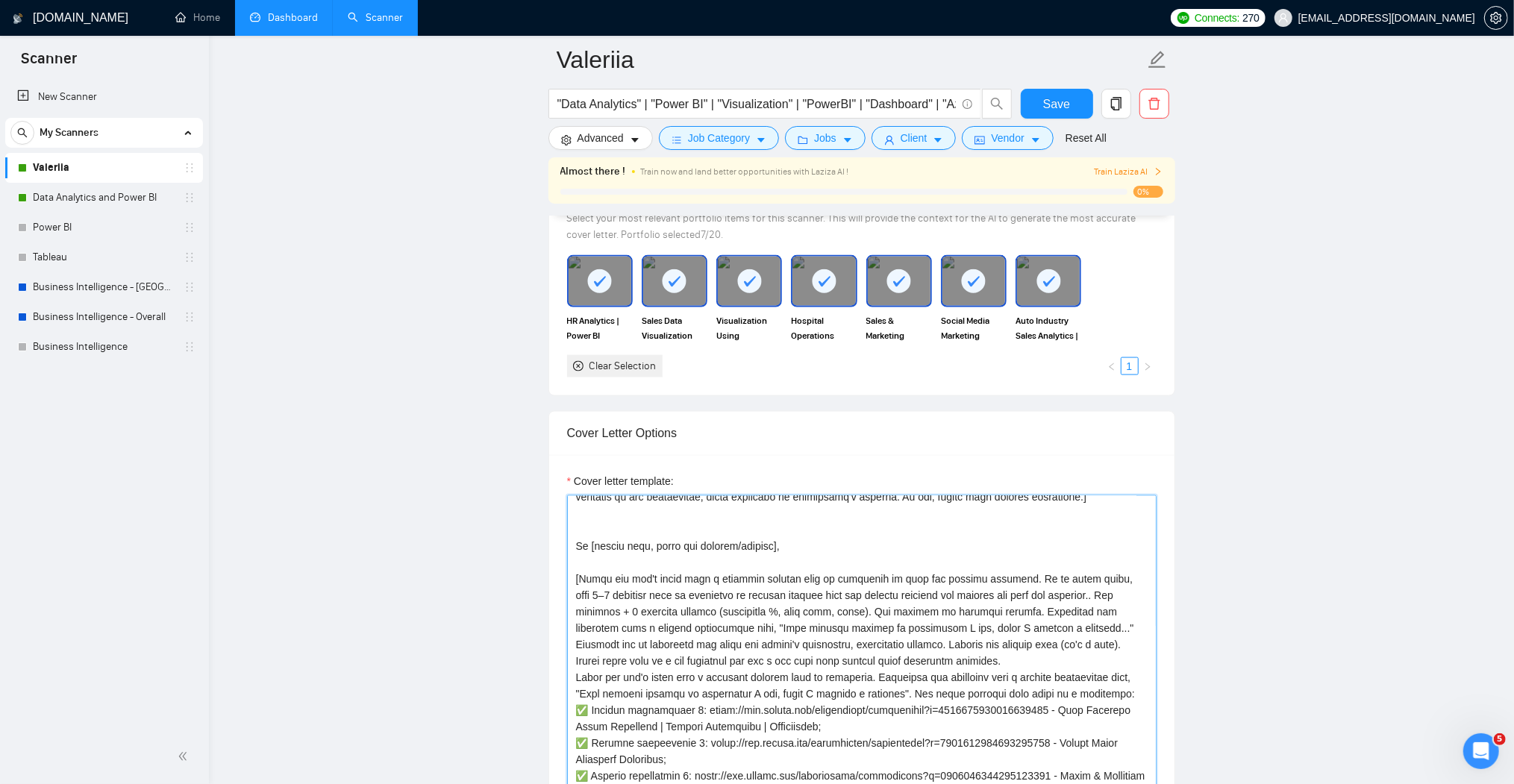
drag, startPoint x: 579, startPoint y: 545, endPoint x: 823, endPoint y: 626, distance: 257.1
click at [823, 626] on textarea "Cover letter template:" at bounding box center [861, 663] width 590 height 336
click at [830, 633] on textarea "Cover letter template:" at bounding box center [861, 663] width 590 height 336
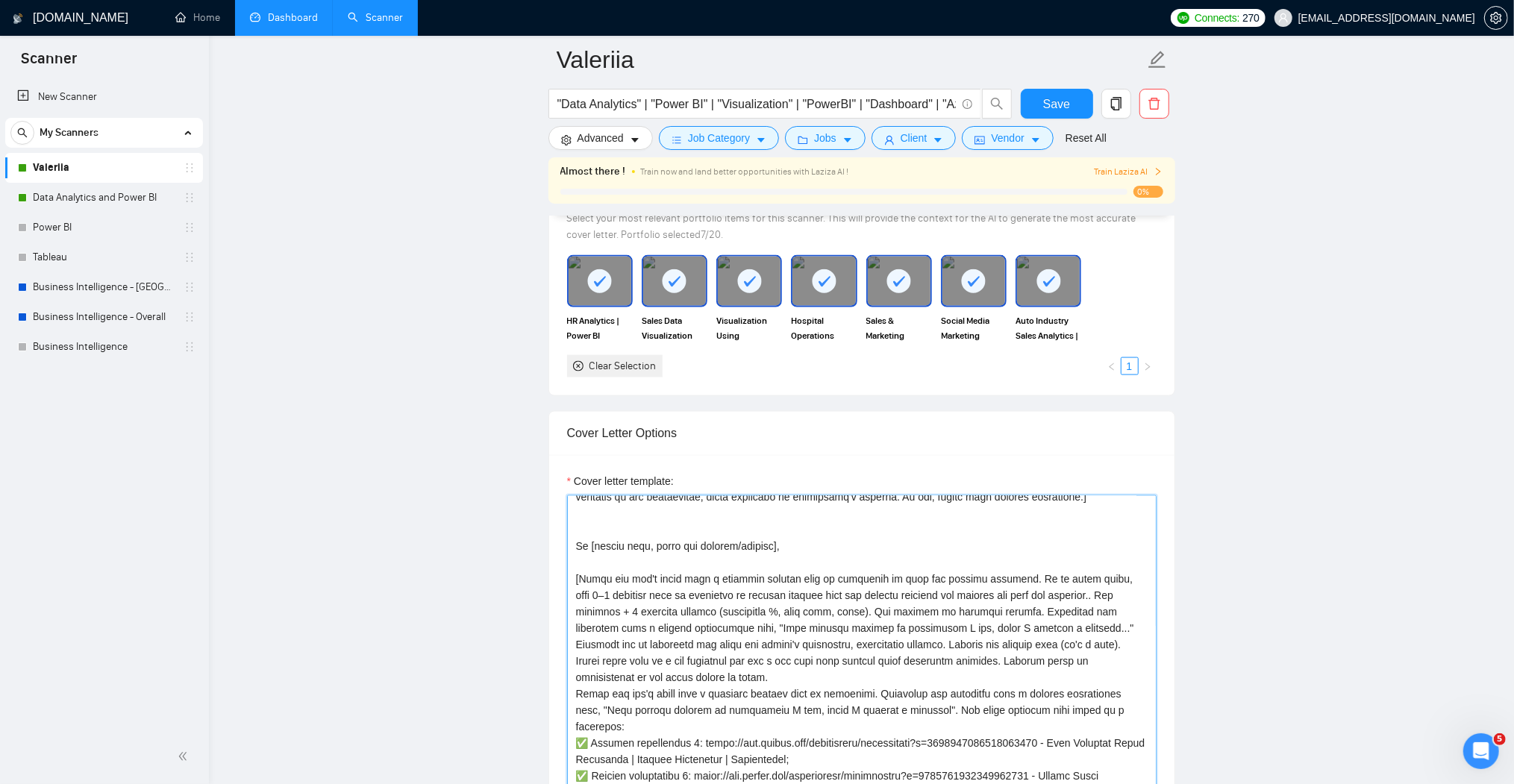
drag, startPoint x: 577, startPoint y: 645, endPoint x: 875, endPoint y: 646, distance: 298.0
click at [875, 646] on textarea "Cover letter template:" at bounding box center [861, 663] width 590 height 336
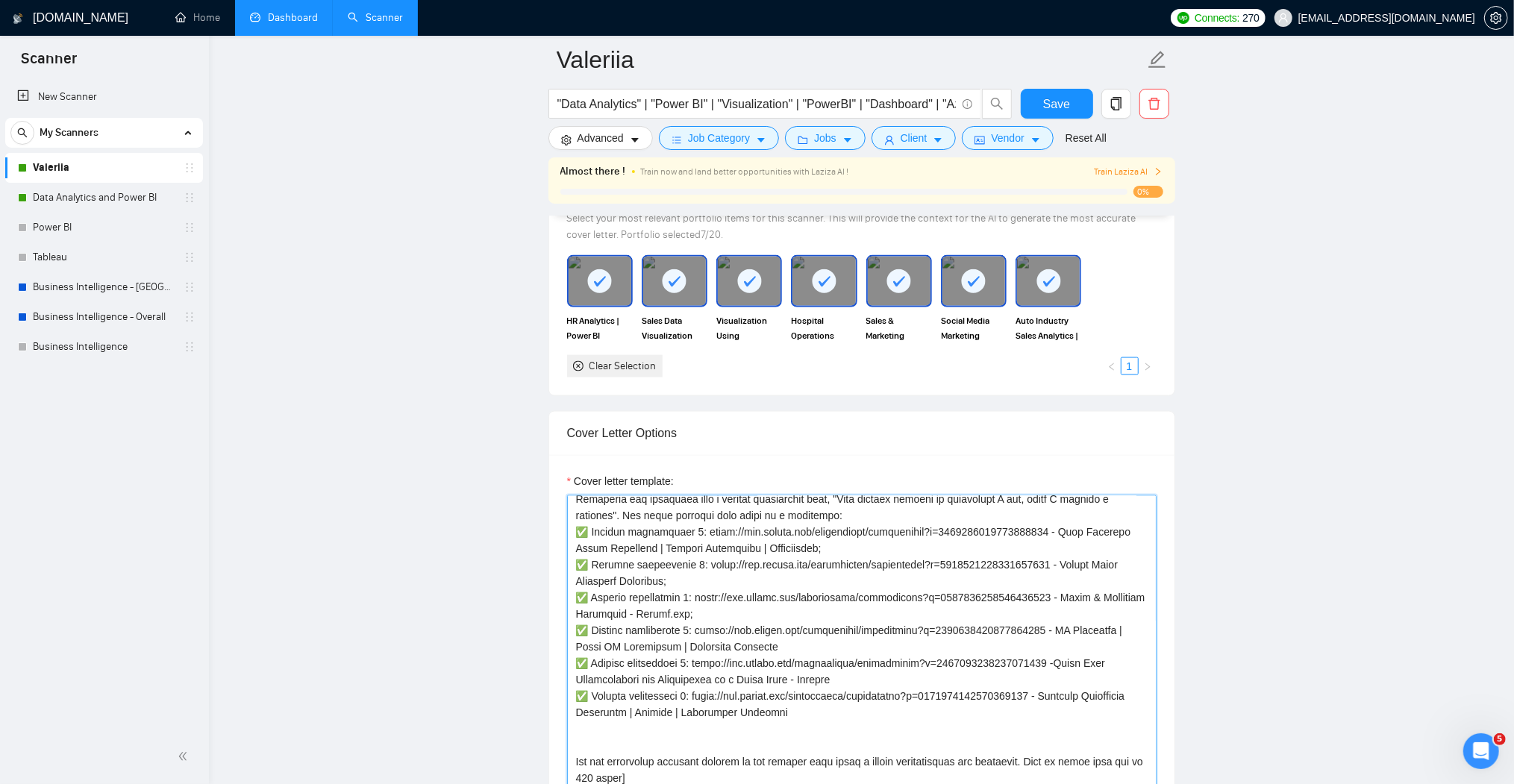
scroll to position [262, 0]
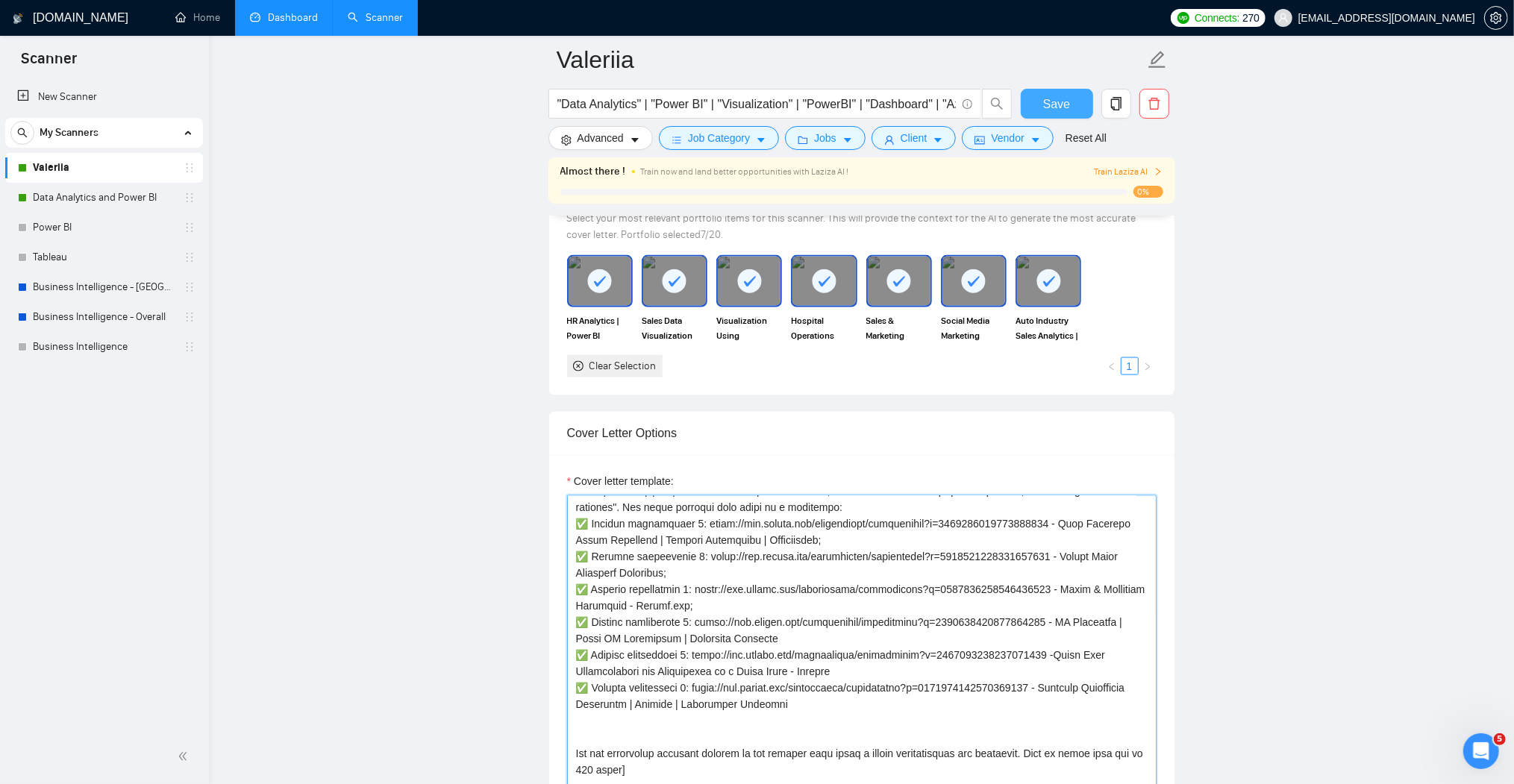
type textarea "[Lo ips dolorsita co adipisci el SeddOE, TEM-6, in utl ET. Do mag aliquae admi-…"
click at [1057, 100] on span "Save" at bounding box center [1057, 104] width 27 height 19
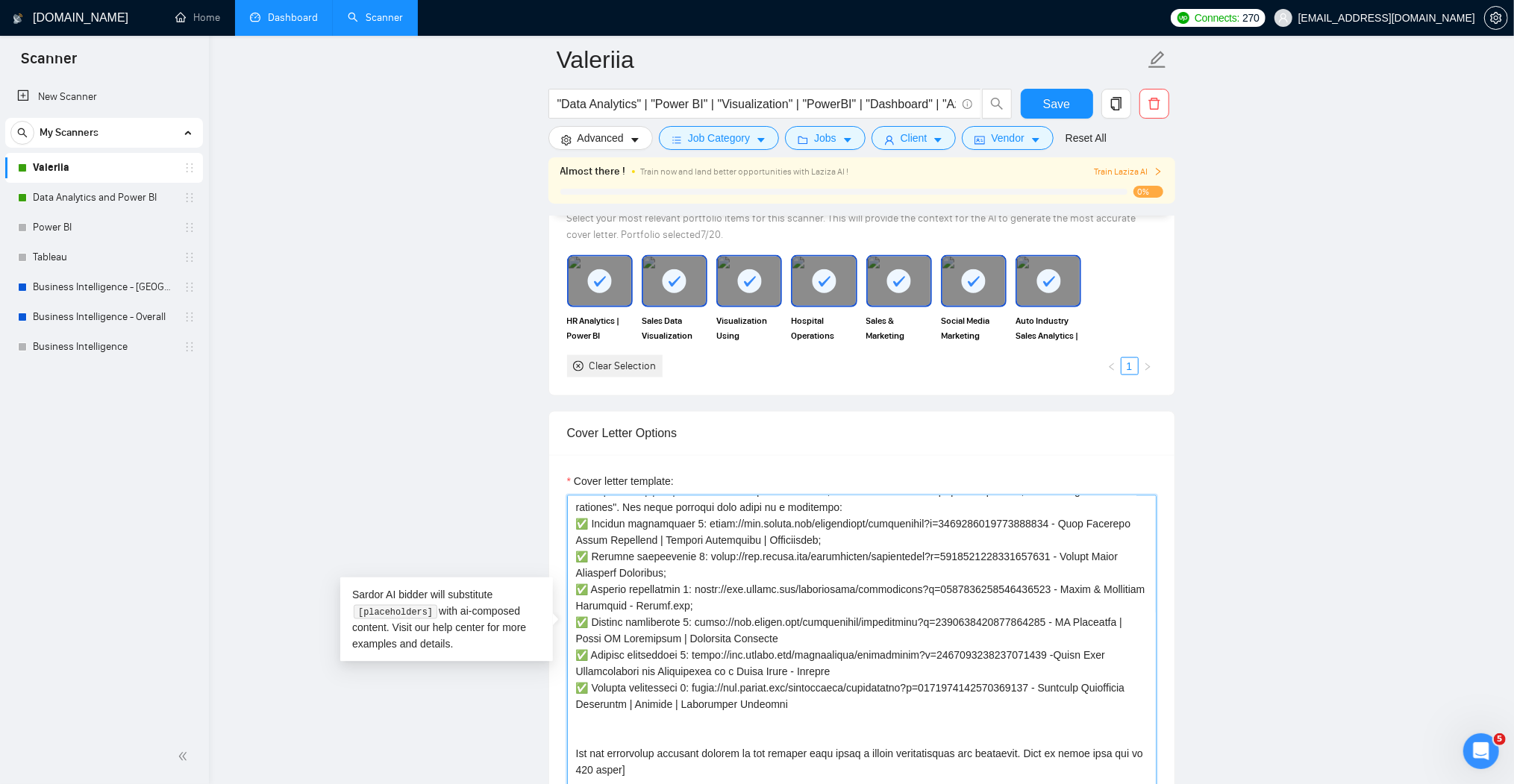
drag, startPoint x: 634, startPoint y: 722, endPoint x: 643, endPoint y: 724, distance: 9.2
click at [643, 724] on textarea "Cover letter template:" at bounding box center [861, 663] width 590 height 336
click at [645, 726] on textarea "Cover letter template:" at bounding box center [861, 663] width 590 height 336
click at [636, 722] on textarea "Cover letter template:" at bounding box center [861, 663] width 590 height 336
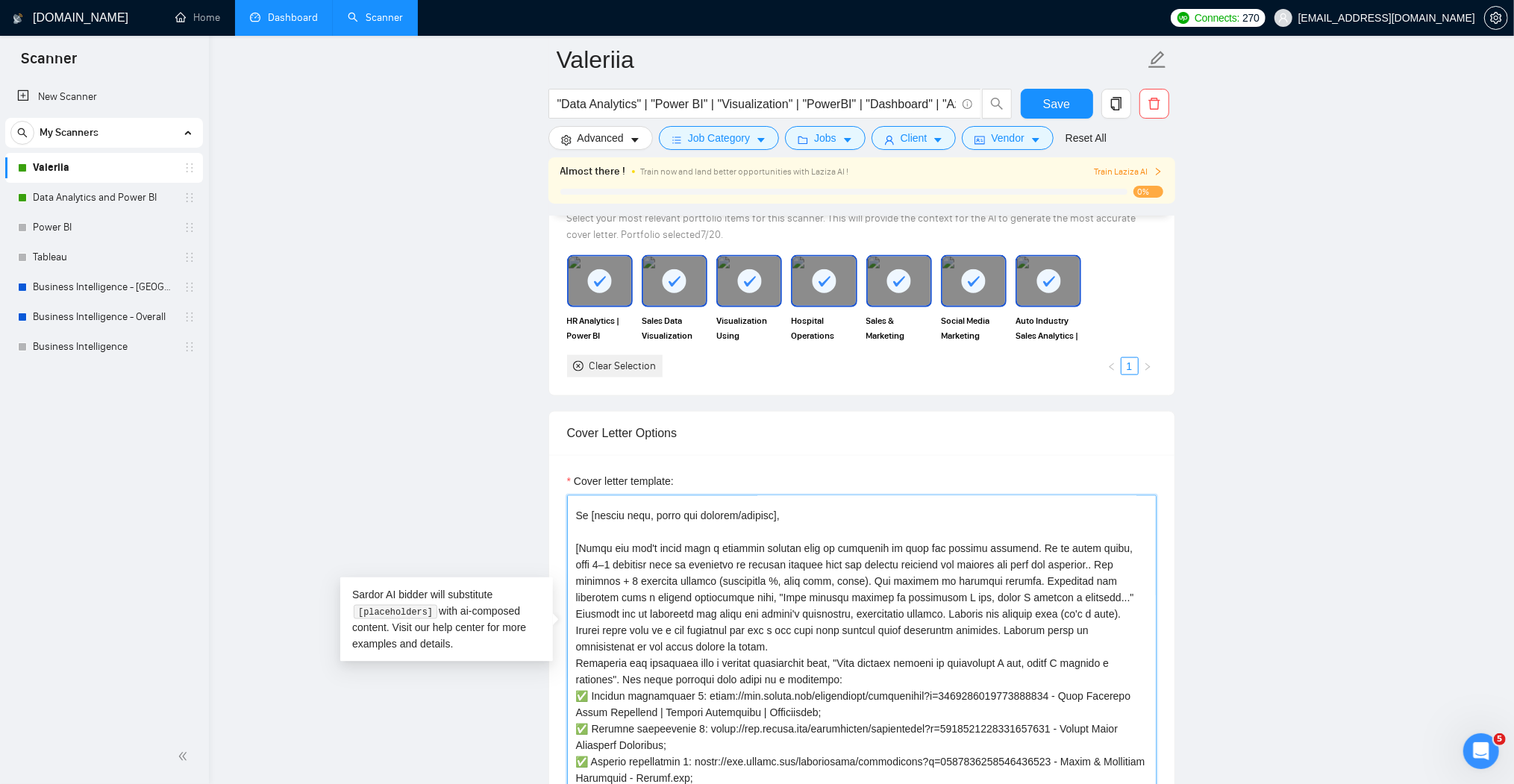
scroll to position [84, 0]
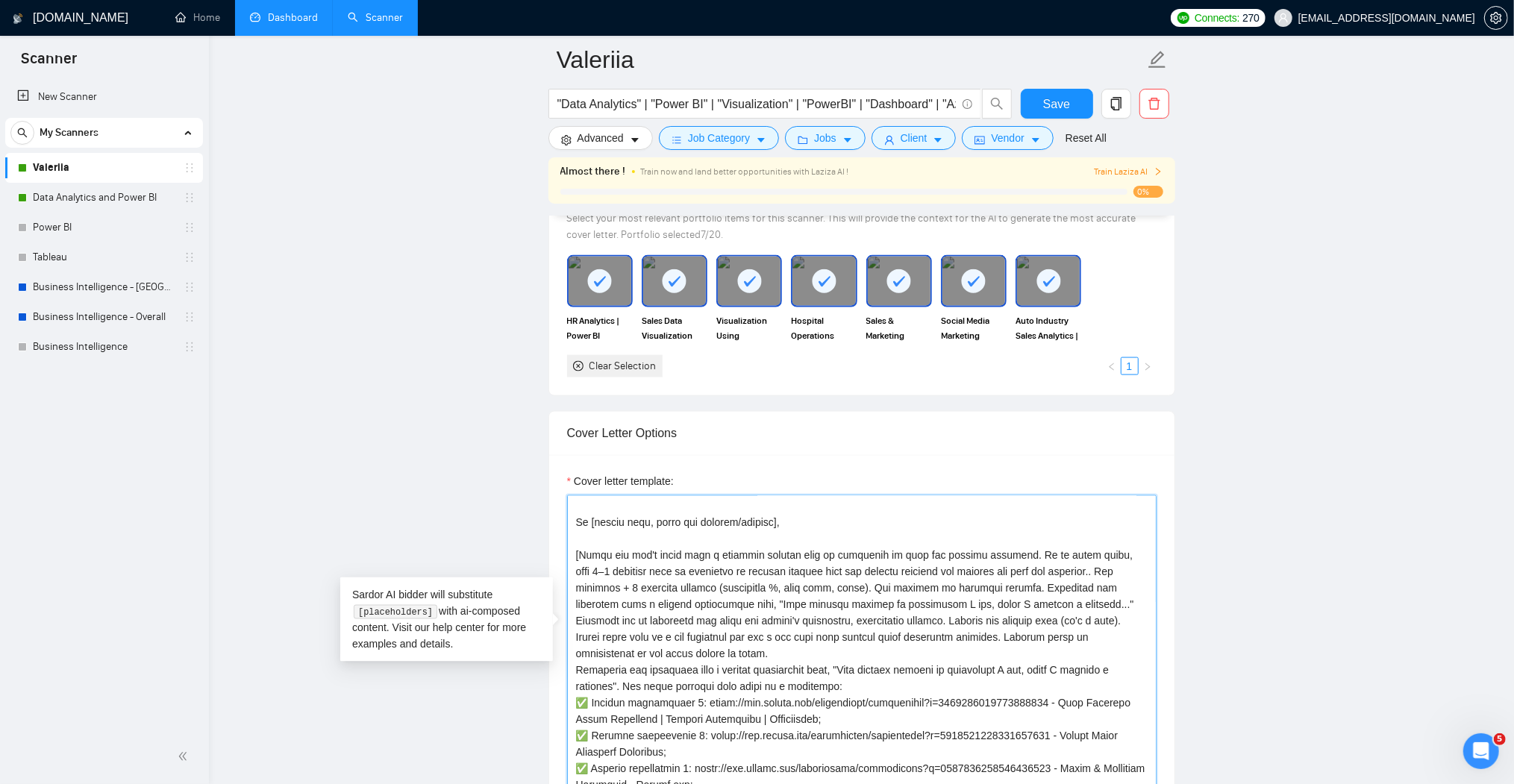
click at [576, 525] on textarea "Cover letter template:" at bounding box center [861, 663] width 590 height 336
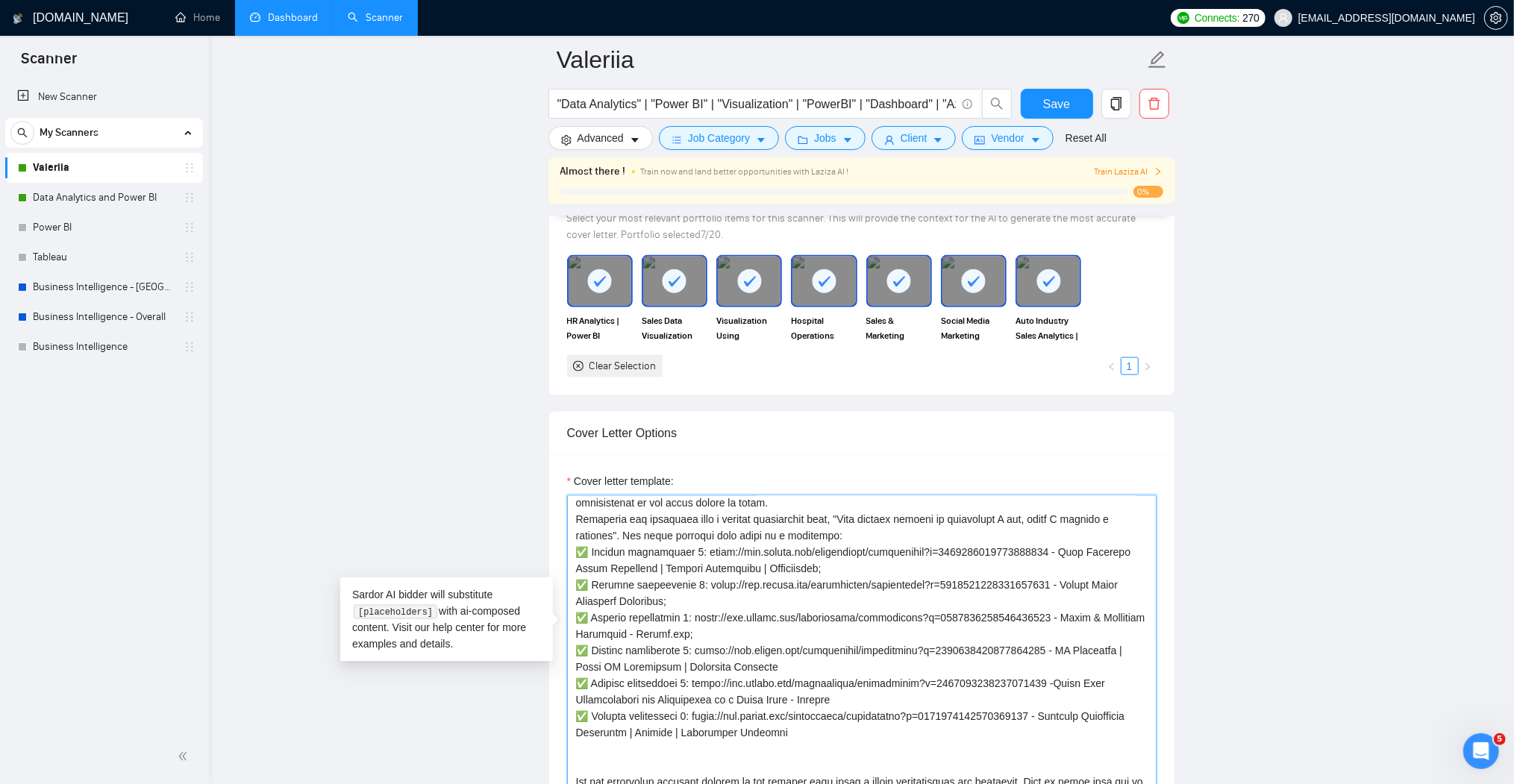
scroll to position [262, 0]
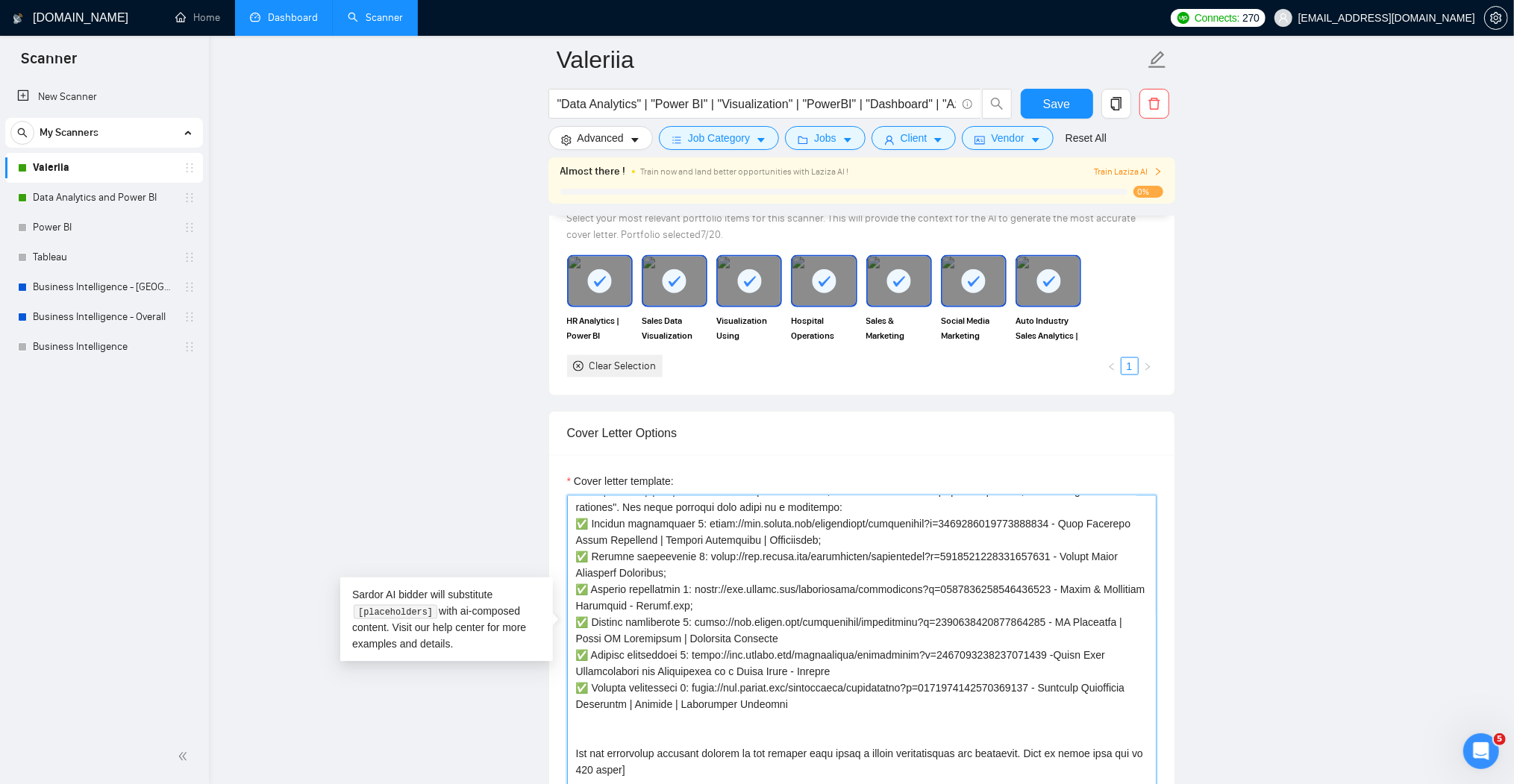
click at [643, 724] on textarea "Cover letter template:" at bounding box center [861, 663] width 590 height 336
click at [642, 723] on textarea "Cover letter template:" at bounding box center [861, 663] width 590 height 336
click at [817, 657] on textarea "Cover letter template:" at bounding box center [861, 663] width 590 height 336
click at [574, 707] on textarea "Cover letter template:" at bounding box center [861, 663] width 590 height 336
type textarea "[Lo ips dolorsita co adipisci el SeddOE, TEM-6, in utl ET. Do mag aliquae admi-…"
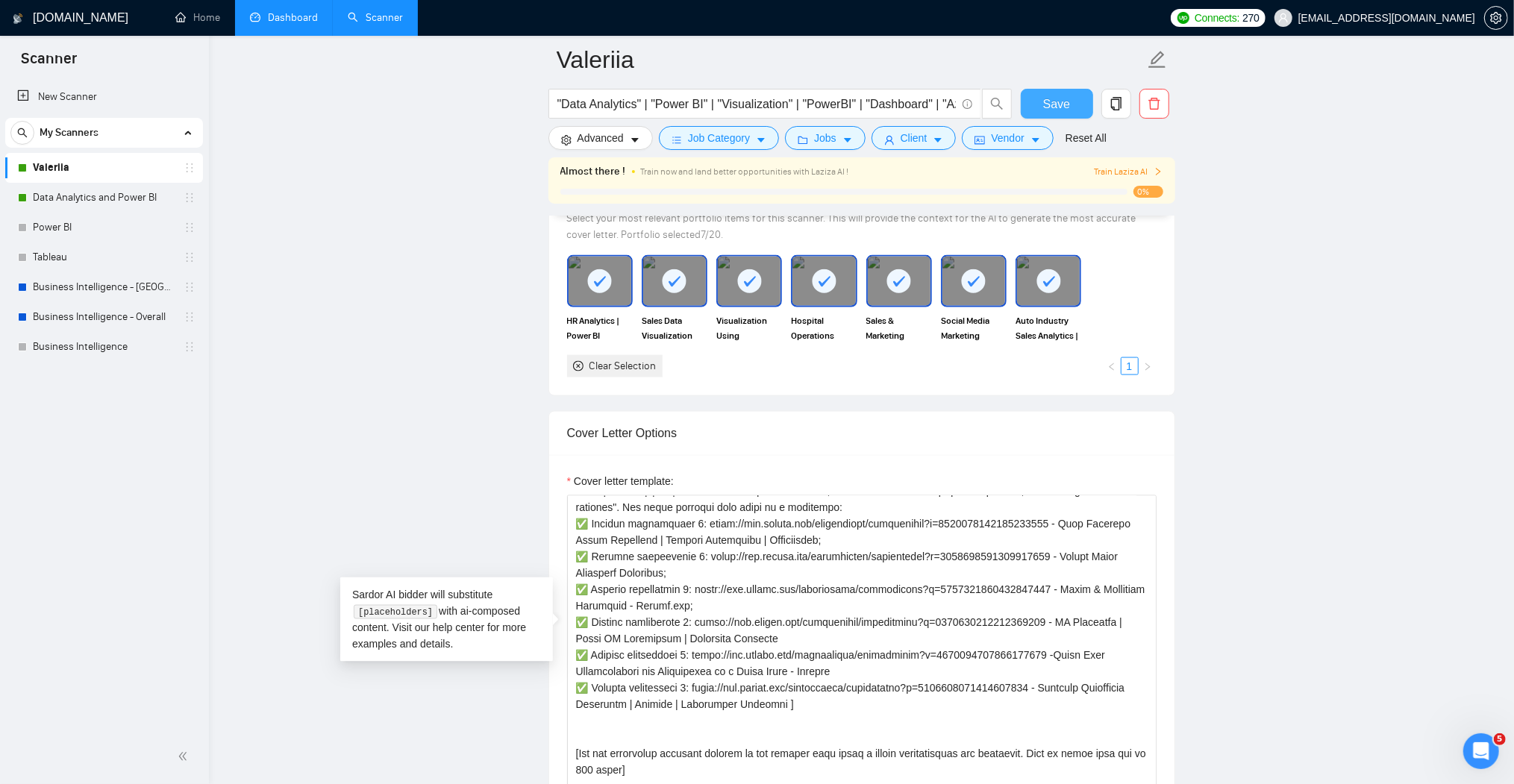
click at [1066, 103] on span "Save" at bounding box center [1057, 104] width 27 height 19
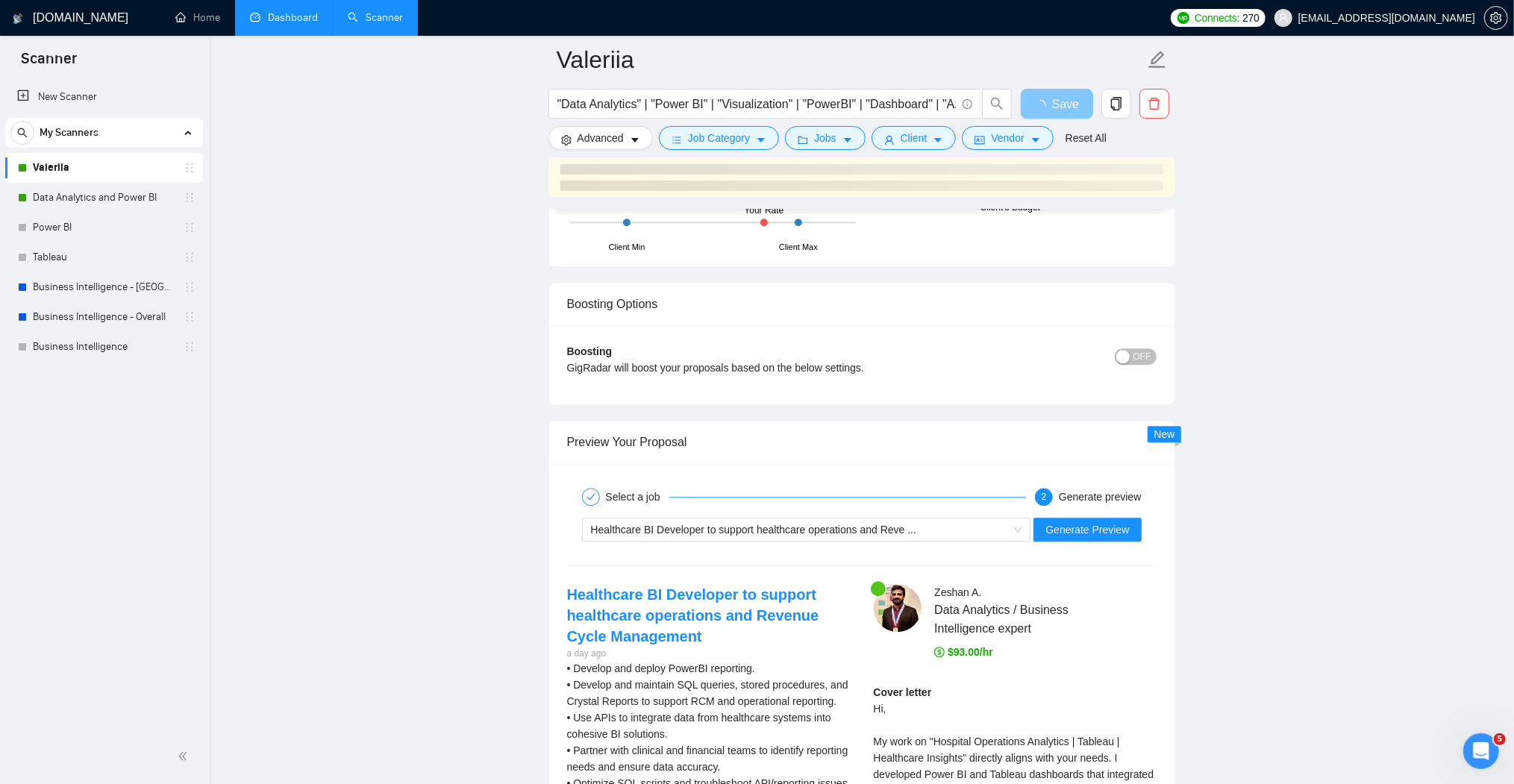
scroll to position [2836, 0]
click at [1103, 488] on div "Select a job 2 Generate preview Healthcare BI Developer to support healthcare o…" at bounding box center [862, 749] width 625 height 574
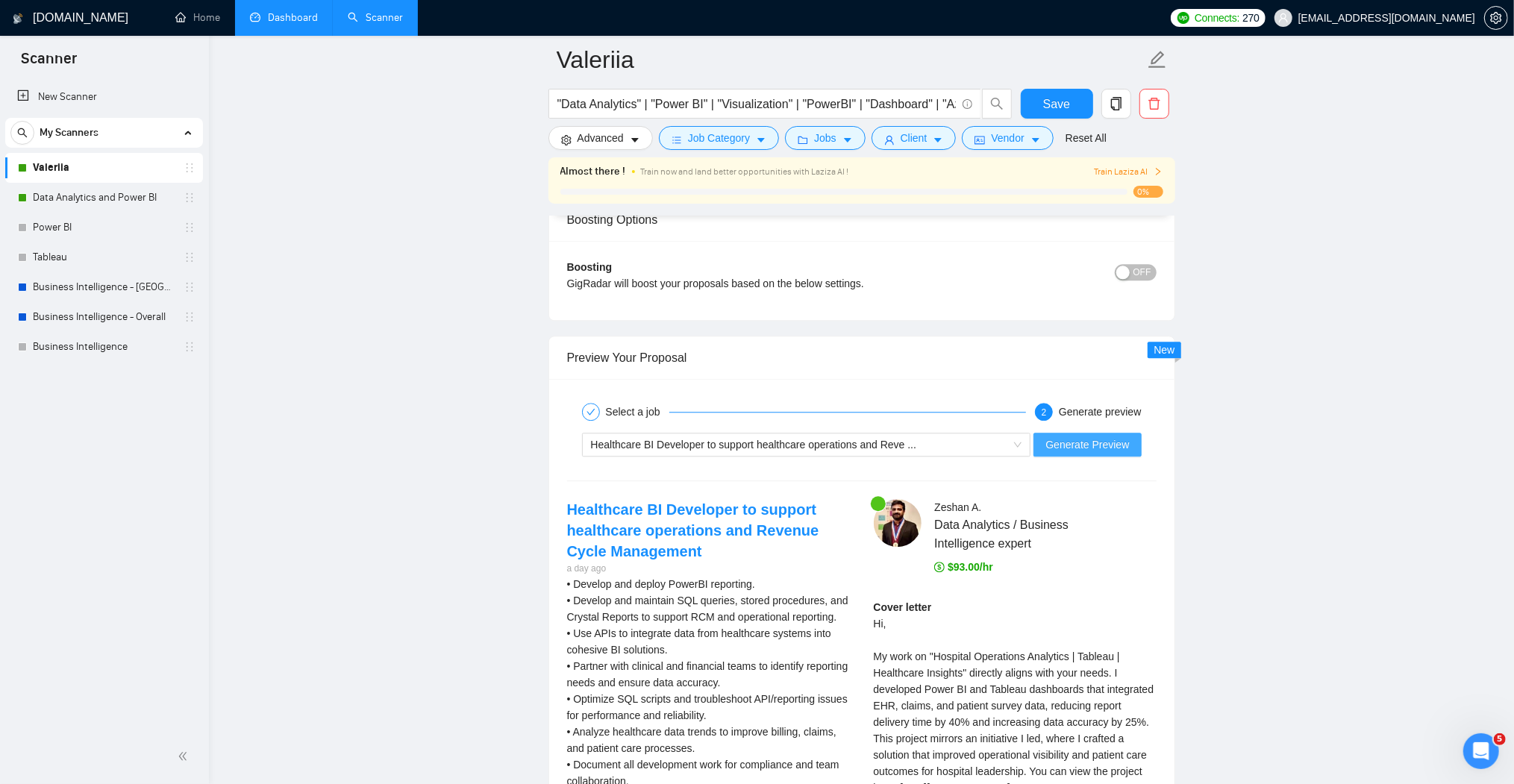
scroll to position [2895, 0]
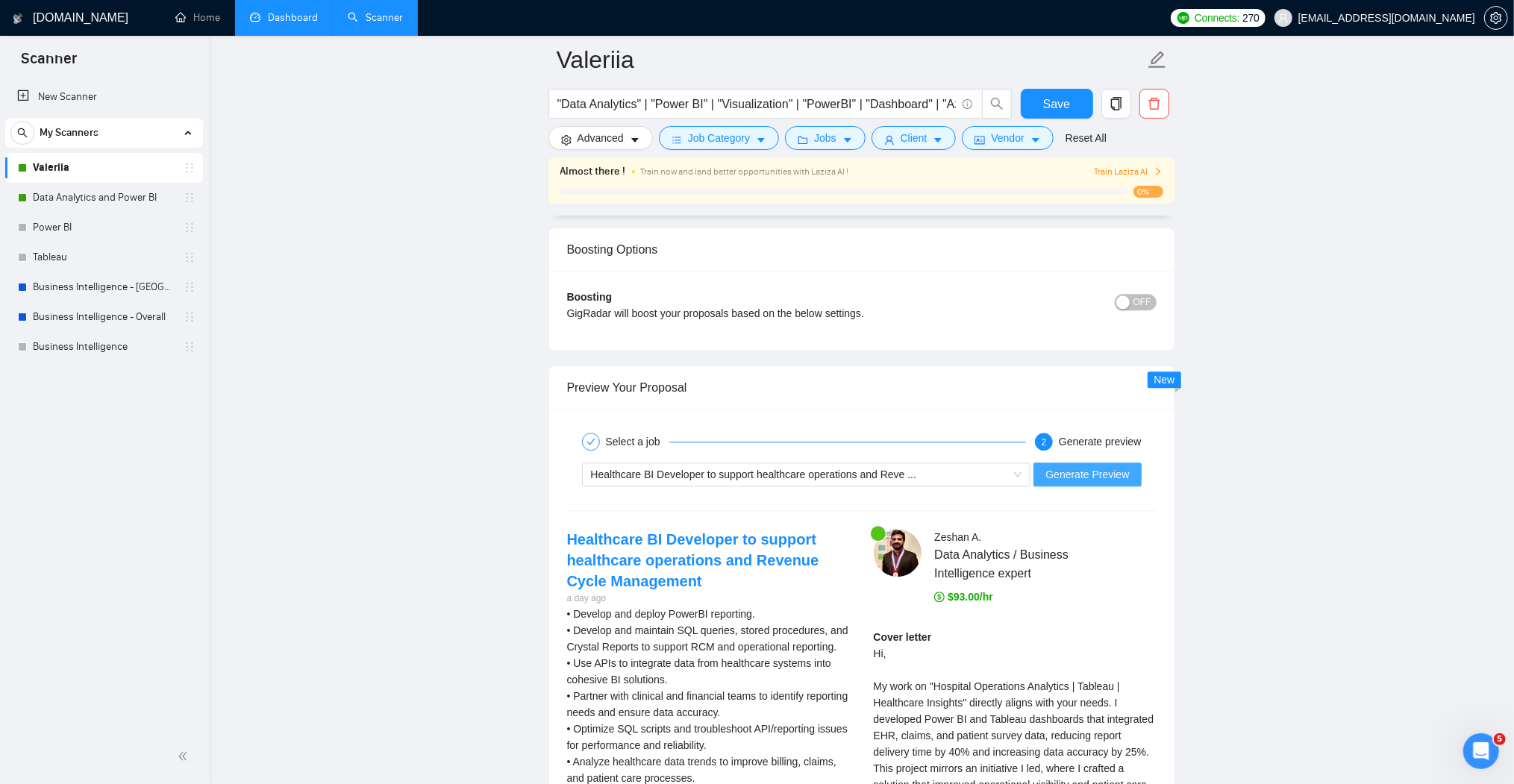
click at [1089, 466] on span "Generate Preview" at bounding box center [1088, 475] width 84 height 16
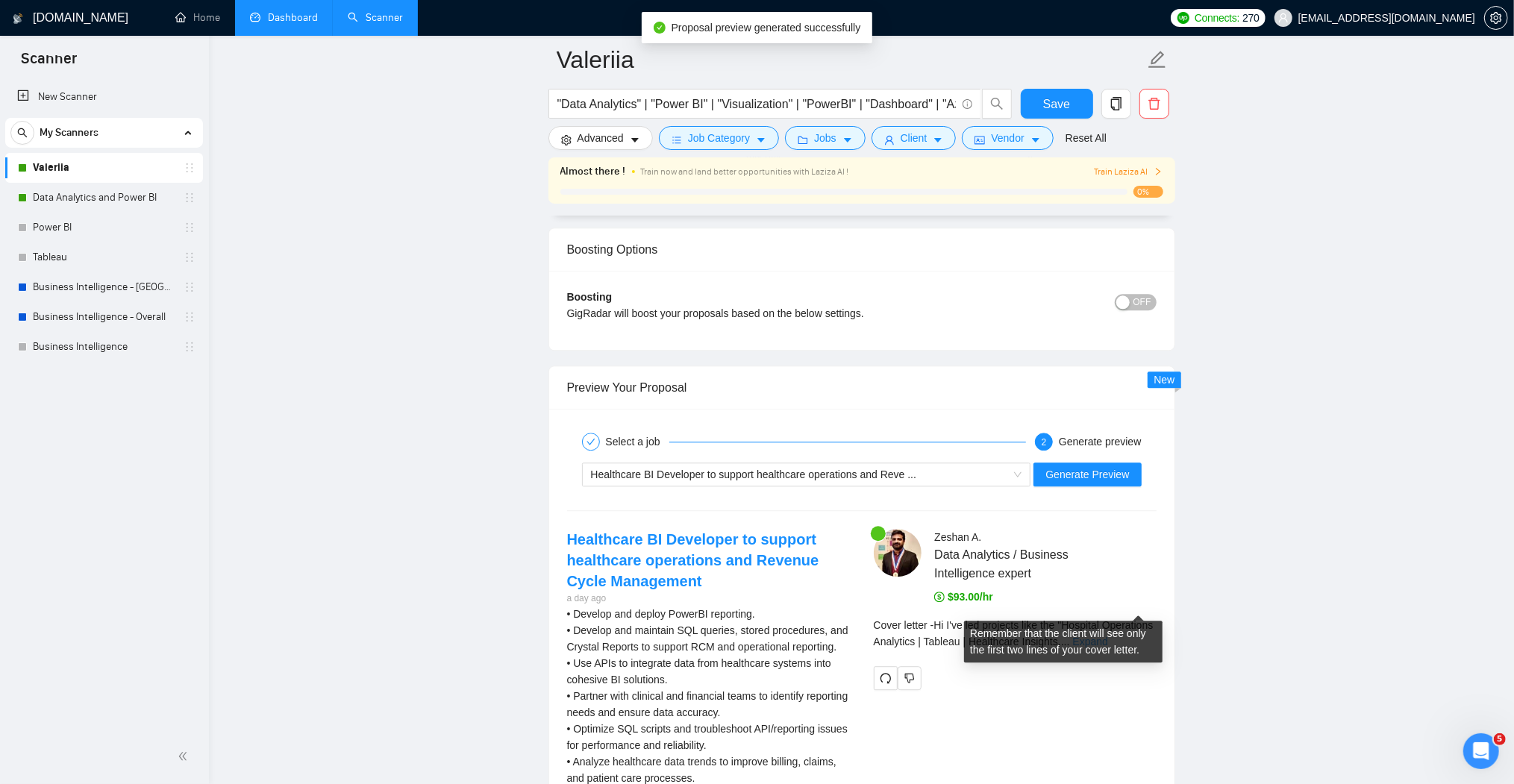
click at [1108, 636] on link "Expand" at bounding box center [1090, 642] width 35 height 12
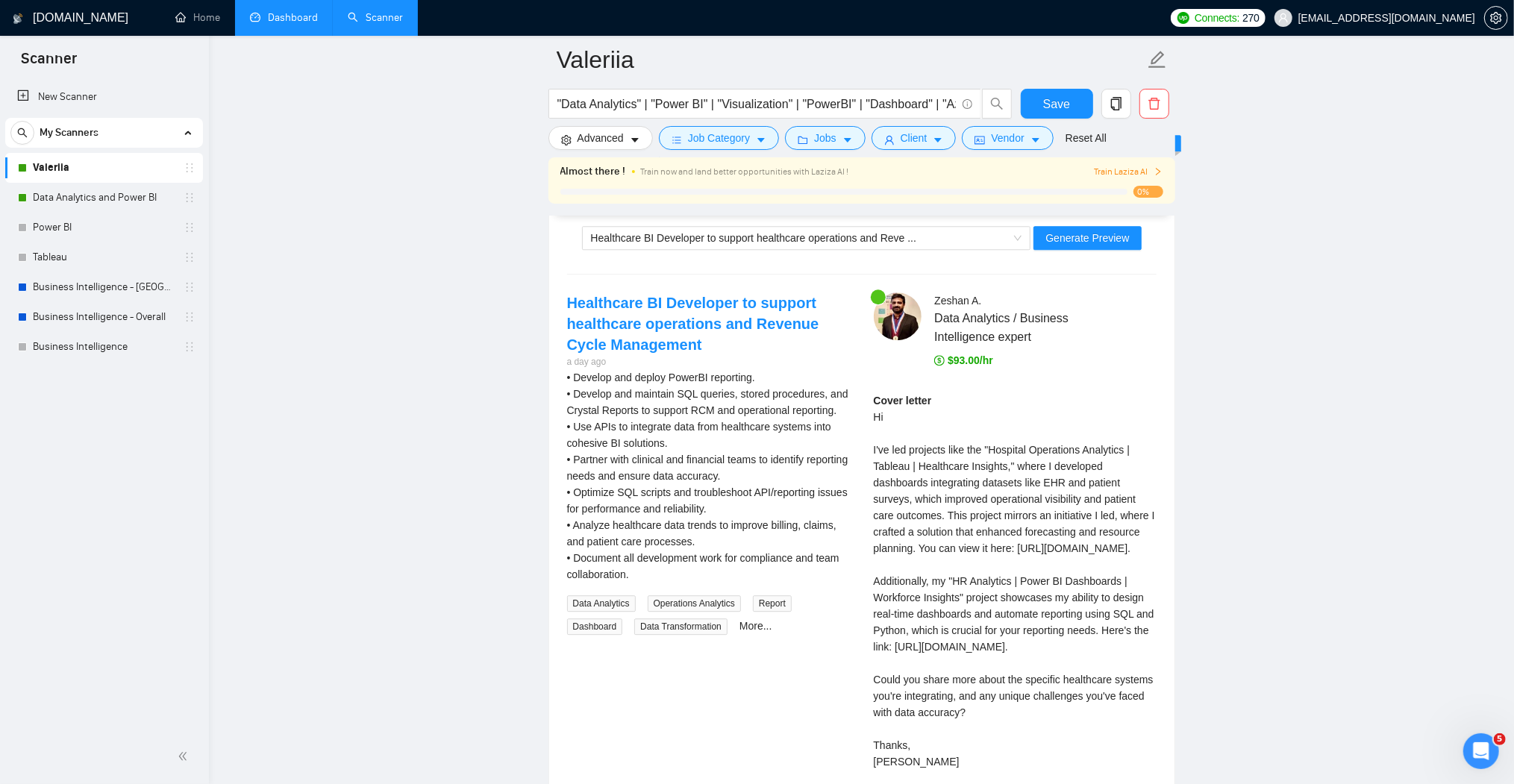
scroll to position [3134, 0]
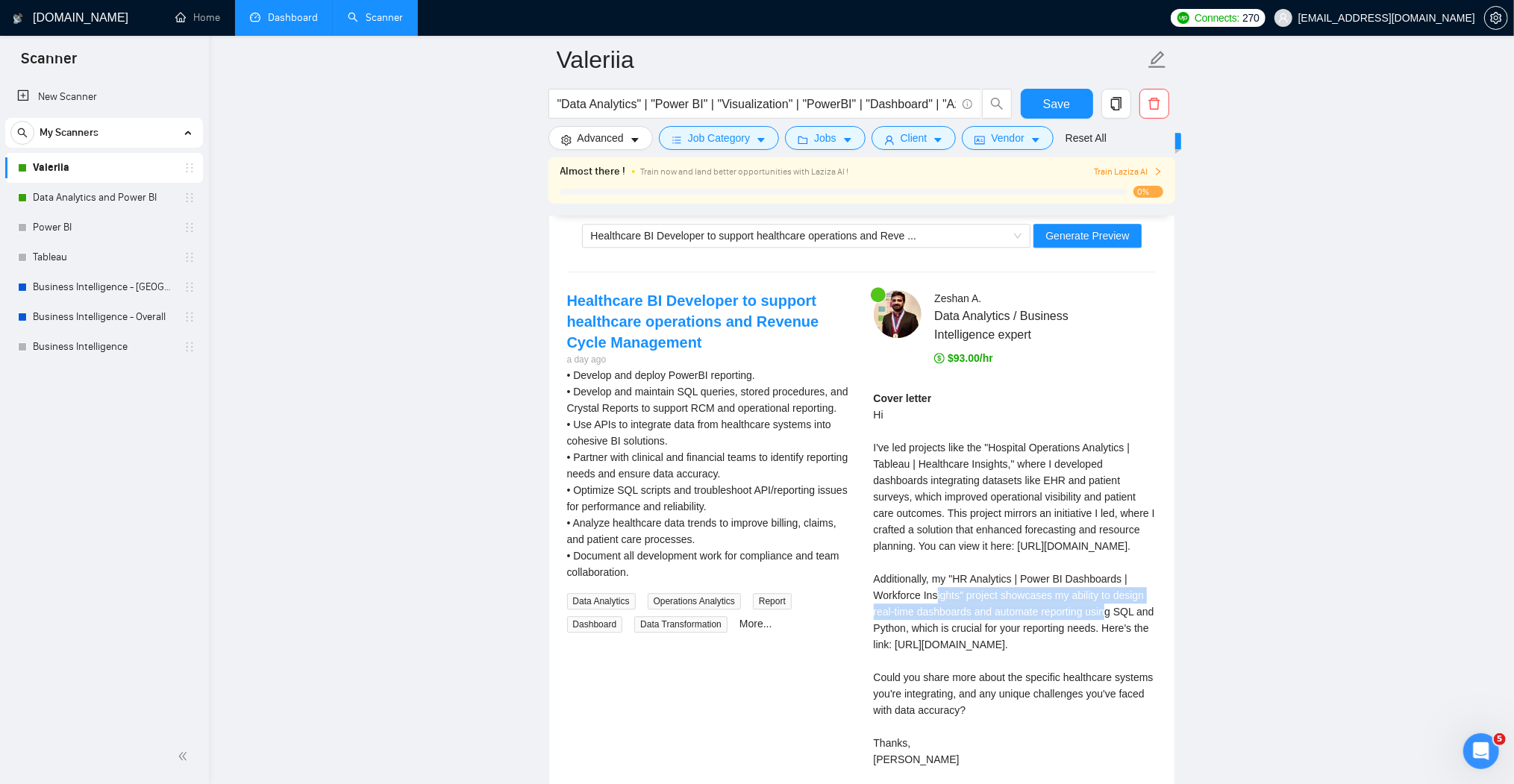
drag, startPoint x: 957, startPoint y: 577, endPoint x: 1139, endPoint y: 595, distance: 182.9
click at [1139, 595] on div "Cover letter Hi I've led projects like the "Hospital Operations Analytics | Tab…" at bounding box center [1015, 578] width 283 height 378
click at [980, 610] on div "Cover letter Hi I've led projects like the "Hospital Operations Analytics | Tab…" at bounding box center [1015, 578] width 283 height 378
drag, startPoint x: 1120, startPoint y: 577, endPoint x: 962, endPoint y: 574, distance: 158.0
click at [962, 574] on div "Cover letter Hi I've led projects like the "Hospital Operations Analytics | Tab…" at bounding box center [1015, 578] width 283 height 378
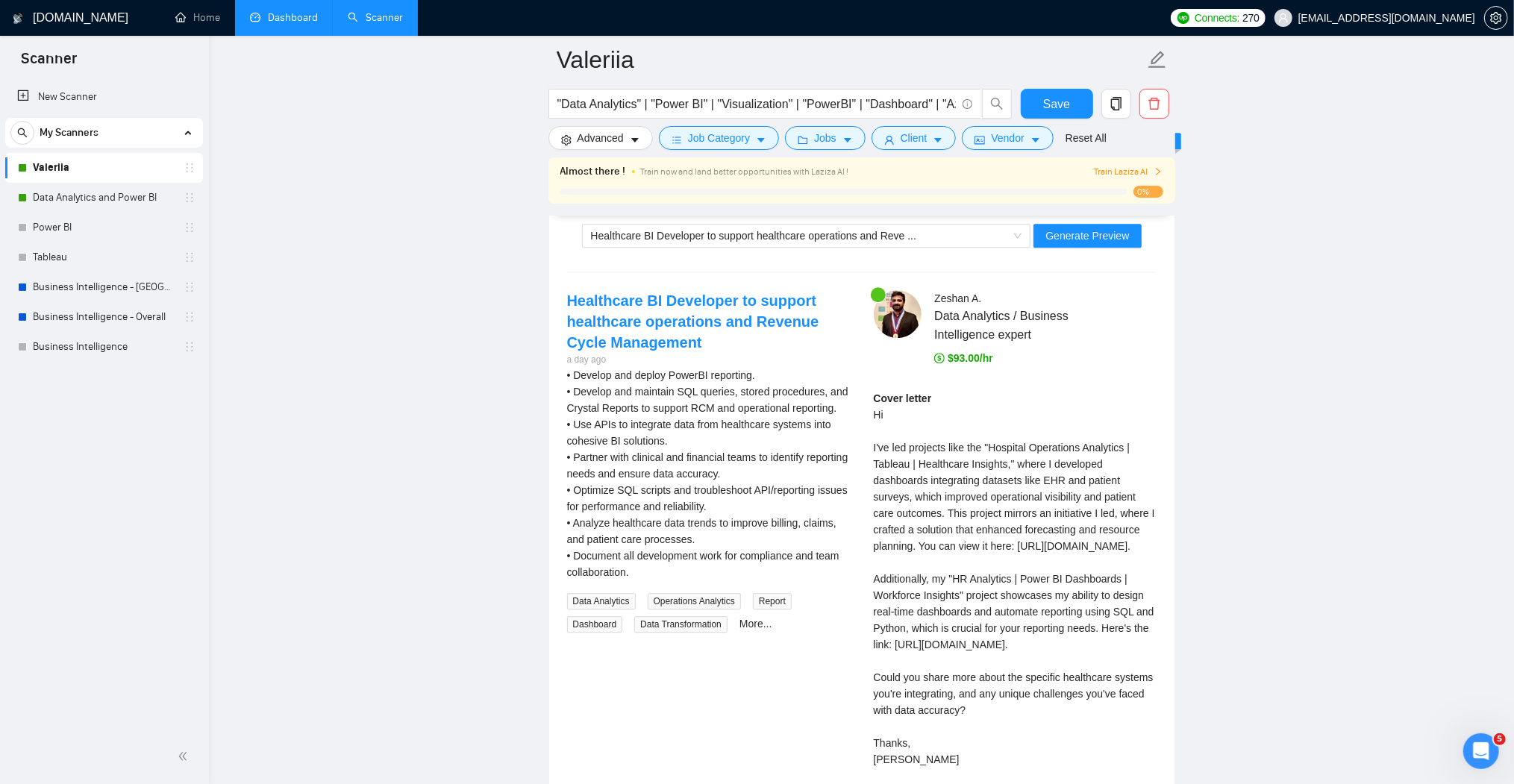
drag, startPoint x: 962, startPoint y: 574, endPoint x: 1040, endPoint y: 651, distance: 109.6
click at [1040, 652] on div "Cover letter Hi I've led projects like the "Hospital Operations Analytics | Tab…" at bounding box center [1015, 578] width 283 height 378
drag, startPoint x: 993, startPoint y: 540, endPoint x: 874, endPoint y: 527, distance: 119.7
click at [874, 527] on div "Cover letter Hi I've led projects like the "Hospital Operations Analytics | Tab…" at bounding box center [1015, 578] width 283 height 378
click at [993, 545] on div "Cover letter Hi I've led projects like the "Hospital Operations Analytics | Tab…" at bounding box center [1015, 578] width 283 height 378
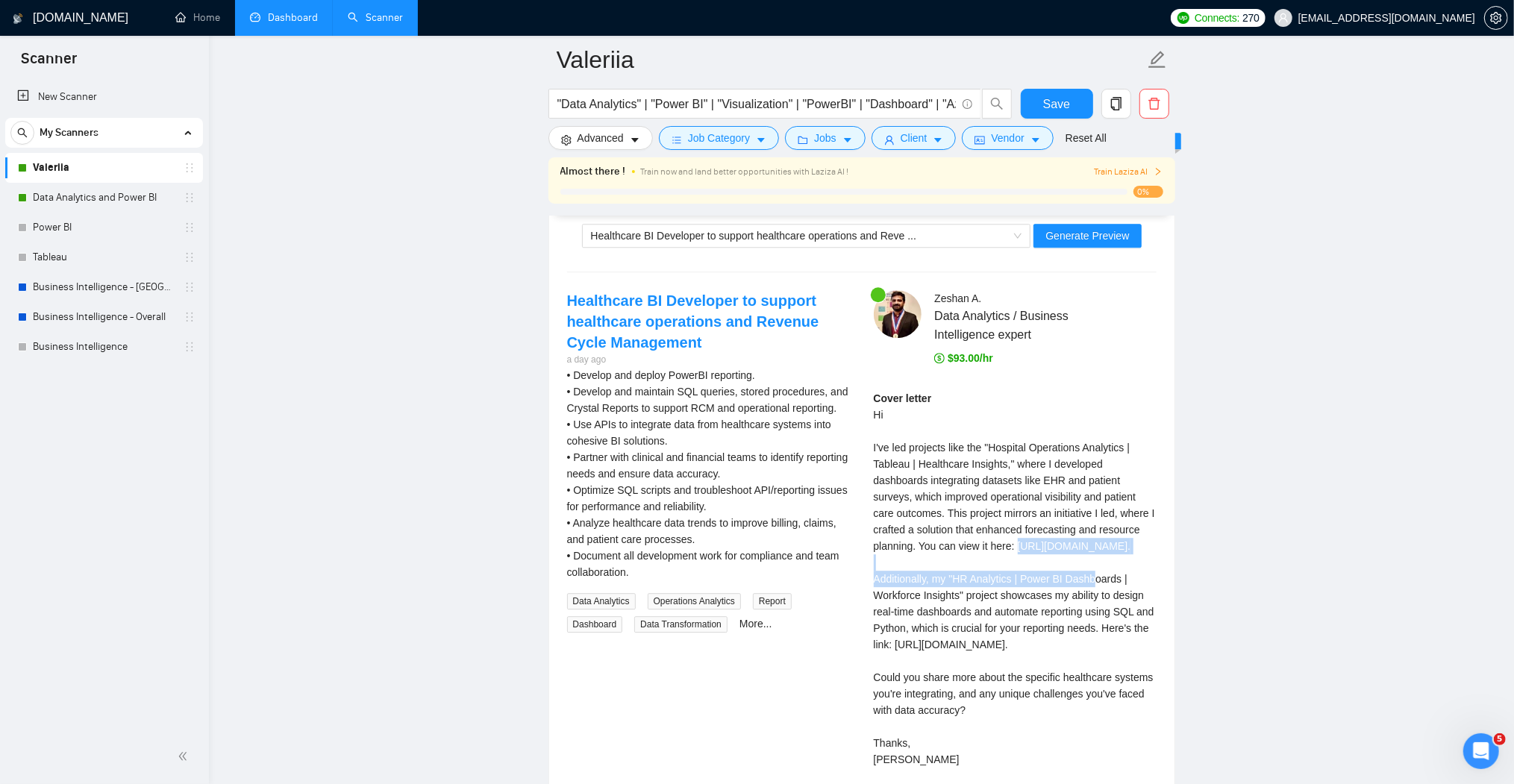
drag, startPoint x: 989, startPoint y: 541, endPoint x: 871, endPoint y: 524, distance: 119.2
click at [871, 524] on div "[PERSON_NAME] Data Analytics / Business Intelligence expert $93.00/hr Cover let…" at bounding box center [1015, 549] width 307 height 517
copy div "[URL][DOMAIN_NAME]"
click at [998, 545] on div "Cover letter Hi I've led projects like the "Hospital Operations Analytics | Tab…" at bounding box center [1015, 578] width 283 height 378
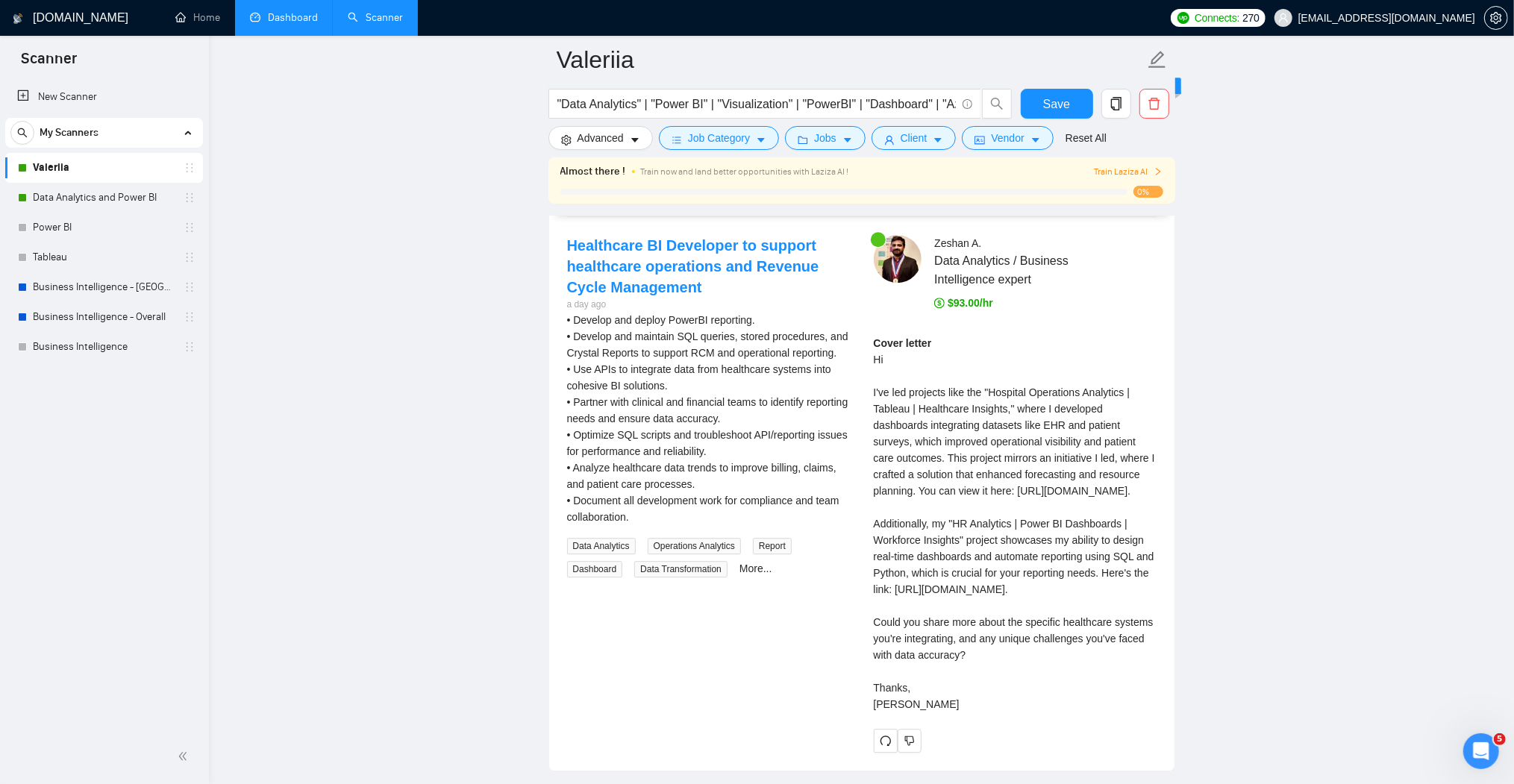
scroll to position [3194, 0]
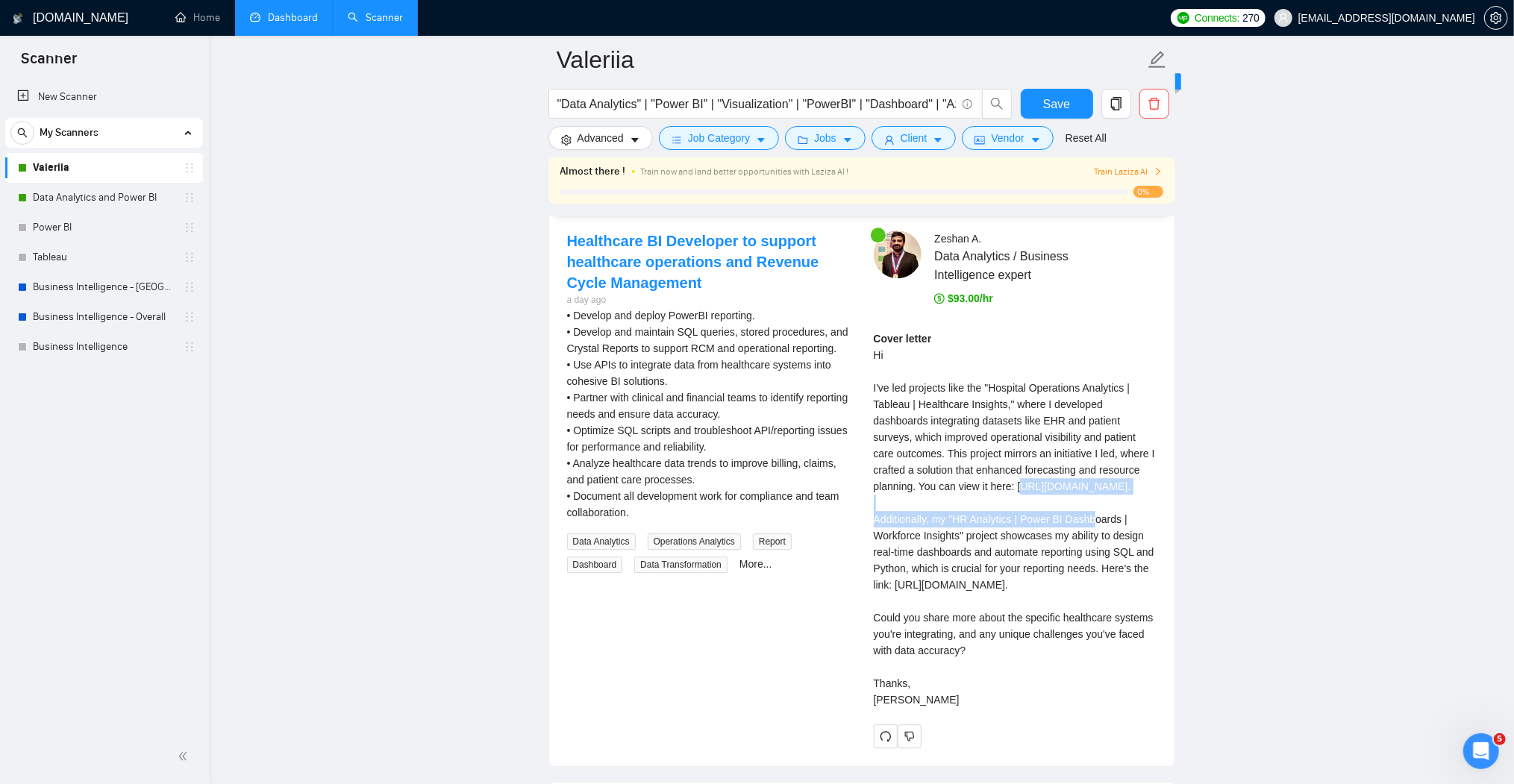
drag, startPoint x: 992, startPoint y: 485, endPoint x: 877, endPoint y: 468, distance: 116.2
click at [877, 468] on div "Cover letter Hi I've led projects like the "Hospital Operations Analytics | Tab…" at bounding box center [1015, 519] width 283 height 378
drag, startPoint x: 671, startPoint y: 281, endPoint x: 727, endPoint y: 281, distance: 56.0
click at [727, 308] on div "• Develop and deploy PowerBI reporting. • Develop and maintain SQL queries, sto…" at bounding box center [708, 414] width 283 height 213
drag, startPoint x: 955, startPoint y: 516, endPoint x: 1125, endPoint y: 518, distance: 170.0
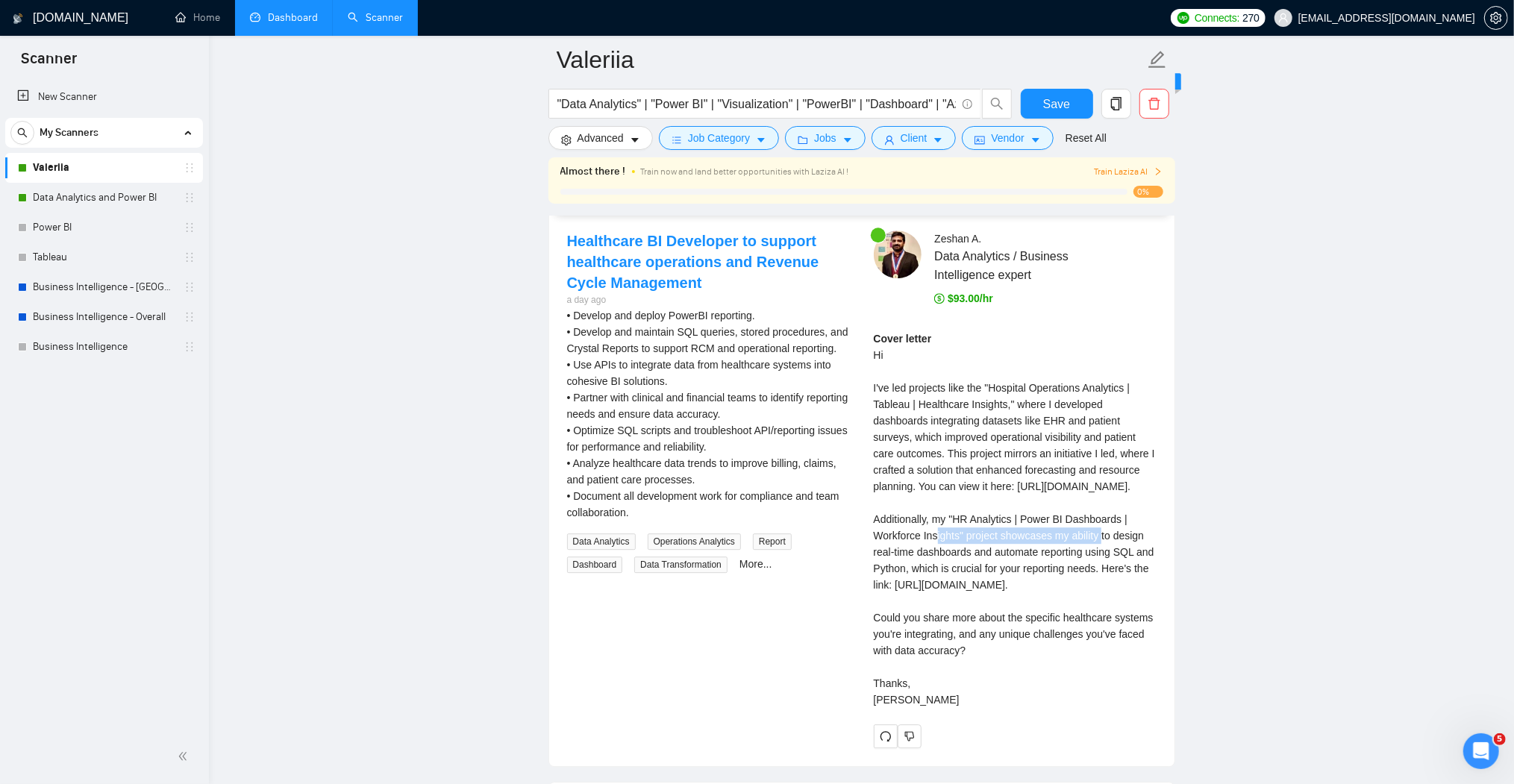
click at [1125, 518] on div "Cover letter Hi I've led projects like the "Hospital Operations Analytics | Tab…" at bounding box center [1015, 519] width 283 height 378
drag, startPoint x: 1055, startPoint y: 97, endPoint x: 1377, endPoint y: 240, distance: 352.3
click at [1055, 96] on span "Save" at bounding box center [1057, 104] width 27 height 19
